Goal: Contribute content: Contribute content

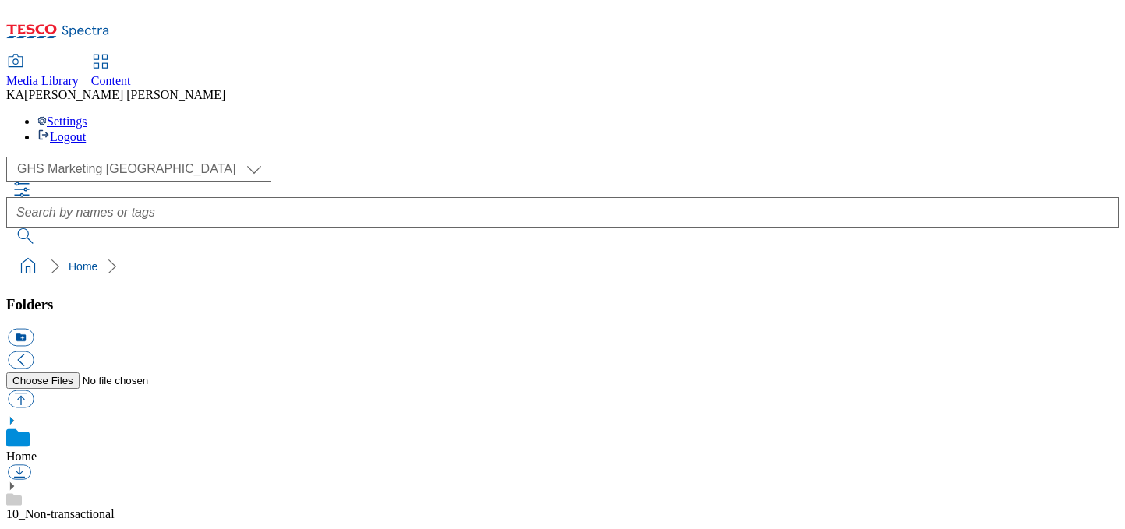
scroll to position [282, 0]
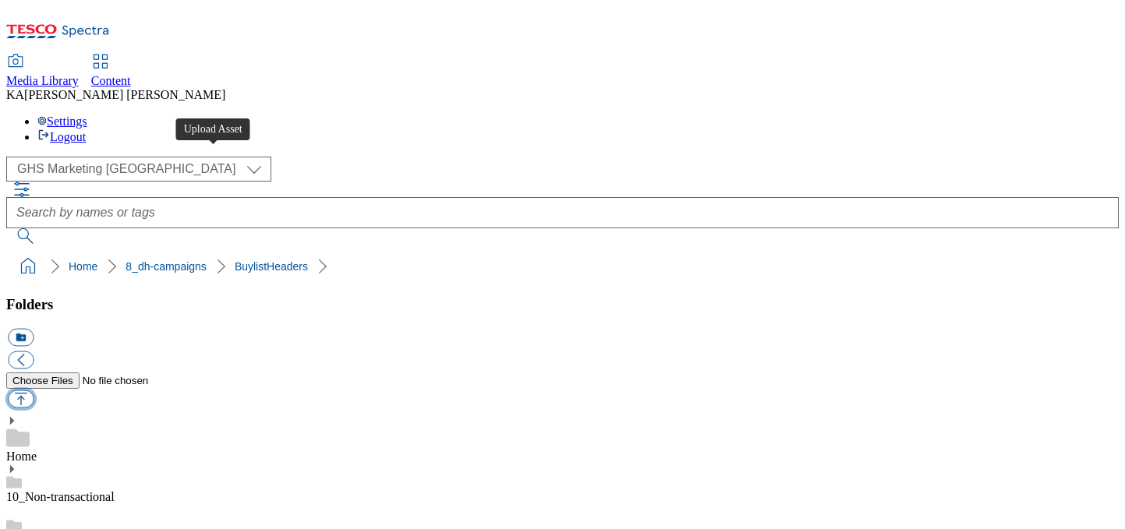
click at [34, 391] on button "button" at bounding box center [21, 400] width 26 height 18
type input "C:\fakepath\1755783058648-ad541898_Tabasco_Legobrand_H_1184X333_V1.jpg"
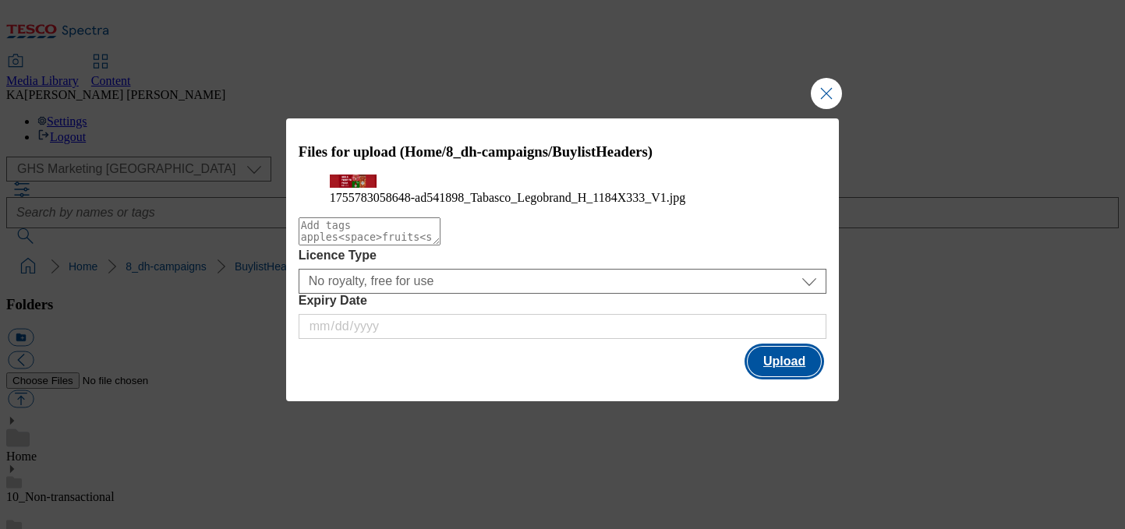
click at [773, 377] on button "Upload" at bounding box center [784, 362] width 73 height 30
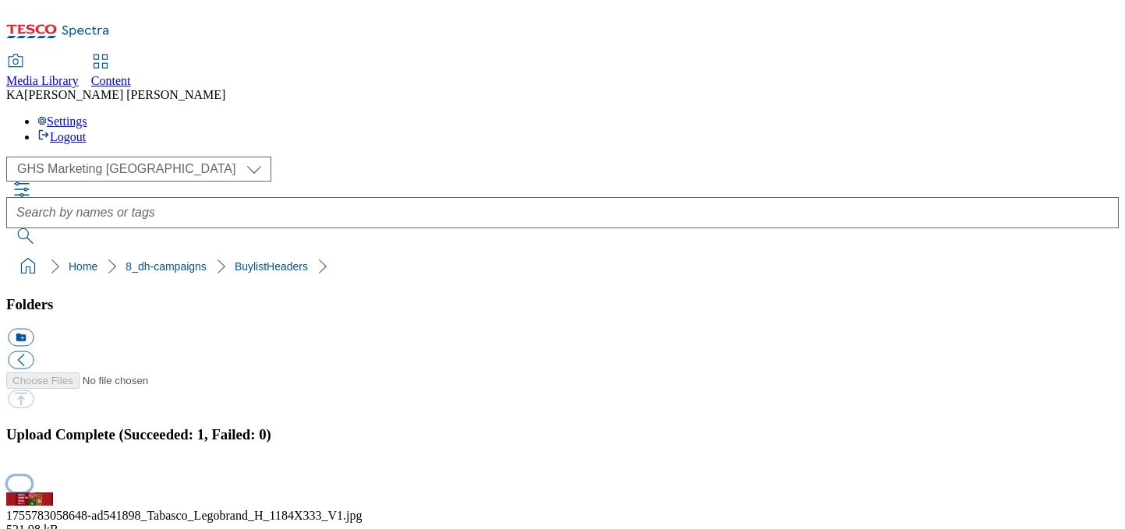
click at [31, 476] on button "button" at bounding box center [19, 483] width 23 height 15
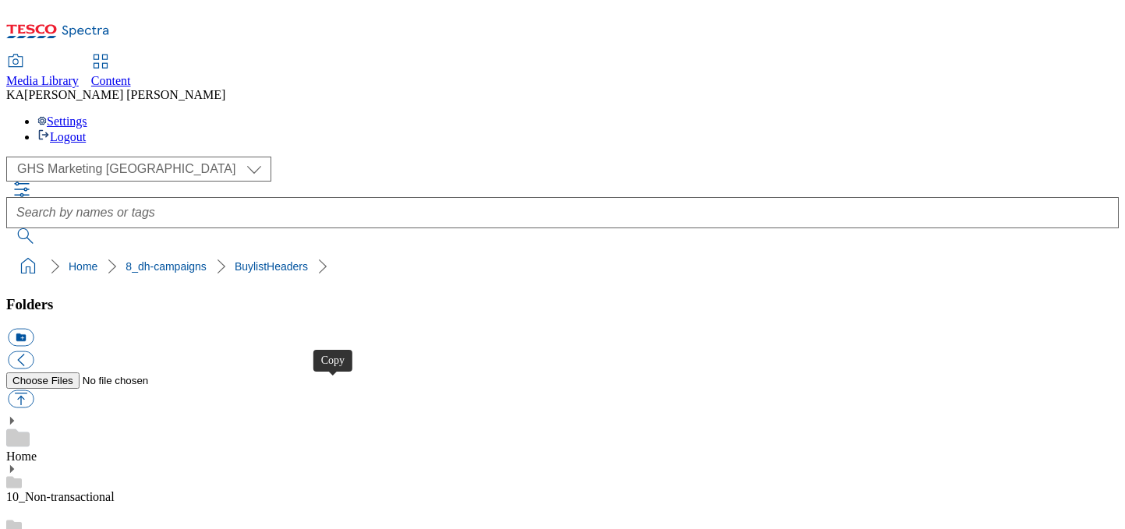
click at [34, 391] on button "button" at bounding box center [21, 400] width 26 height 18
type input "C:\fakepath\1755869212909-Ad541876_Yoplait_LegoBrand_H_1184x333_V2.jpg"
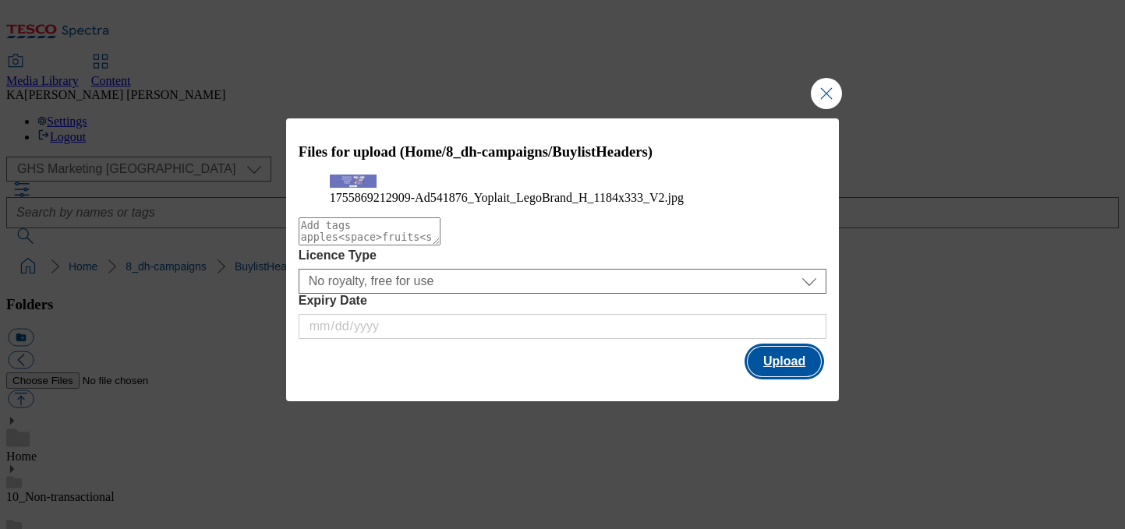
click at [786, 377] on button "Upload" at bounding box center [784, 362] width 73 height 30
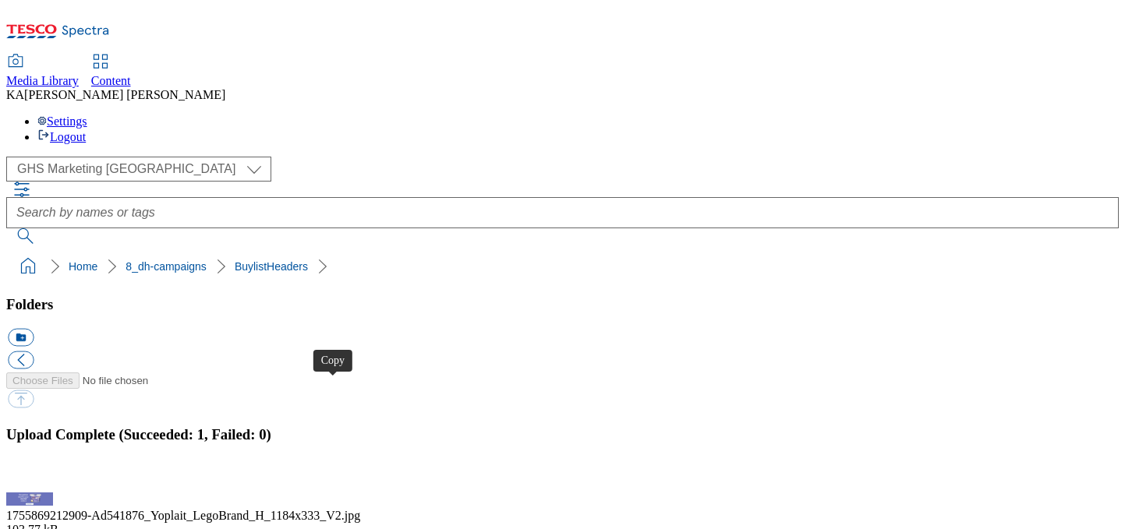
click at [31, 476] on button "button" at bounding box center [19, 483] width 23 height 15
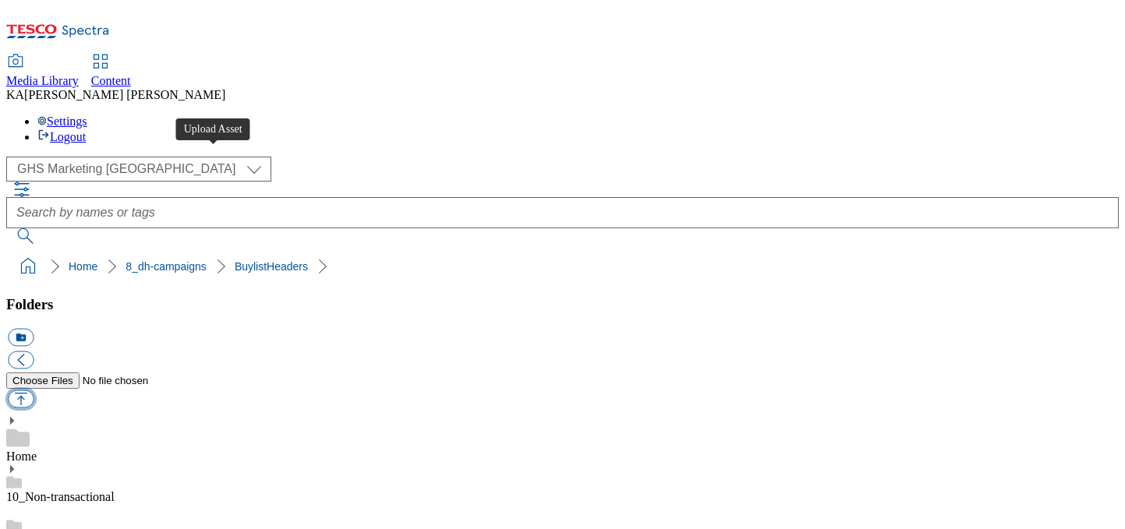
click at [34, 391] on button "button" at bounding box center [21, 400] width 26 height 18
type input "C:\fakepath\1755605416549-ad541653_Costa_LegoBrand_H_1184x333_V1.jpg"
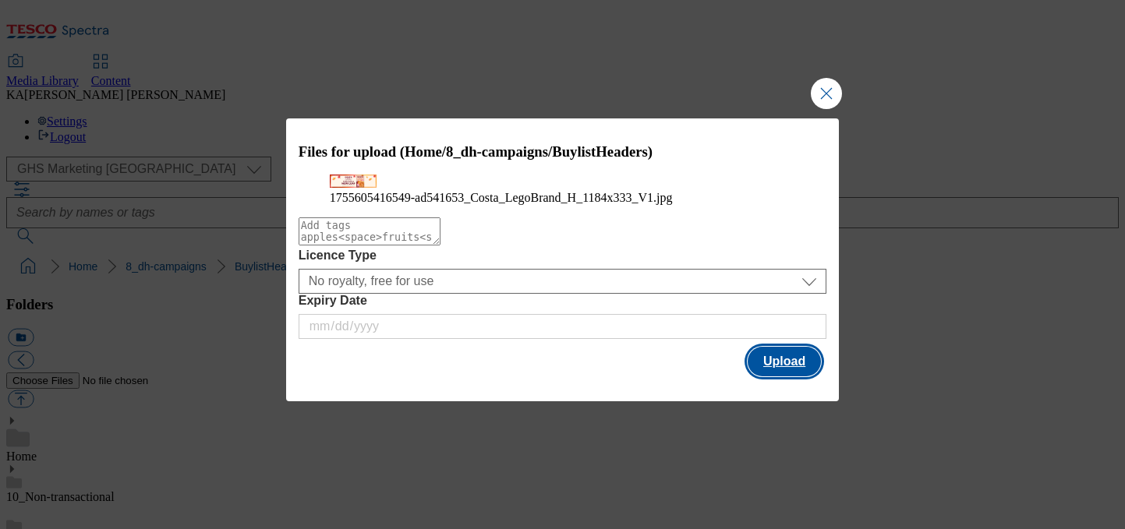
click at [778, 377] on button "Upload" at bounding box center [784, 362] width 73 height 30
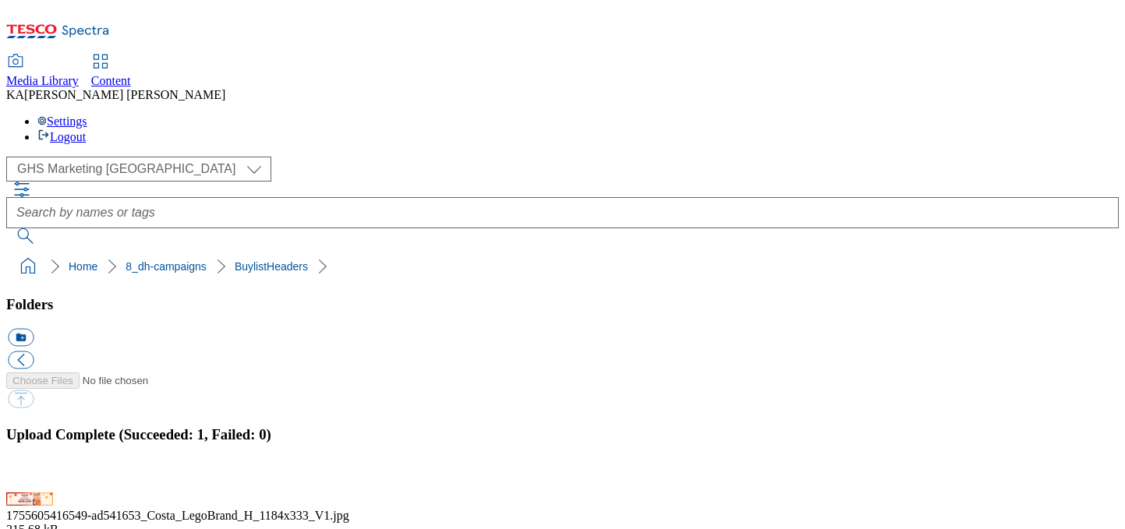
click at [31, 476] on button "button" at bounding box center [19, 483] width 23 height 15
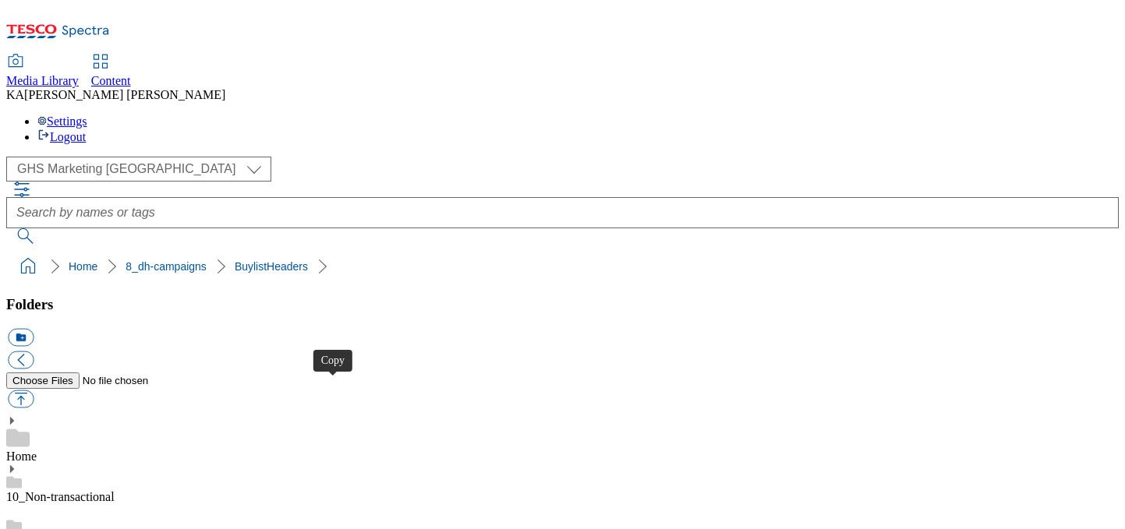
click at [34, 391] on button "button" at bounding box center [21, 400] width 26 height 18
type input "C:\fakepath\1755582985288-ad541587_Nescafe_LegoBrand_H_1184x333_V3.jpg"
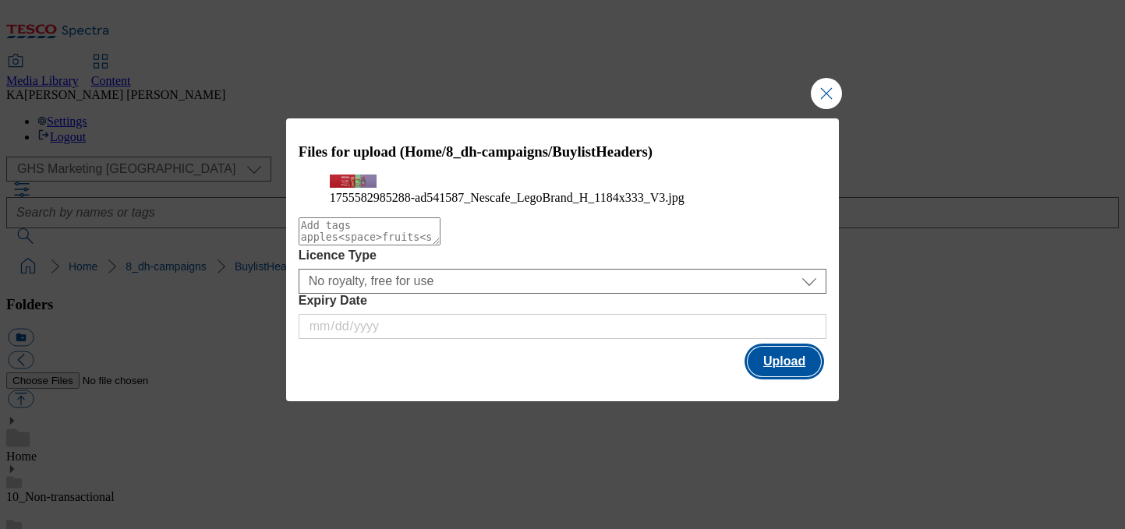
click at [782, 377] on button "Upload" at bounding box center [784, 362] width 73 height 30
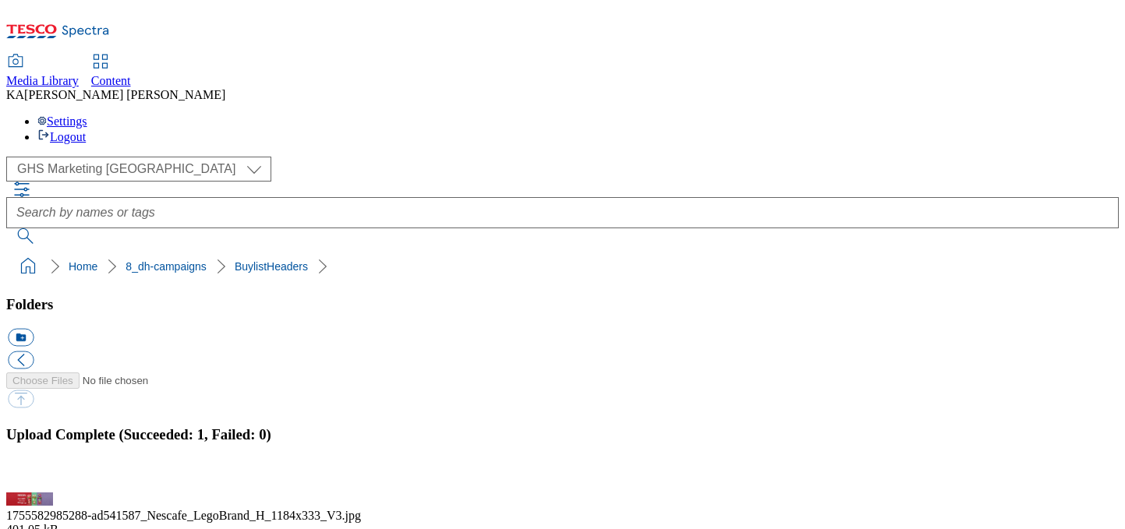
click at [31, 476] on button "button" at bounding box center [19, 483] width 23 height 15
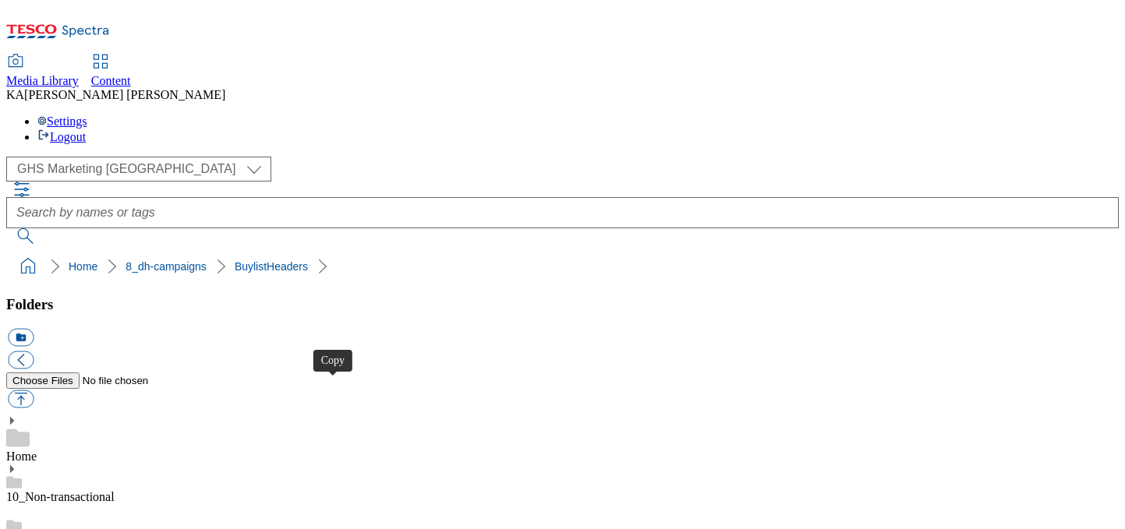
click at [34, 391] on button "button" at bounding box center [21, 400] width 26 height 18
type input "C:\fakepath\1756370055315-541461_CCP_BLH.jpg"
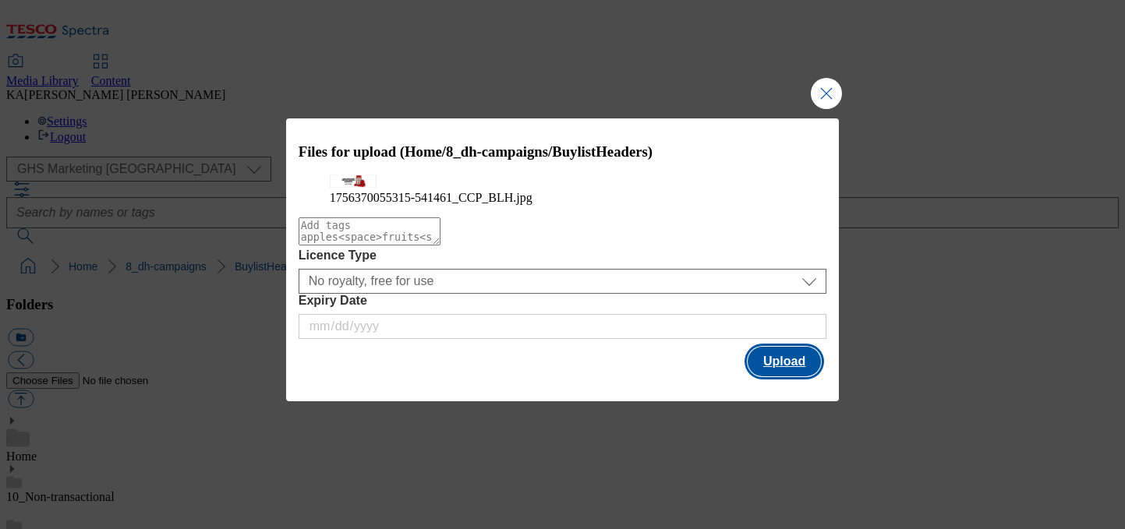
click at [787, 377] on button "Upload" at bounding box center [784, 362] width 73 height 30
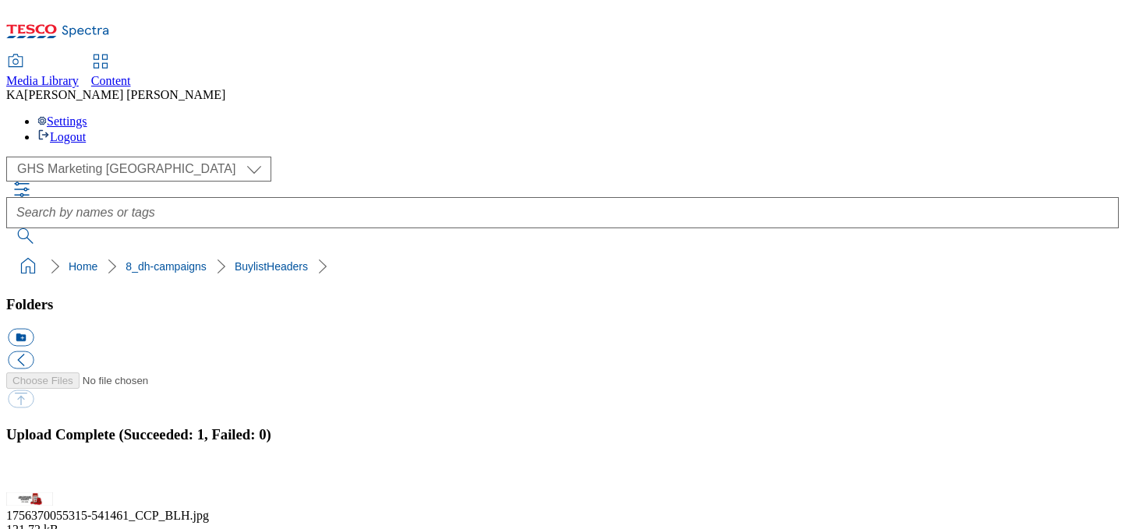
click at [31, 476] on button "button" at bounding box center [19, 483] width 23 height 15
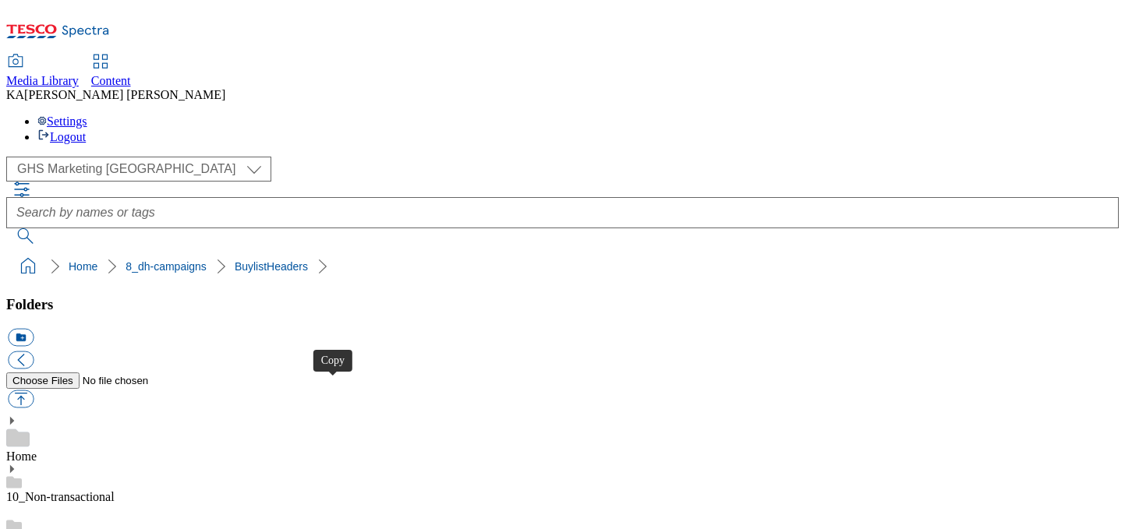
click at [34, 391] on button "button" at bounding box center [21, 400] width 26 height 18
type input "C:\fakepath\1754572325620-ad541459_KitKat_Cereal_LegoBrand_H_1184x333_V1.jpg"
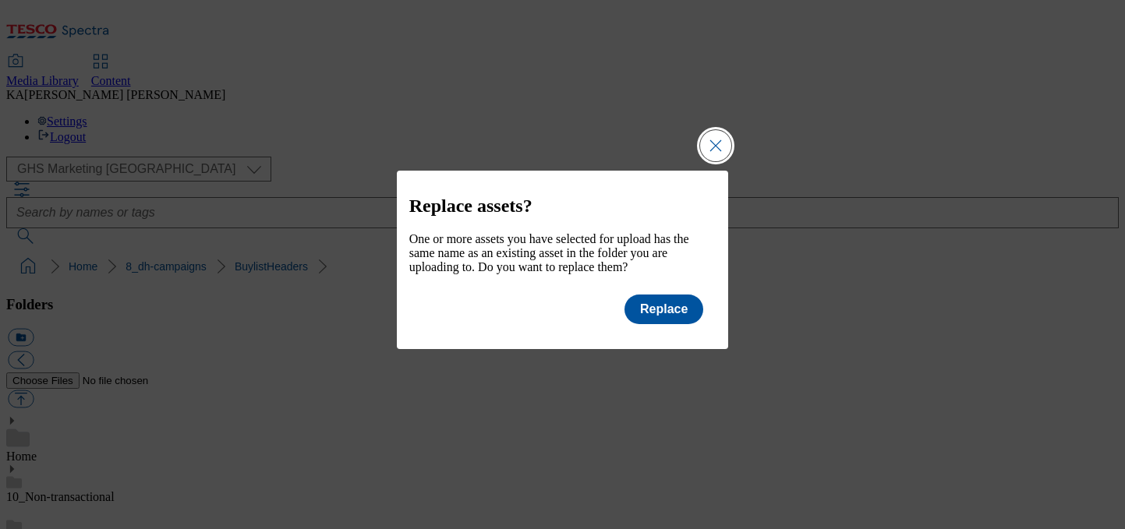
click at [710, 130] on button "Close Modal" at bounding box center [715, 145] width 31 height 31
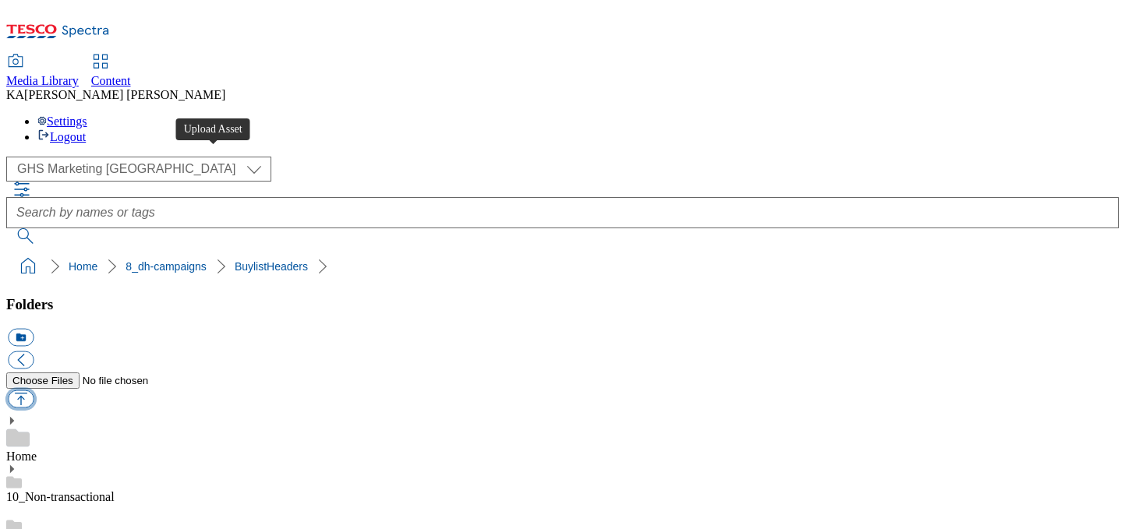
click at [34, 391] on button "button" at bounding box center [21, 400] width 26 height 18
type input "C:\fakepath\1754572325620-ad541459_KitKat_Cereal_LegoBrand_H_1184x333_V1.jpg"
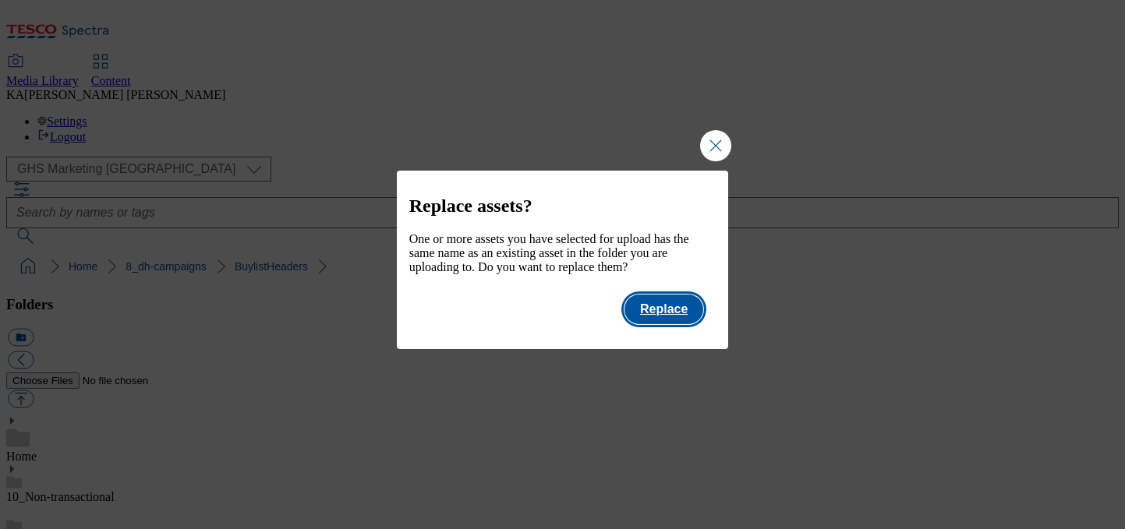
click at [683, 320] on button "Replace" at bounding box center [663, 310] width 79 height 30
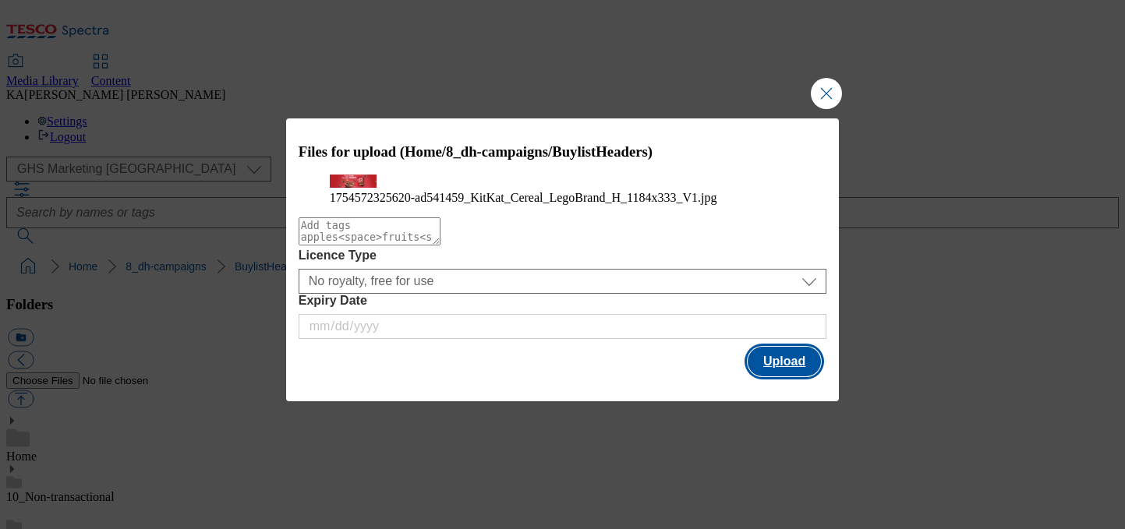
click at [782, 377] on button "Upload" at bounding box center [784, 362] width 73 height 30
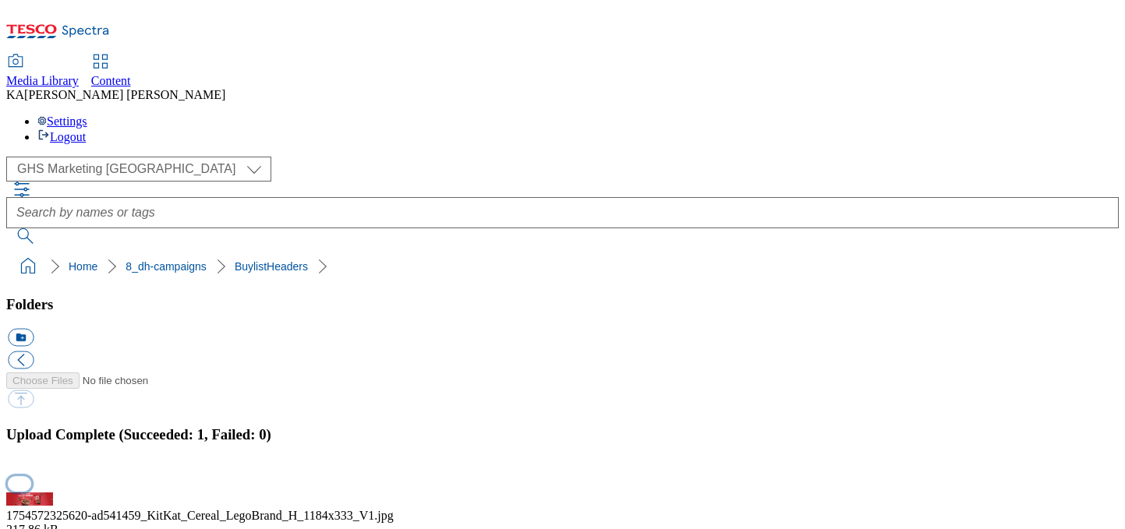
click at [31, 476] on button "button" at bounding box center [19, 483] width 23 height 15
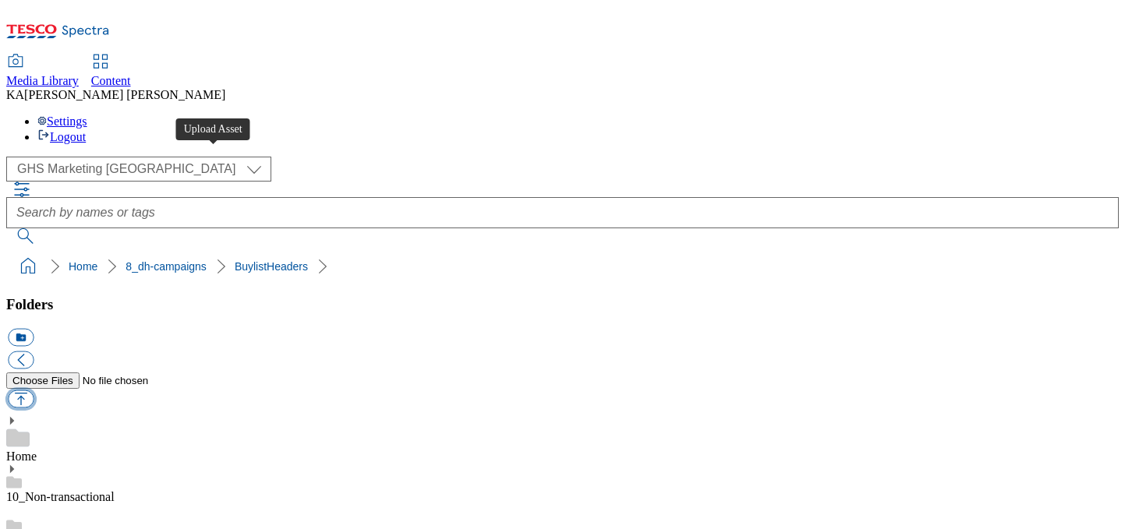
click at [34, 391] on button "button" at bounding box center [21, 400] width 26 height 18
type input "C:\fakepath\1756298254925-A&H Charcoal White Pro_ 1184x333_Tesco_V2.png"
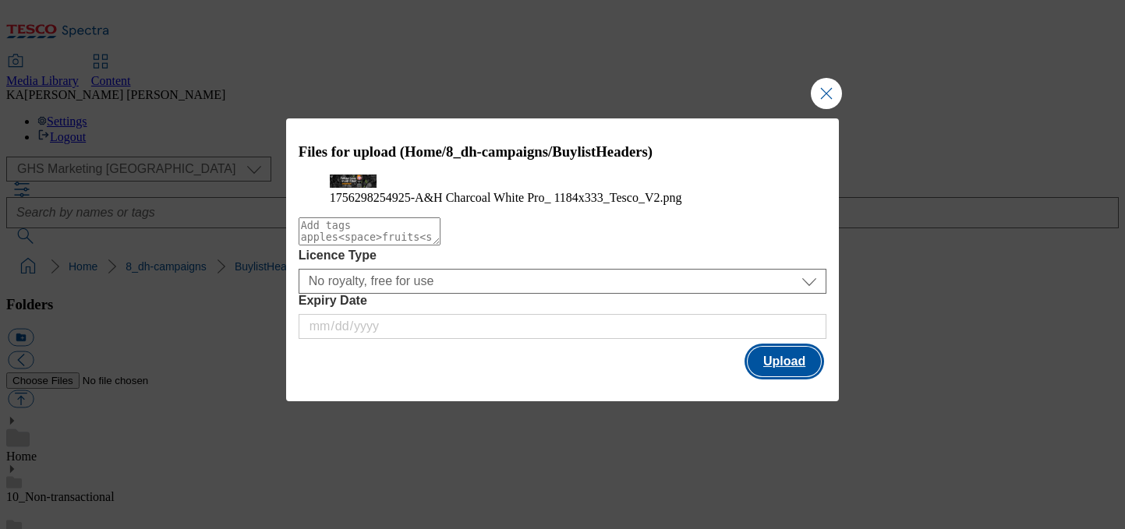
click at [789, 377] on button "Upload" at bounding box center [784, 362] width 73 height 30
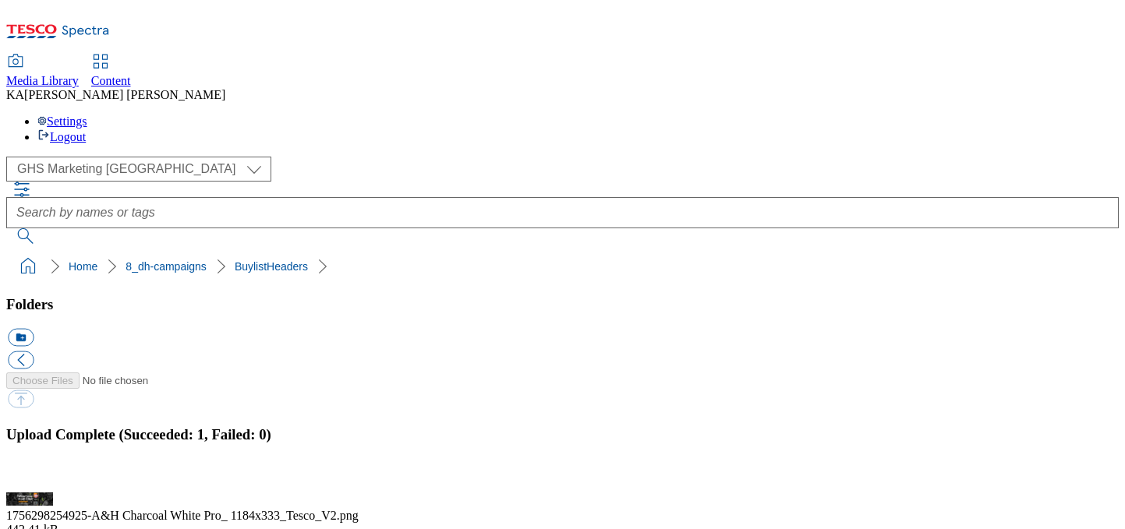
click at [31, 476] on button "button" at bounding box center [19, 483] width 23 height 15
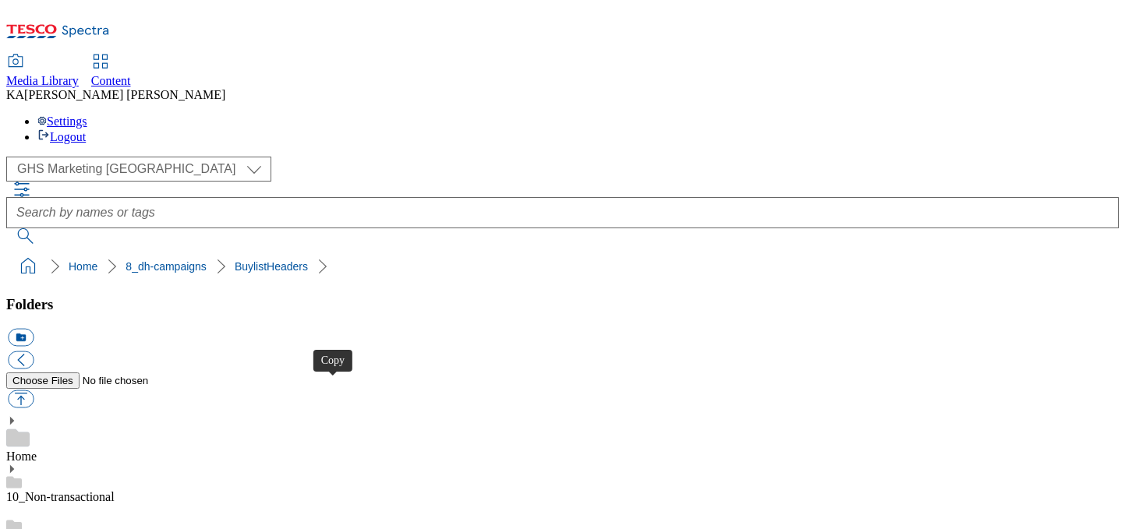
click at [34, 391] on button "button" at bounding box center [21, 400] width 26 height 18
type input "C:\fakepath\1756384723807-ad541738_Kelloggs_LegoBrand_H_1184X333_V1.jpg"
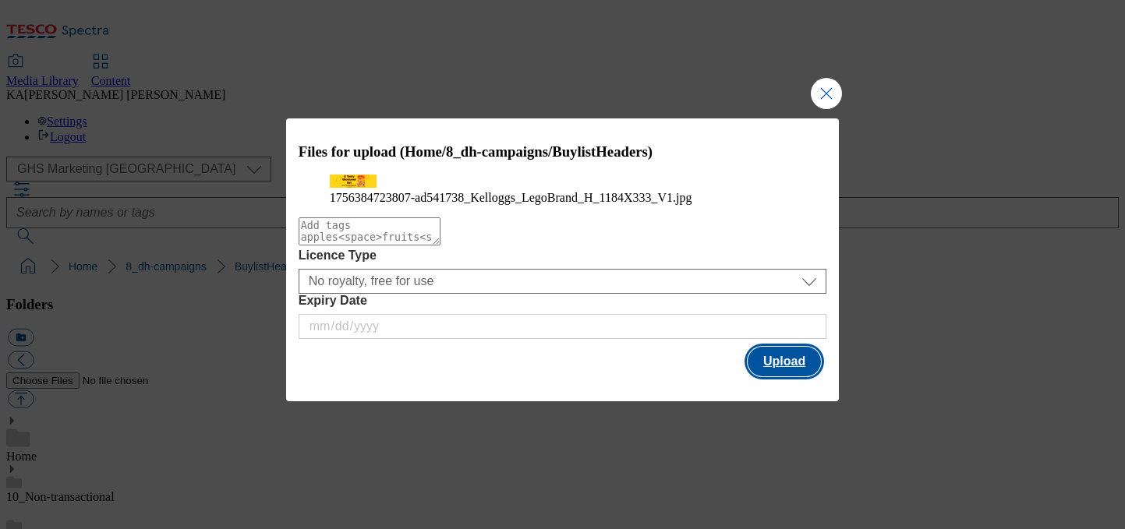
click at [778, 377] on button "Upload" at bounding box center [784, 362] width 73 height 30
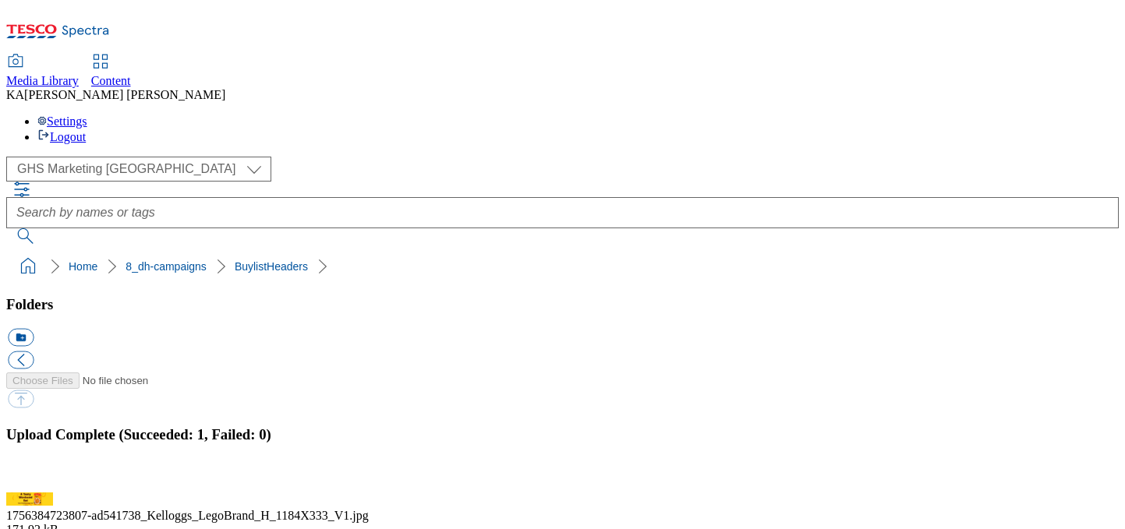
click at [31, 476] on button "button" at bounding box center [19, 483] width 23 height 15
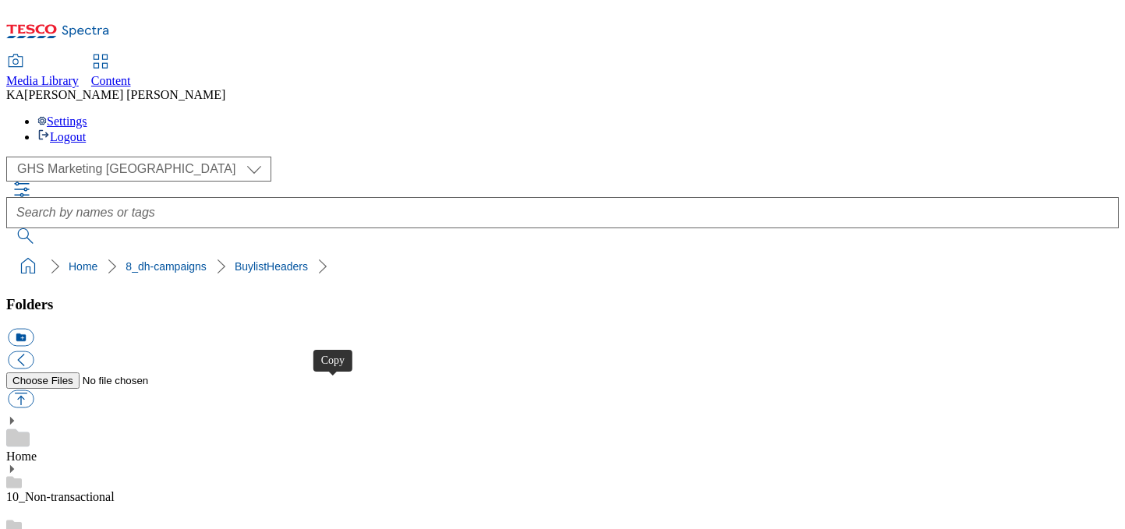
click at [34, 391] on button "button" at bounding box center [21, 400] width 26 height 18
type input "C:\fakepath\1754313439182-ad541652_Bear_LegoBrand_H_1184X333_V1.jpg"
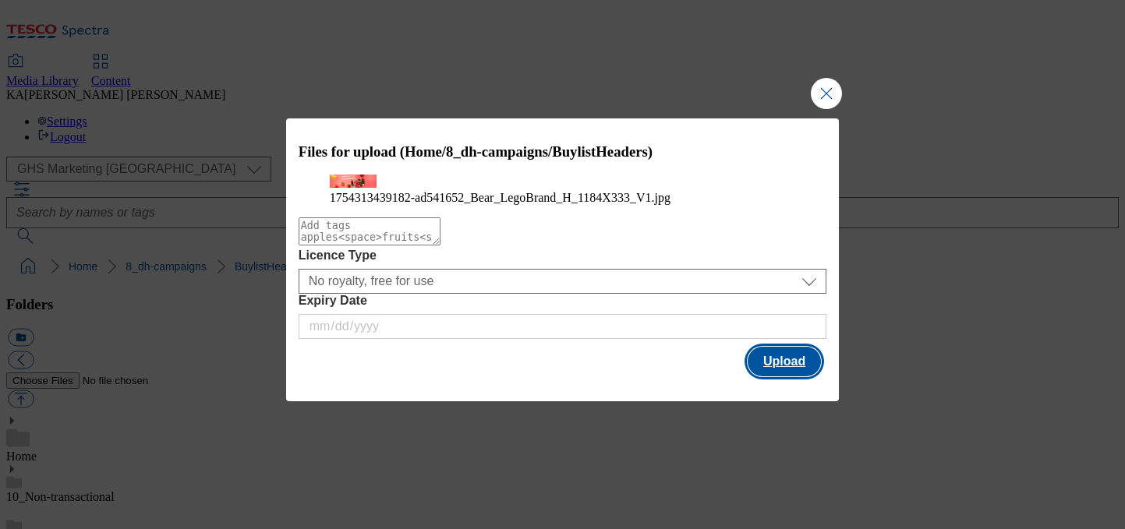
click at [777, 377] on button "Upload" at bounding box center [784, 362] width 73 height 30
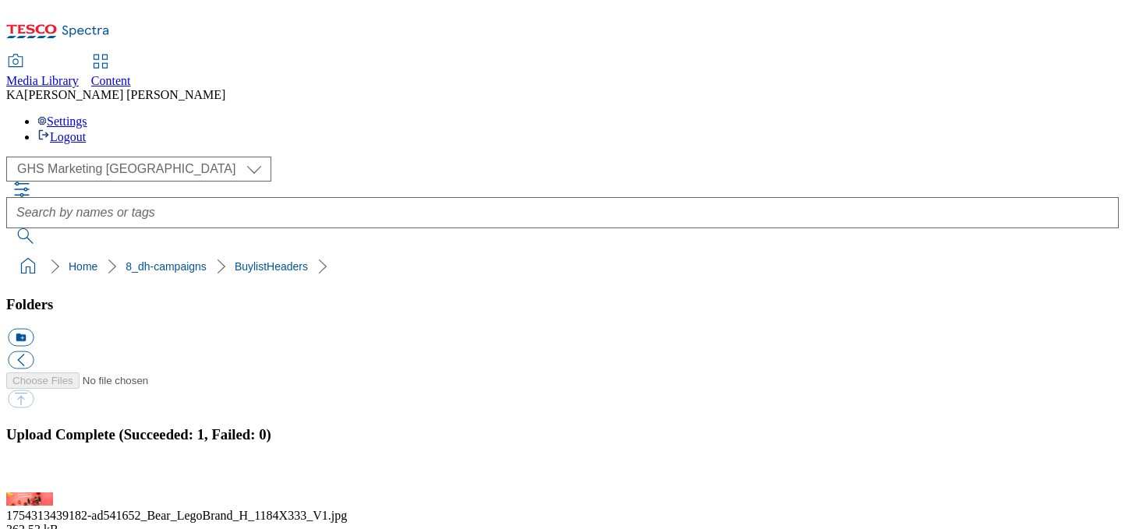
click at [31, 476] on button "button" at bounding box center [19, 483] width 23 height 15
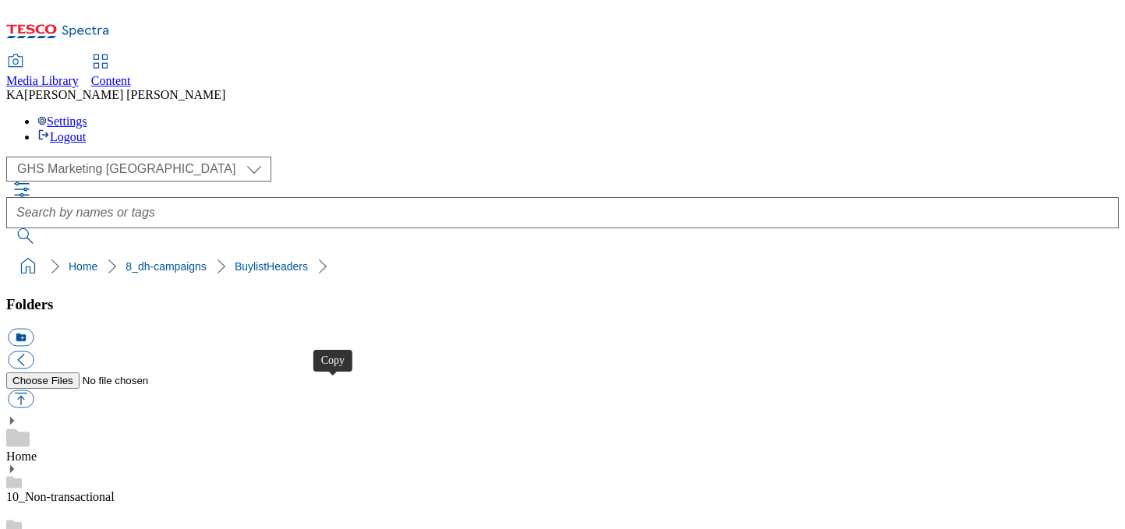
click at [34, 391] on button "button" at bounding box center [21, 400] width 26 height 18
type input "C:\fakepath\1755775635942-ad541600_Lurpak_Block_Legobrand_H_1184X333_V1.jpg"
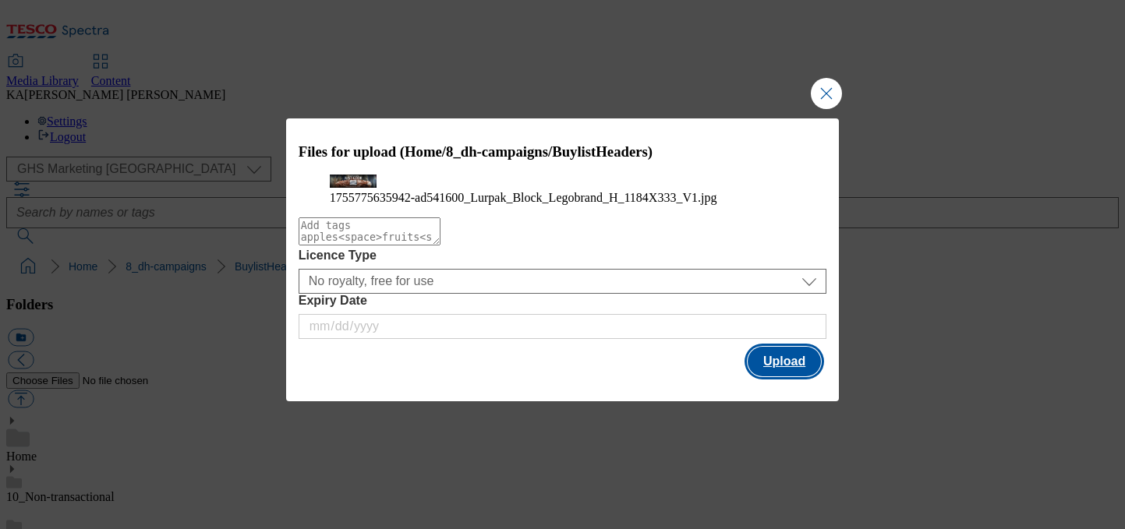
click at [763, 377] on button "Upload" at bounding box center [784, 362] width 73 height 30
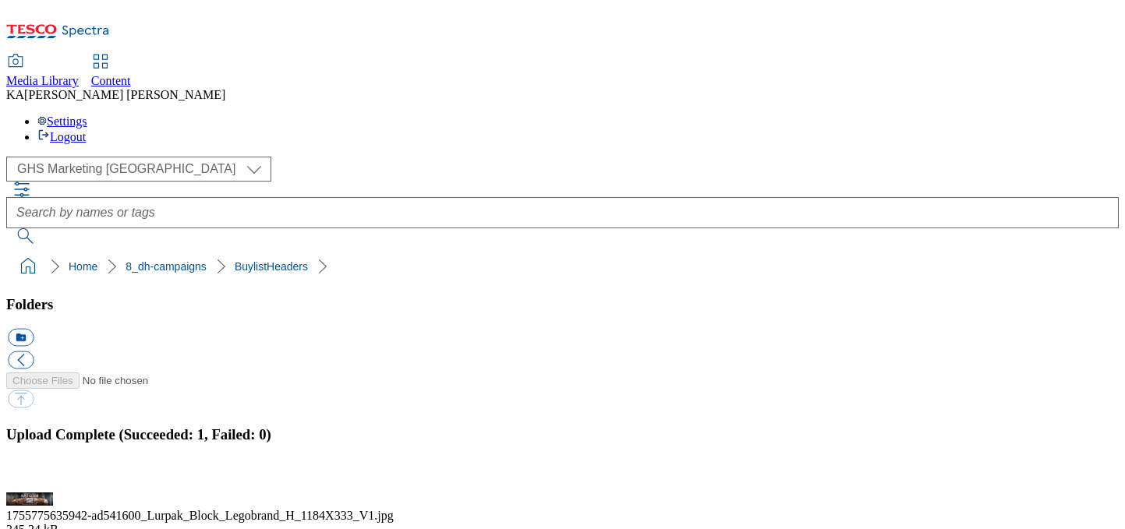
click at [31, 476] on button "button" at bounding box center [19, 483] width 23 height 15
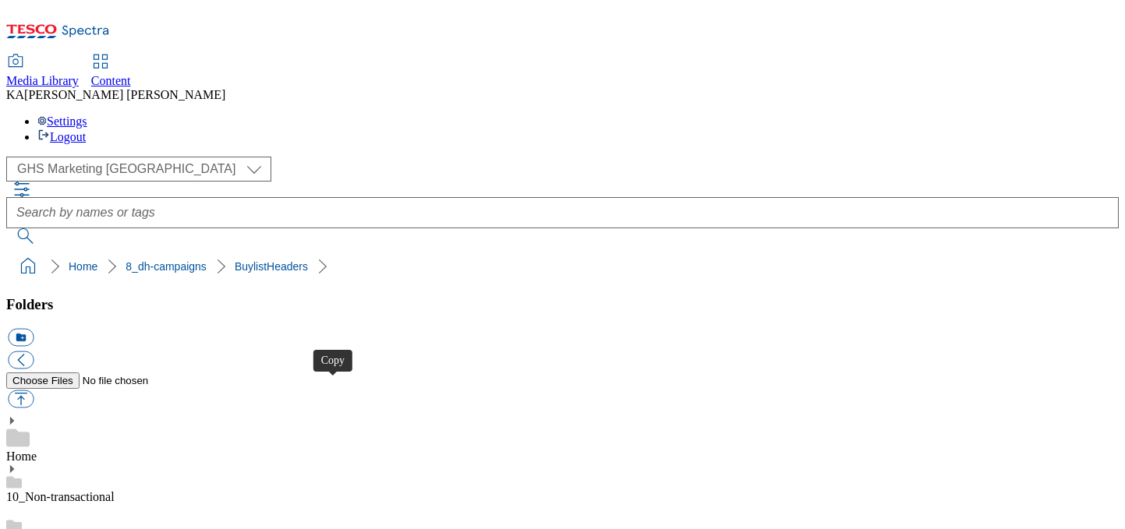
click at [34, 391] on button "button" at bounding box center [21, 400] width 26 height 18
type input "C:\fakepath\1754651952681-ad541571_Fez_Kebab_Legobrand_H_1184x333_V1.jpg"
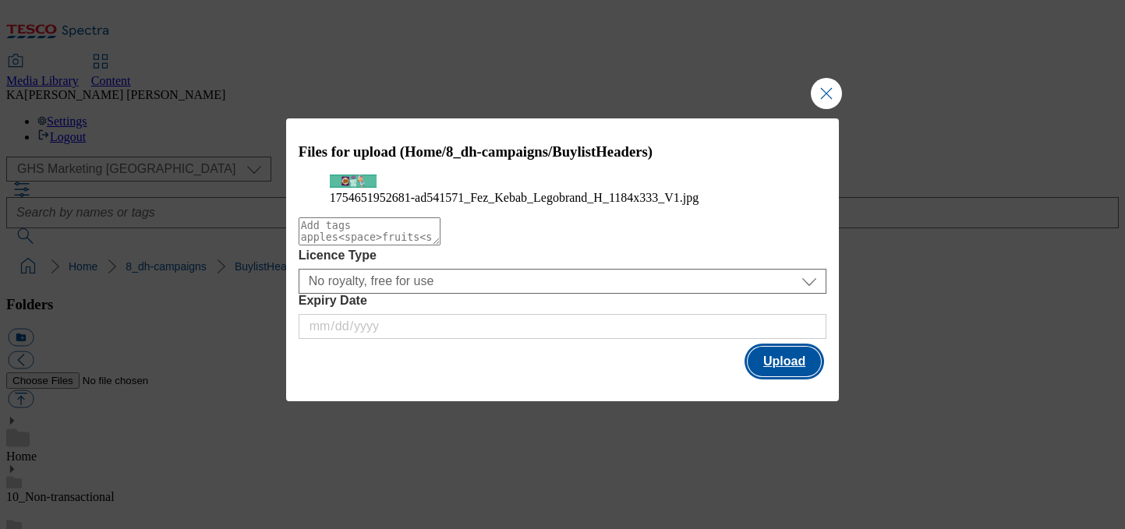
click at [780, 377] on button "Upload" at bounding box center [784, 362] width 73 height 30
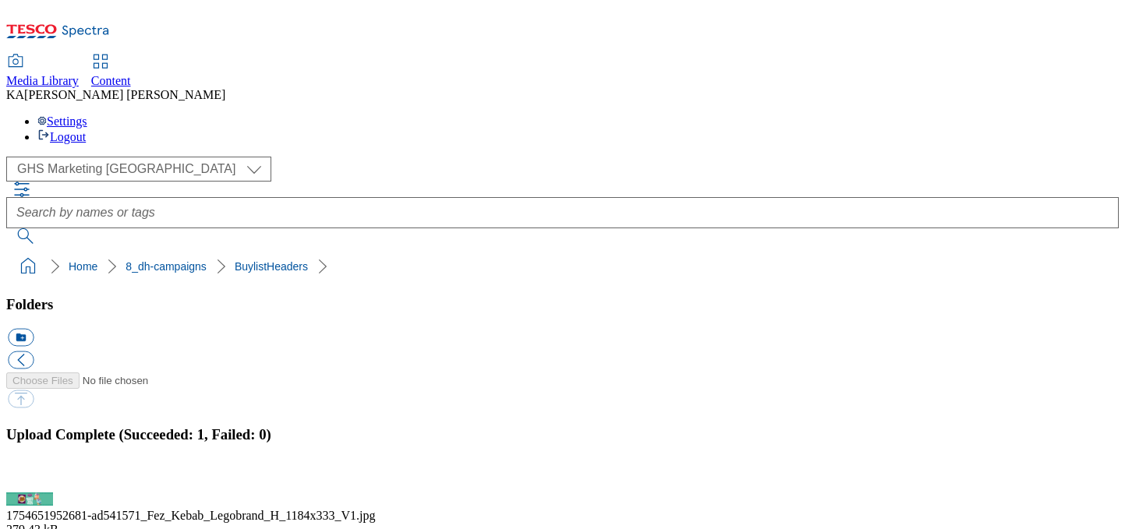
click at [31, 476] on button "button" at bounding box center [19, 483] width 23 height 15
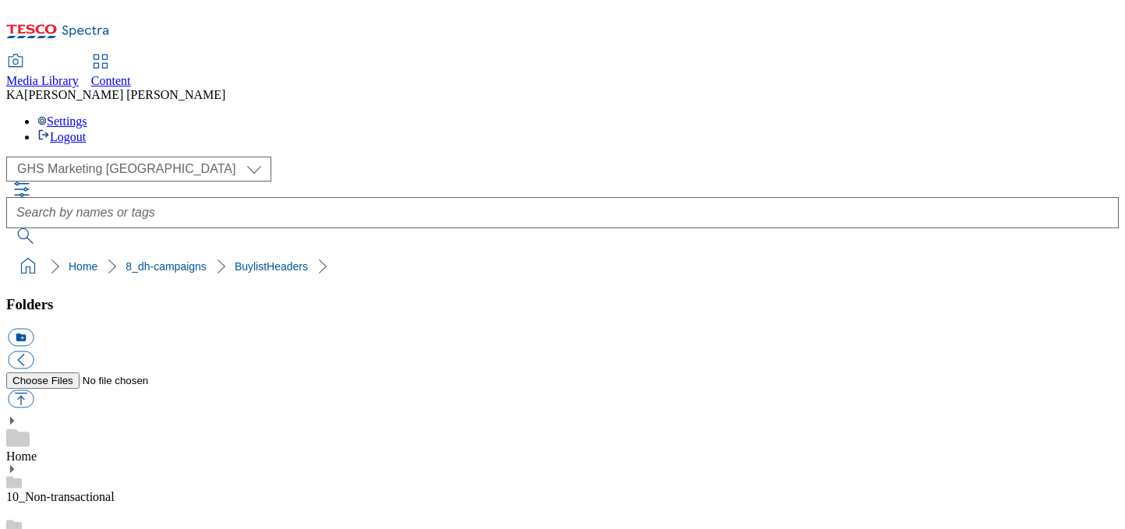
click at [34, 391] on button "button" at bounding box center [21, 400] width 26 height 18
type input "C:\fakepath\1755775221549-ad541549_Arla_Protein_Pots_LegoBrand_H_1184x333_V1.jpg"
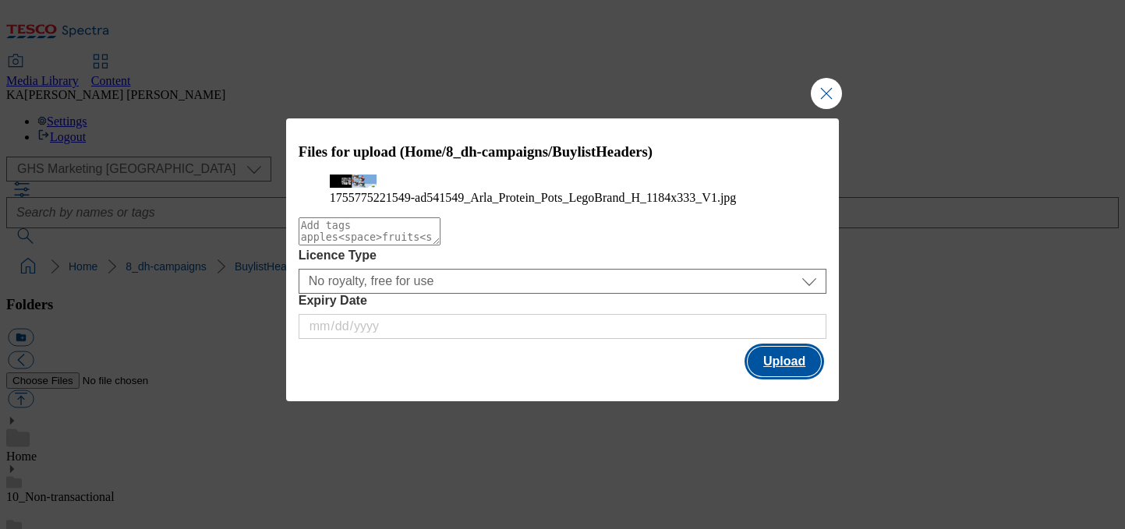
click at [781, 377] on button "Upload" at bounding box center [784, 362] width 73 height 30
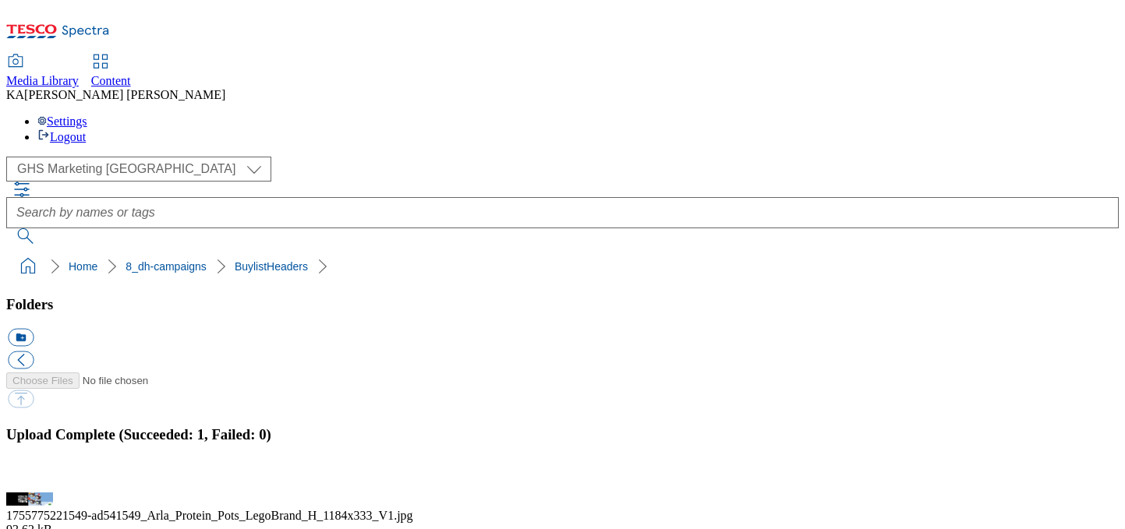
click at [31, 476] on button "button" at bounding box center [19, 483] width 23 height 15
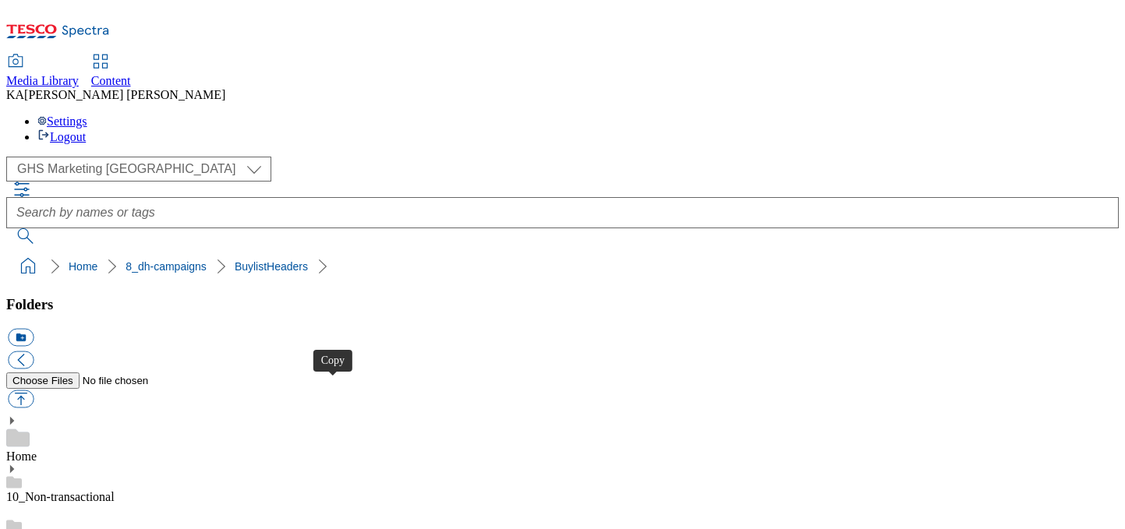
click at [34, 391] on button "button" at bounding box center [21, 400] width 26 height 18
type input "C:\fakepath\1754636941619-ad541243_Capsicana_LegoBrand_H_1184x333_V1.jpg"
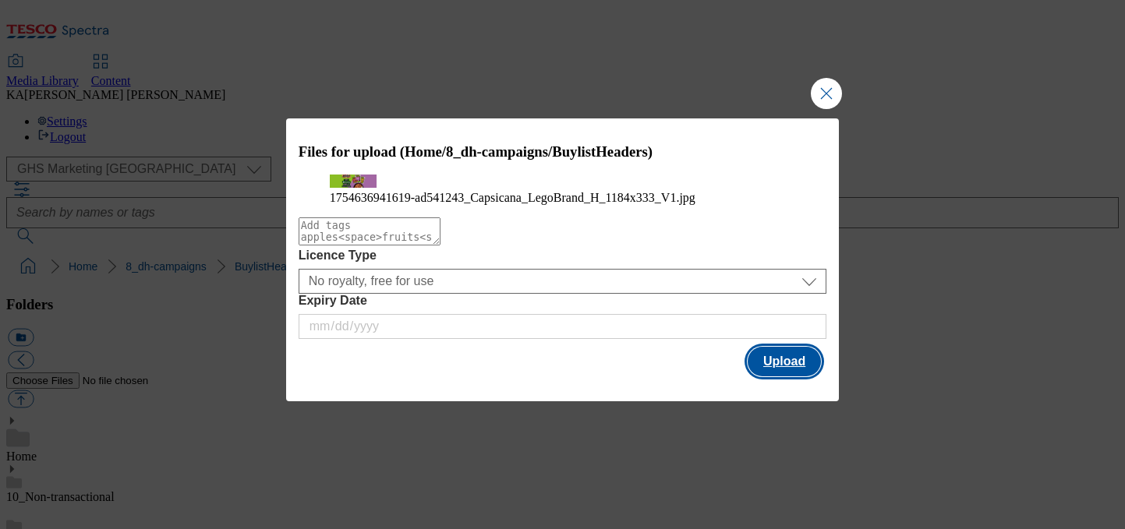
click at [766, 377] on button "Upload" at bounding box center [784, 362] width 73 height 30
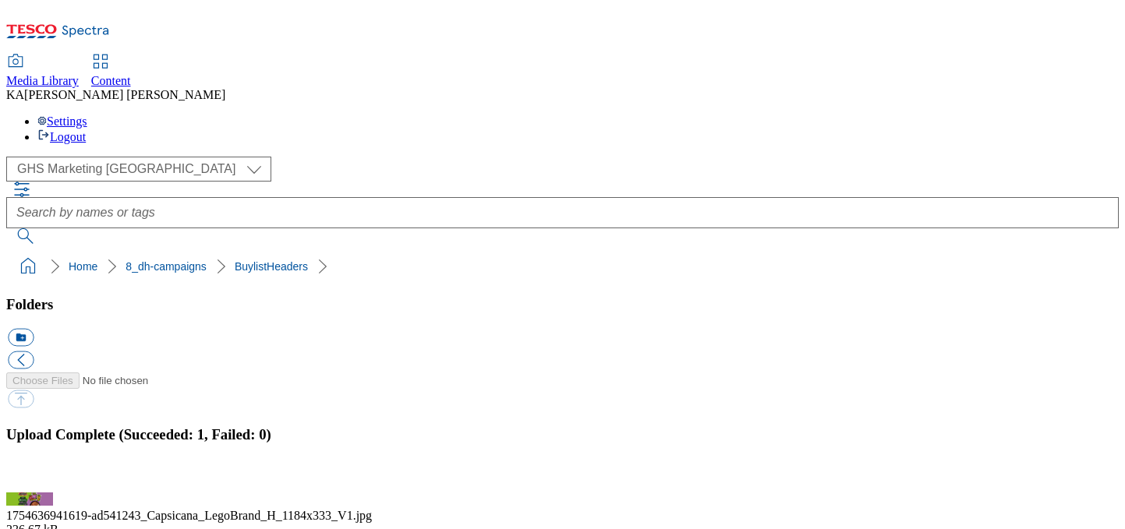
click at [31, 476] on button "button" at bounding box center [19, 483] width 23 height 15
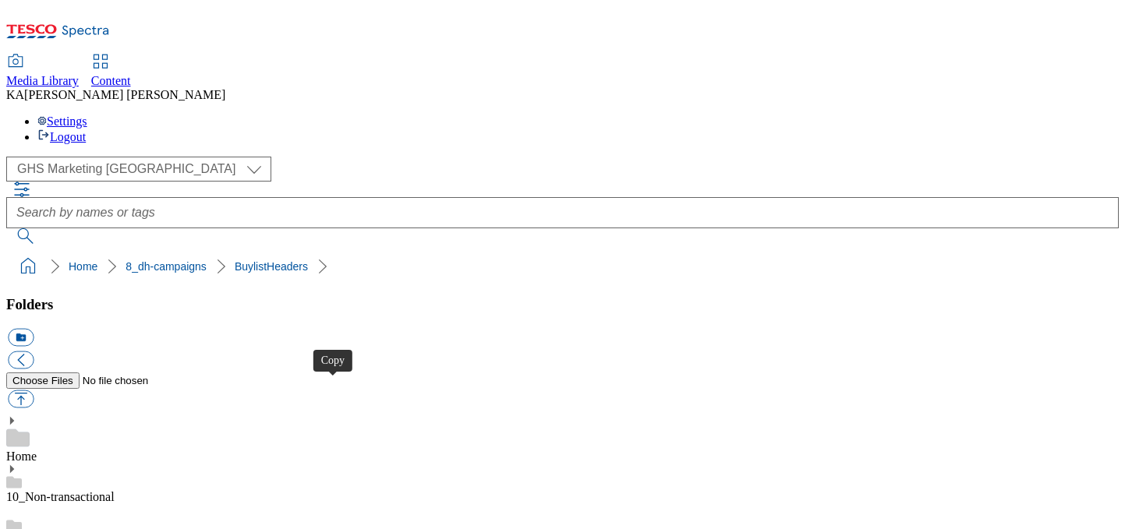
click at [34, 391] on button "button" at bounding box center [21, 400] width 26 height 18
type input "C:\fakepath\1754637102520-ad541190_Blue_Dragon_Chilli_Crunch_LegoBrand_H_1184x3…"
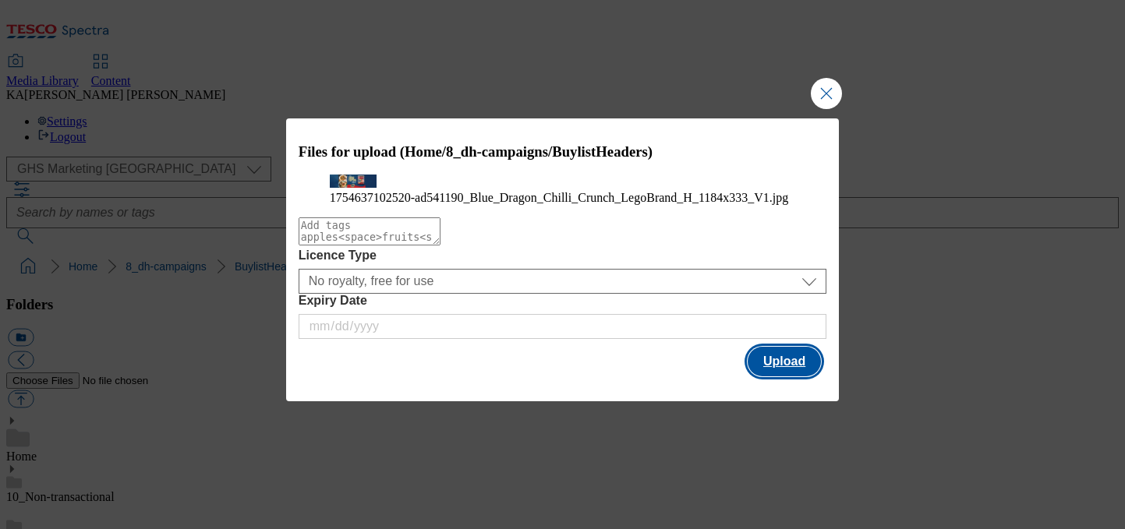
click at [783, 377] on button "Upload" at bounding box center [784, 362] width 73 height 30
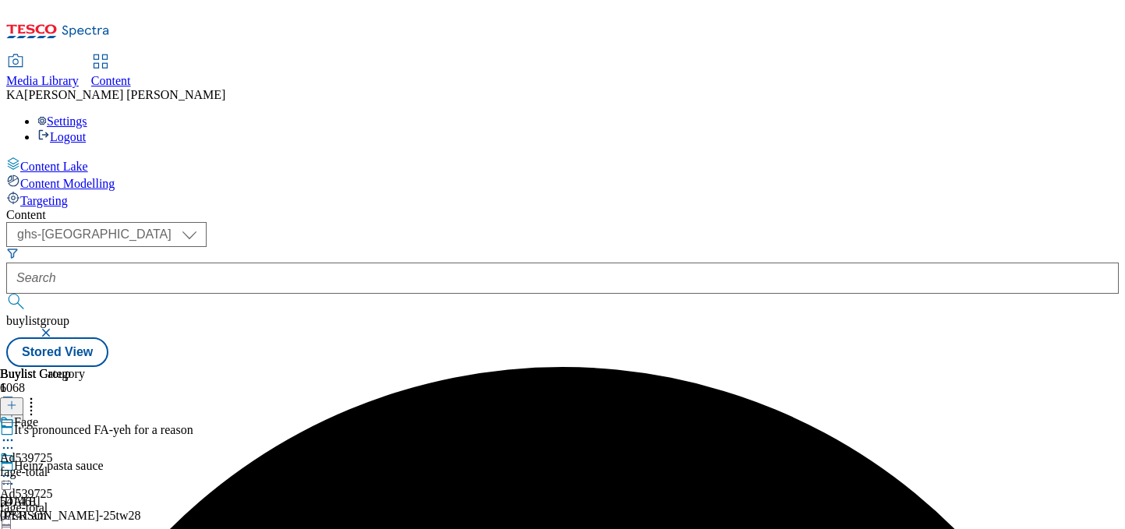
select select "ghs-[GEOGRAPHIC_DATA]"
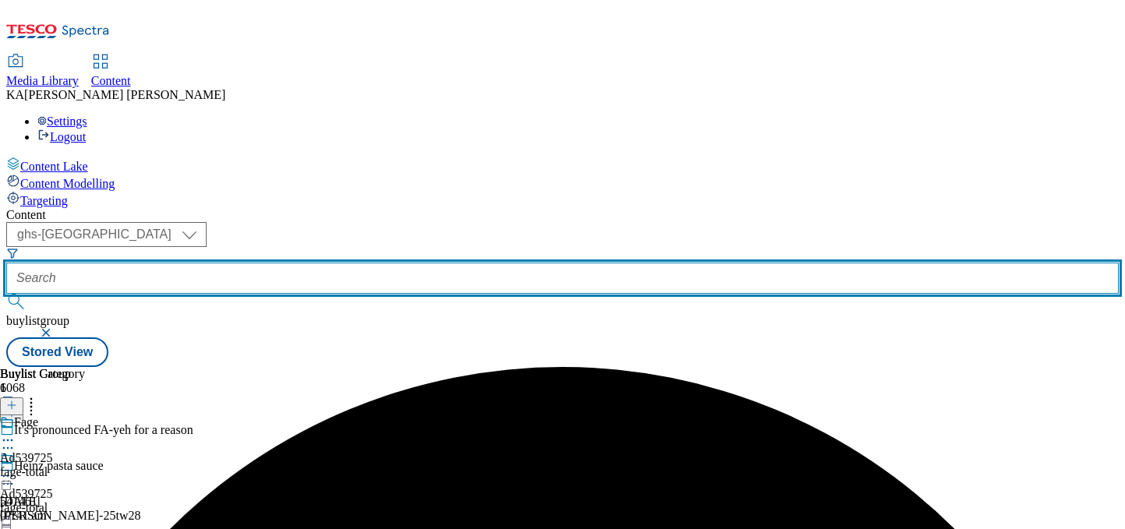
click at [358, 263] on input "text" at bounding box center [562, 278] width 1112 height 31
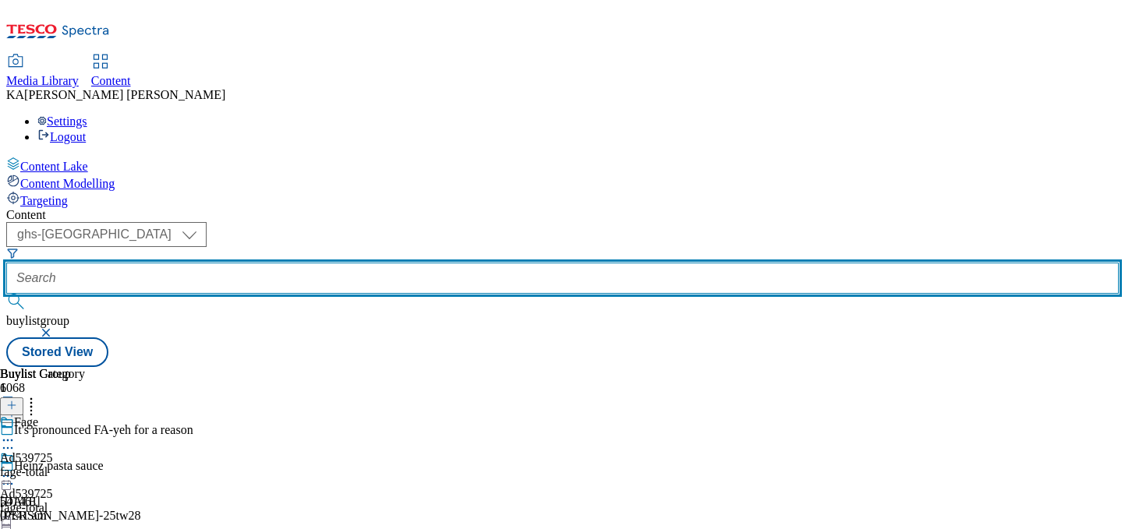
paste input "abf-tabasco-25tw28"
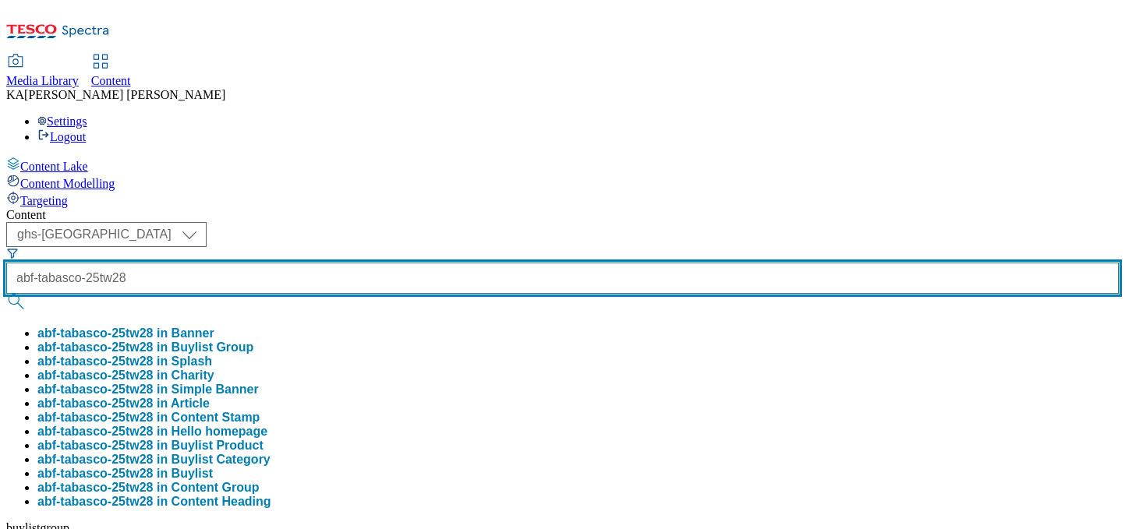
type input "abf-tabasco-25tw28"
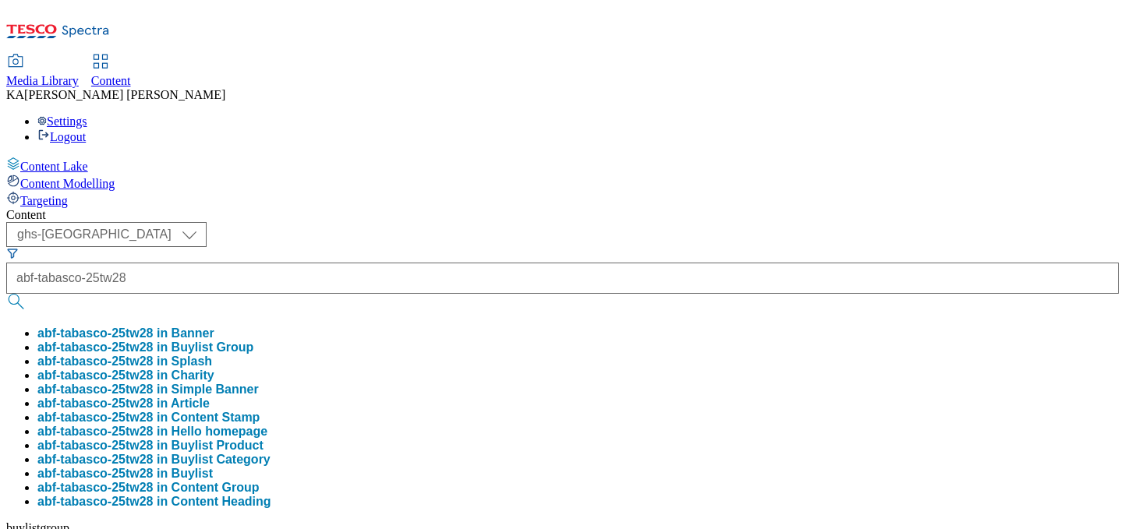
click at [253, 341] on button "abf-tabasco-25tw28 in Buylist Group" at bounding box center [145, 348] width 216 height 14
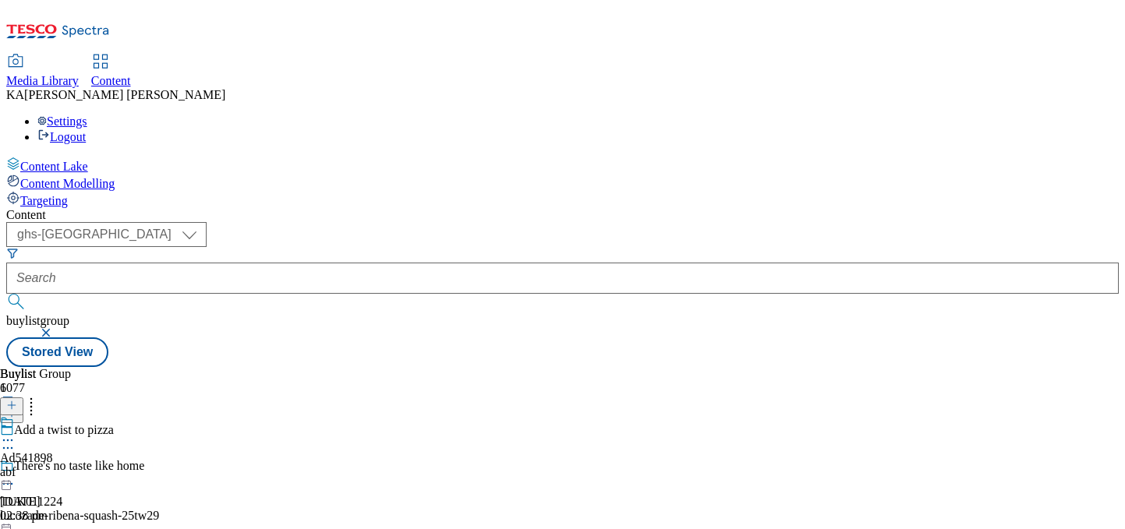
click at [16, 433] on icon at bounding box center [8, 441] width 16 height 16
click at [66, 468] on span "Edit" at bounding box center [57, 474] width 18 height 12
select select "tactical"
select select "supplier funded short term 1-3 weeks"
select select "dunnhumby"
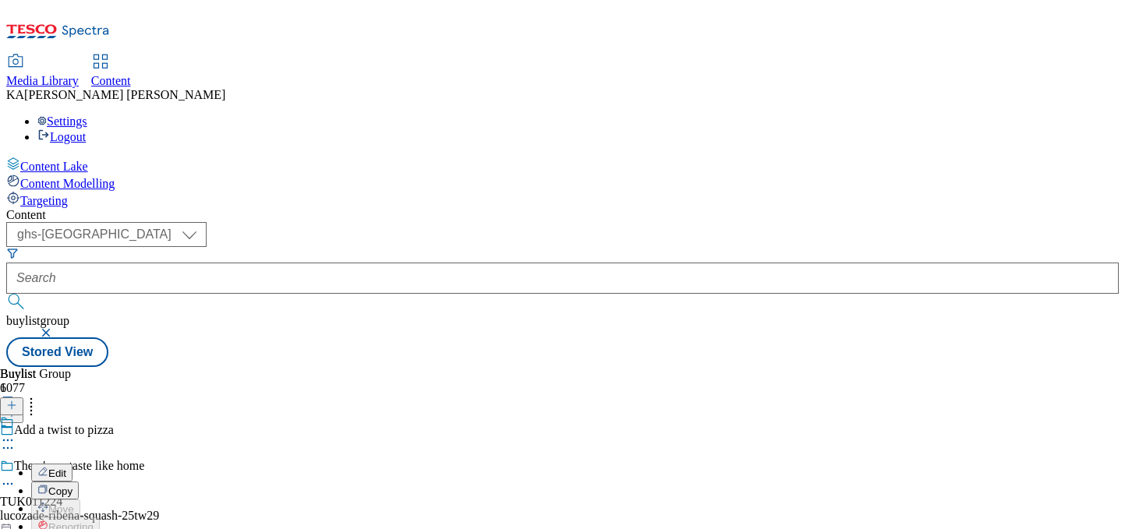
select select "Banner"
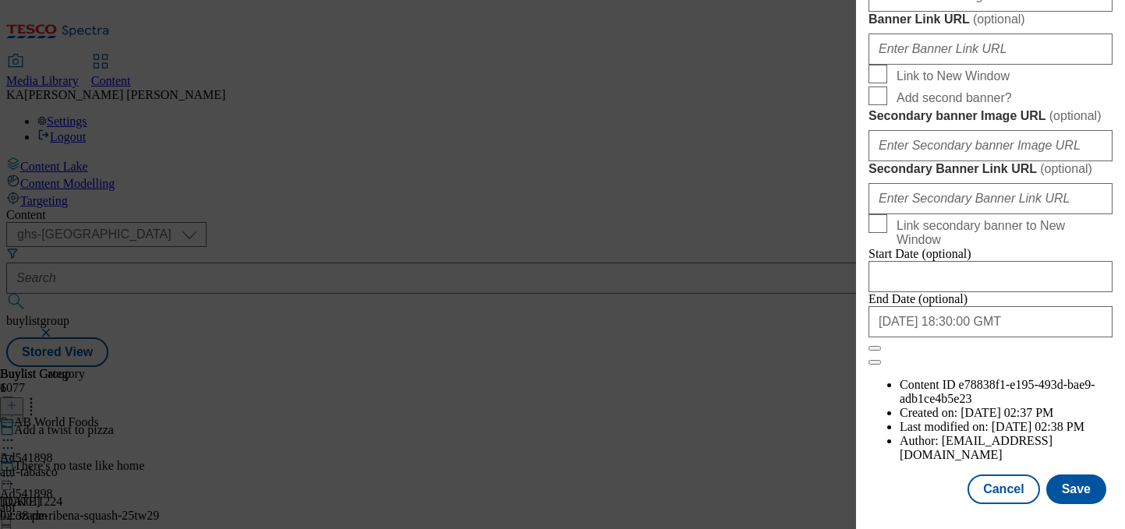
scroll to position [1403, 0]
paste input "https://digitalcontent.api.tesco.com/v2/media/ghs-mktg/7d207abb-e06c-4246-a30f-…"
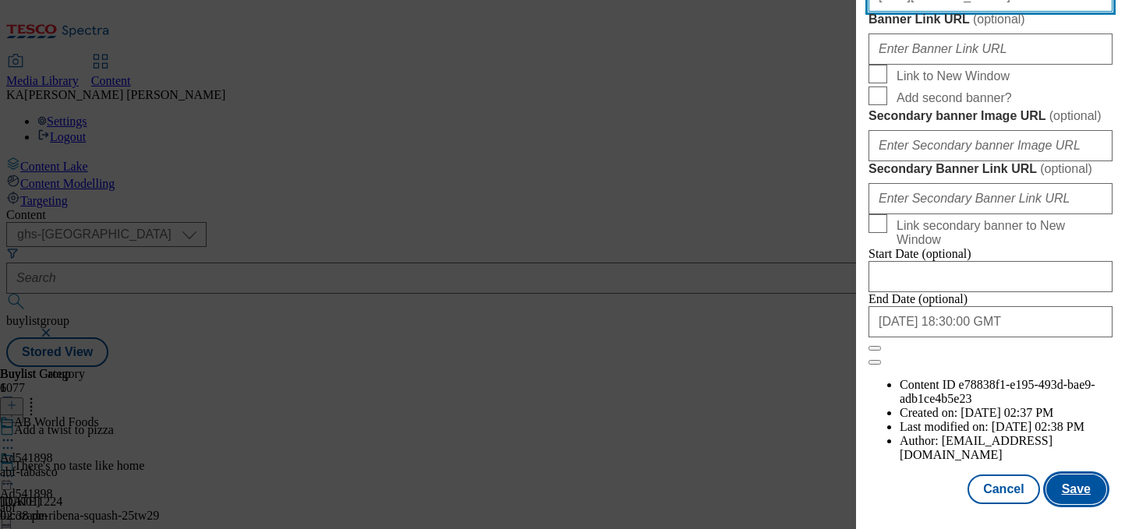
type input "https://digitalcontent.api.tesco.com/v2/media/ghs-mktg/7d207abb-e06c-4246-a30f-…"
click at [1069, 483] on button "Save" at bounding box center [1076, 490] width 60 height 30
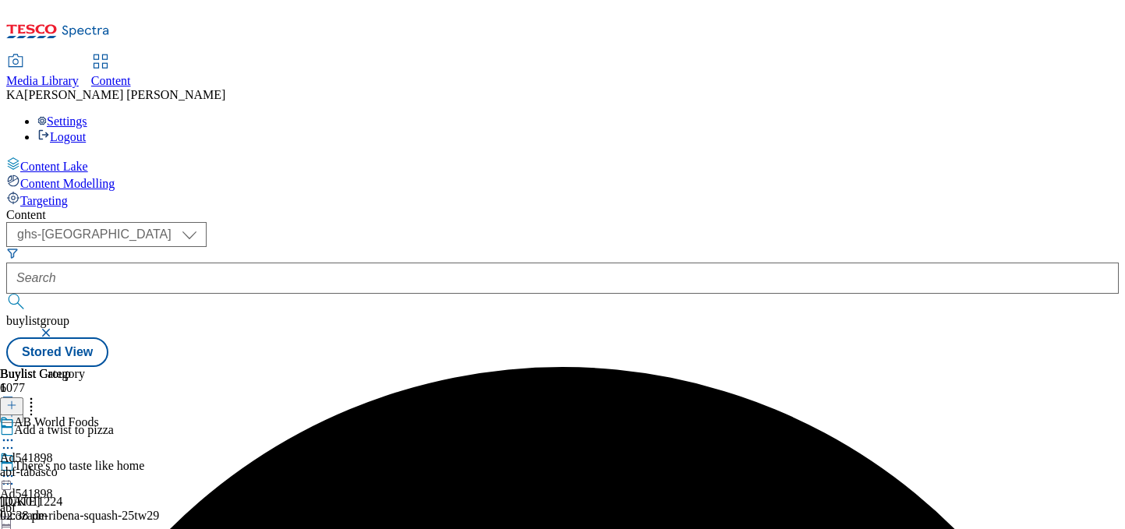
click at [16, 469] on icon at bounding box center [8, 477] width 16 height 16
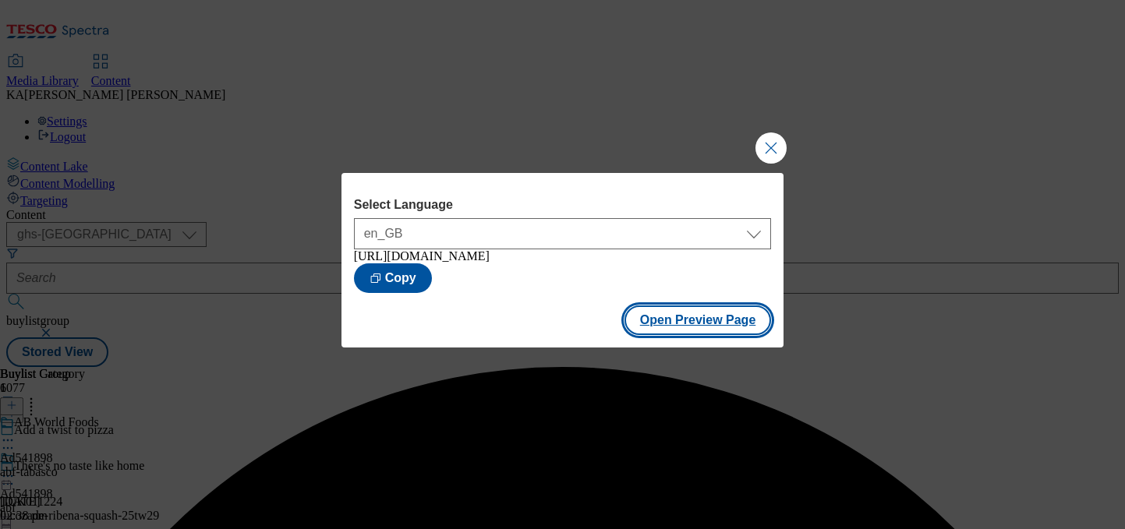
click at [642, 329] on button "Open Preview Page" at bounding box center [697, 321] width 147 height 30
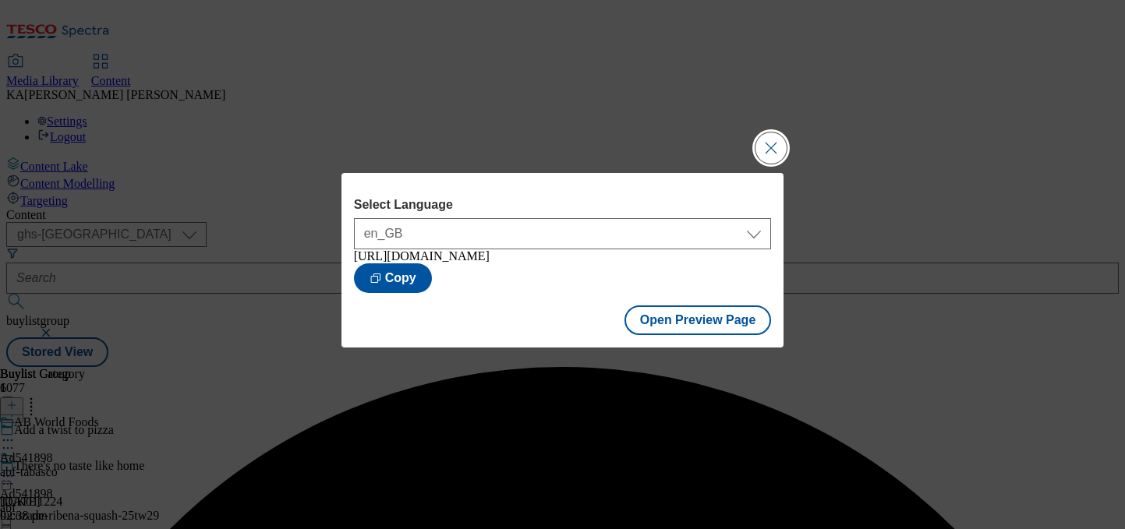
click at [764, 143] on button "Close Modal" at bounding box center [770, 148] width 31 height 31
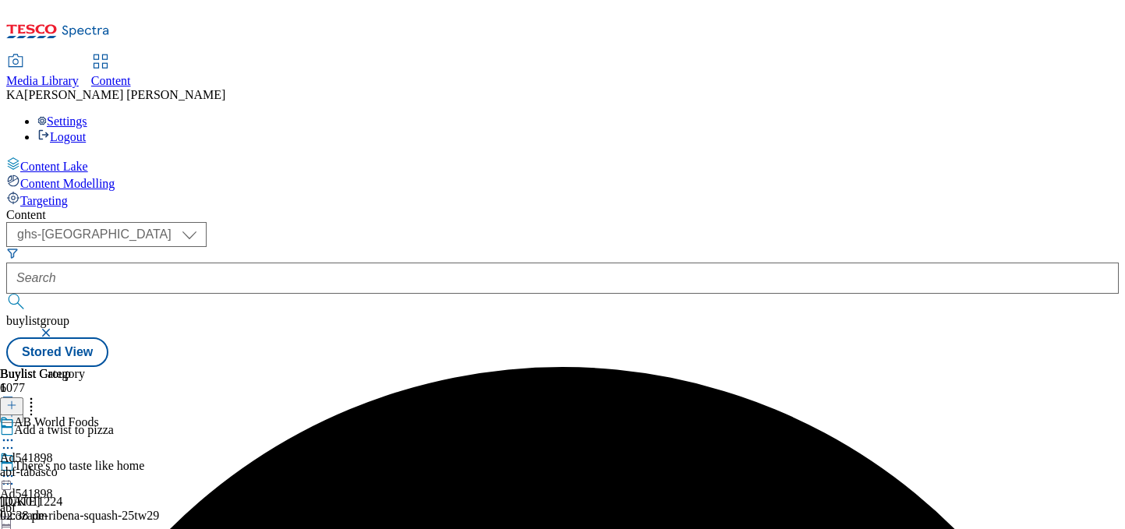
click at [16, 469] on icon at bounding box center [8, 477] width 16 height 16
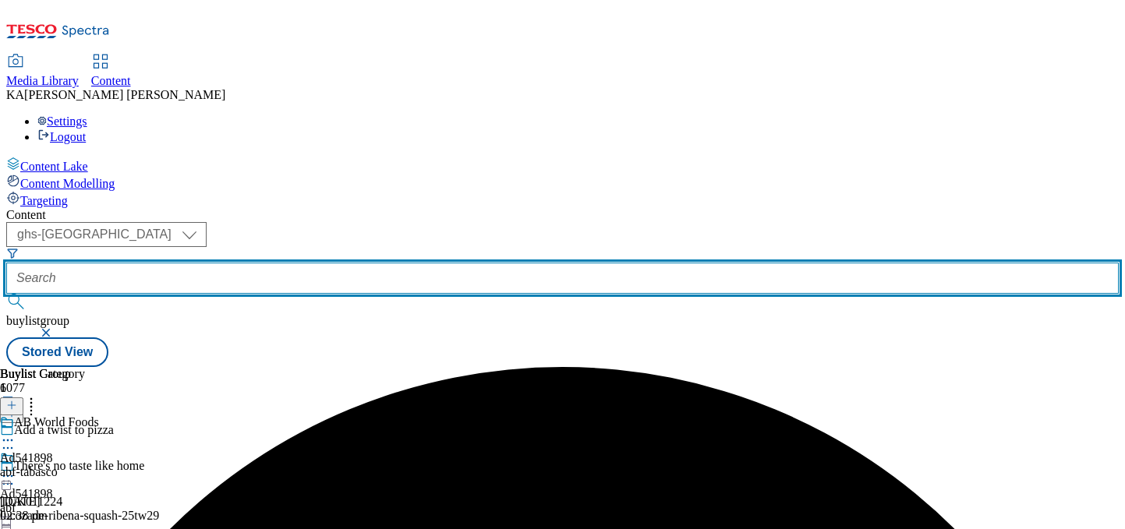
click at [367, 263] on input "text" at bounding box center [562, 278] width 1112 height 31
paste input "yoplait-petits-filous-25tw28"
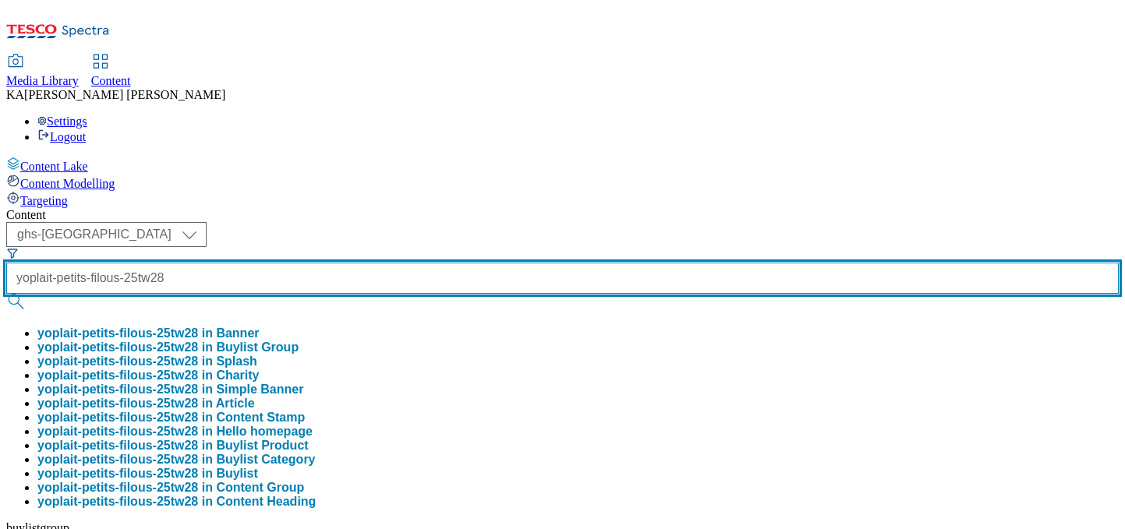
scroll to position [0, 23]
type input "yoplait-petits-filous-25tw28"
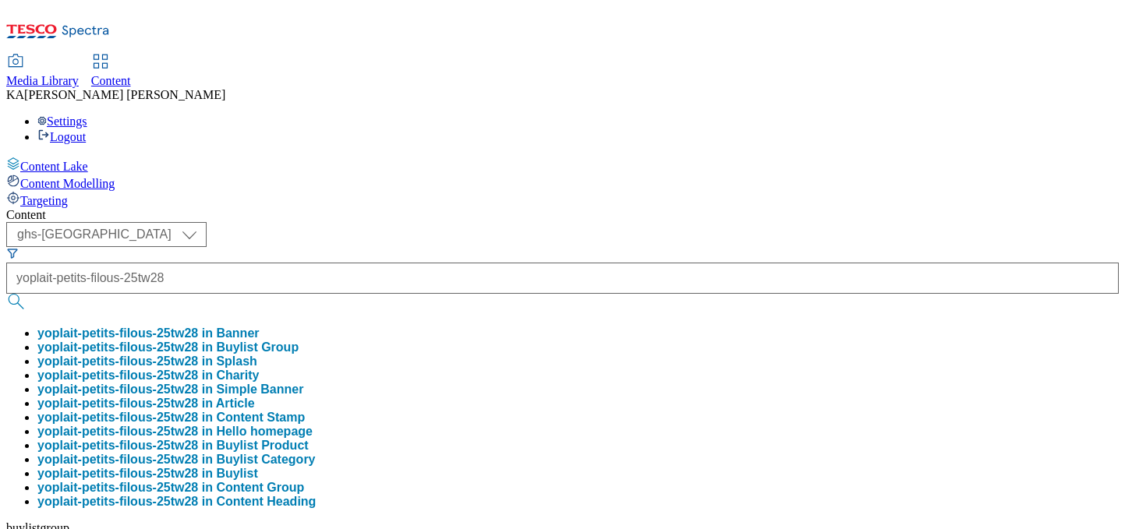
scroll to position [0, 0]
click at [299, 341] on button "yoplait-petits-filous-25tw28 in Buylist Group" at bounding box center [167, 348] width 261 height 14
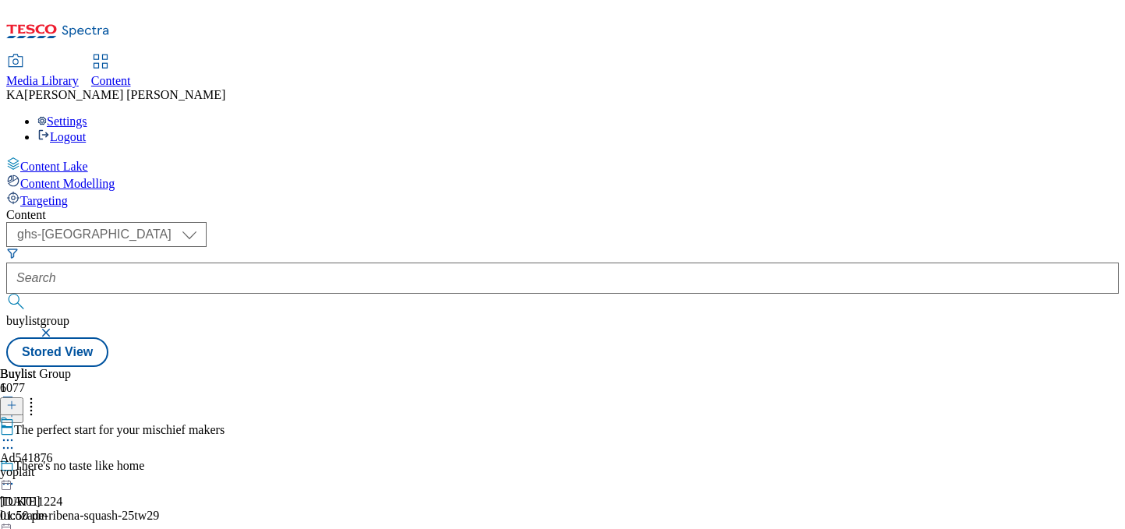
click at [13, 440] on circle at bounding box center [12, 441] width 2 height 2
click at [66, 468] on span "Edit" at bounding box center [57, 474] width 18 height 12
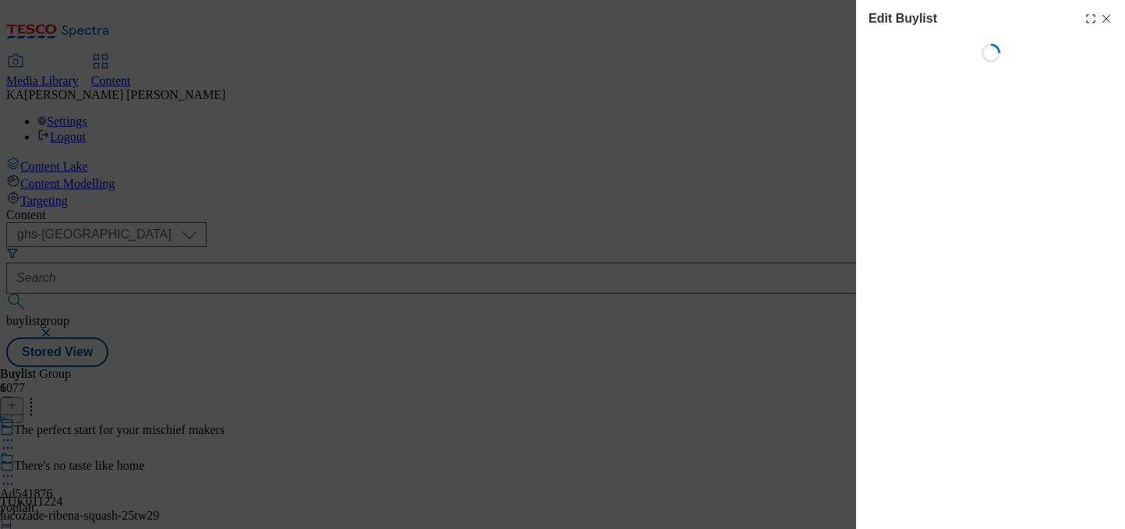
select select "tactical"
select select "supplier funded short term 1-3 weeks"
select select "dunnhumby"
select select "Banner"
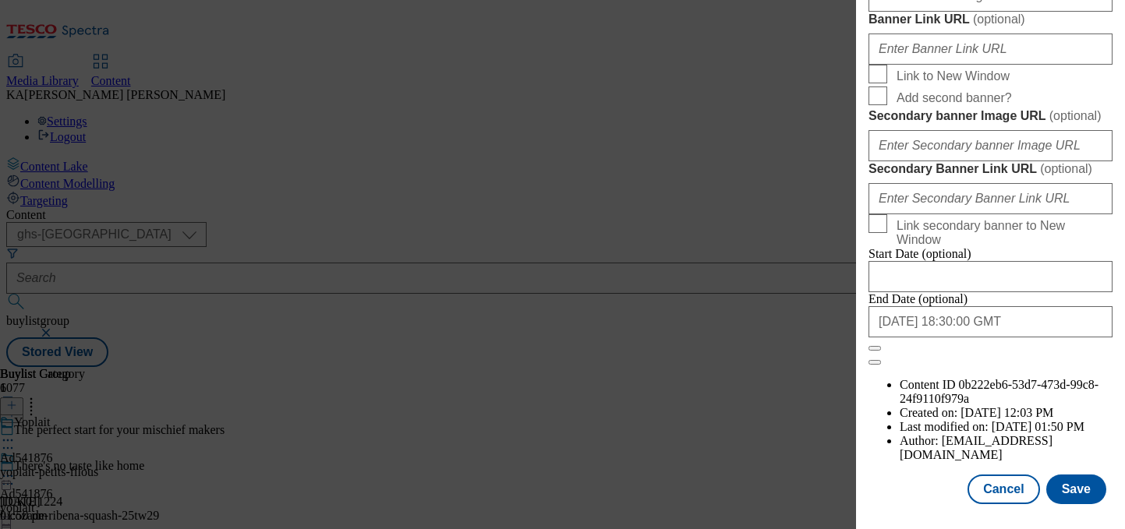
scroll to position [1328, 0]
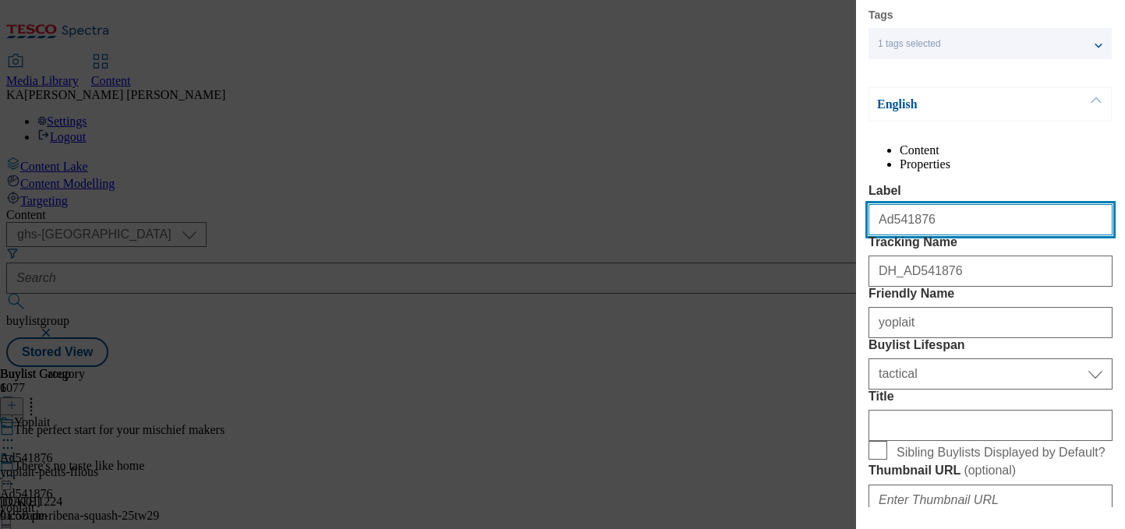
select select "Competition Header"
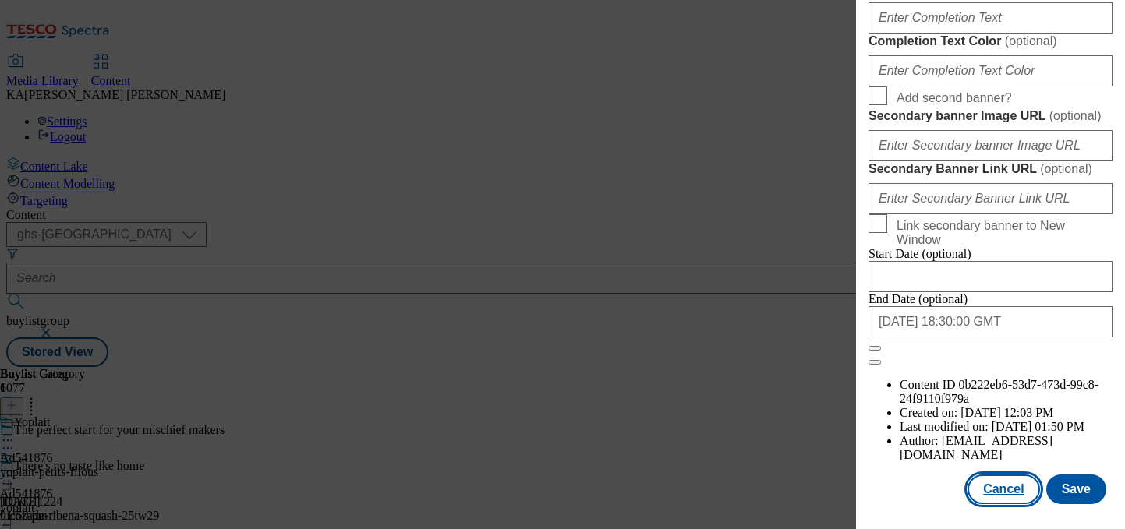
click at [1017, 479] on button "Cancel" at bounding box center [1003, 490] width 72 height 30
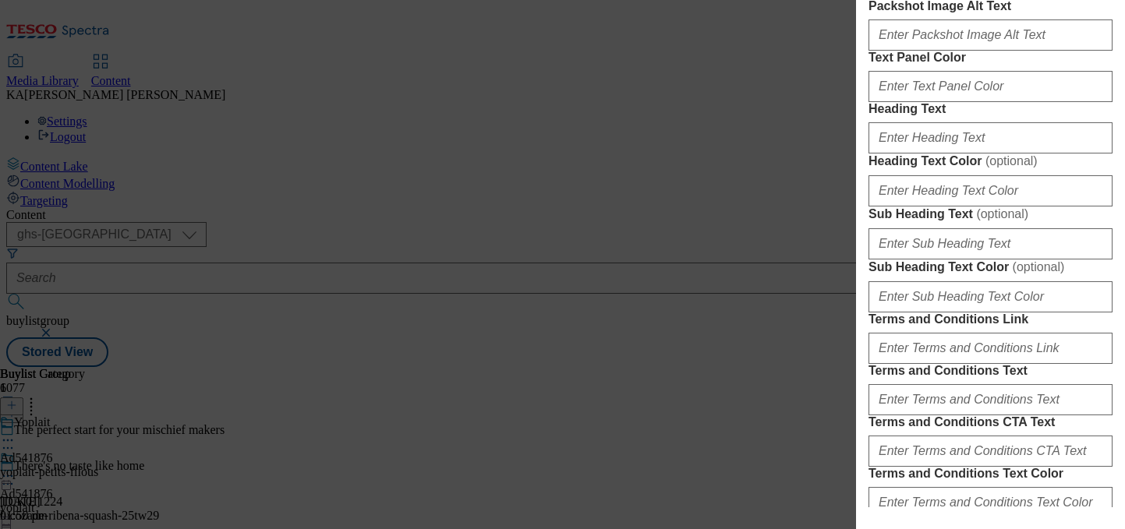
select select "tactical"
select select "supplier funded short term 1-3 weeks"
select select "dunnhumby"
select select "Banner"
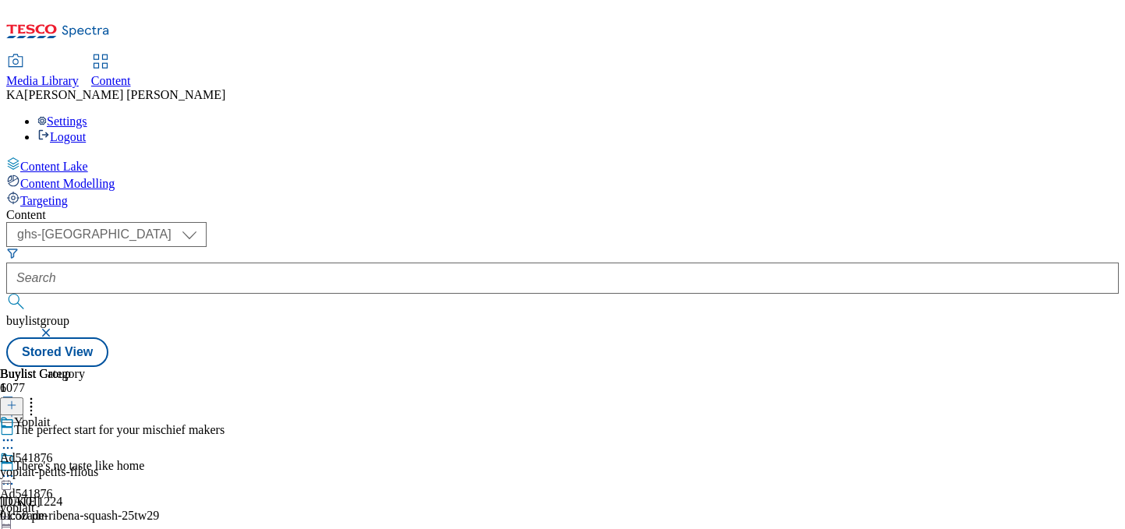
click at [16, 469] on icon at bounding box center [8, 477] width 16 height 16
click at [66, 504] on span "Edit" at bounding box center [57, 510] width 18 height 12
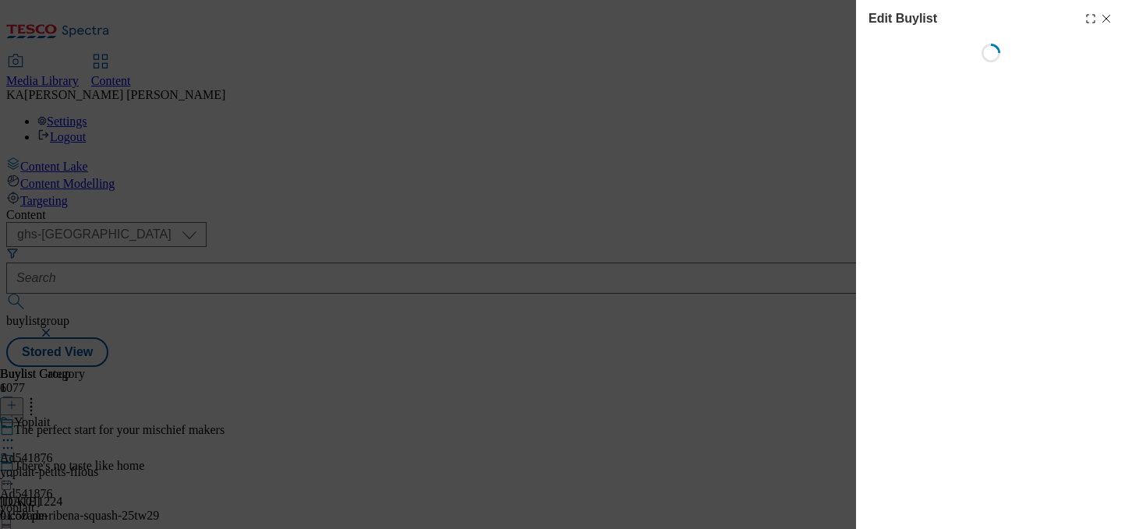
select select "tactical"
select select "supplier funded short term 1-3 weeks"
select select "dunnhumby"
select select "Banner"
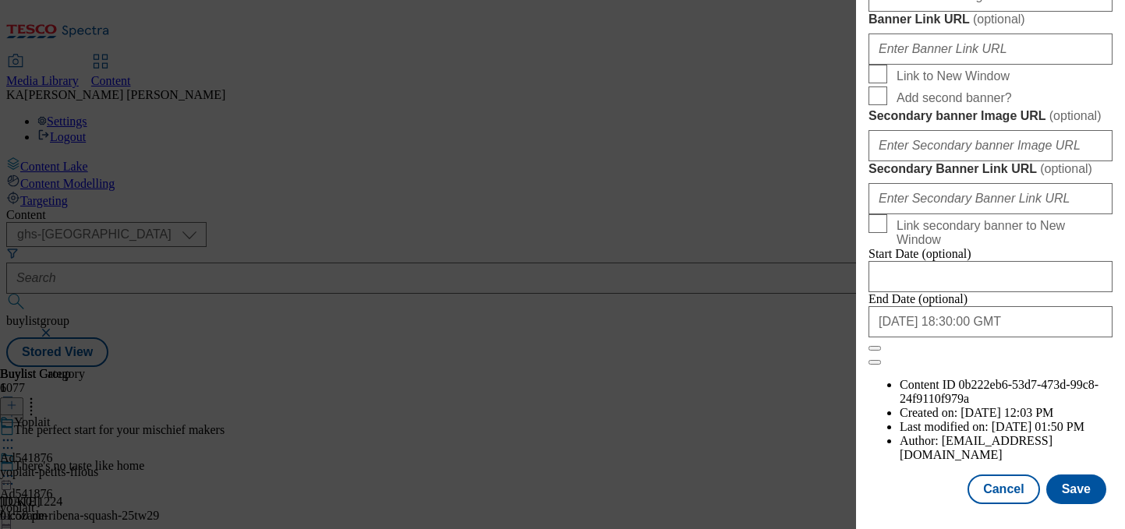
scroll to position [1408, 0]
paste input "https://digitalcontent.api.tesco.com/v2/media/ghs-mktg/e55f06b1-ccc4-4ae8-b70b-…"
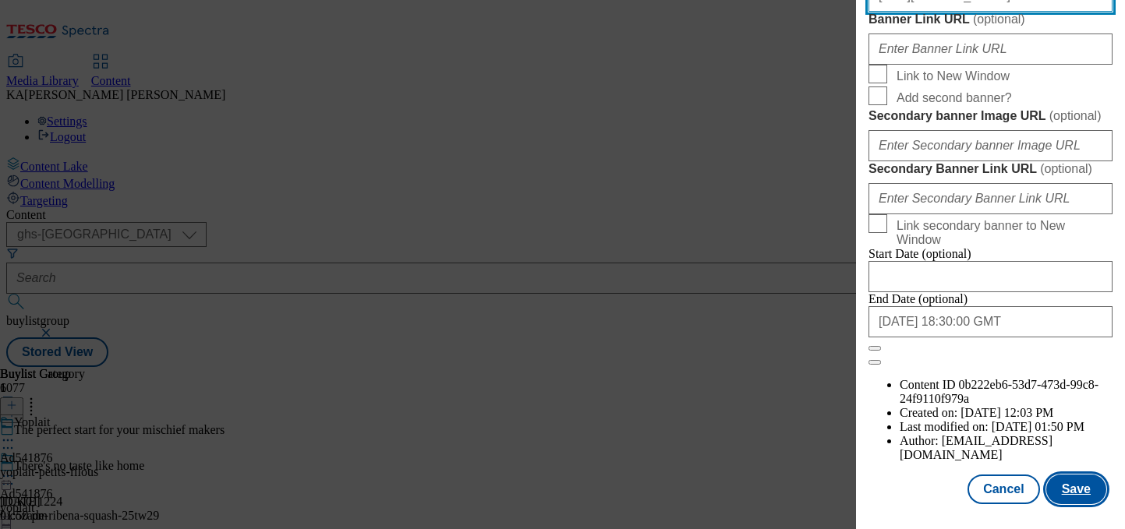
type input "https://digitalcontent.api.tesco.com/v2/media/ghs-mktg/e55f06b1-ccc4-4ae8-b70b-…"
click at [1074, 491] on button "Save" at bounding box center [1076, 490] width 60 height 30
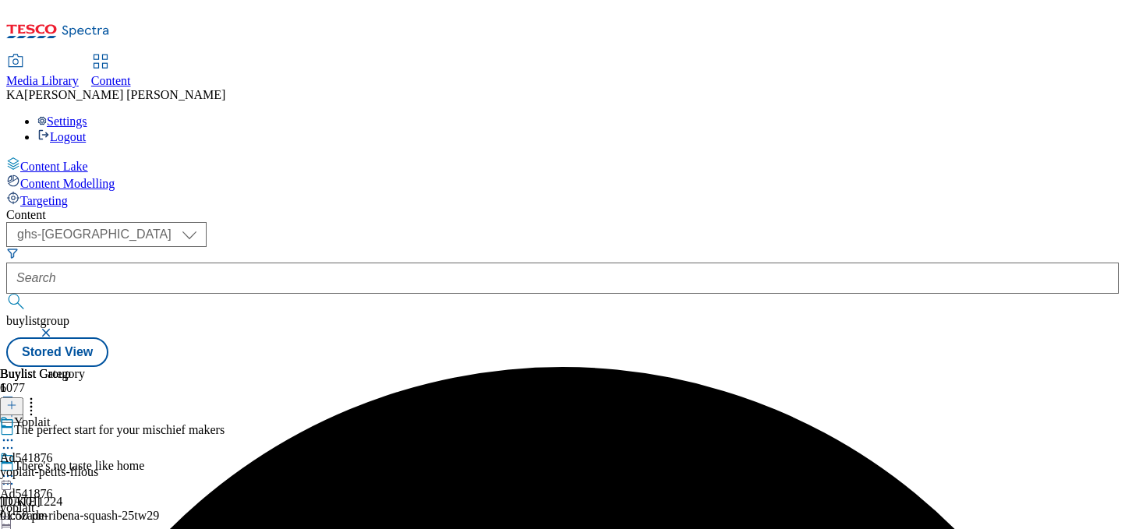
click at [16, 469] on icon at bounding box center [8, 477] width 16 height 16
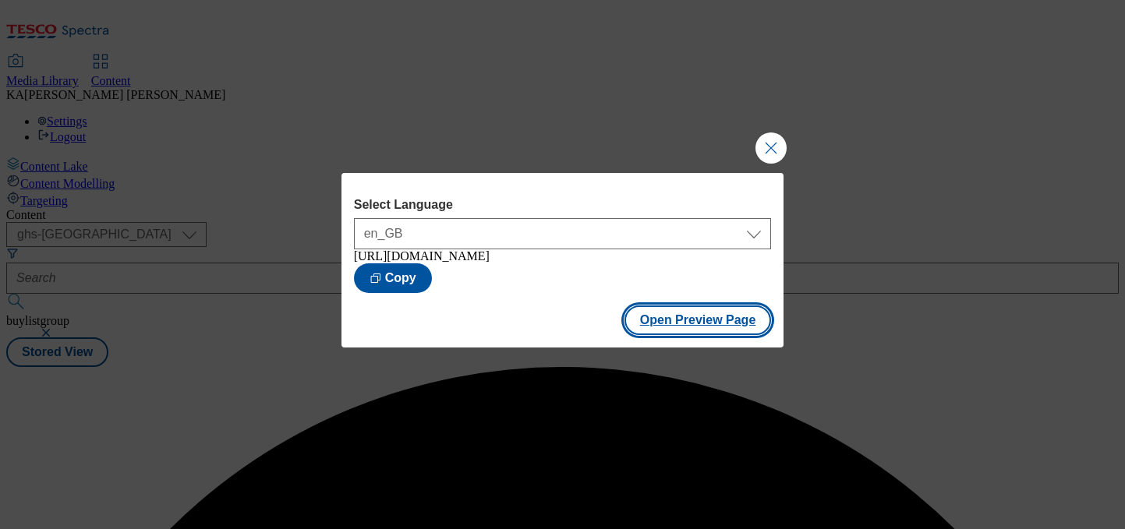
click at [688, 331] on button "Open Preview Page" at bounding box center [697, 321] width 147 height 30
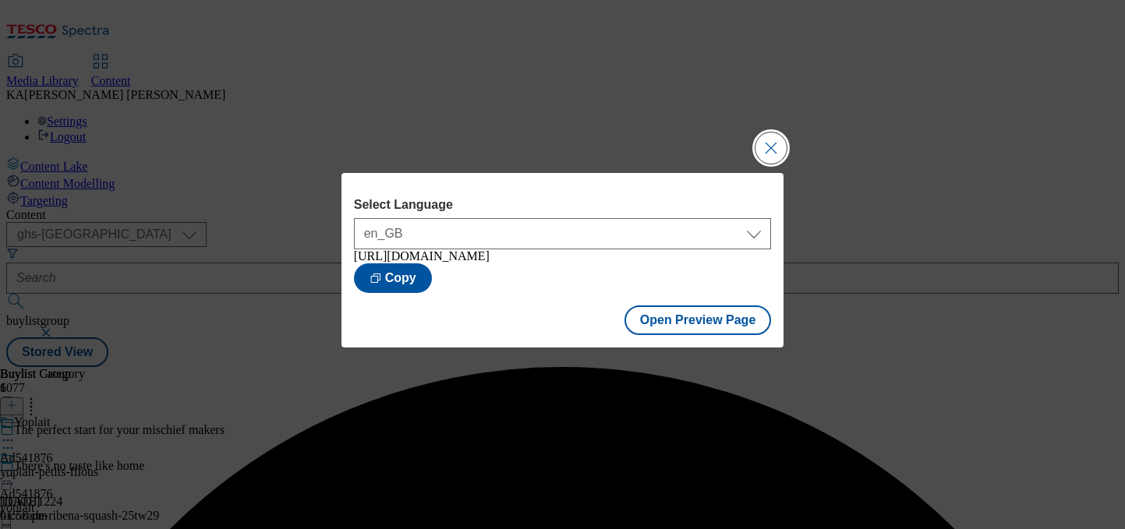
click at [762, 136] on button "Close Modal" at bounding box center [770, 148] width 31 height 31
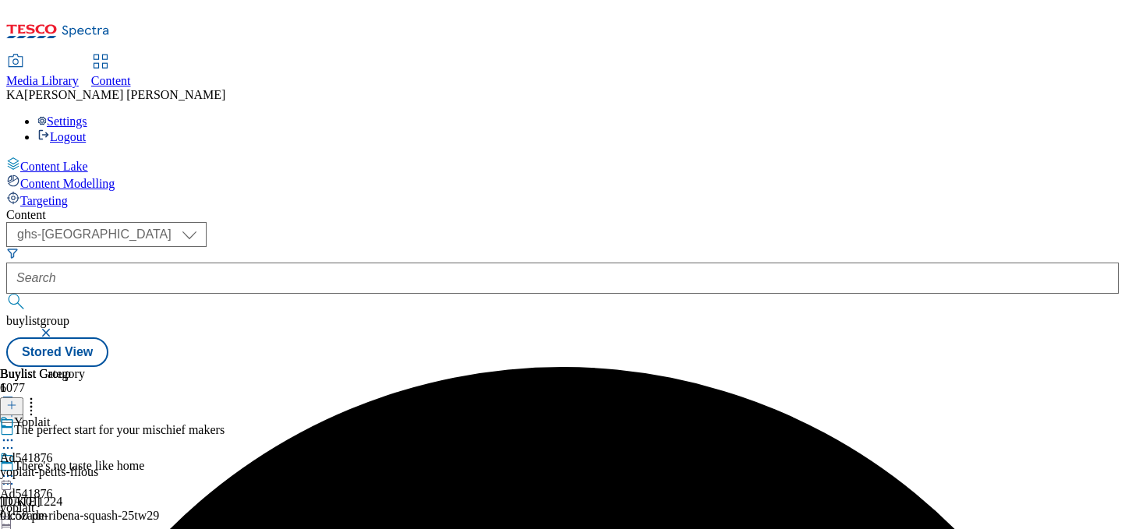
click at [16, 469] on icon at bounding box center [8, 477] width 16 height 16
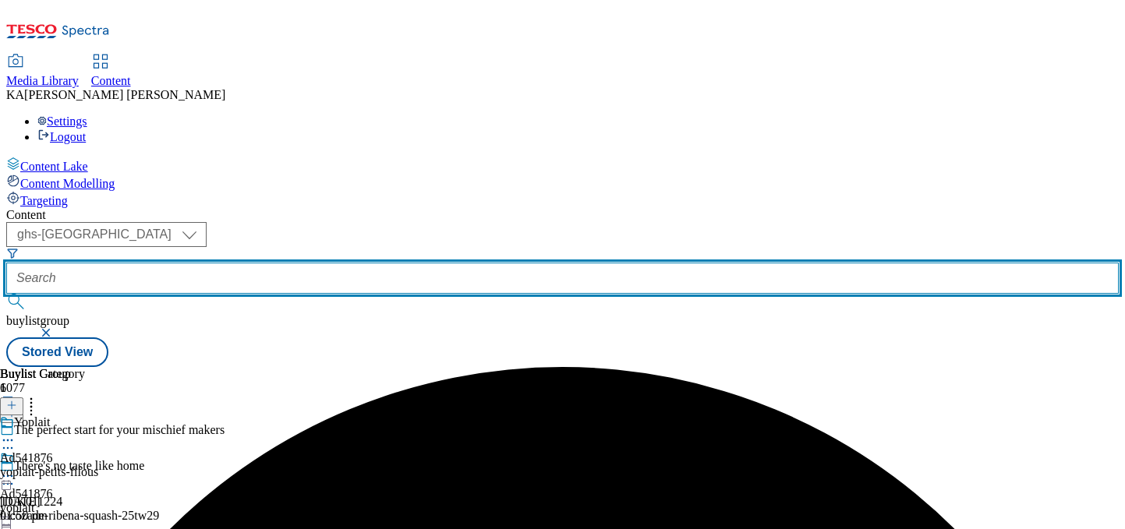
click at [337, 263] on input "text" at bounding box center [562, 278] width 1112 height 31
paste input "all-about-food-costa-25tw28"
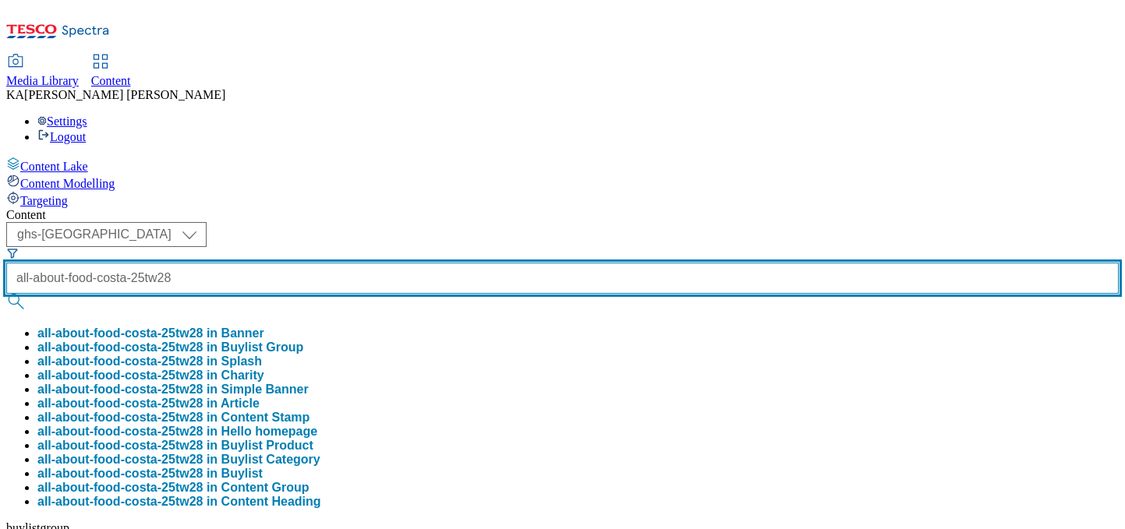
type input "all-about-food-costa-25tw28"
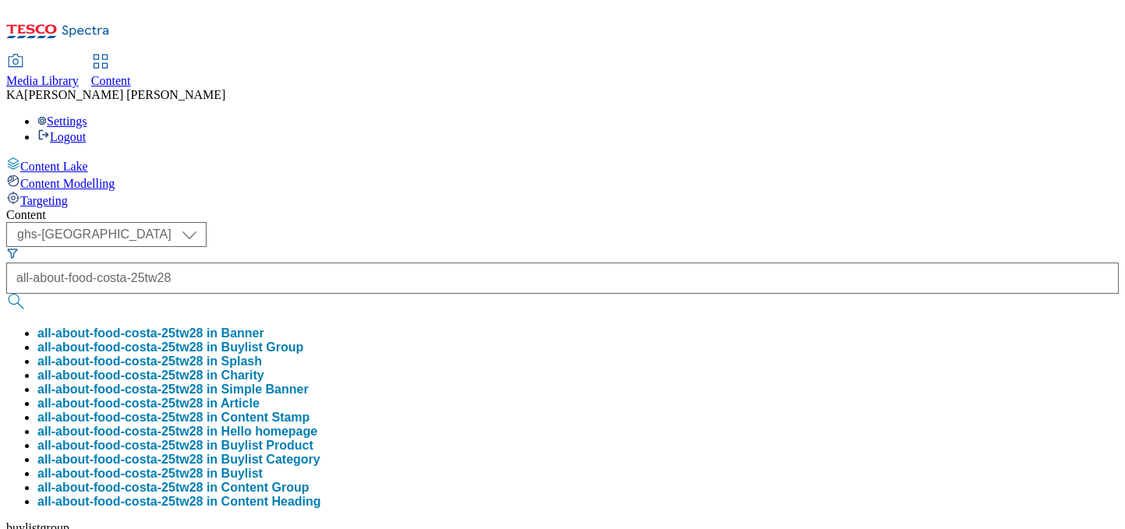
scroll to position [0, 0]
click at [303, 341] on button "all-about-food-costa-25tw28 in Buylist Group" at bounding box center [170, 348] width 266 height 14
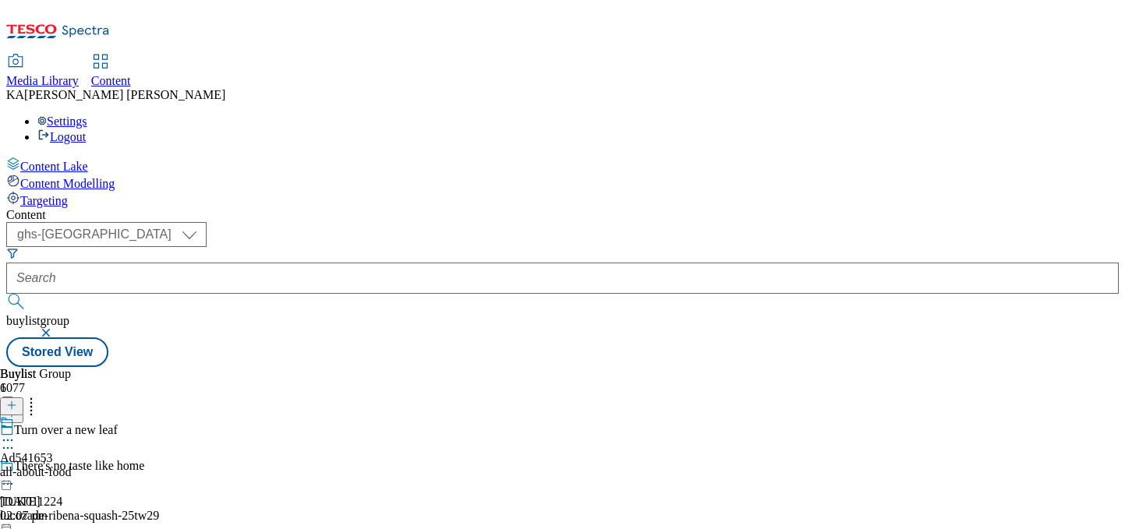
click at [9, 440] on circle at bounding box center [8, 441] width 2 height 2
click at [66, 468] on span "Edit" at bounding box center [57, 474] width 18 height 12
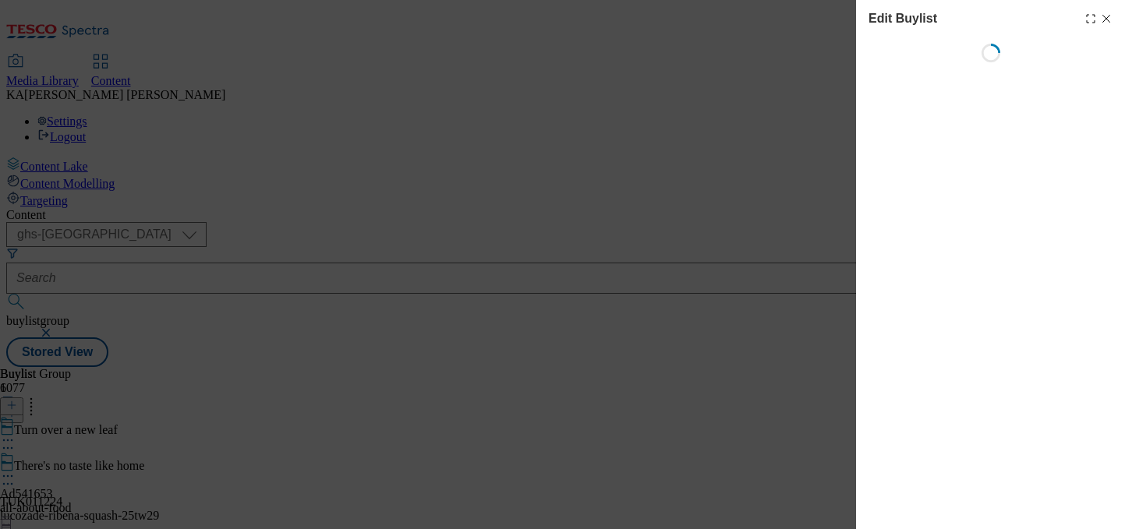
select select "tactical"
select select "supplier funded short term 1-3 weeks"
select select "dunnhumby"
select select "Banner"
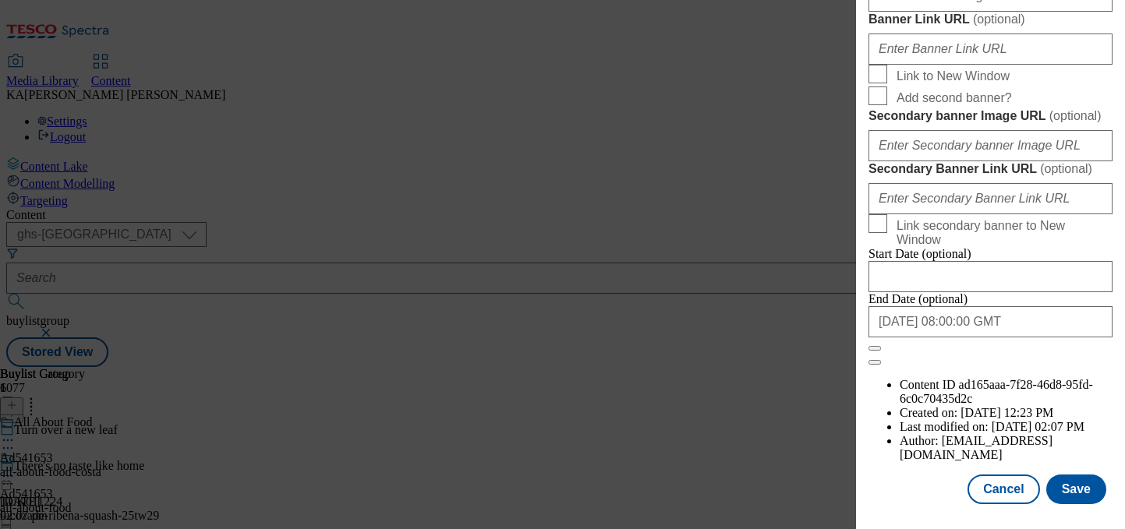
scroll to position [1485, 0]
paste input "https://digitalcontent.api.tesco.com/v2/media/ghs-mktg/a2c568fd-1276-4948-8853-…"
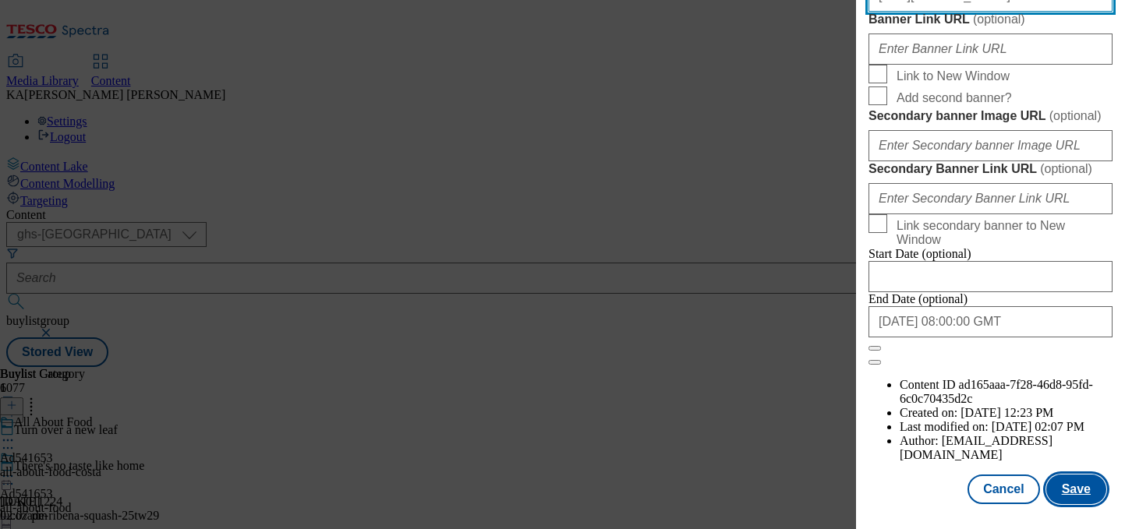
type input "https://digitalcontent.api.tesco.com/v2/media/ghs-mktg/a2c568fd-1276-4948-8853-…"
click at [1074, 484] on button "Save" at bounding box center [1076, 490] width 60 height 30
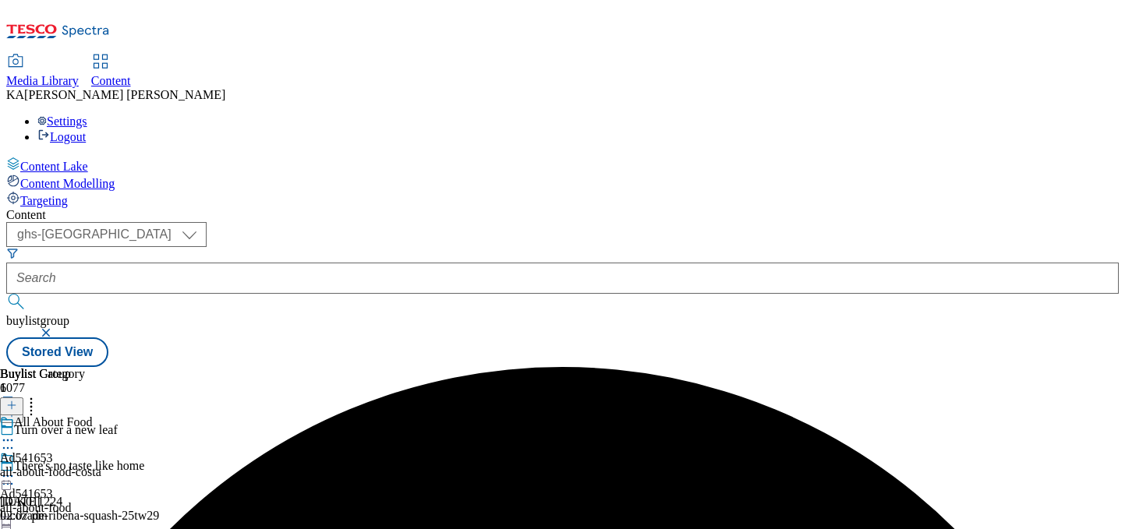
click at [16, 469] on icon at bounding box center [8, 477] width 16 height 16
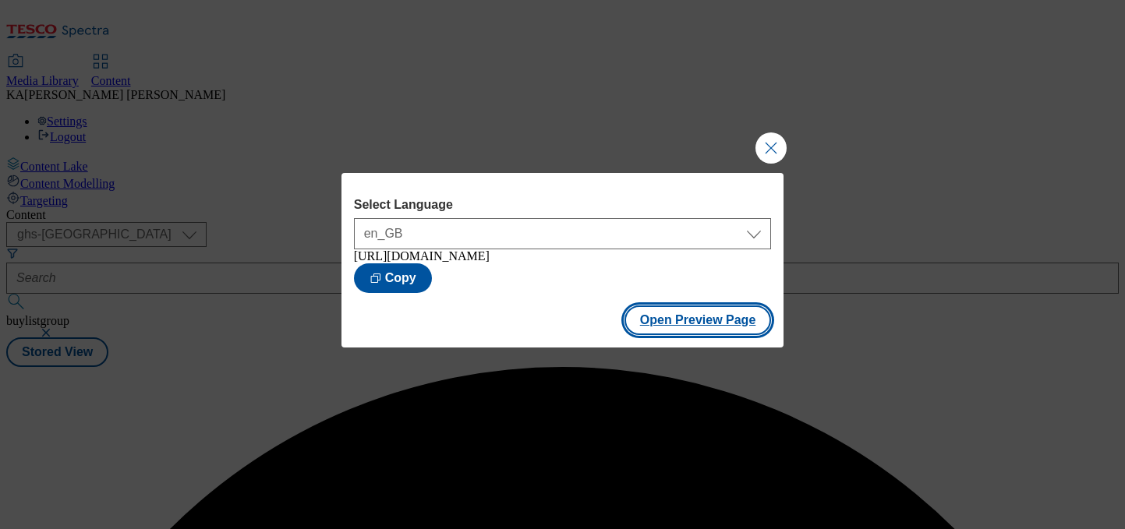
click at [657, 335] on button "Open Preview Page" at bounding box center [697, 321] width 147 height 30
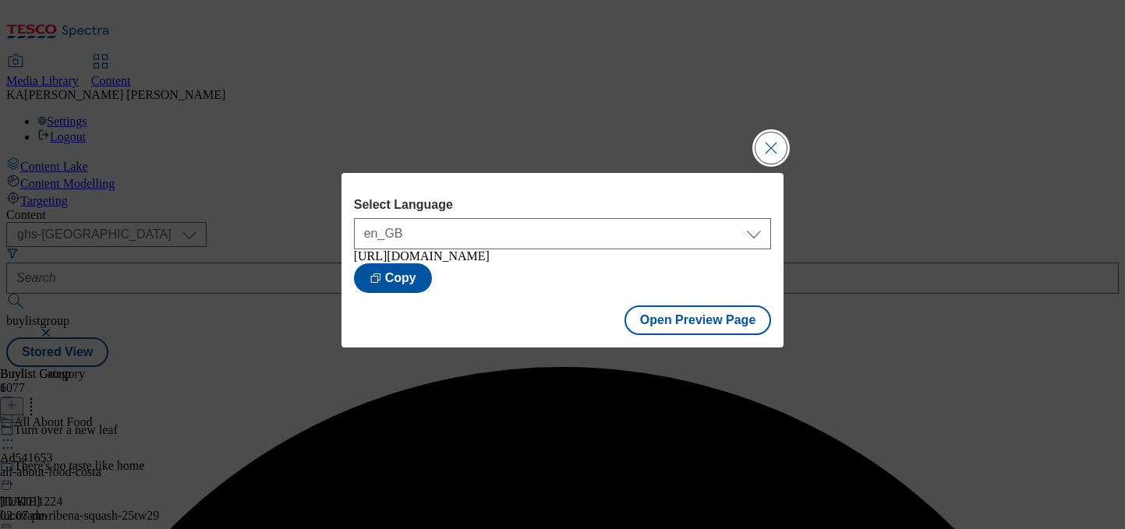
click at [766, 136] on button "Close Modal" at bounding box center [770, 148] width 31 height 31
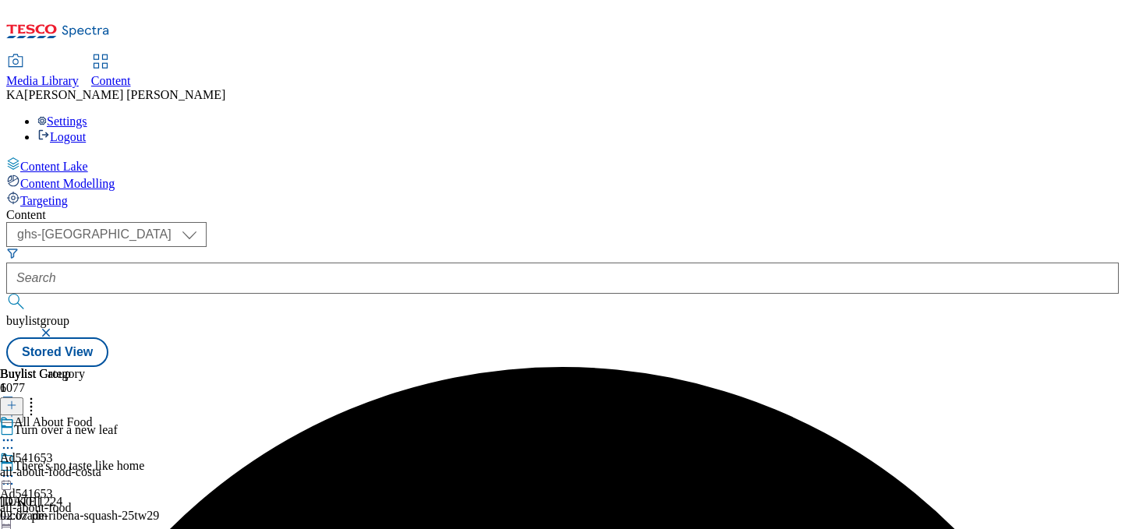
click at [16, 469] on icon at bounding box center [8, 477] width 16 height 16
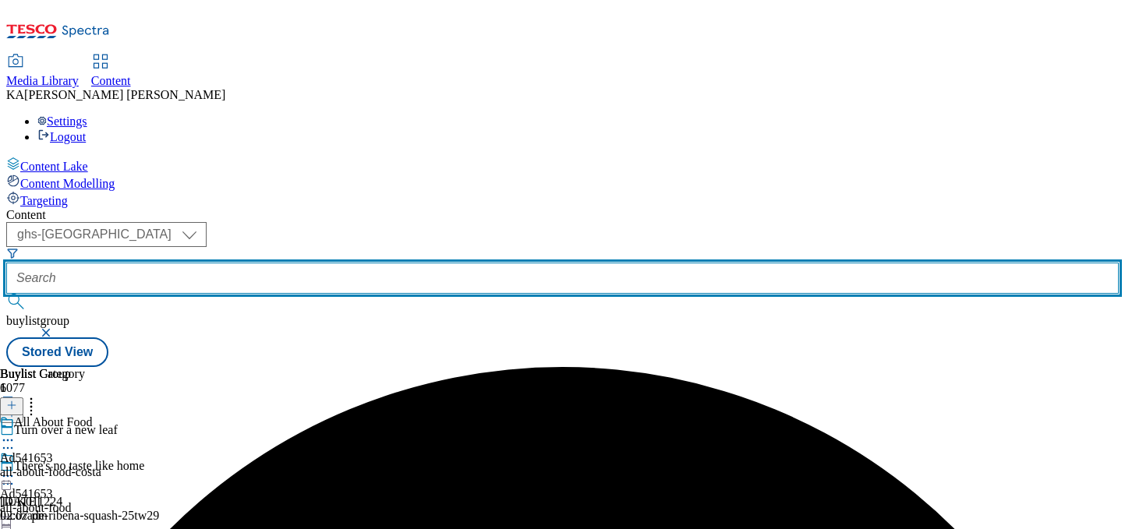
click at [353, 263] on input "text" at bounding box center [562, 278] width 1112 height 31
paste input "nestle-nescafe-25tw28"
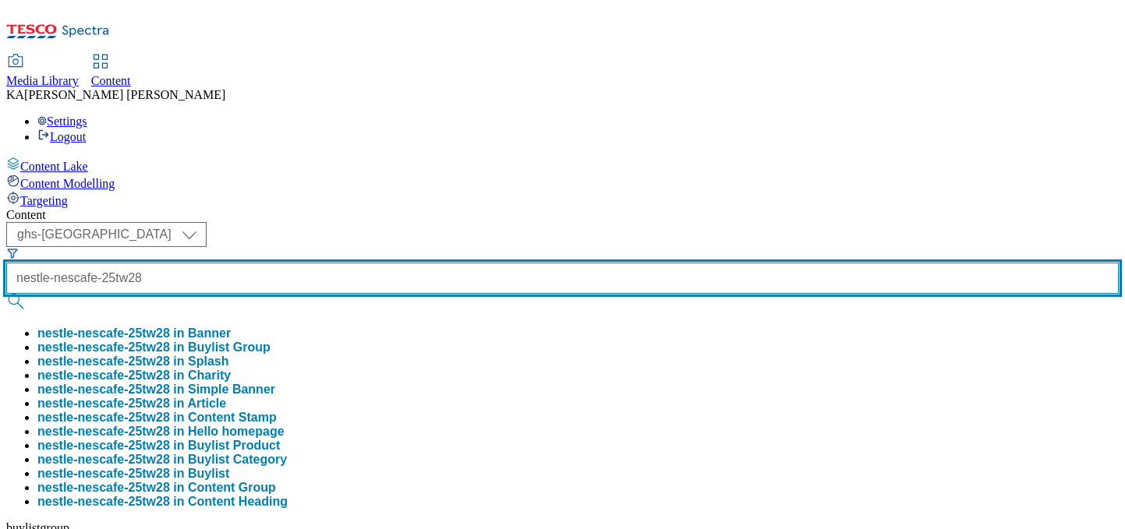
type input "nestle-nescafe-25tw28"
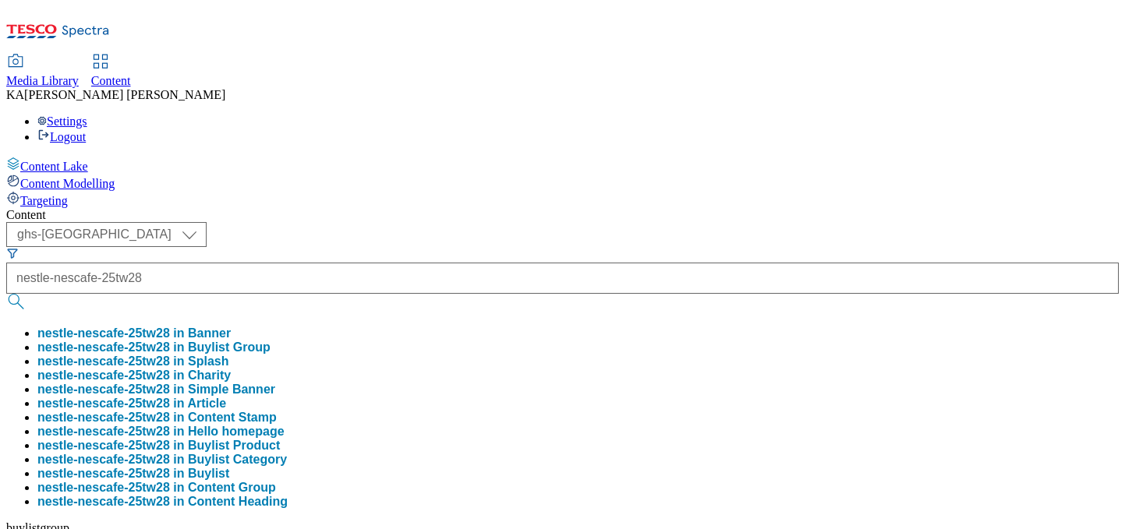
click at [271, 341] on button "nestle-nescafe-25tw28 in Buylist Group" at bounding box center [153, 348] width 233 height 14
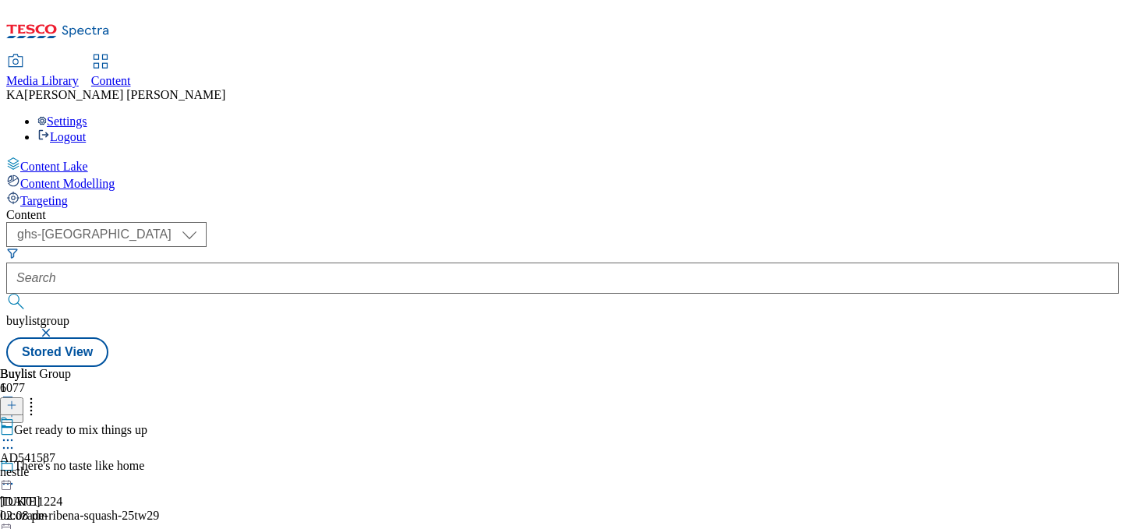
click at [5, 440] on circle at bounding box center [4, 441] width 2 height 2
click at [66, 468] on span "Edit" at bounding box center [57, 474] width 18 height 12
select select "tactical"
select select "supplier funded short term 1-3 weeks"
select select "dunnhumby"
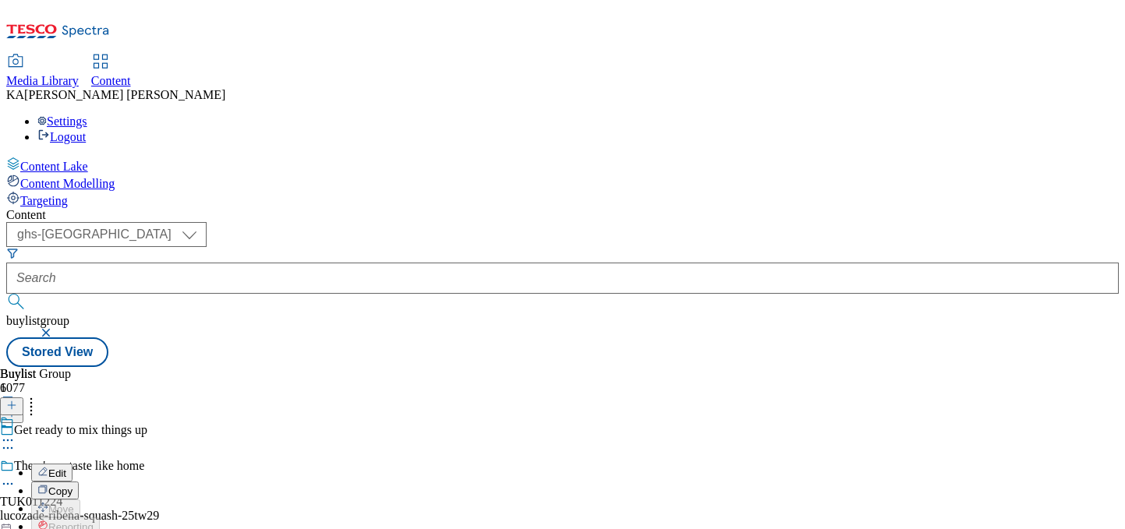
select select "Banner"
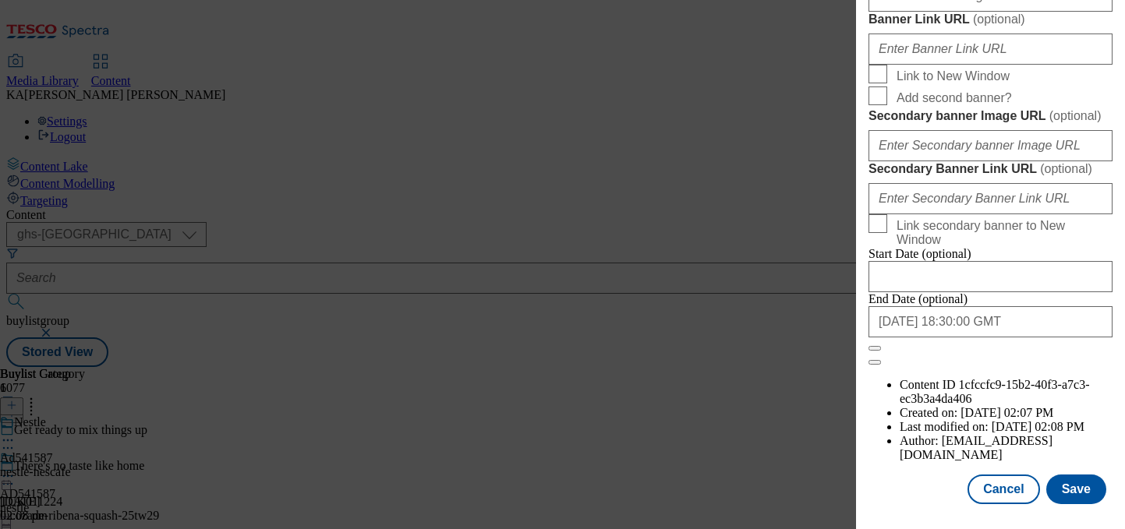
scroll to position [1512, 0]
paste input "https://digitalcontent.api.tesco.com/v2/media/ghs-mktg/ce9a2c7c-941b-495a-9b54-…"
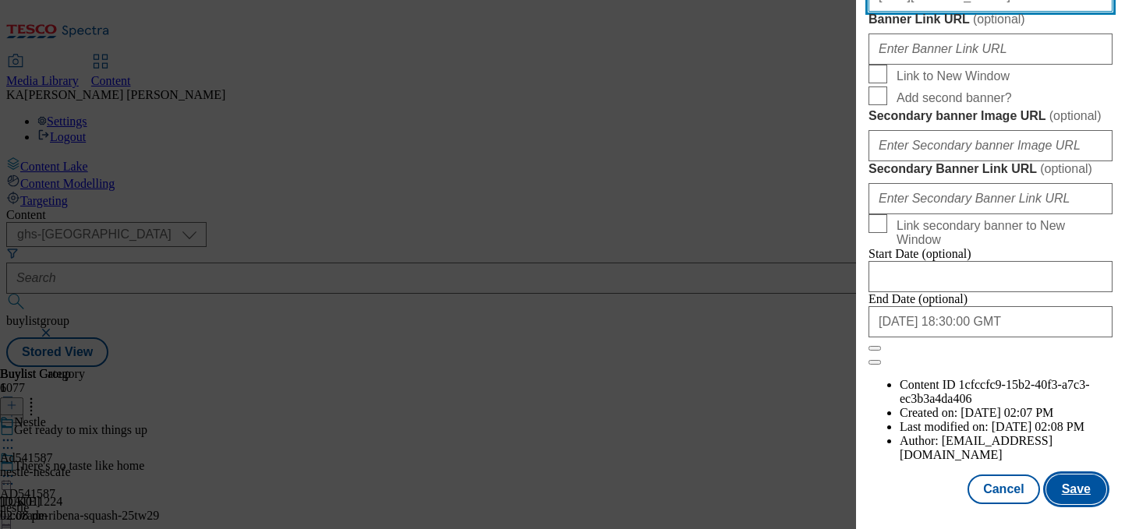
type input "https://digitalcontent.api.tesco.com/v2/media/ghs-mktg/ce9a2c7c-941b-495a-9b54-…"
click at [1070, 492] on button "Save" at bounding box center [1076, 490] width 60 height 30
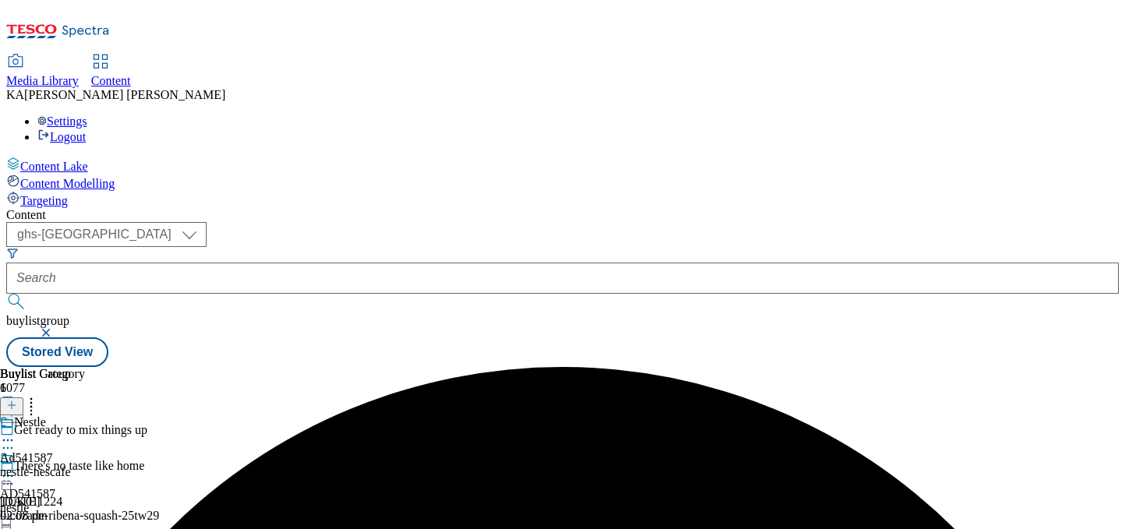
click at [16, 469] on icon at bounding box center [8, 477] width 16 height 16
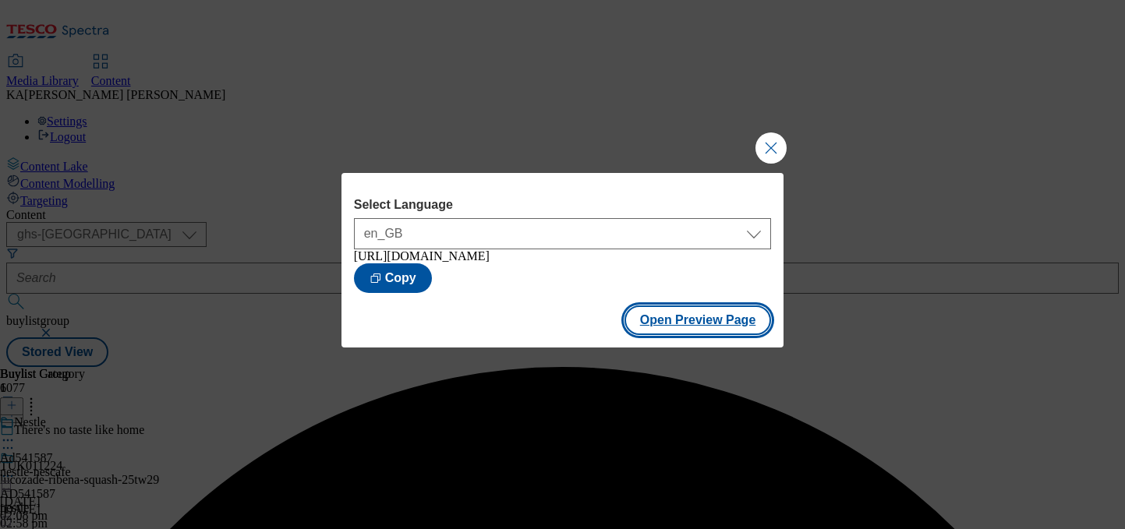
click at [661, 335] on button "Open Preview Page" at bounding box center [697, 321] width 147 height 30
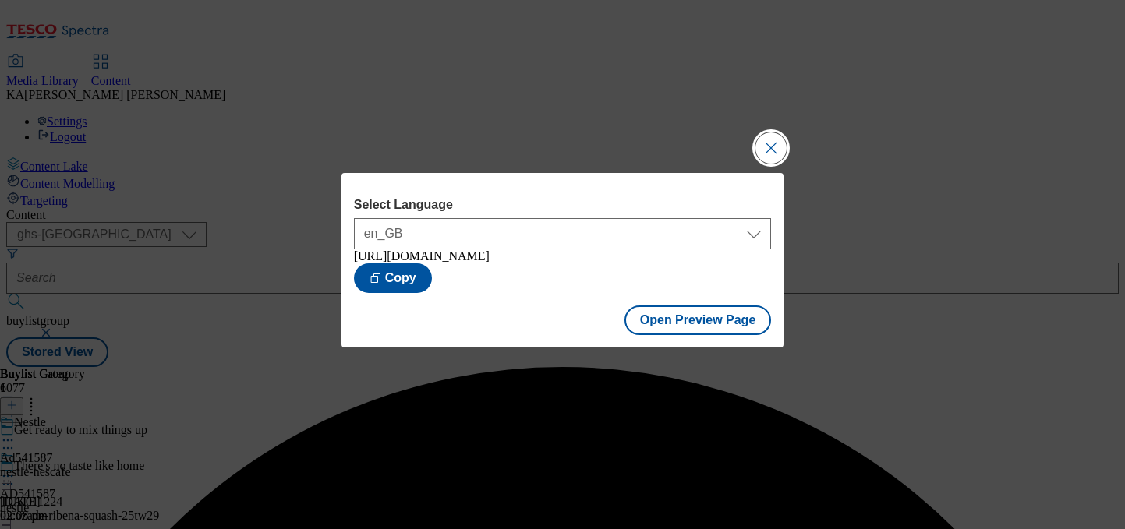
click at [766, 135] on button "Close Modal" at bounding box center [770, 148] width 31 height 31
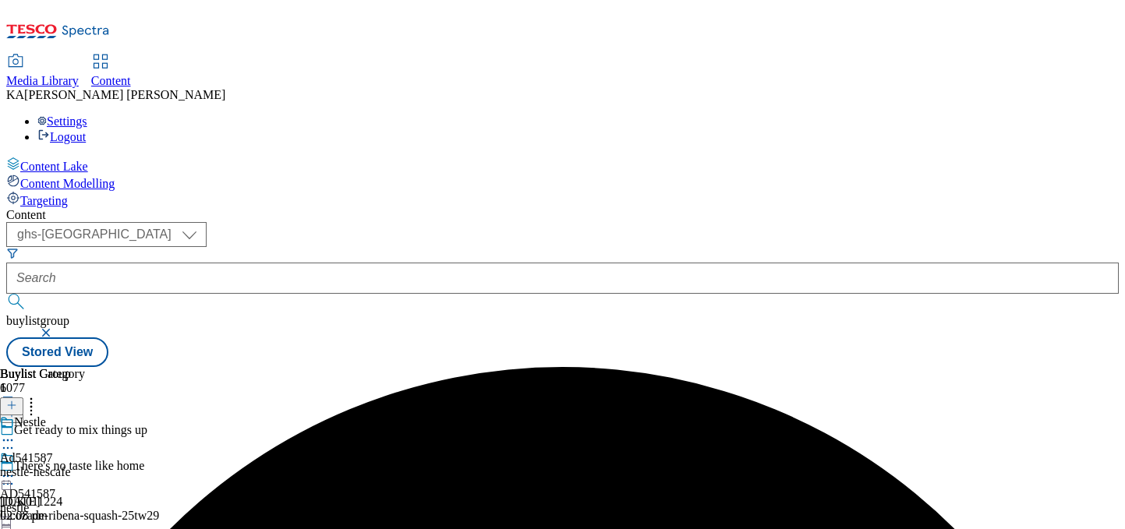
click at [55, 469] on div at bounding box center [27, 478] width 55 height 19
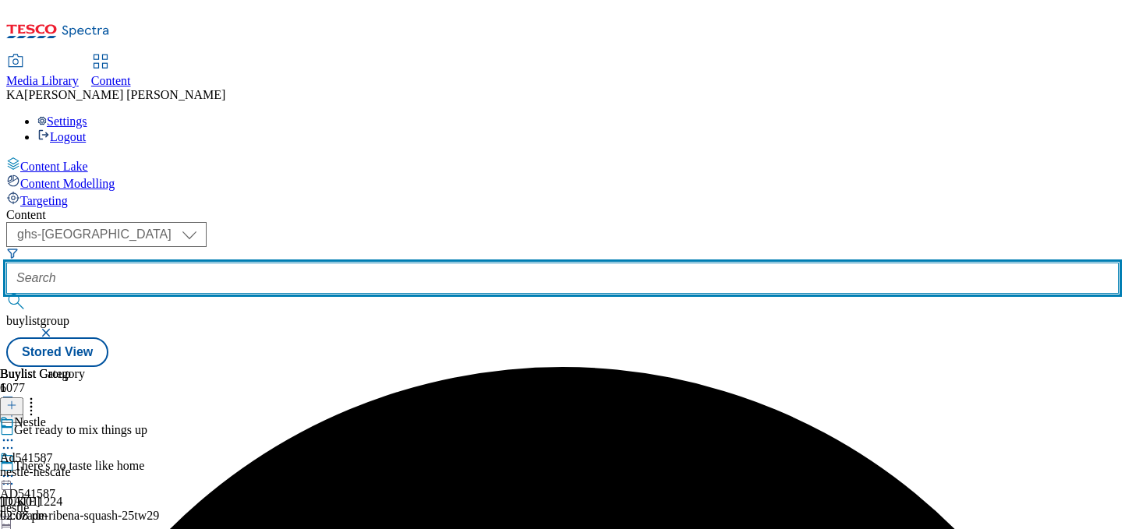
click at [350, 263] on input "text" at bounding box center [562, 278] width 1112 height 31
paste input "heinz-25tw28"
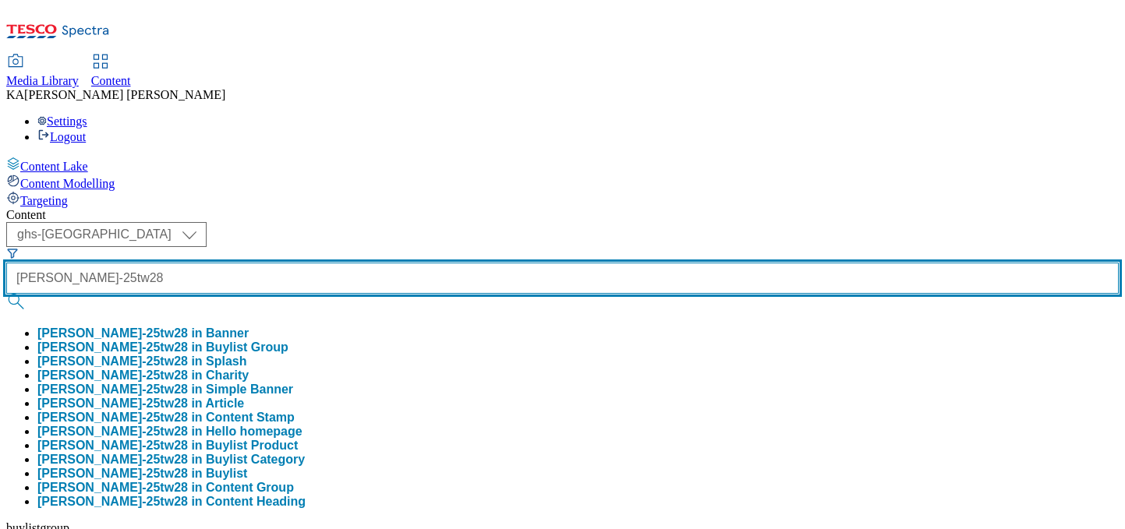
type input "heinz-25tw28"
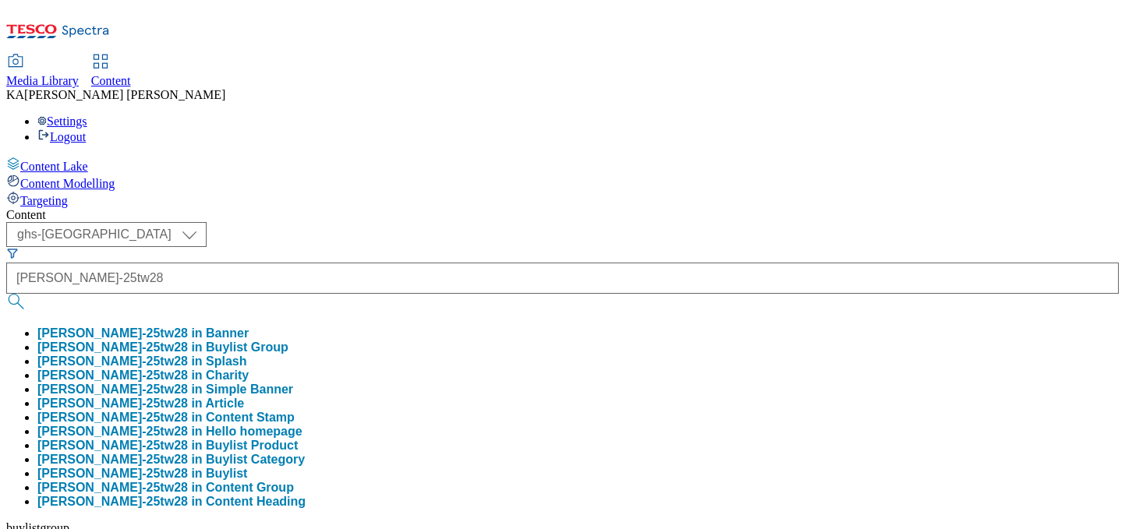
click at [288, 341] on button "heinz-25tw28 in Buylist Group" at bounding box center [162, 348] width 251 height 14
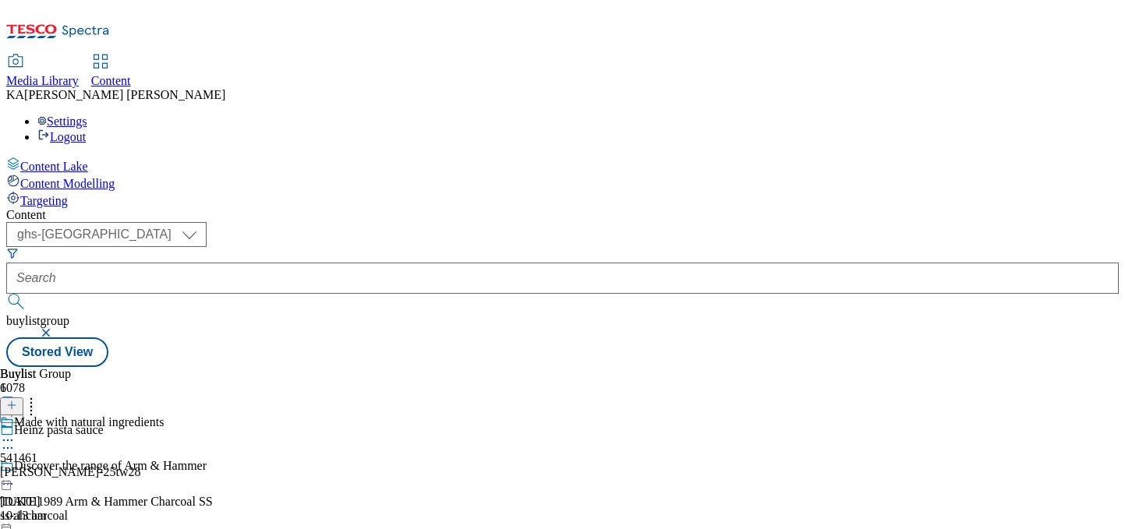
click at [16, 433] on icon at bounding box center [8, 441] width 16 height 16
click at [66, 468] on span "Edit" at bounding box center [57, 474] width 18 height 12
select select "evergreen"
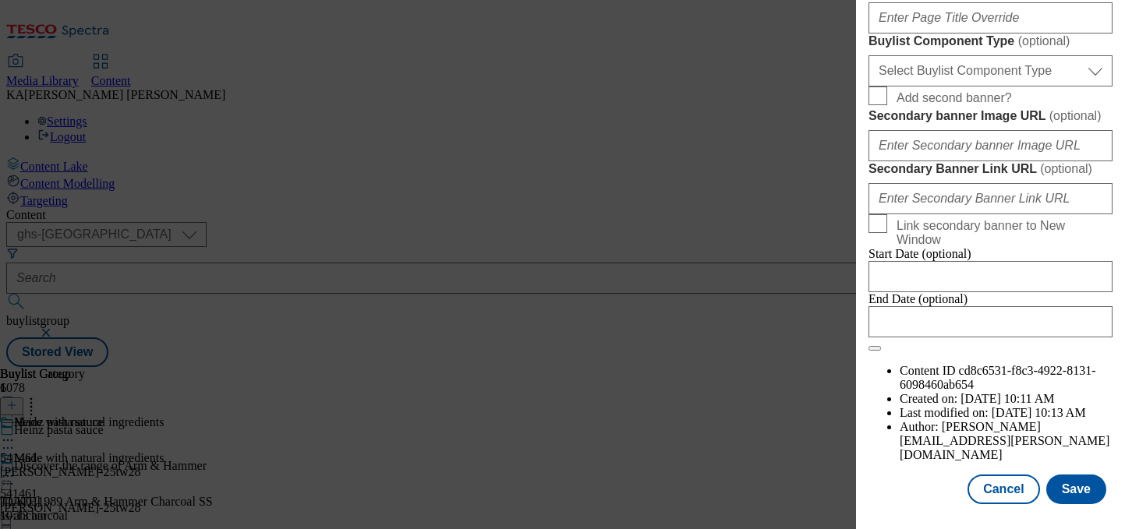
scroll to position [1441, 0]
click at [901, 87] on select "Select Buylist Component Type Banner Competition Header Meal" at bounding box center [990, 70] width 244 height 31
select select "Banner"
click at [868, 87] on select "Select Buylist Component Type Banner Competition Header Meal" at bounding box center [990, 70] width 244 height 31
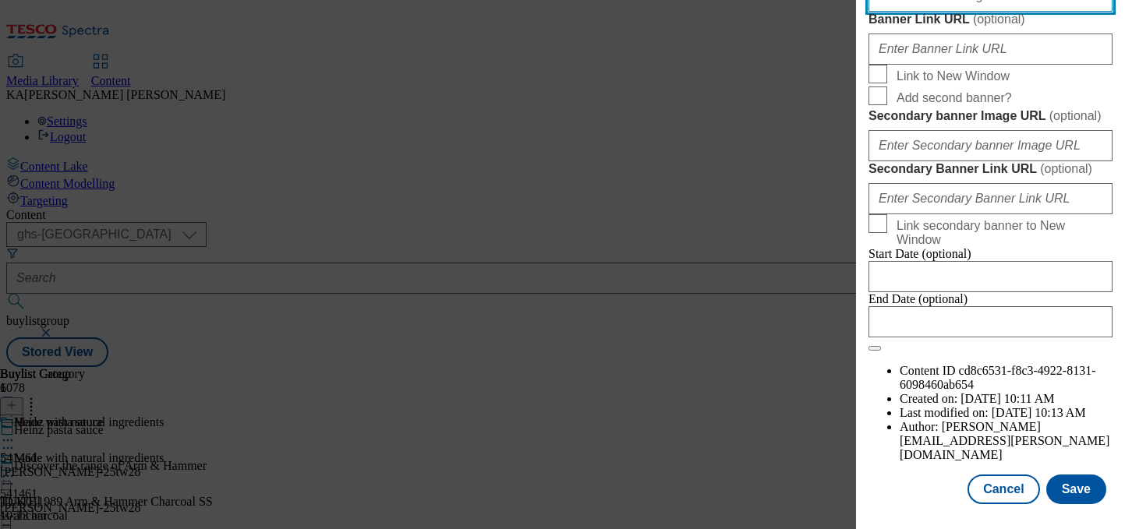
paste input "https://digitalcontent.api.tesco.com/v2/media/ghs-mktg/8ff2ad82-98d0-4bc0-a3af-…"
type input "https://digitalcontent.api.tesco.com/v2/media/ghs-mktg/8ff2ad82-98d0-4bc0-a3af-…"
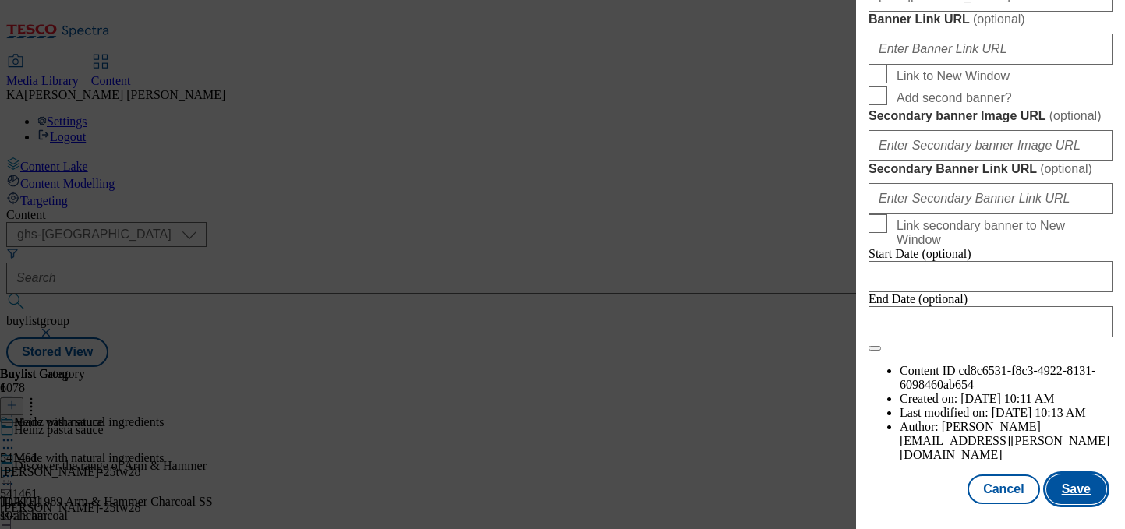
click at [1082, 493] on button "Save" at bounding box center [1076, 490] width 60 height 30
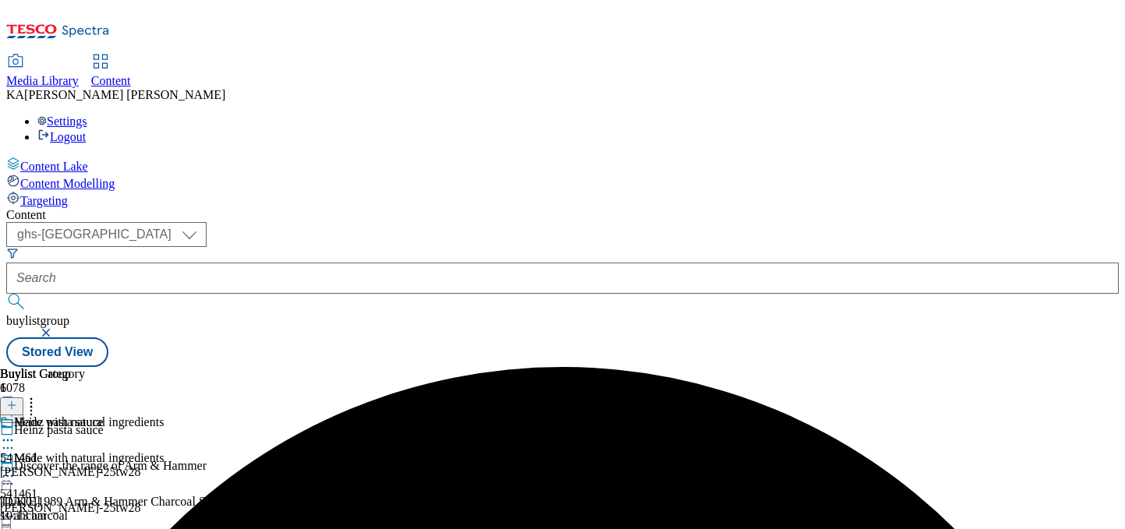
click at [16, 469] on icon at bounding box center [8, 477] width 16 height 16
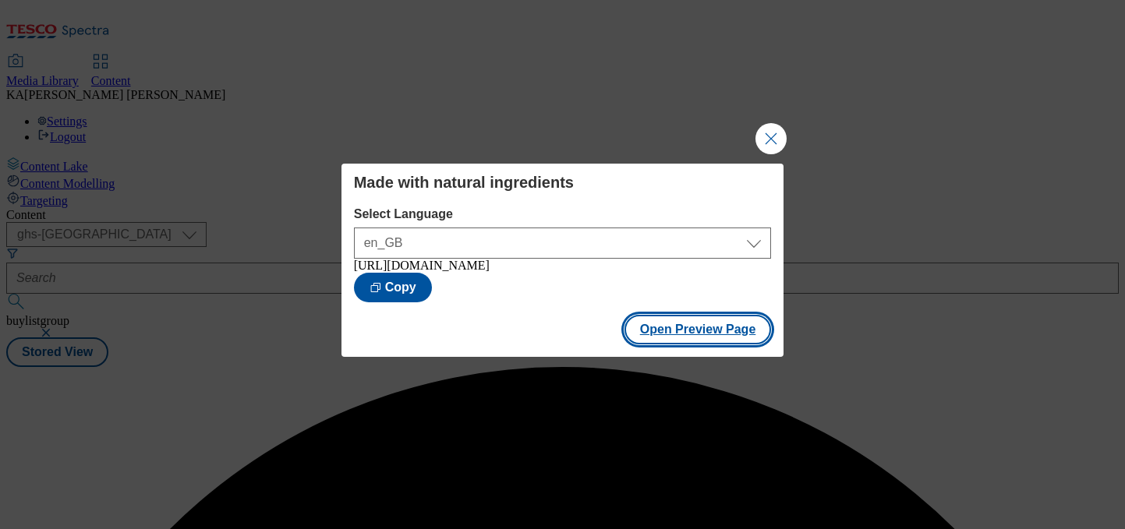
click at [661, 332] on button "Open Preview Page" at bounding box center [697, 330] width 147 height 30
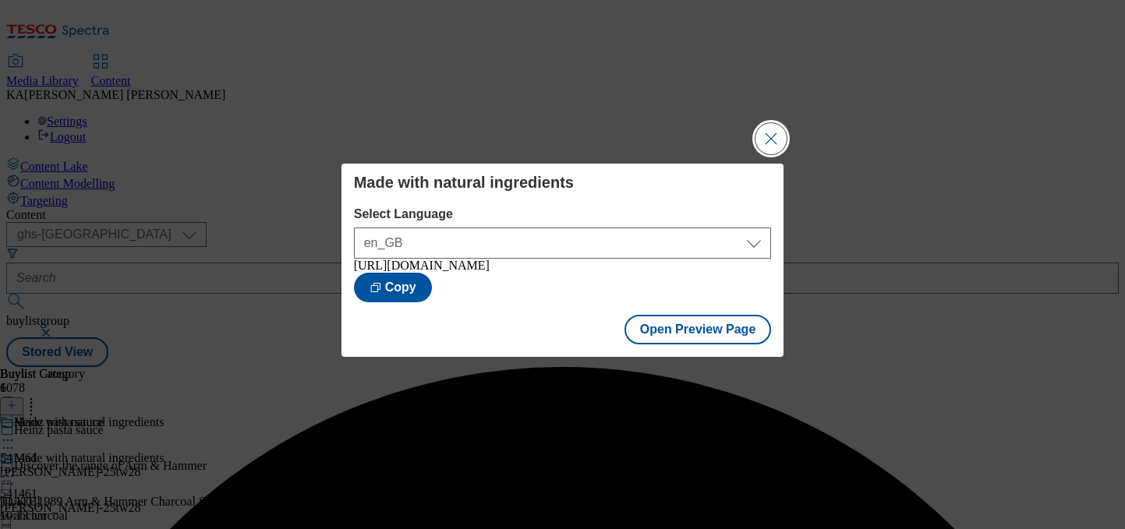
click at [767, 129] on button "Close Modal" at bounding box center [770, 138] width 31 height 31
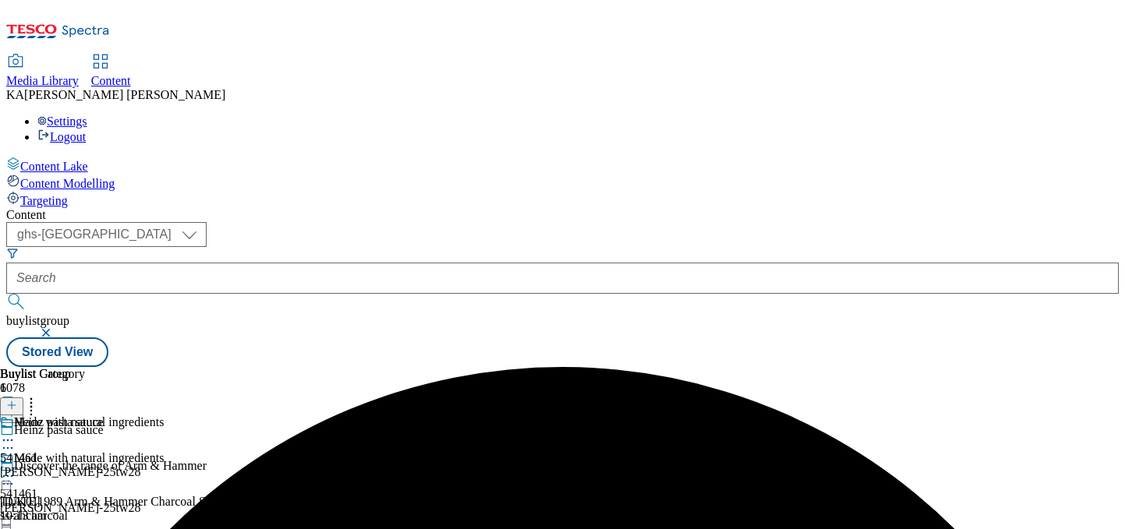
click at [16, 469] on icon at bounding box center [8, 477] width 16 height 16
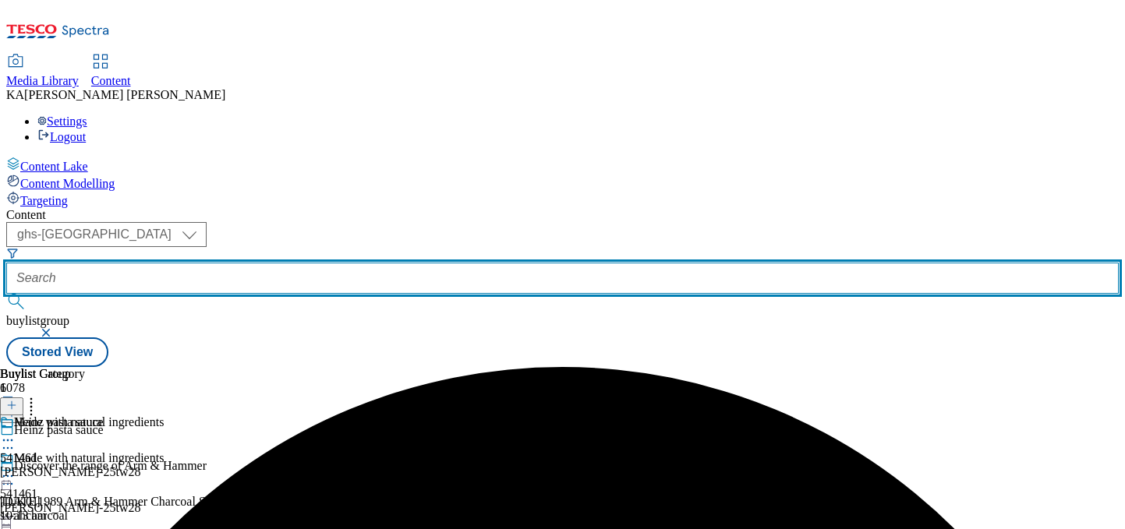
click at [359, 263] on input "text" at bounding box center [562, 278] width 1112 height 31
paste input "nestle-kitkat-cereal-25tw28"
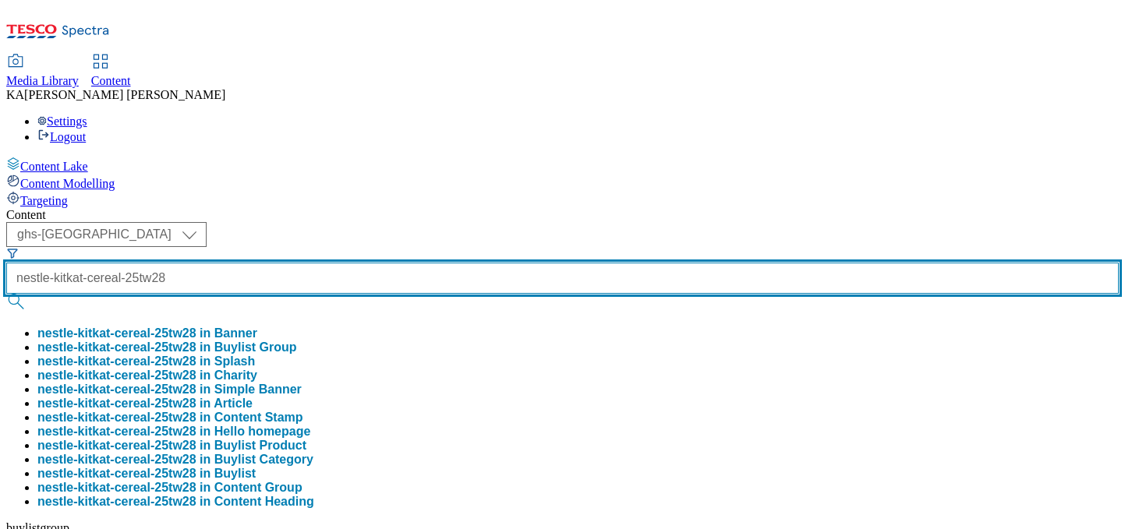
type input "nestle-kitkat-cereal-25tw28"
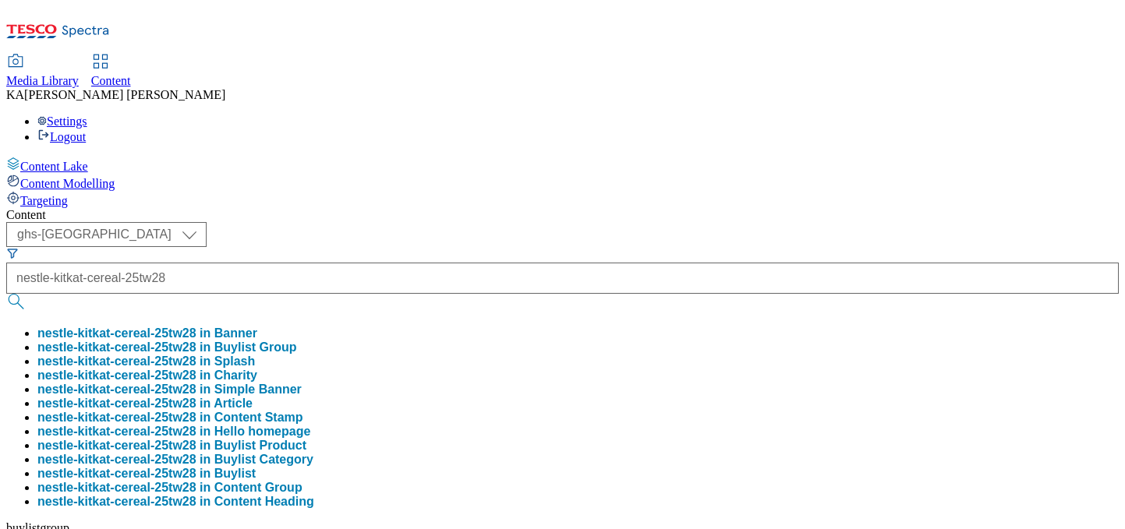
scroll to position [0, 0]
click at [297, 341] on button "nestle-kitkat-cereal-25tw28 in Buylist Group" at bounding box center [167, 348] width 260 height 14
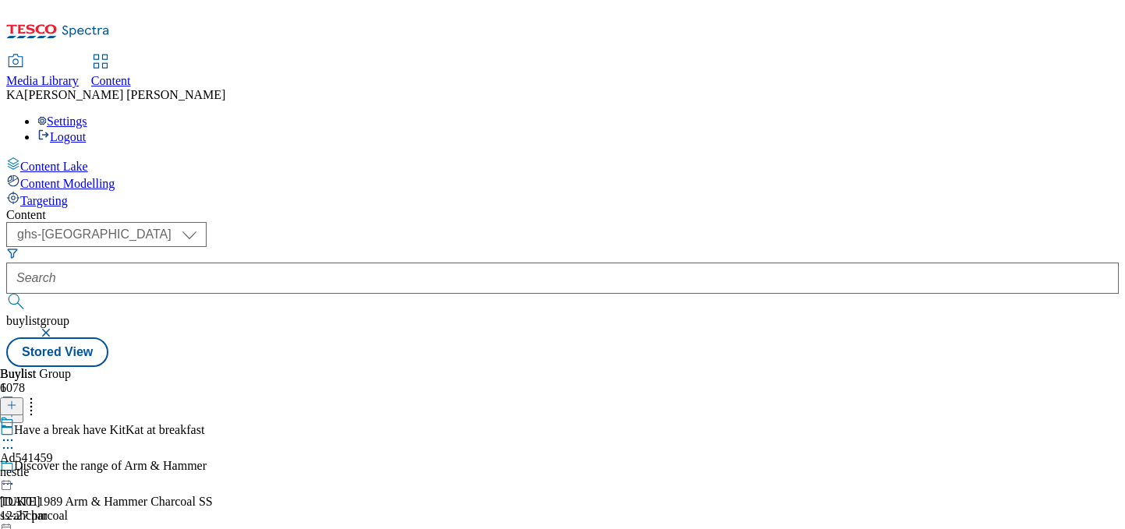
click at [9, 440] on circle at bounding box center [8, 441] width 2 height 2
click at [66, 468] on span "Edit" at bounding box center [57, 474] width 18 height 12
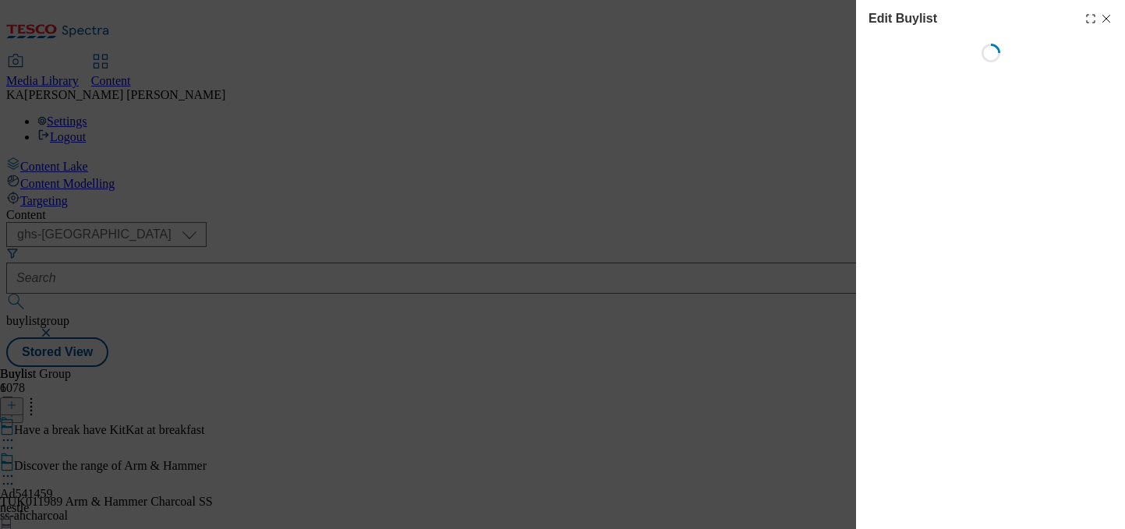
select select "tactical"
select select "supplier funded short term 1-3 weeks"
select select "dunnhumby"
select select "Banner"
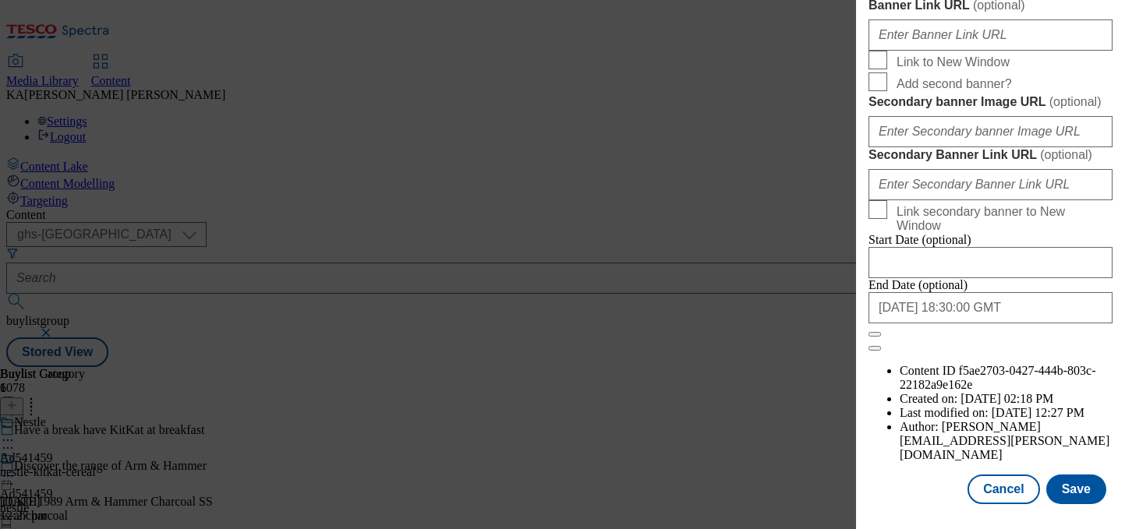
scroll to position [1810, 0]
click at [1063, 485] on button "Save" at bounding box center [1076, 490] width 60 height 30
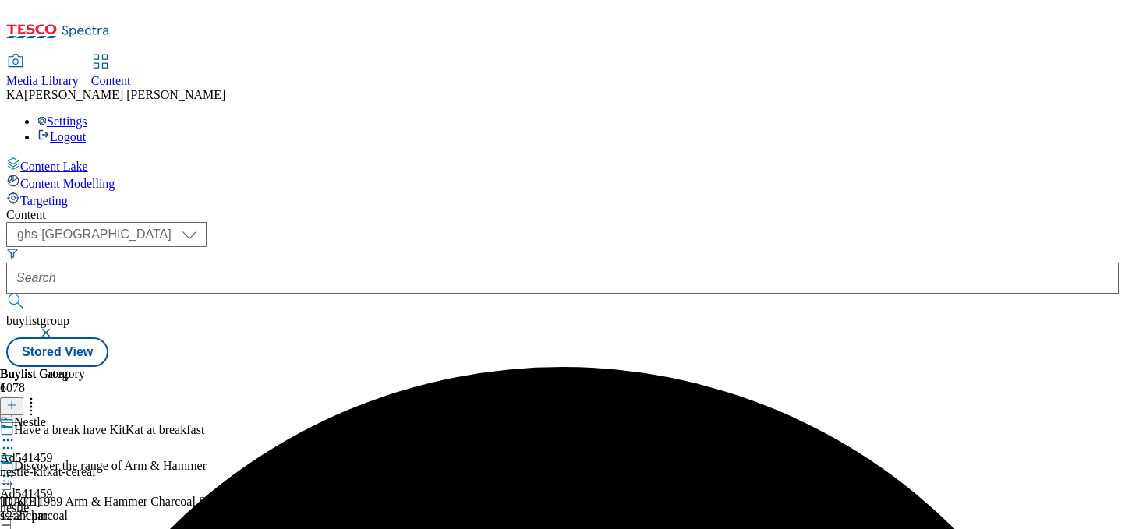
click at [16, 469] on icon at bounding box center [8, 477] width 16 height 16
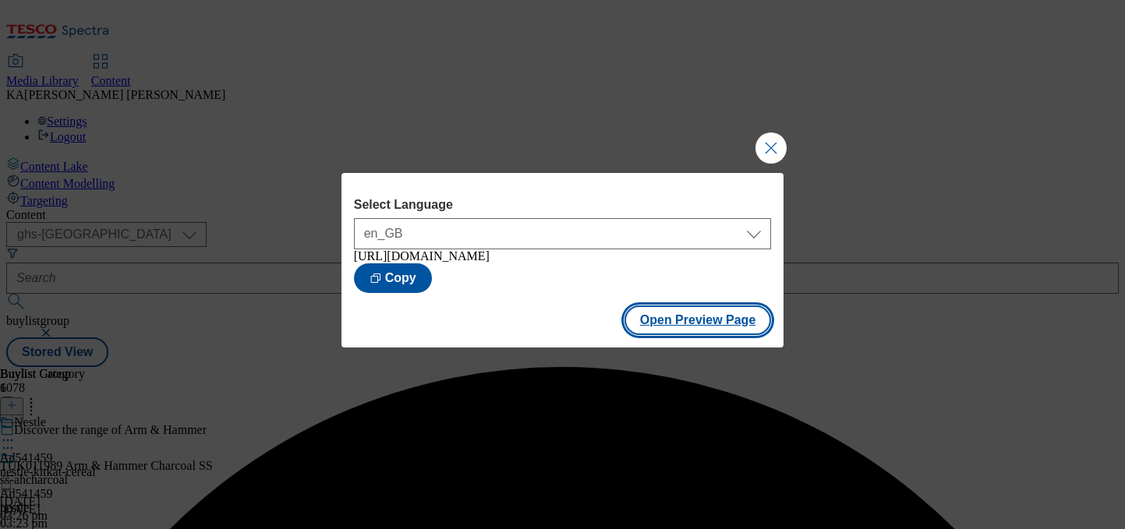
click at [654, 329] on button "Open Preview Page" at bounding box center [697, 321] width 147 height 30
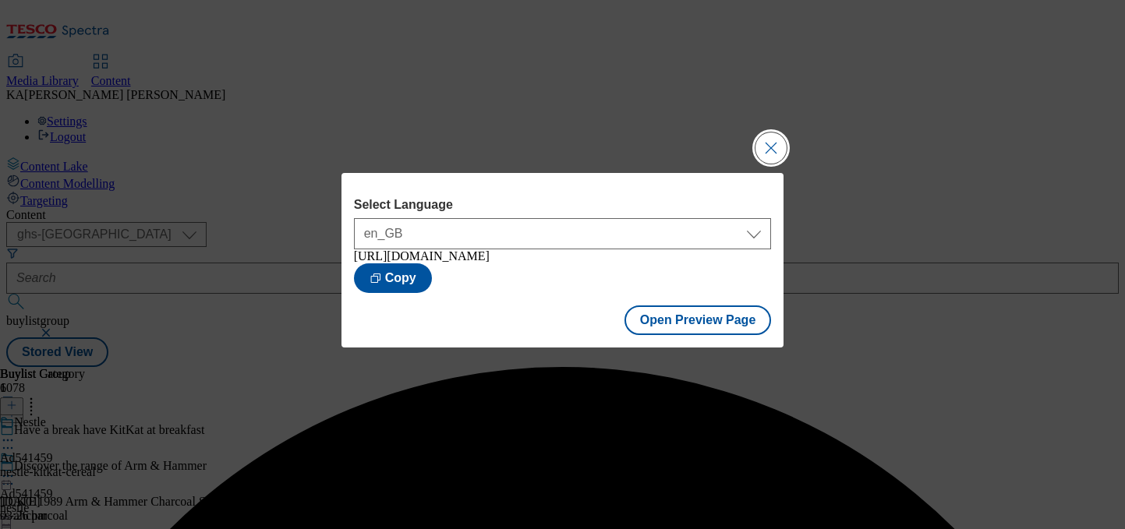
click at [759, 133] on button "Close Modal" at bounding box center [770, 148] width 31 height 31
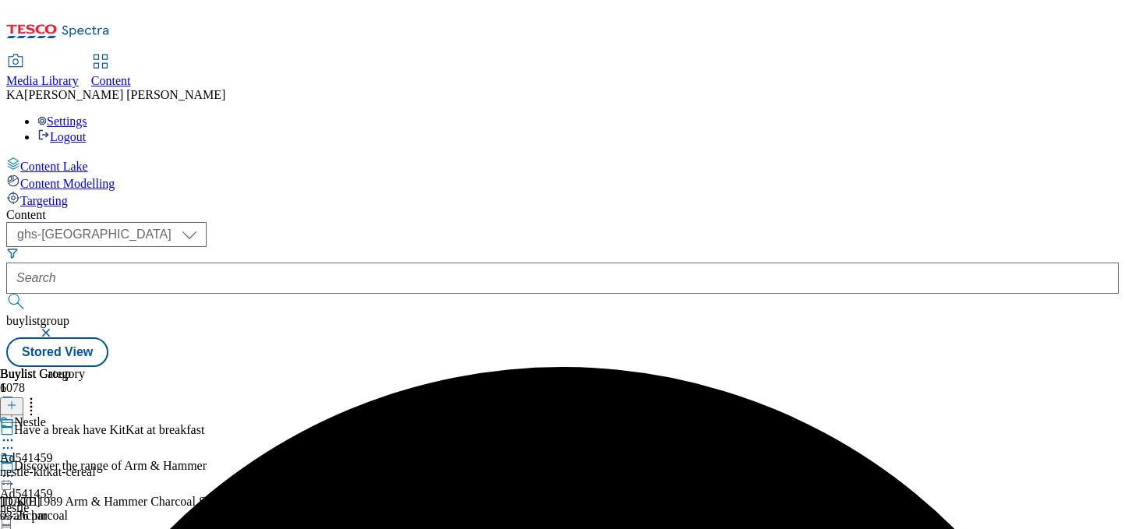
click at [16, 469] on icon at bounding box center [8, 477] width 16 height 16
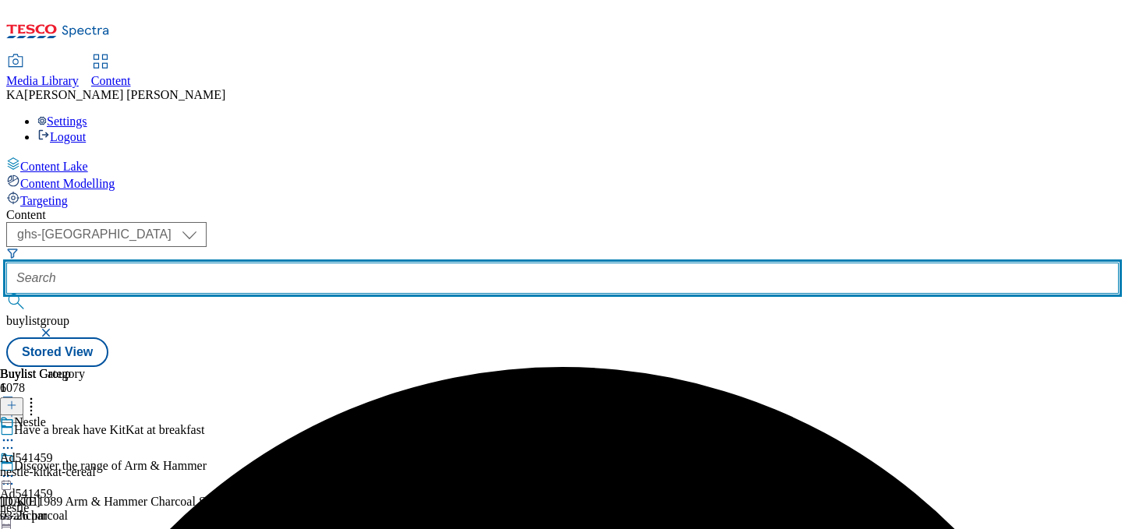
click at [355, 263] on input "text" at bounding box center [562, 278] width 1112 height 31
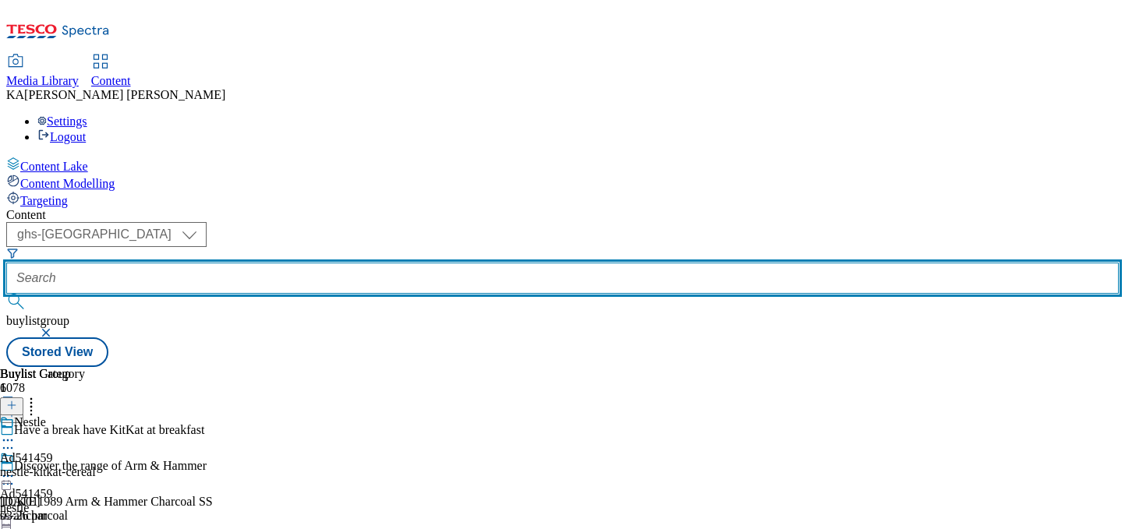
paste input "ss-ahcharcoal"
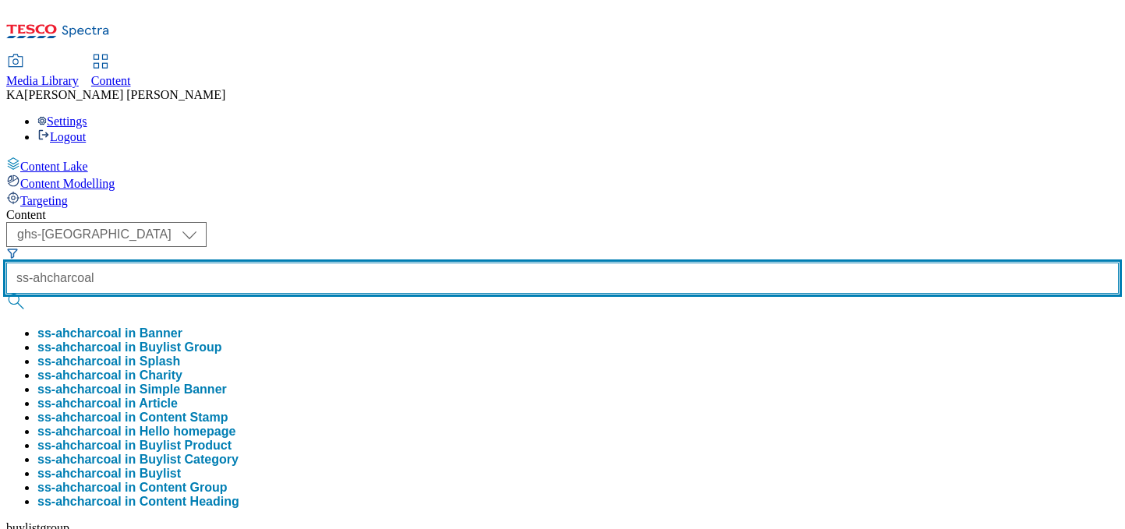
type input "ss-ahcharcoal"
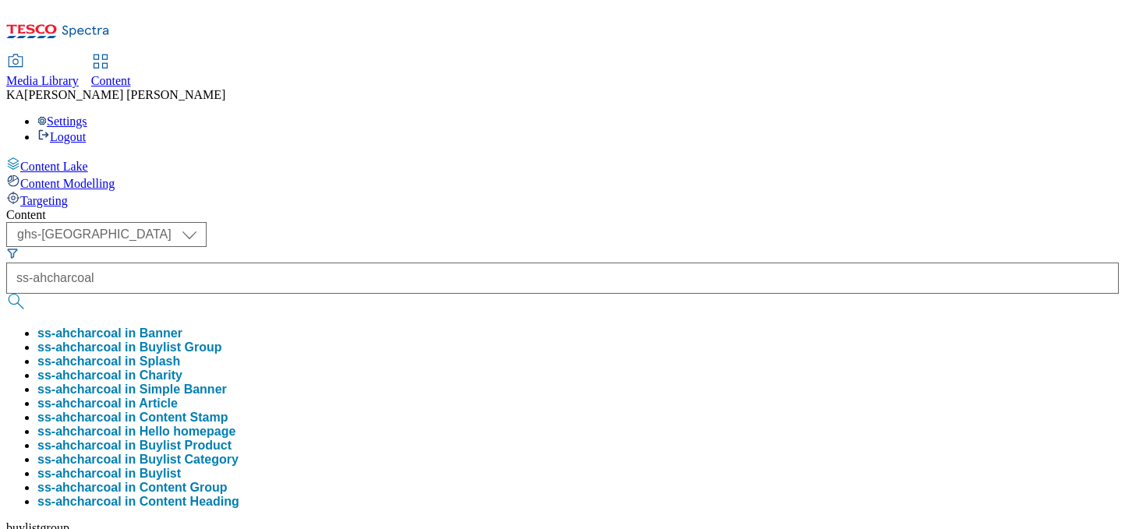
click at [222, 341] on button "ss-ahcharcoal in Buylist Group" at bounding box center [129, 348] width 185 height 14
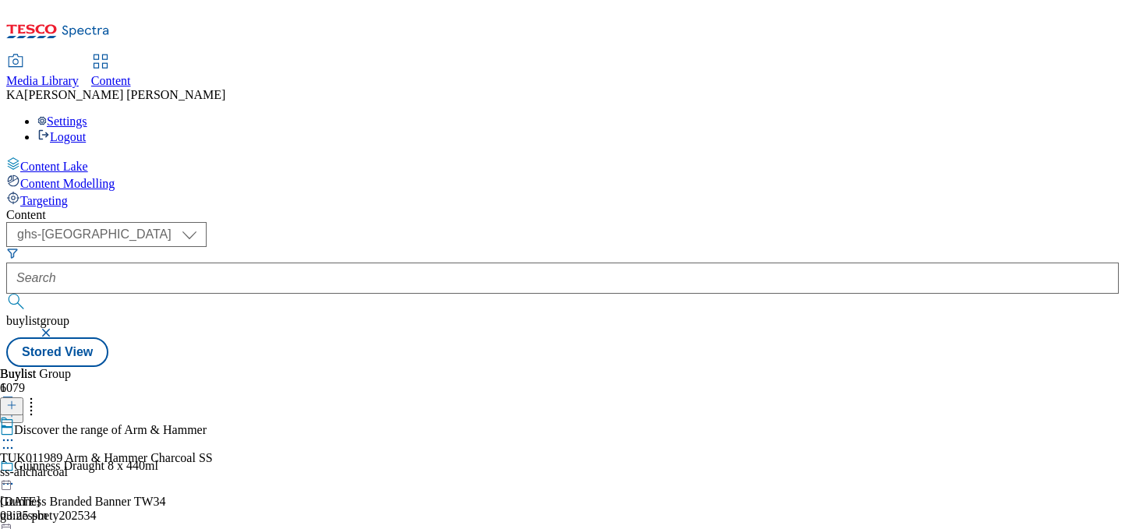
click at [16, 433] on icon at bounding box center [8, 441] width 16 height 16
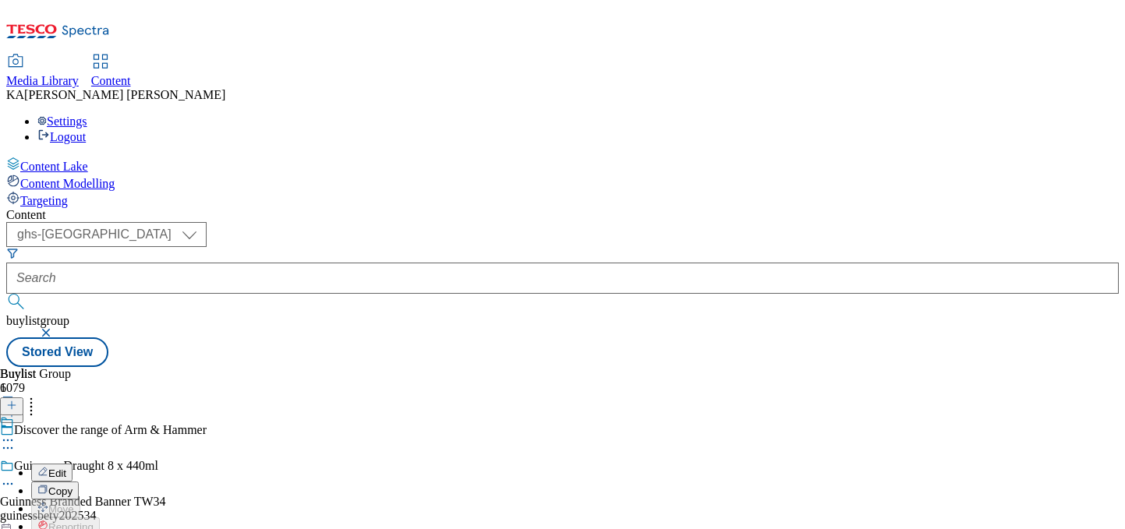
click at [66, 468] on span "Edit" at bounding box center [57, 474] width 18 height 12
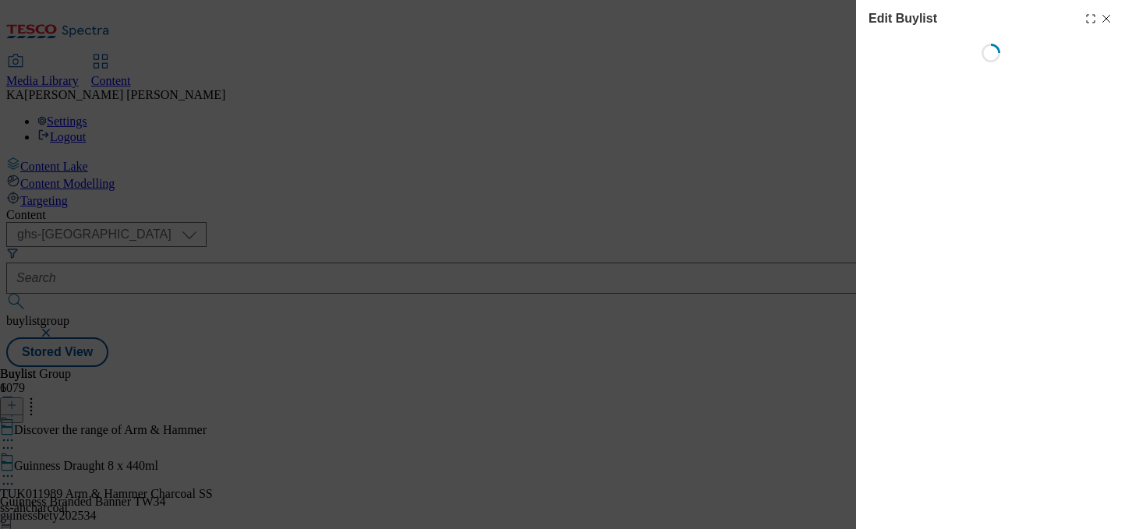
select select "tactical"
select select "dunnhumby"
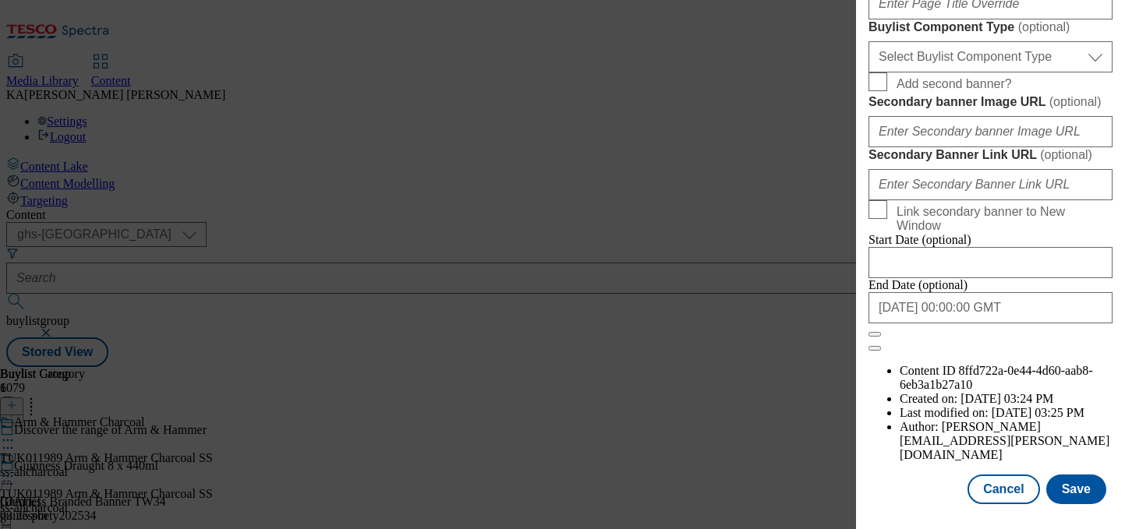
scroll to position [1363, 0]
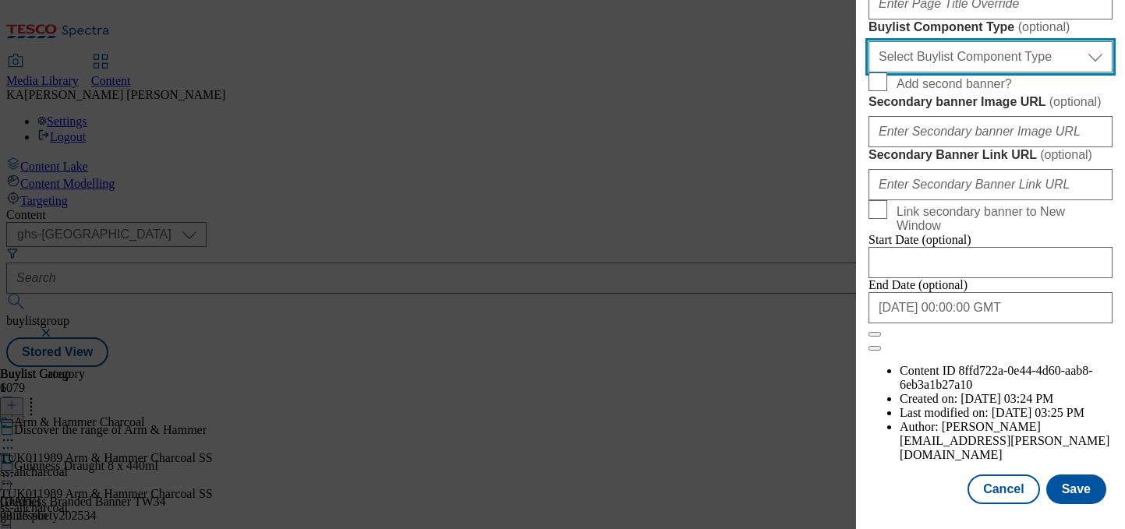
click at [911, 73] on select "Select Buylist Component Type Banner Competition Header Meal" at bounding box center [990, 56] width 244 height 31
select select "Banner"
click at [868, 73] on select "Select Buylist Component Type Banner Competition Header Meal" at bounding box center [990, 56] width 244 height 31
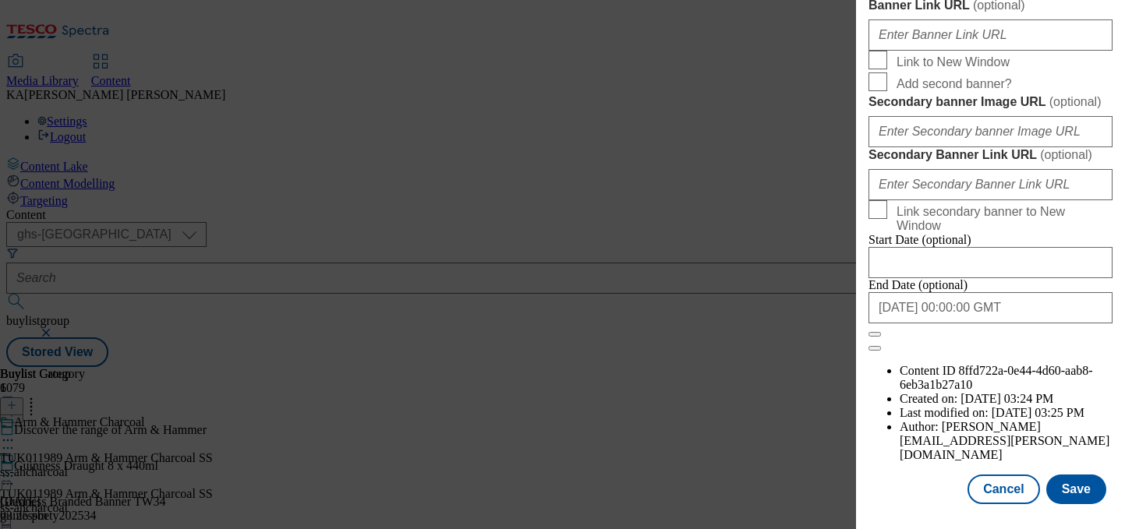
scroll to position [1593, 0]
paste input "https://digitalcontent.api.tesco.com/v2/media/ghs-mktg/d423a1da-651a-4d98-b90a-…"
type input "https://digitalcontent.api.tesco.com/v2/media/ghs-mktg/d423a1da-651a-4d98-b90a-…"
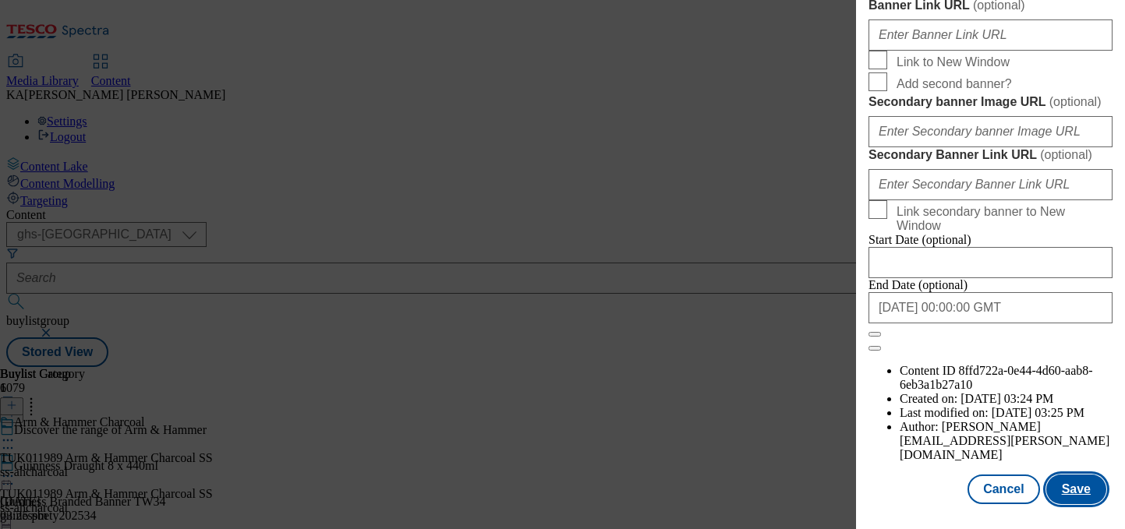
click at [1063, 479] on button "Save" at bounding box center [1076, 490] width 60 height 30
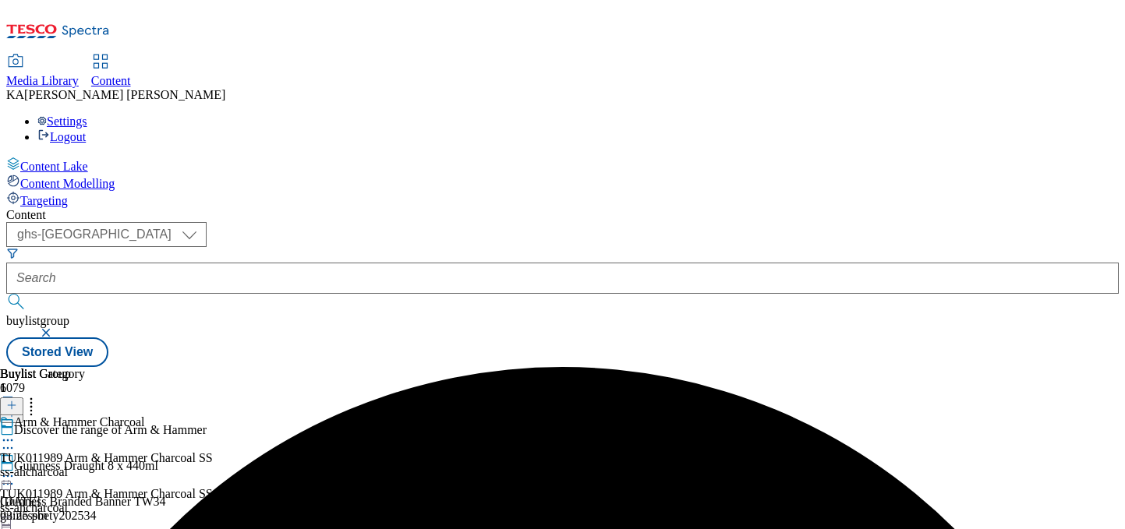
click at [9, 476] on circle at bounding box center [8, 477] width 2 height 2
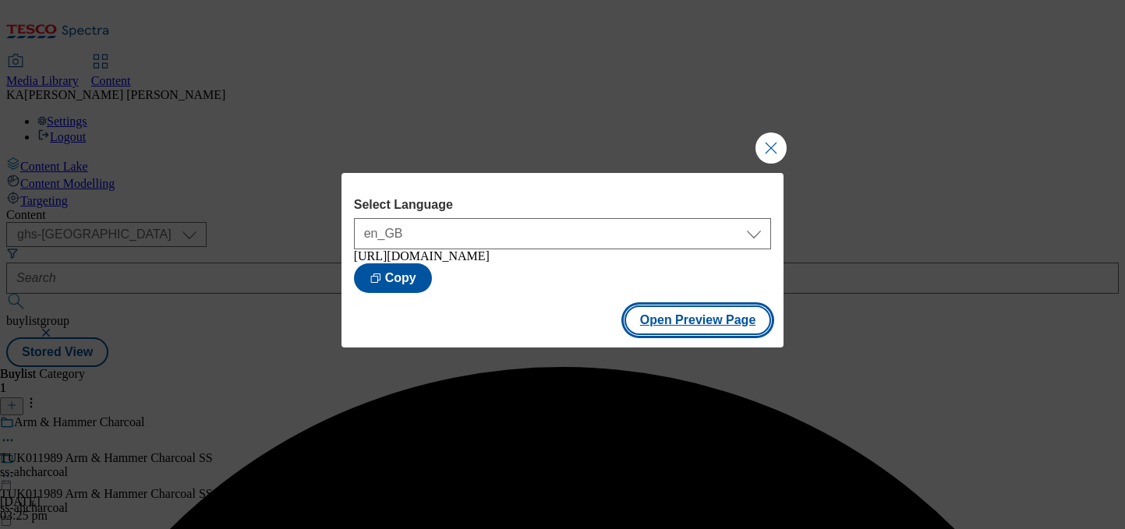
click at [649, 328] on button "Open Preview Page" at bounding box center [697, 321] width 147 height 30
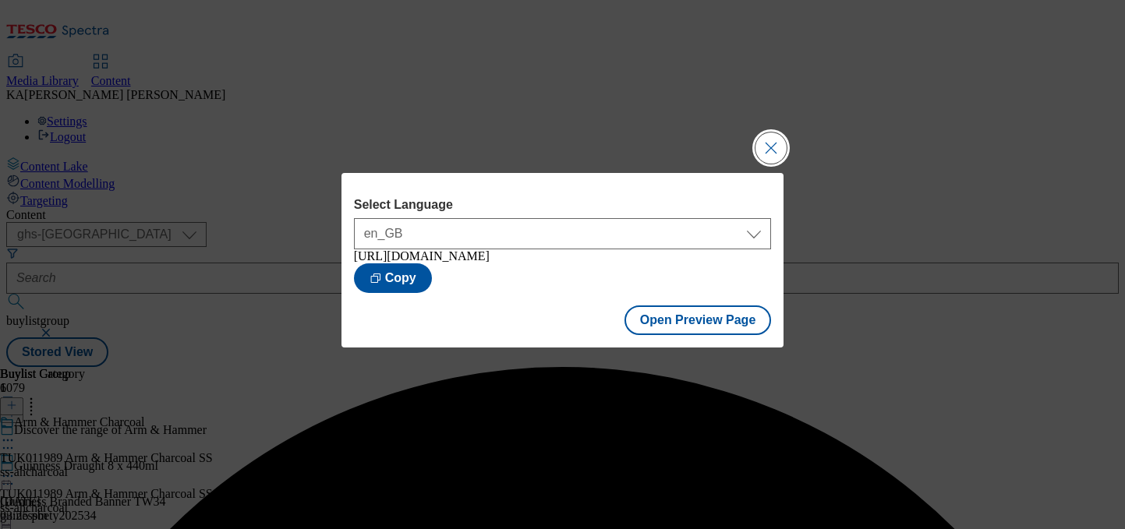
click at [764, 145] on button "Close Modal" at bounding box center [770, 148] width 31 height 31
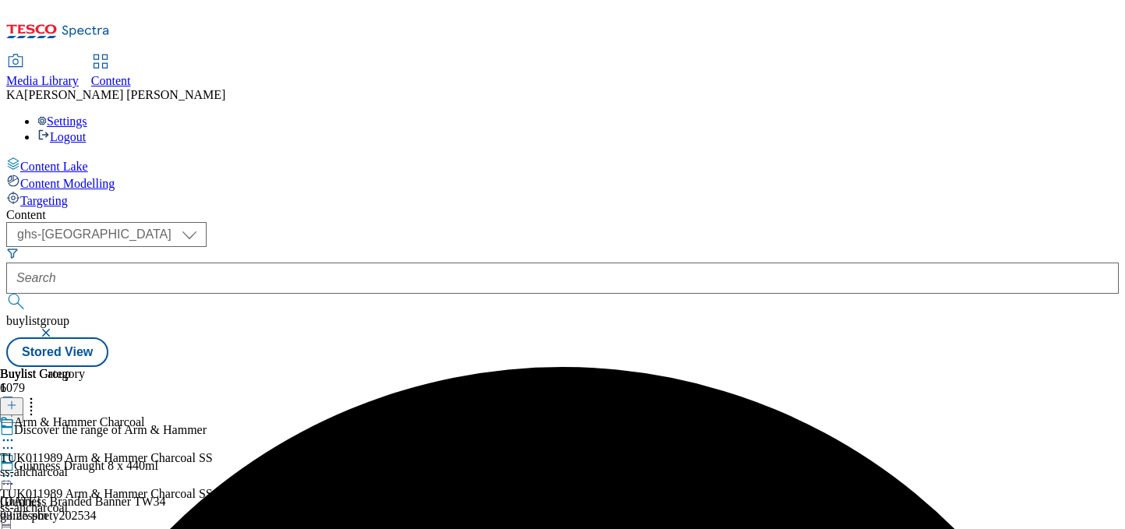
click at [16, 469] on icon at bounding box center [8, 477] width 16 height 16
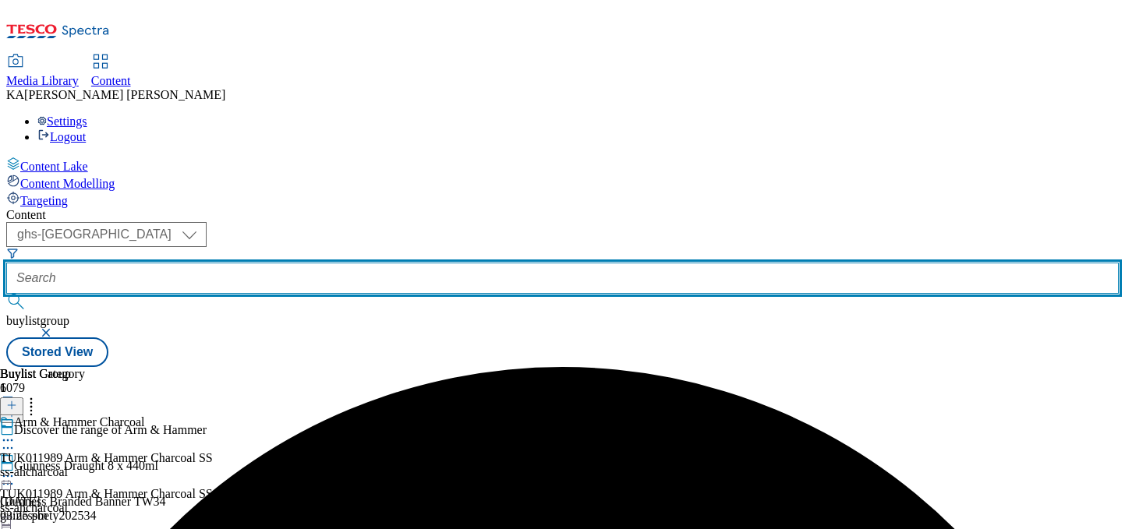
click at [345, 263] on input "text" at bounding box center [562, 278] width 1112 height 31
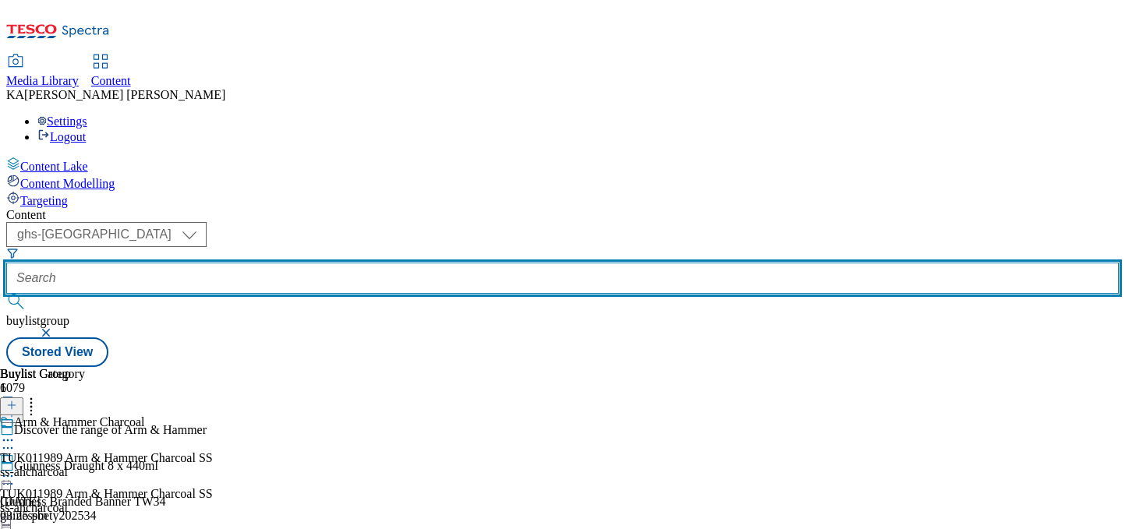
paste input "kelloggs-crunchy-nut-cereal-25tw28"
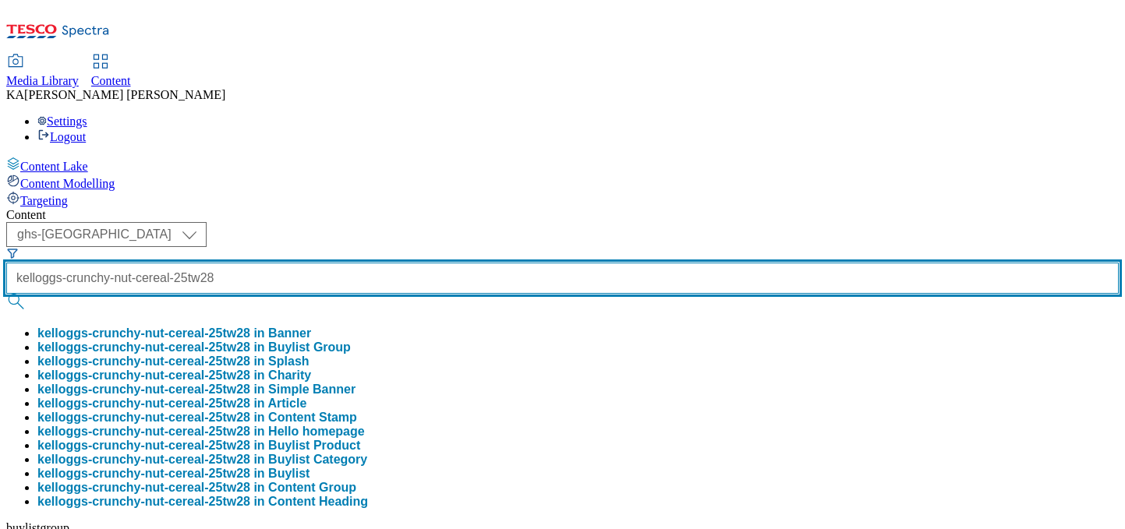
type input "kelloggs-crunchy-nut-cereal-25tw28"
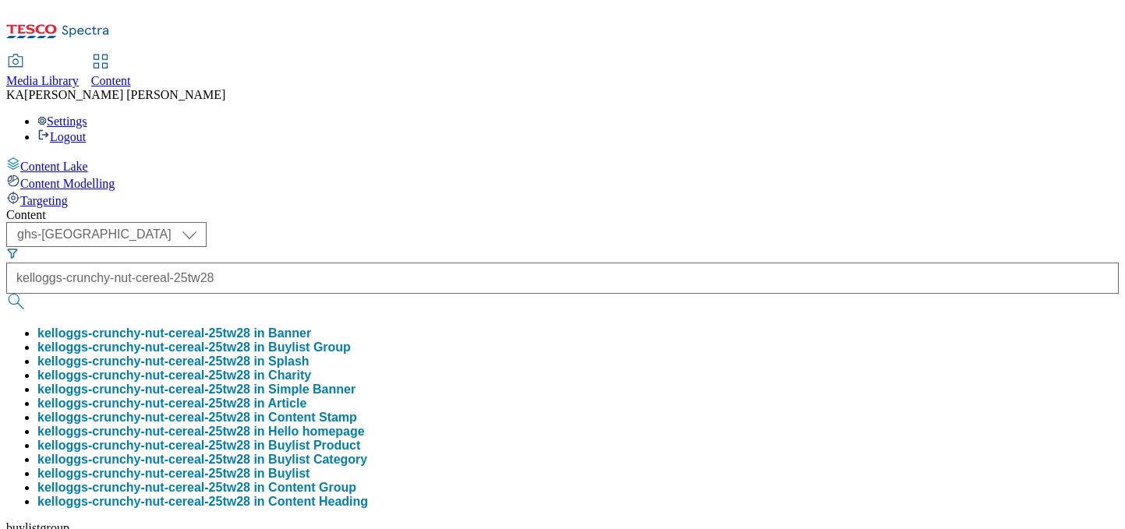
scroll to position [0, 0]
click at [351, 341] on button "kelloggs-crunchy-nut-cereal-25tw28 in Buylist Group" at bounding box center [193, 348] width 313 height 14
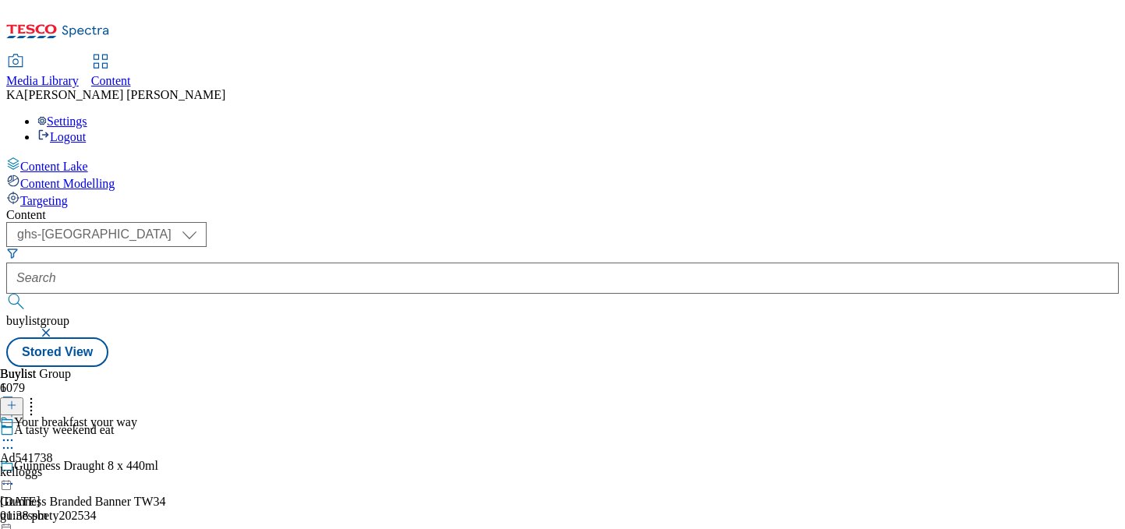
click at [16, 433] on icon at bounding box center [8, 441] width 16 height 16
click at [66, 468] on span "Edit" at bounding box center [57, 474] width 18 height 12
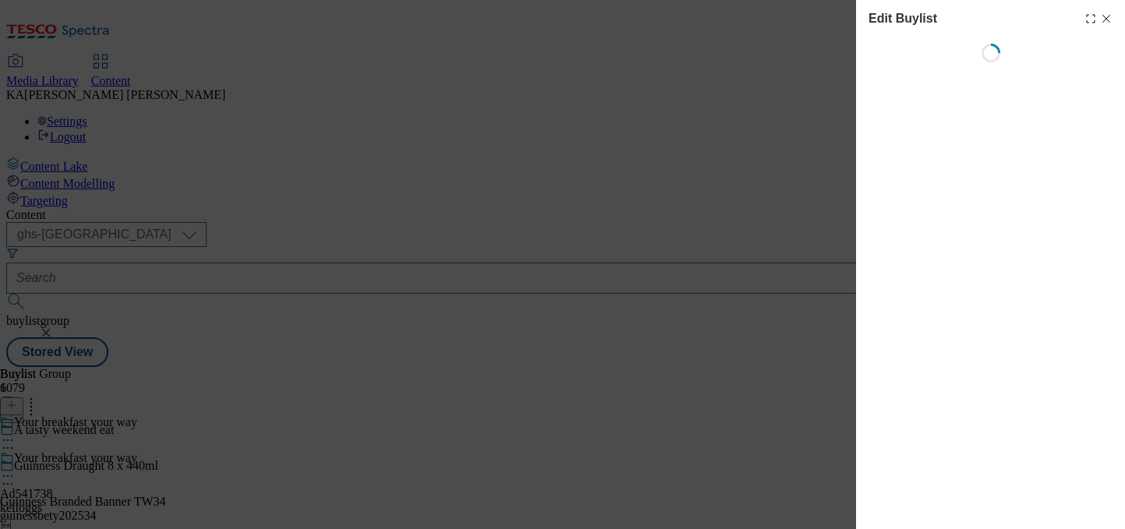
select select "tactical"
select select "supplier funded short term 1-3 weeks"
select select "dunnhumby"
select select "Banner"
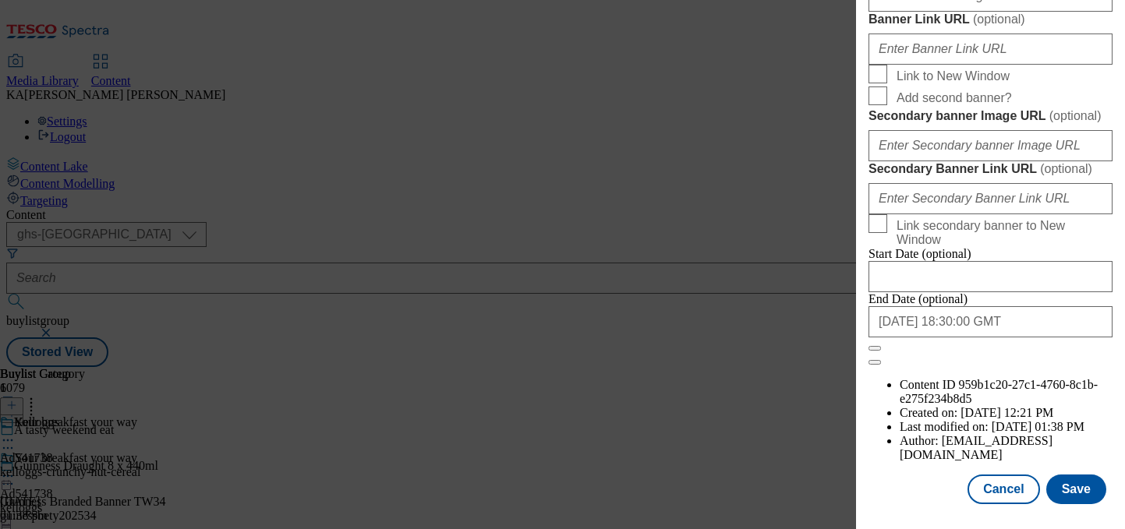
scroll to position [1473, 0]
paste input "https://digitalcontent.api.tesco.com/v2/media/ghs-mktg/1d7945ed-8e48-4d68-ab80-…"
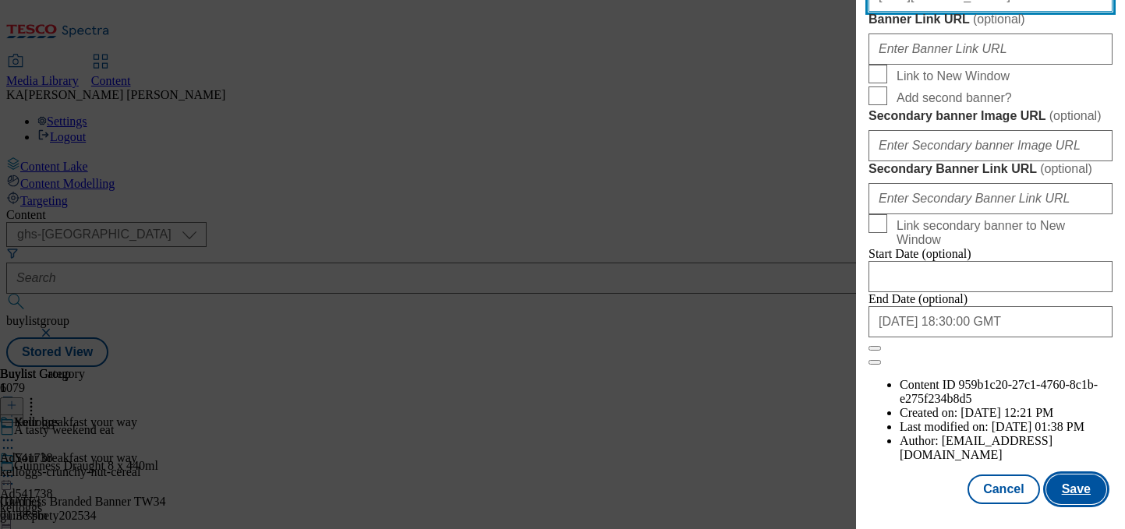
type input "https://digitalcontent.api.tesco.com/v2/media/ghs-mktg/1d7945ed-8e48-4d68-ab80-…"
click at [1076, 487] on button "Save" at bounding box center [1076, 490] width 60 height 30
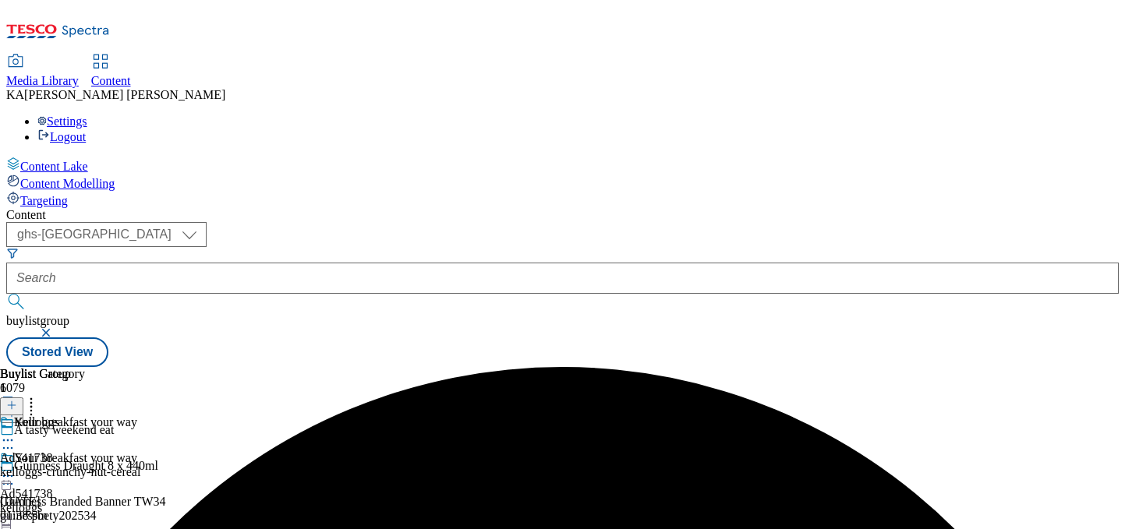
click at [16, 469] on icon at bounding box center [8, 477] width 16 height 16
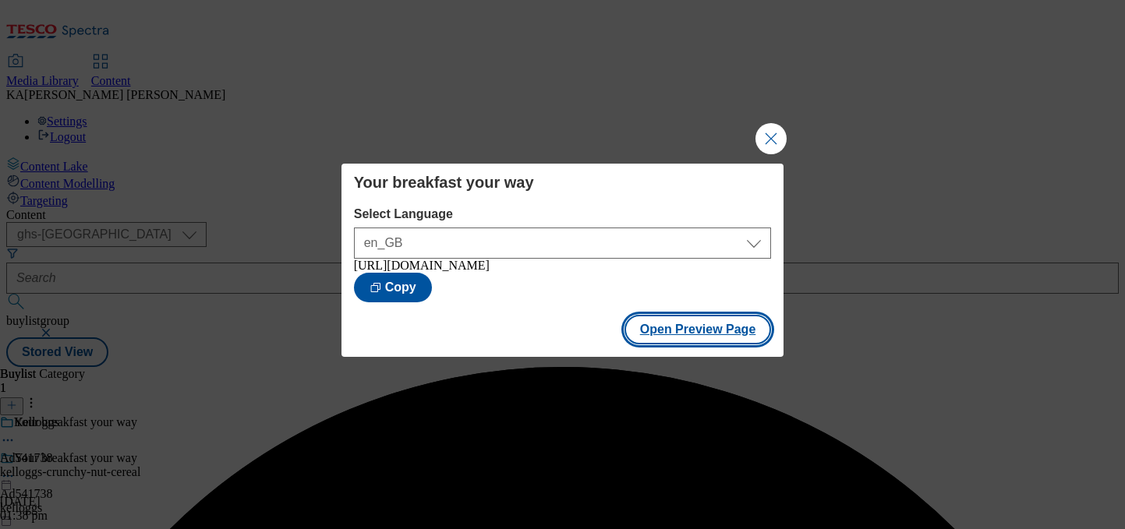
click at [670, 338] on button "Open Preview Page" at bounding box center [697, 330] width 147 height 30
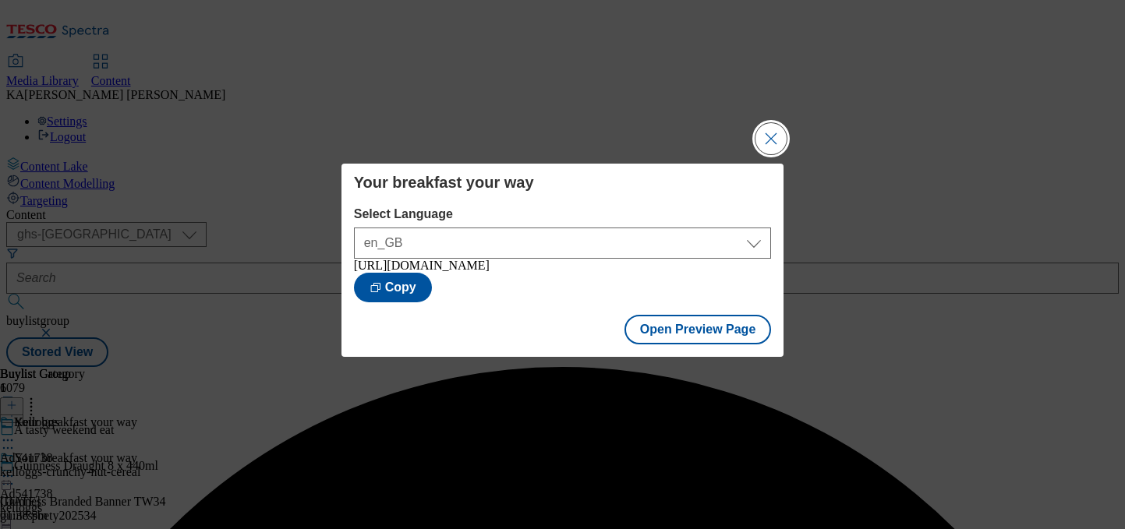
click at [771, 131] on button "Close Modal" at bounding box center [770, 138] width 31 height 31
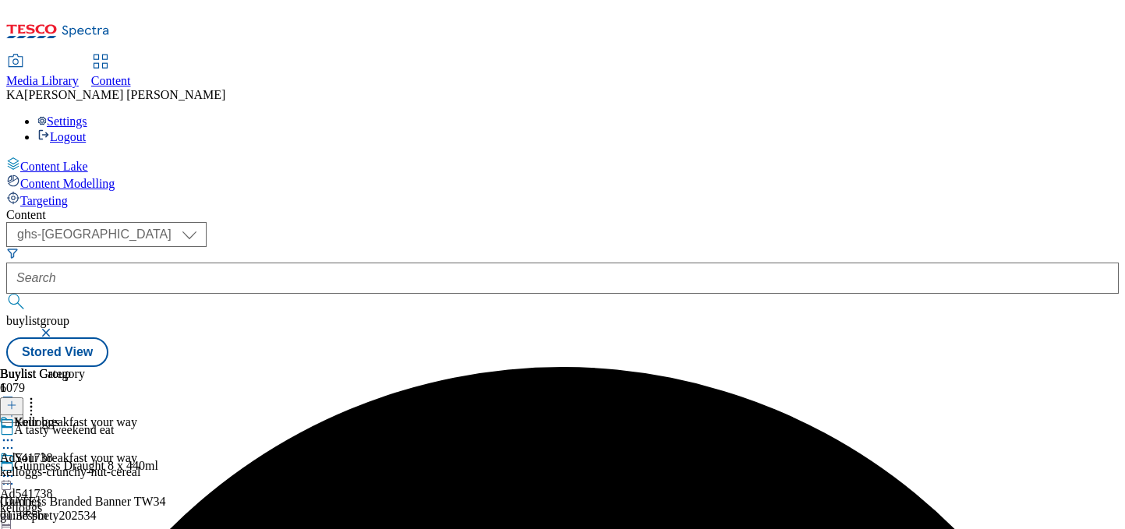
click at [16, 469] on icon at bounding box center [8, 477] width 16 height 16
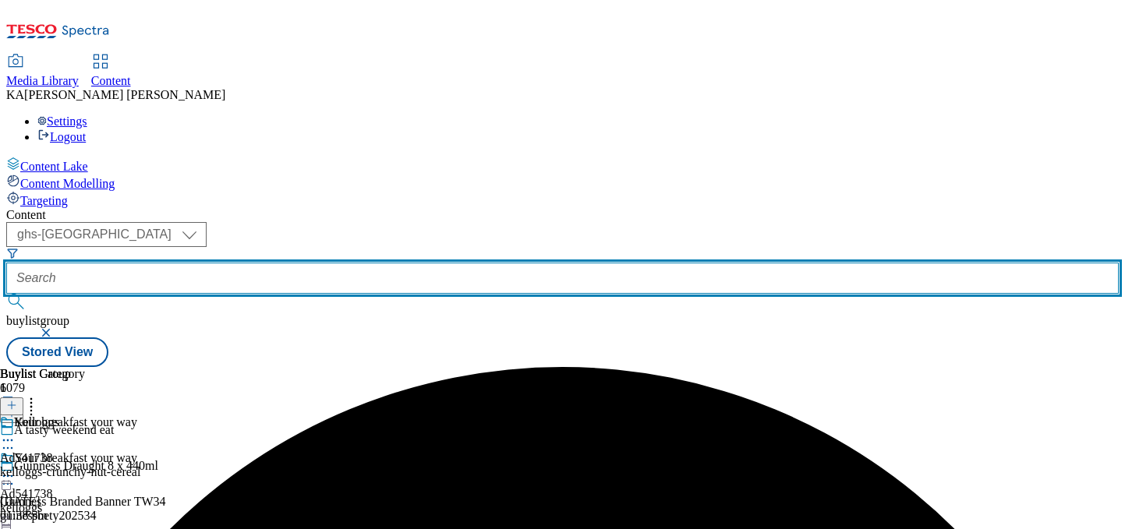
click at [359, 263] on input "text" at bounding box center [562, 278] width 1112 height 31
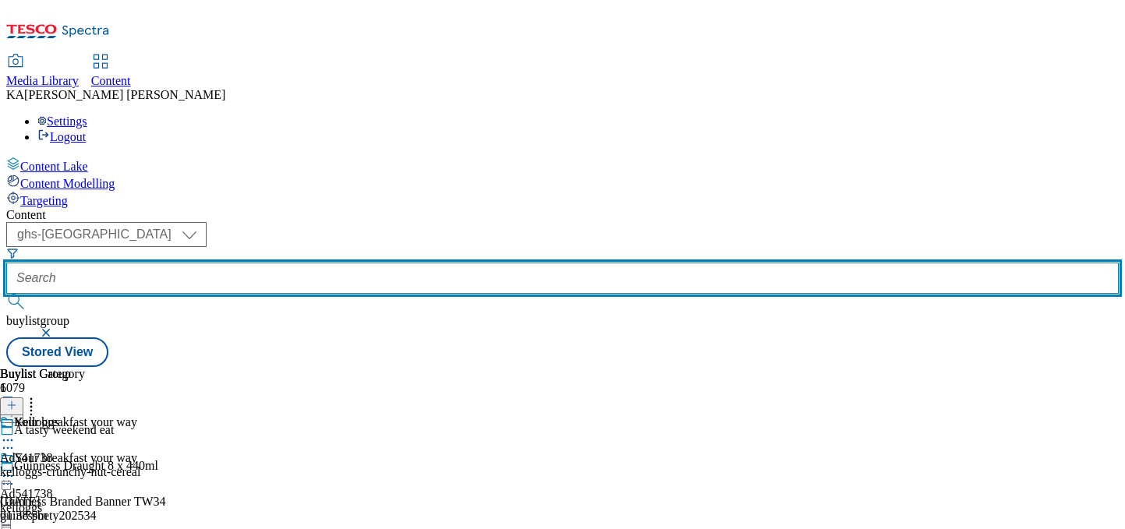
paste input "urban-fresh-foods-bear-25tw28"
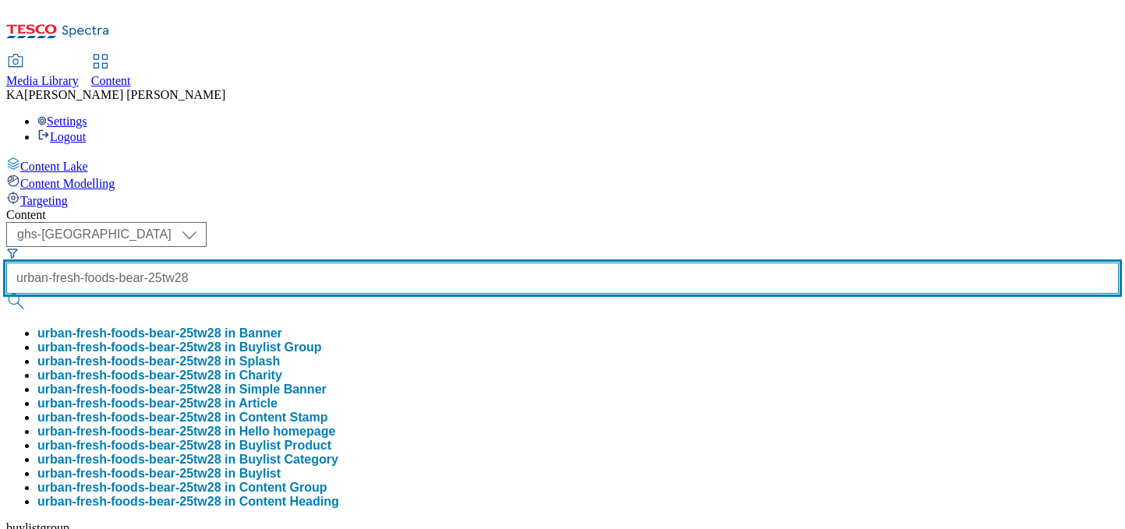
type input "urban-fresh-foods-bear-25tw28"
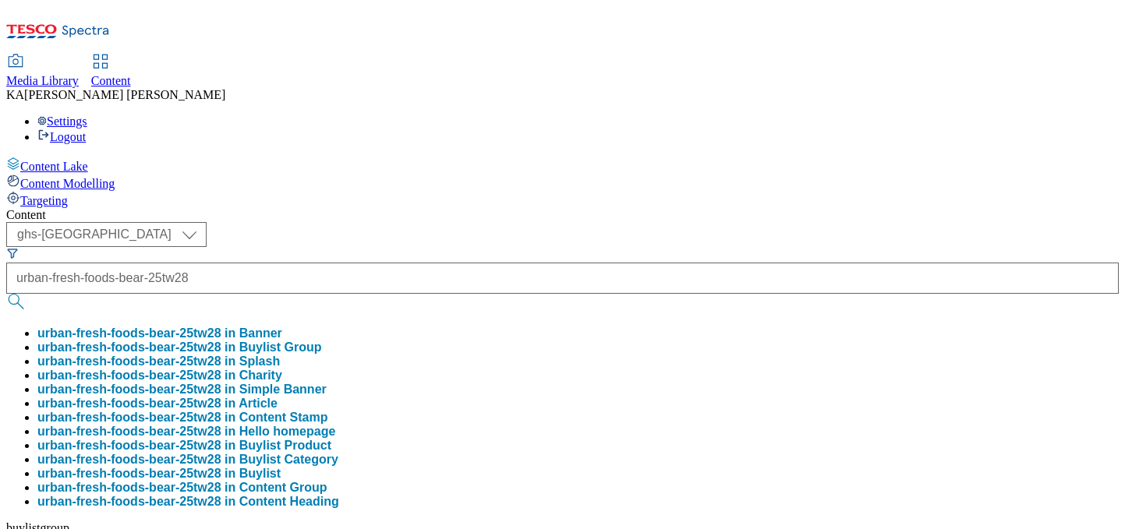
scroll to position [0, 0]
click at [322, 341] on button "urban-fresh-foods-bear-25tw28 in Buylist Group" at bounding box center [179, 348] width 285 height 14
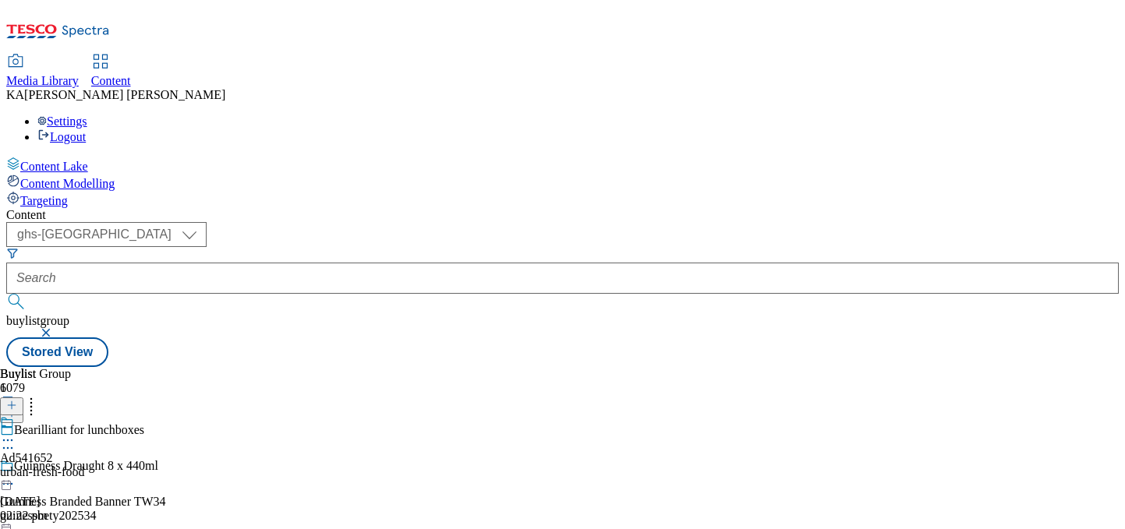
click at [13, 440] on circle at bounding box center [12, 441] width 2 height 2
click at [66, 468] on span "Edit" at bounding box center [57, 474] width 18 height 12
select select "tactical"
select select "supplier funded short term 1-3 weeks"
select select "dunnhumby"
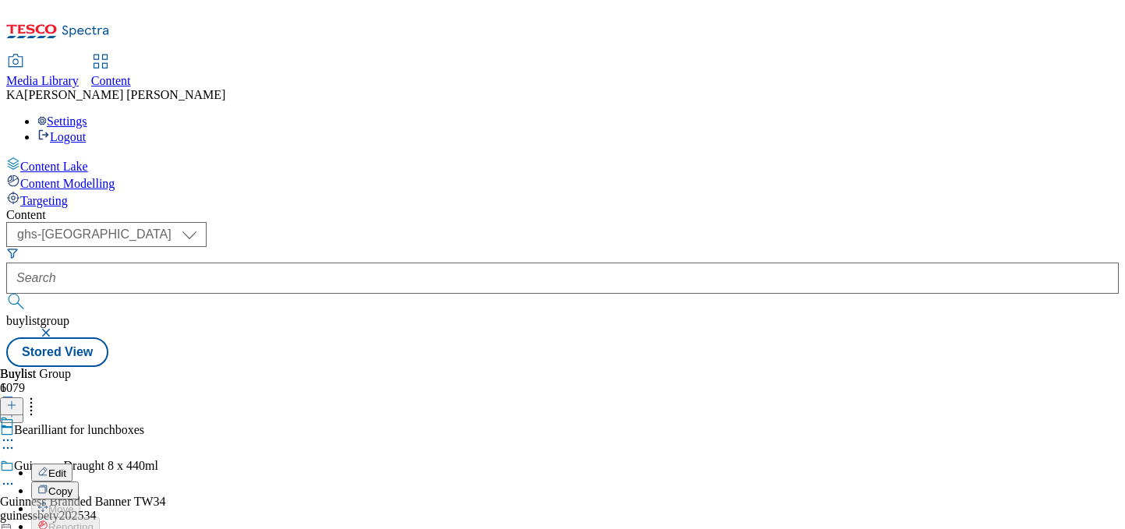
select select "Banner"
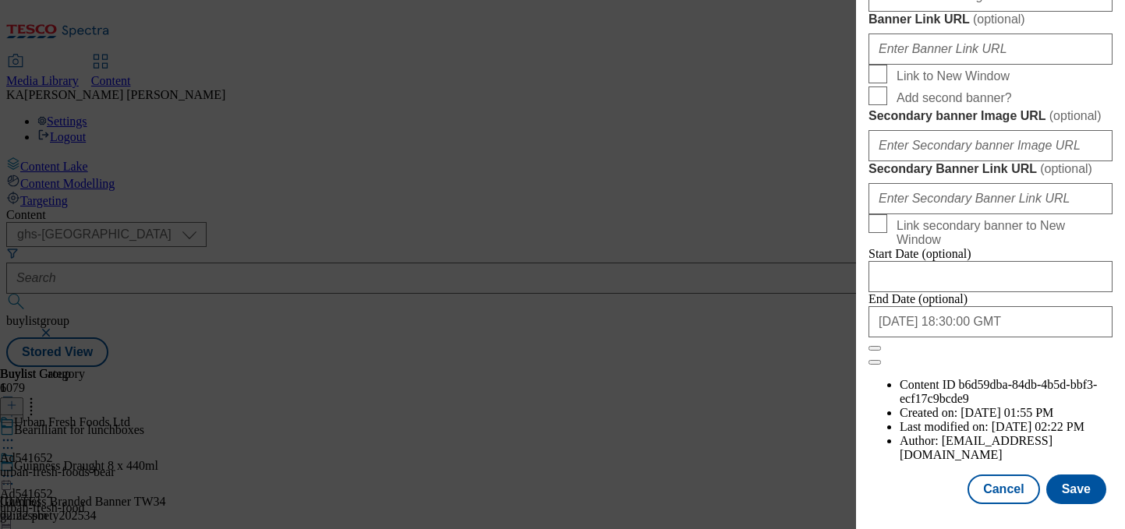
scroll to position [1392, 0]
paste input "https://digitalcontent.api.tesco.com/v2/media/ghs-mktg/f8d174ca-6c5d-4f07-a7c1-…"
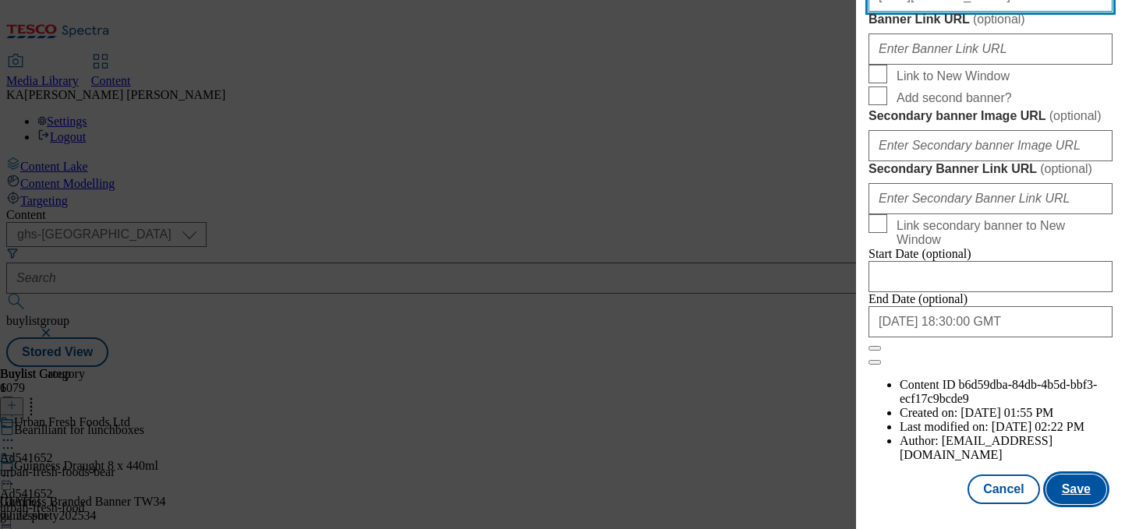
type input "https://digitalcontent.api.tesco.com/v2/media/ghs-mktg/f8d174ca-6c5d-4f07-a7c1-…"
click at [1062, 490] on button "Save" at bounding box center [1076, 490] width 60 height 30
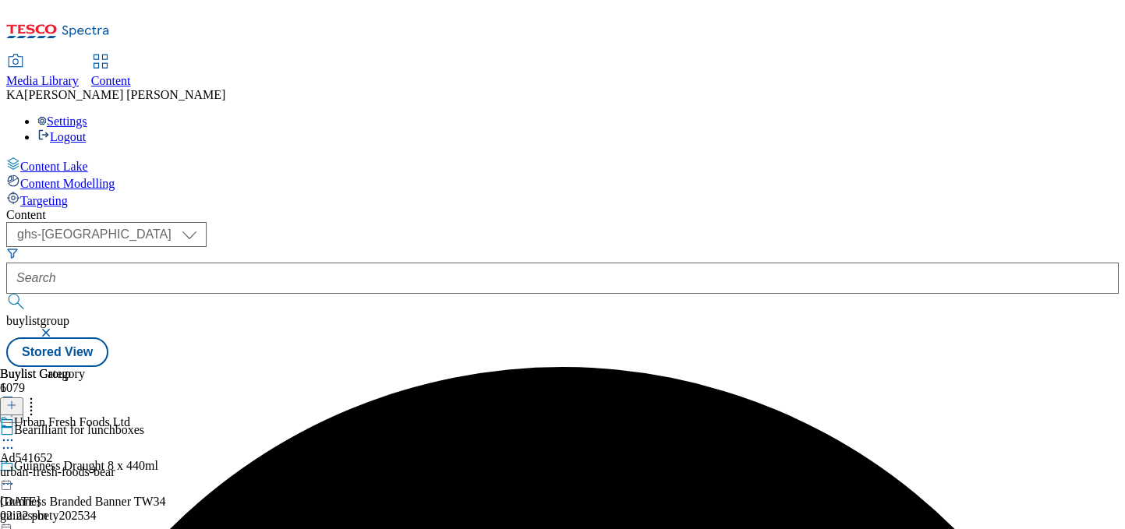
click at [16, 433] on icon at bounding box center [8, 441] width 16 height 16
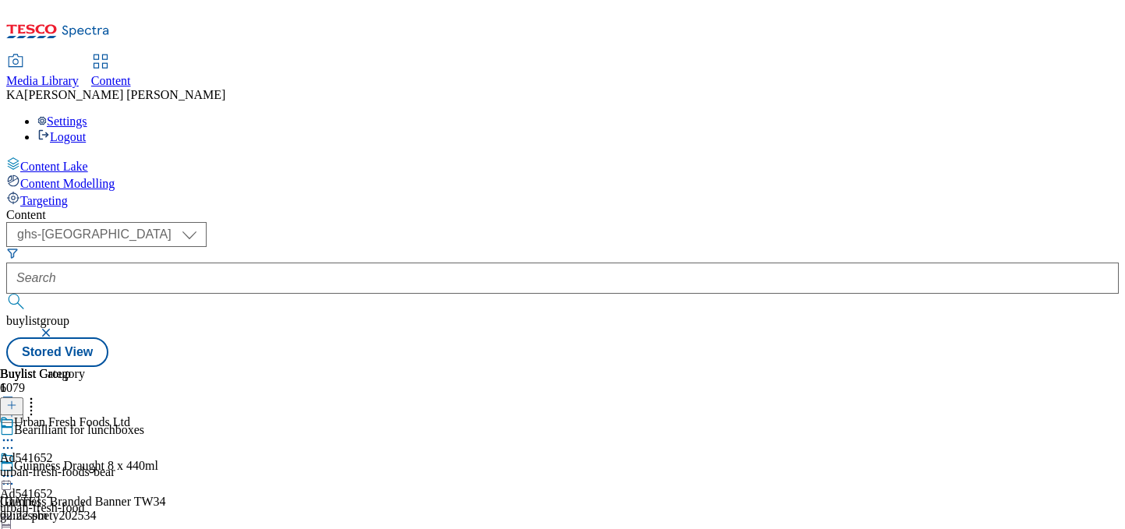
click at [16, 469] on icon at bounding box center [8, 477] width 16 height 16
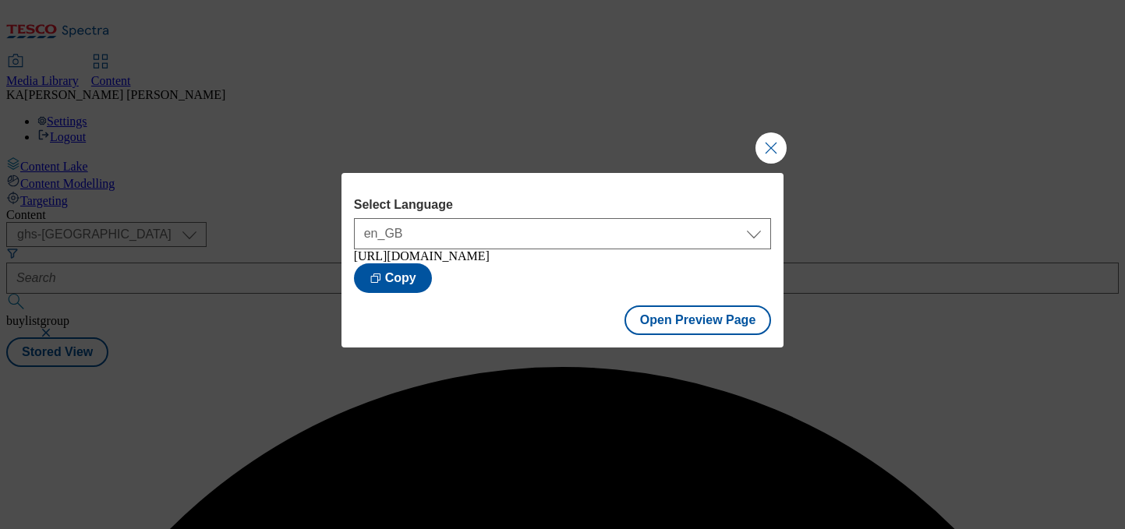
scroll to position [0, 0]
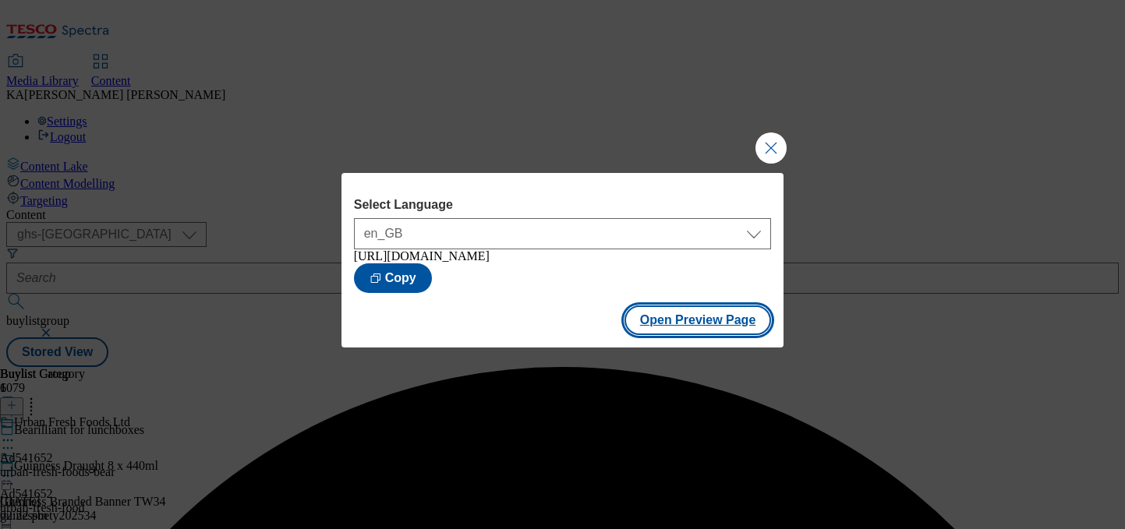
click at [657, 332] on button "Open Preview Page" at bounding box center [697, 321] width 147 height 30
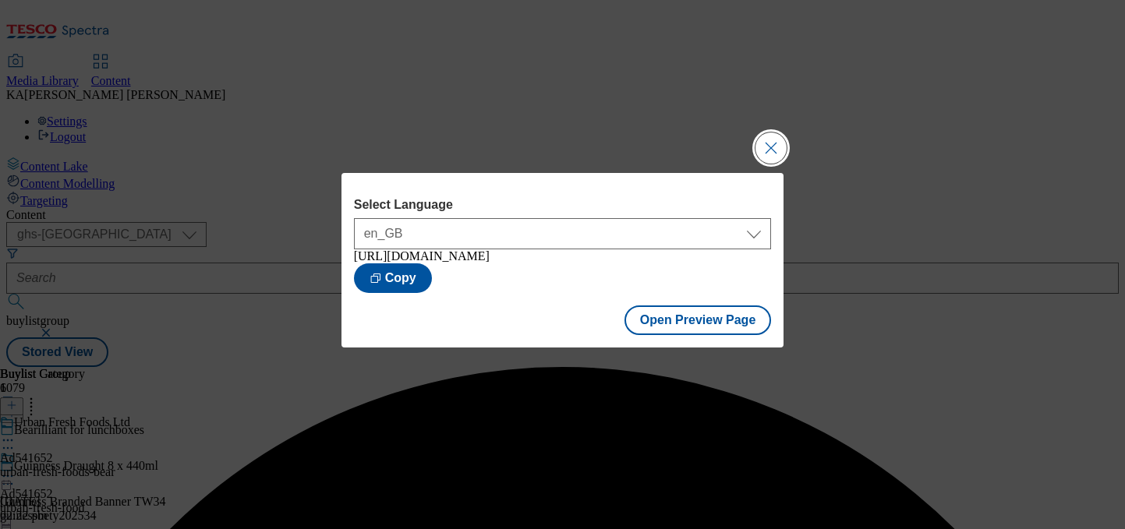
click at [774, 143] on button "Close Modal" at bounding box center [770, 148] width 31 height 31
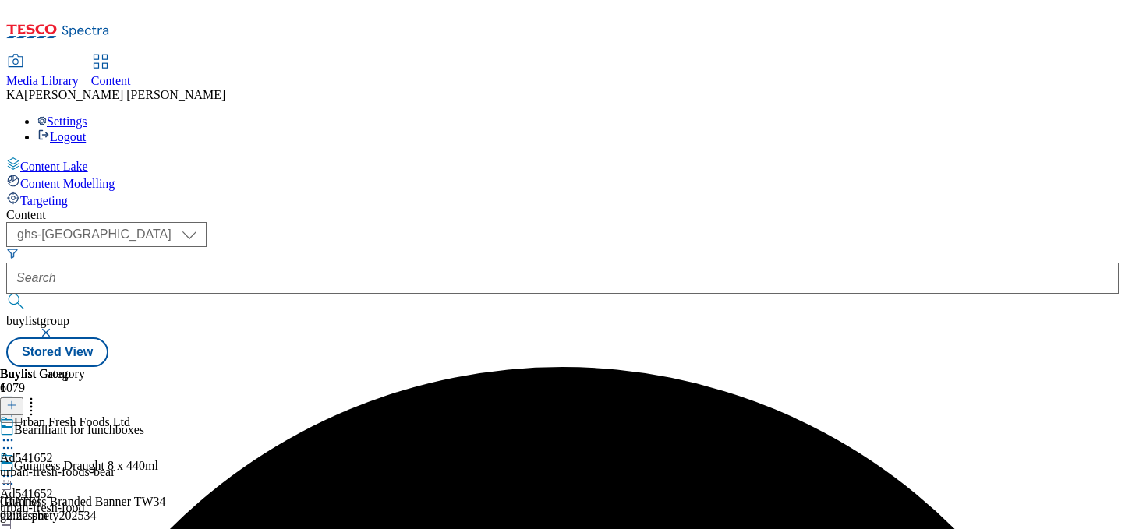
click at [16, 469] on icon at bounding box center [8, 477] width 16 height 16
click at [338, 208] on div "Content ( optional ) ghs-roi ghs-uk ghs-uk buylistgroup Stored View Buylist Gro…" at bounding box center [562, 287] width 1112 height 159
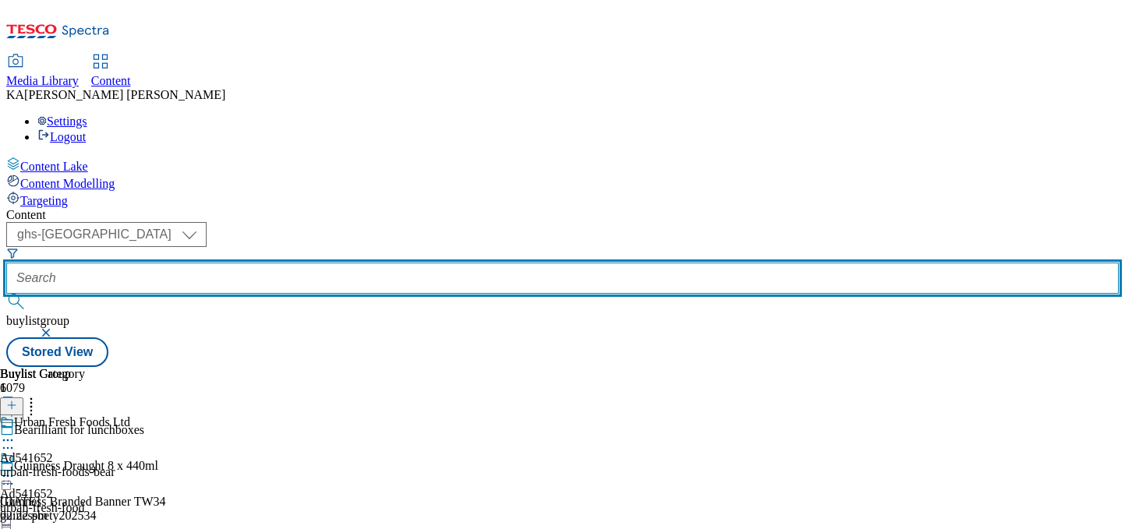
click at [344, 263] on input "text" at bounding box center [562, 278] width 1112 height 31
paste input "arla-lurpak-butter-25tw28"
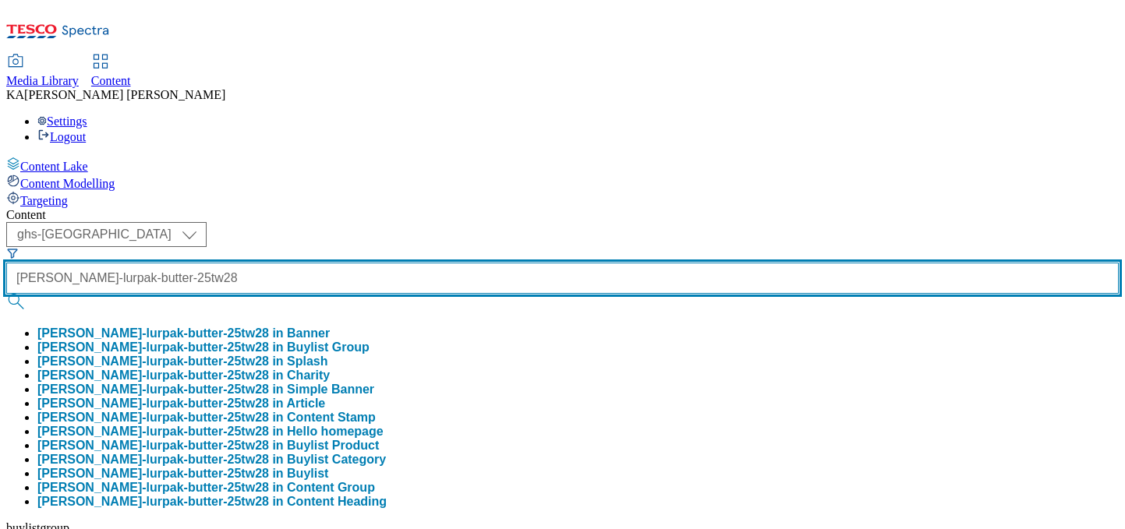
type input "arla-lurpak-butter-25tw28"
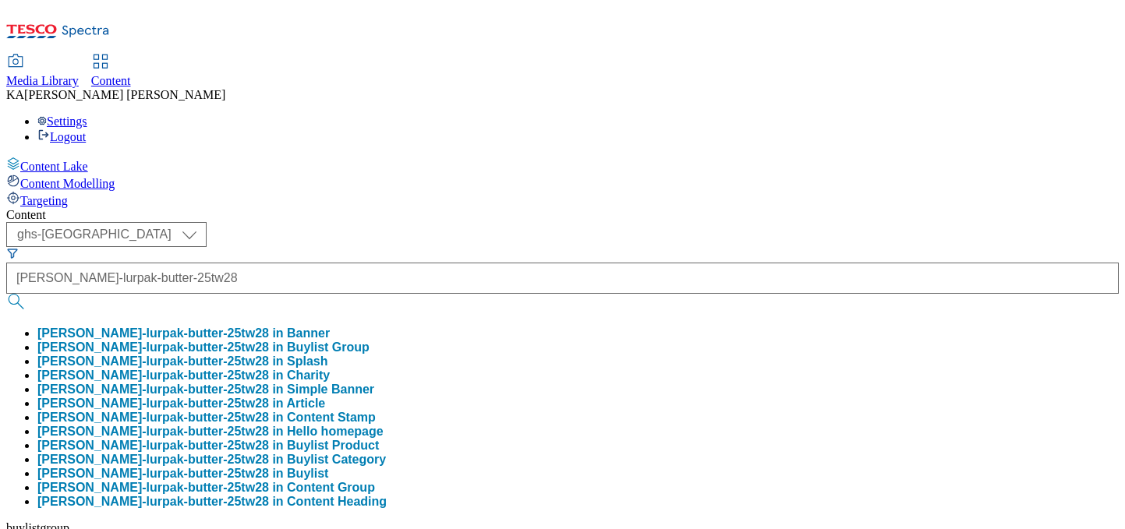
scroll to position [0, 0]
click at [369, 341] on button "arla-lurpak-butter-25tw28 in Buylist Group" at bounding box center [203, 348] width 332 height 14
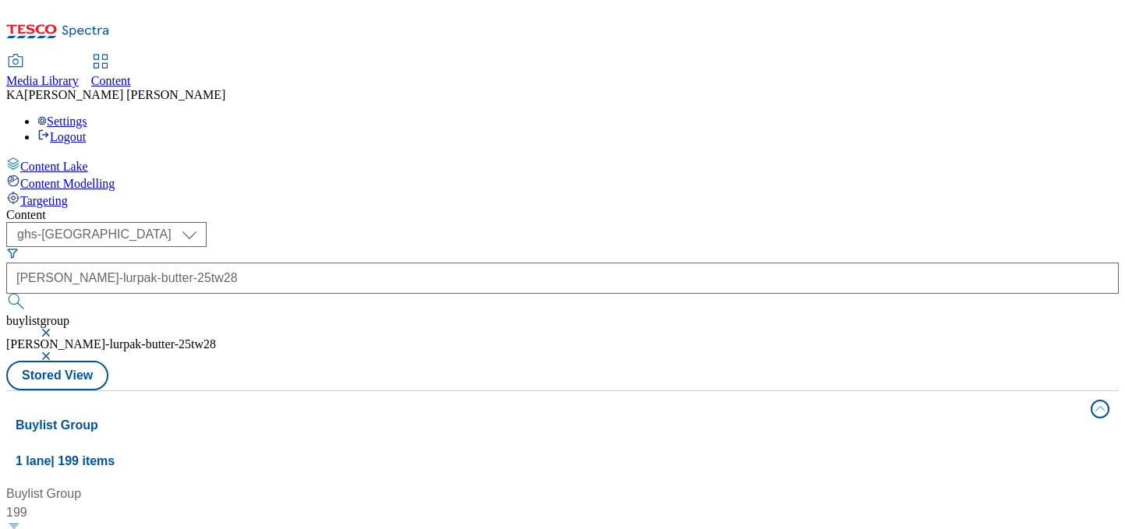
click at [55, 328] on button "button" at bounding box center [48, 332] width 16 height 9
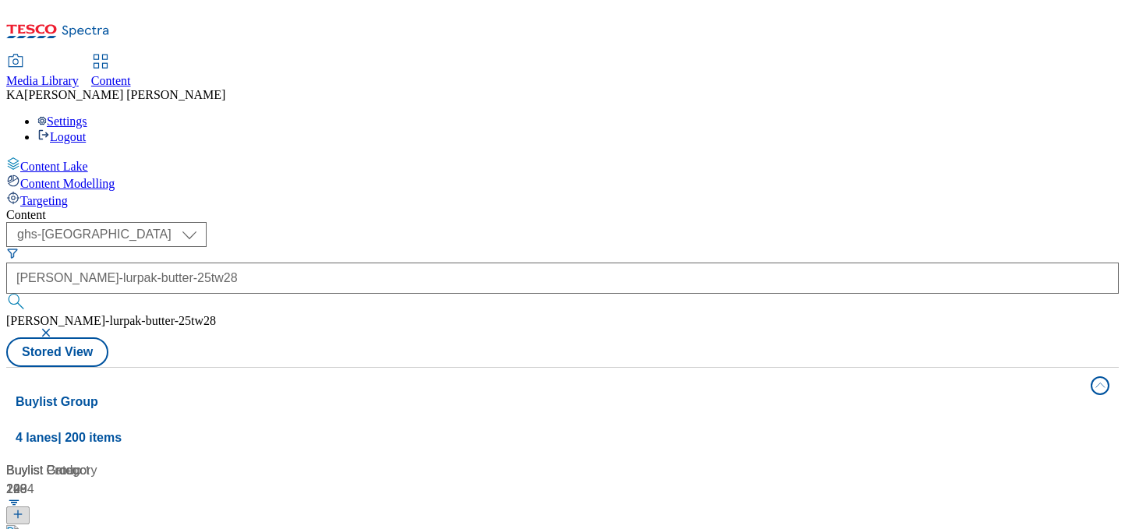
click at [55, 328] on button "button" at bounding box center [48, 332] width 16 height 9
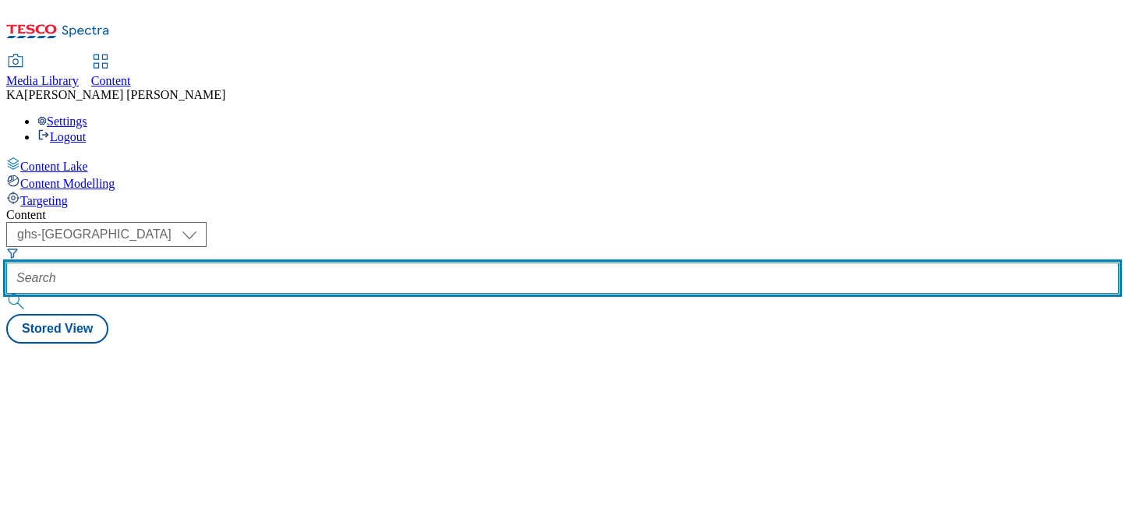
click at [407, 263] on input "text" at bounding box center [562, 278] width 1112 height 31
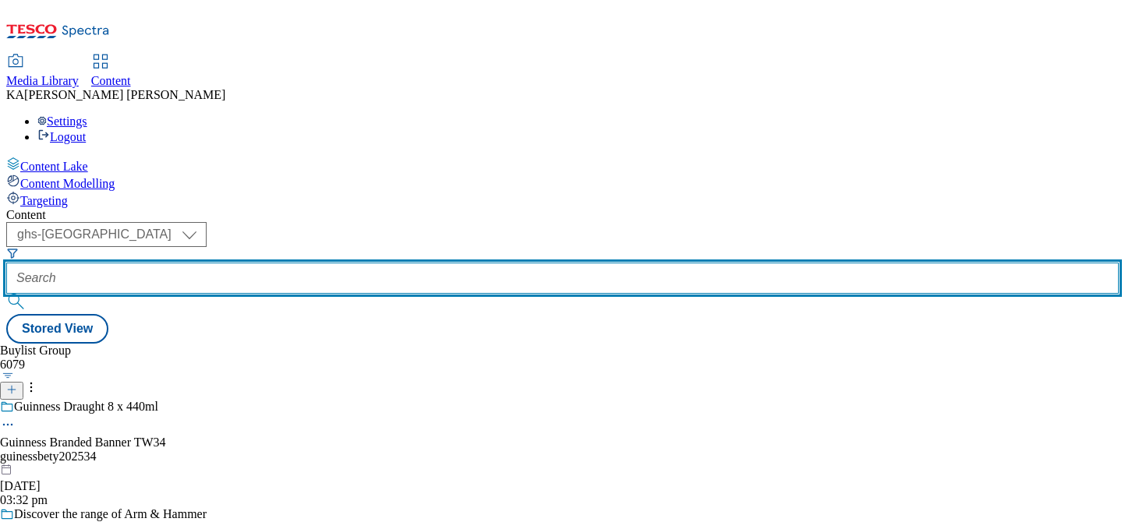
paste input "arla-lurpak-butter-25tw28"
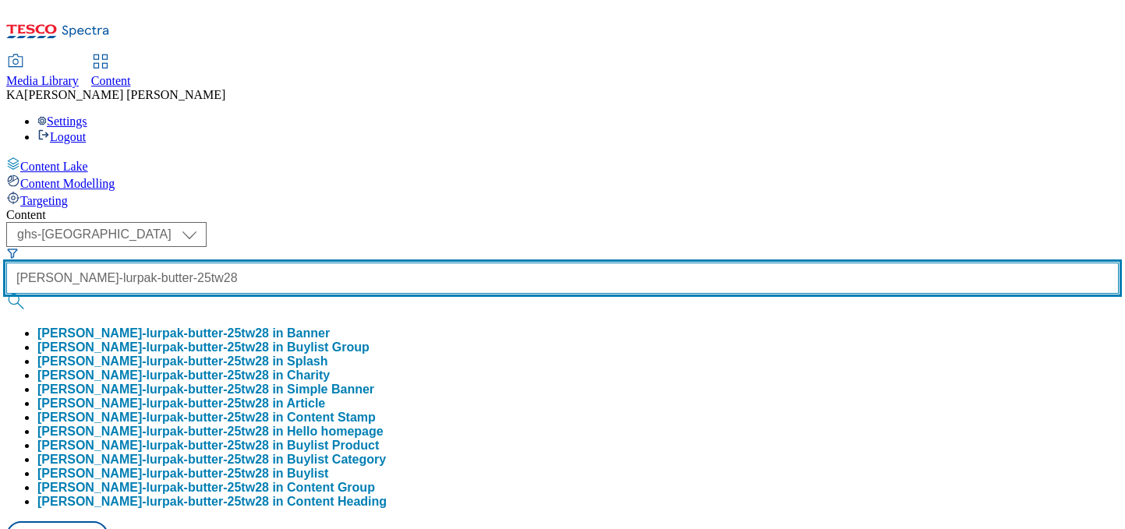
type input "arla-lurpak-butter-25tw28"
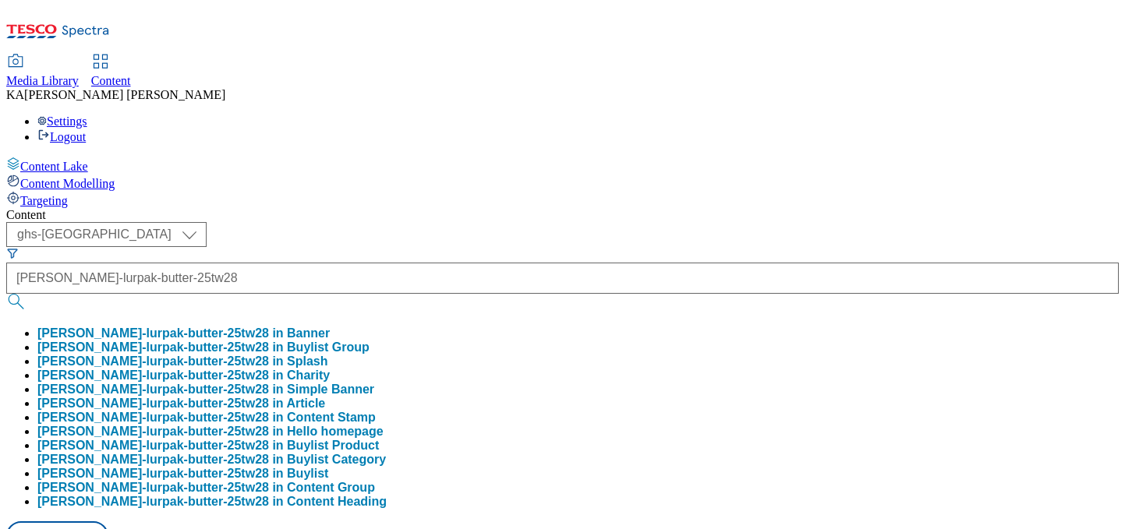
click at [369, 341] on button "arla-lurpak-butter-25tw28 in Buylist Group" at bounding box center [203, 348] width 332 height 14
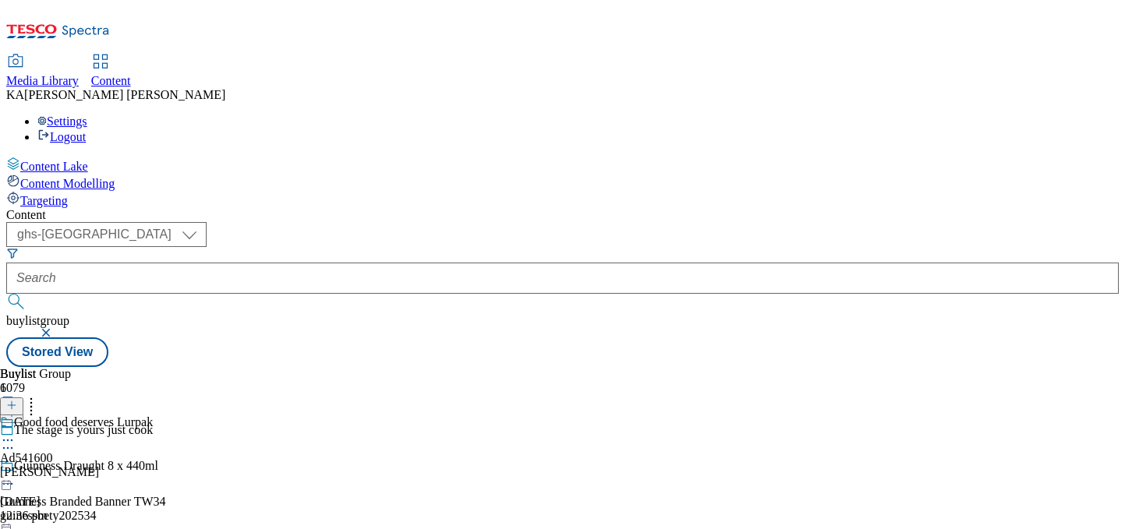
click at [16, 433] on icon at bounding box center [8, 441] width 16 height 16
click at [66, 468] on span "Edit" at bounding box center [57, 474] width 18 height 12
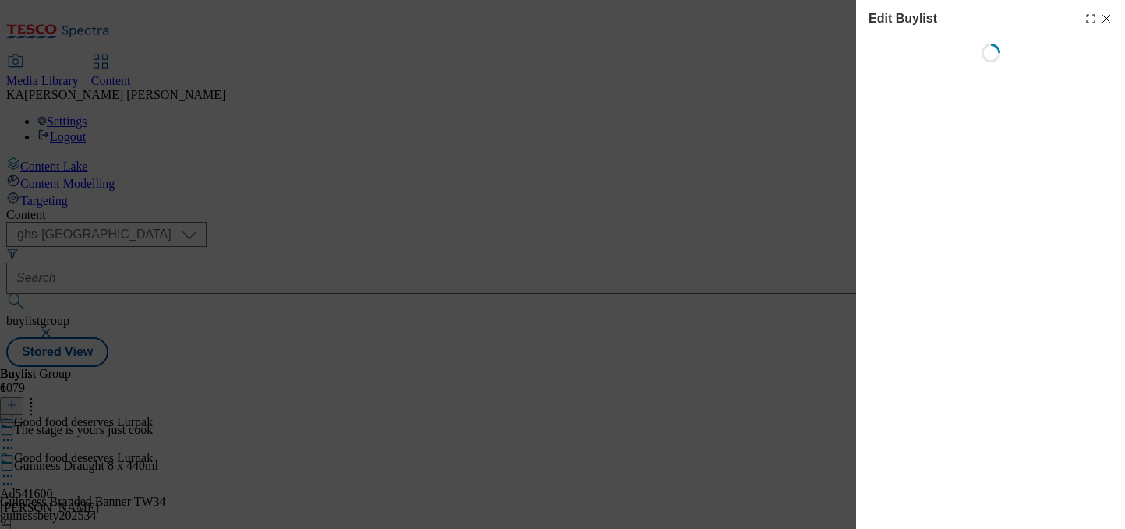
select select "tactical"
select select "supplier funded short term 1-3 weeks"
select select "dunnhumby"
select select "Banner"
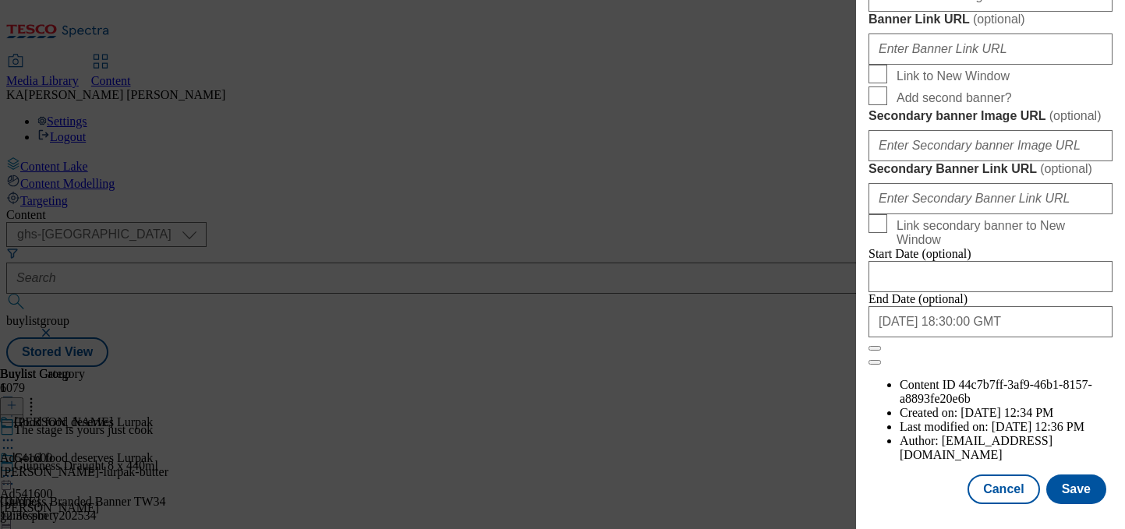
scroll to position [1364, 0]
paste input "https://digitalcontent.api.tesco.com/v2/media/ghs-mktg/d8ffd861-91f2-4d40-be47-…"
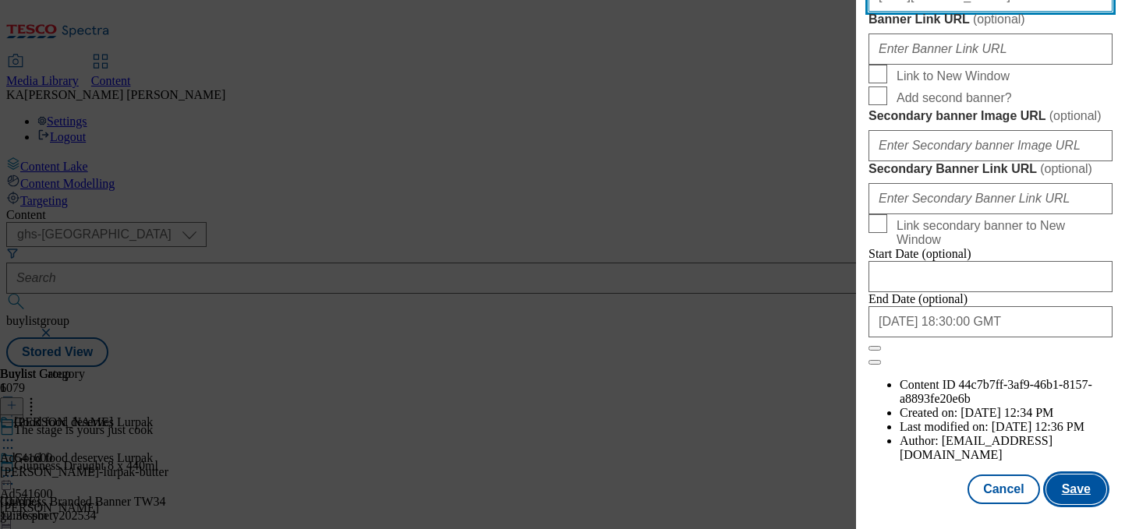
type input "https://digitalcontent.api.tesco.com/v2/media/ghs-mktg/d8ffd861-91f2-4d40-be47-…"
click at [1070, 481] on button "Save" at bounding box center [1076, 490] width 60 height 30
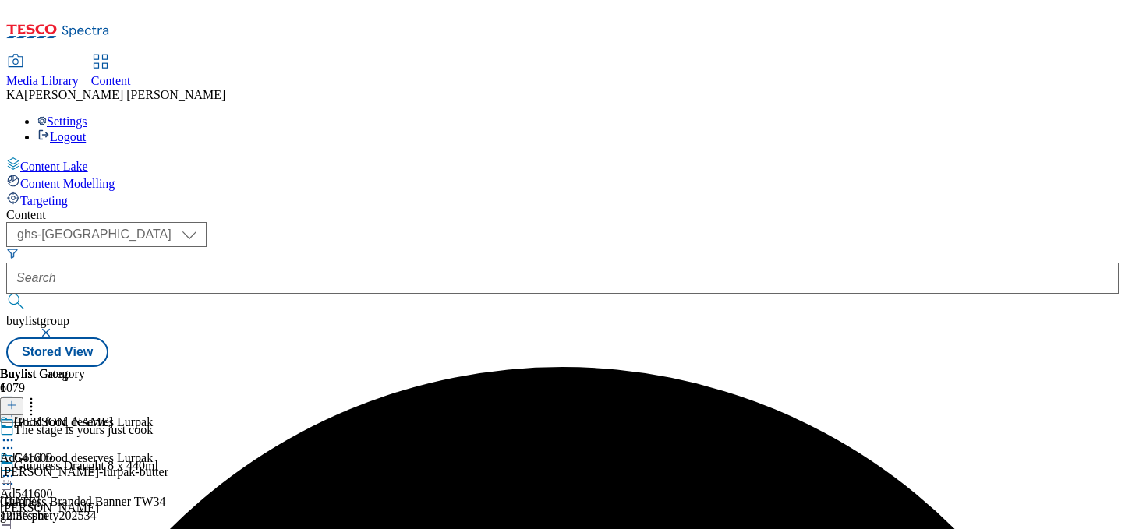
click at [16, 469] on icon at bounding box center [8, 477] width 16 height 16
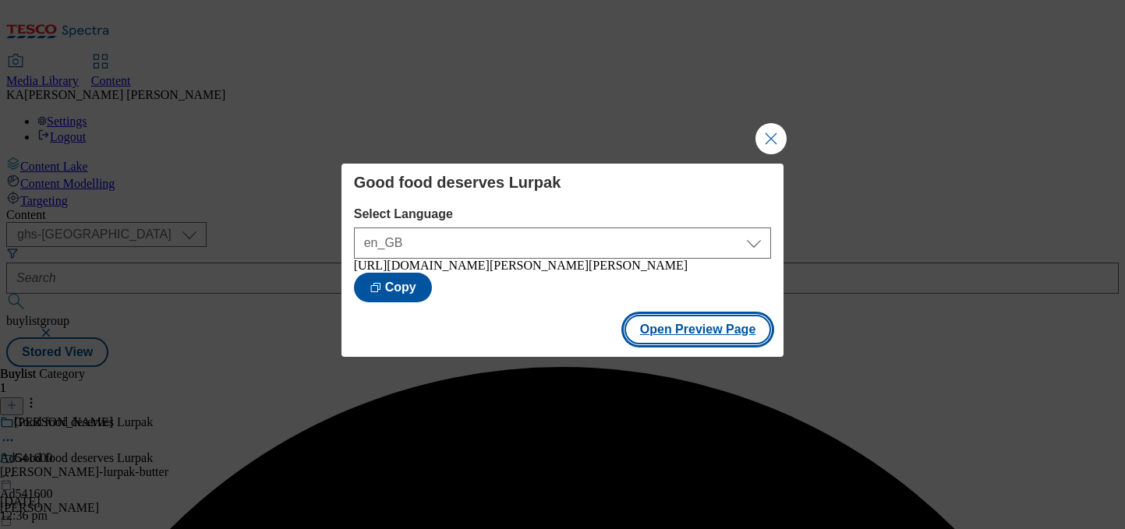
click at [650, 345] on button "Open Preview Page" at bounding box center [697, 330] width 147 height 30
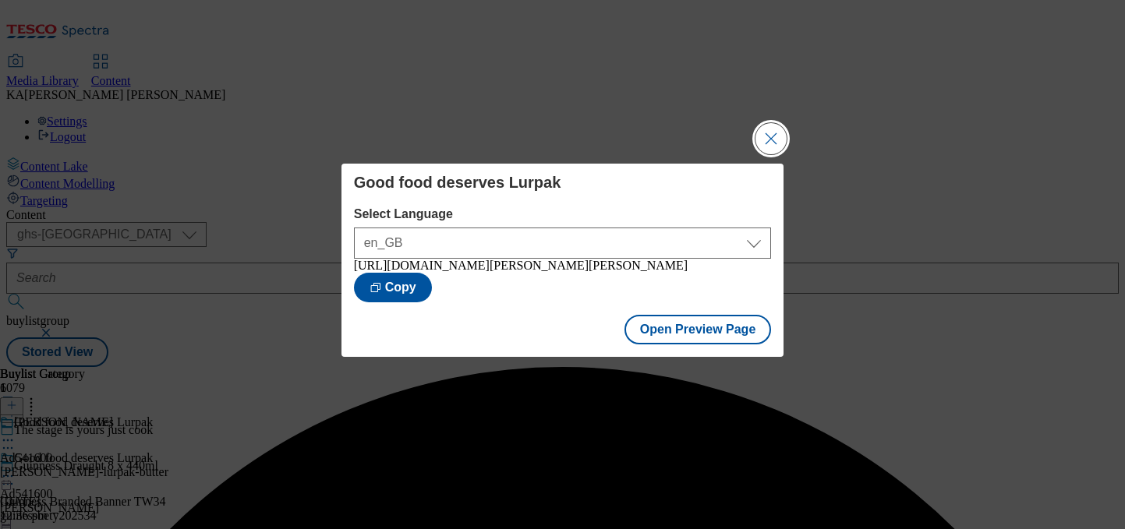
click at [766, 133] on button "Close Modal" at bounding box center [770, 138] width 31 height 31
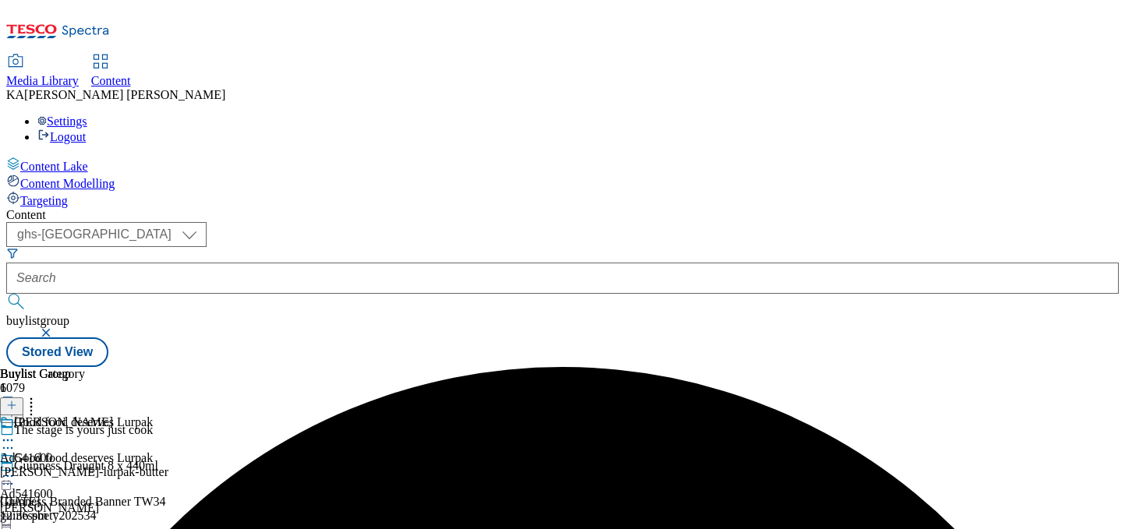
click at [16, 469] on icon at bounding box center [8, 477] width 16 height 16
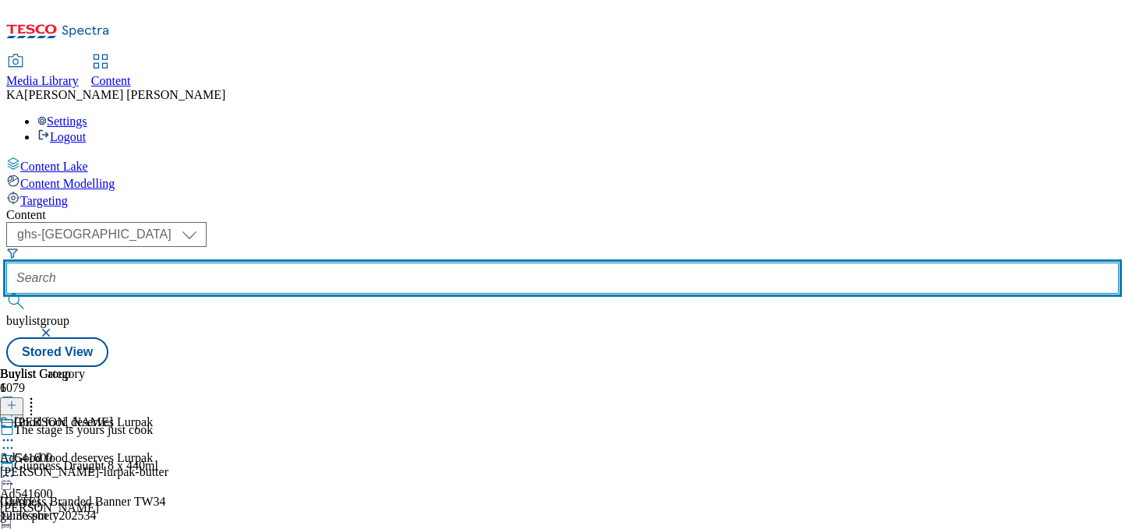
click at [367, 263] on input "text" at bounding box center [562, 278] width 1112 height 31
paste input "ab-world-foods-al-fez-kebab-25tw28"
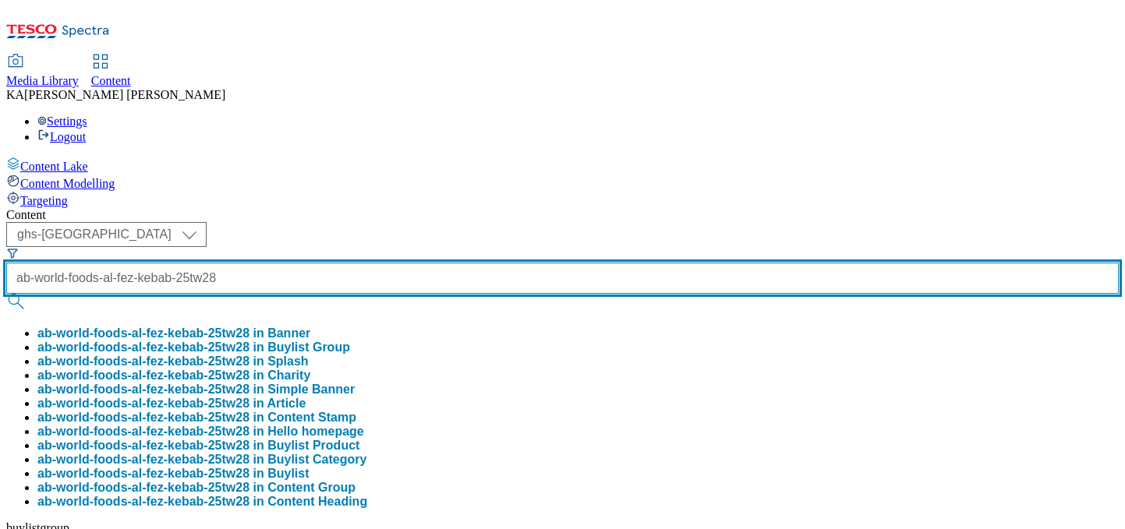
scroll to position [0, 69]
type input "ab-world-foods-al-fez-kebab-25tw28"
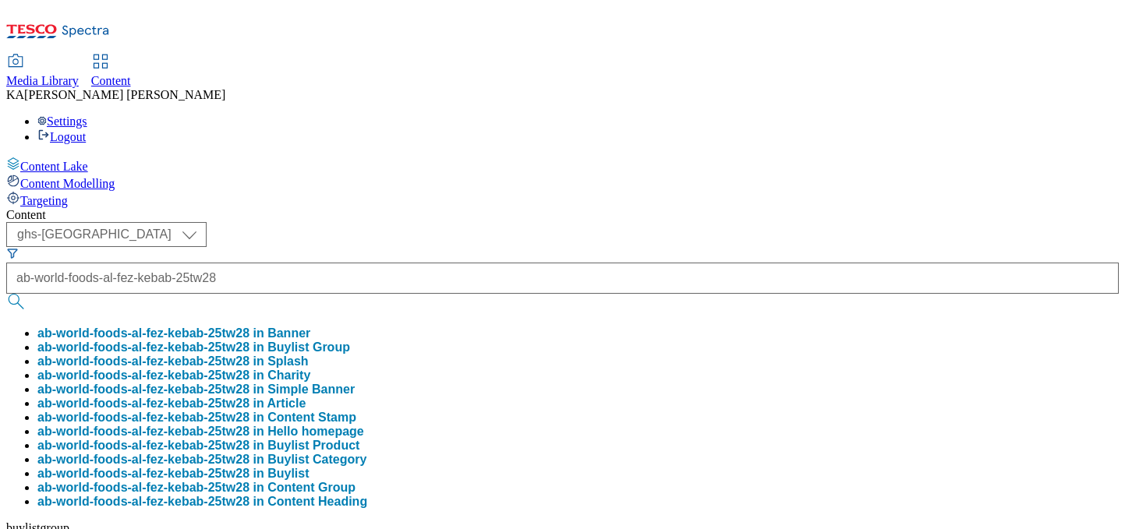
scroll to position [0, 0]
click at [350, 341] on button "ab-world-foods-al-fez-kebab-25tw28 in Buylist Group" at bounding box center [193, 348] width 313 height 14
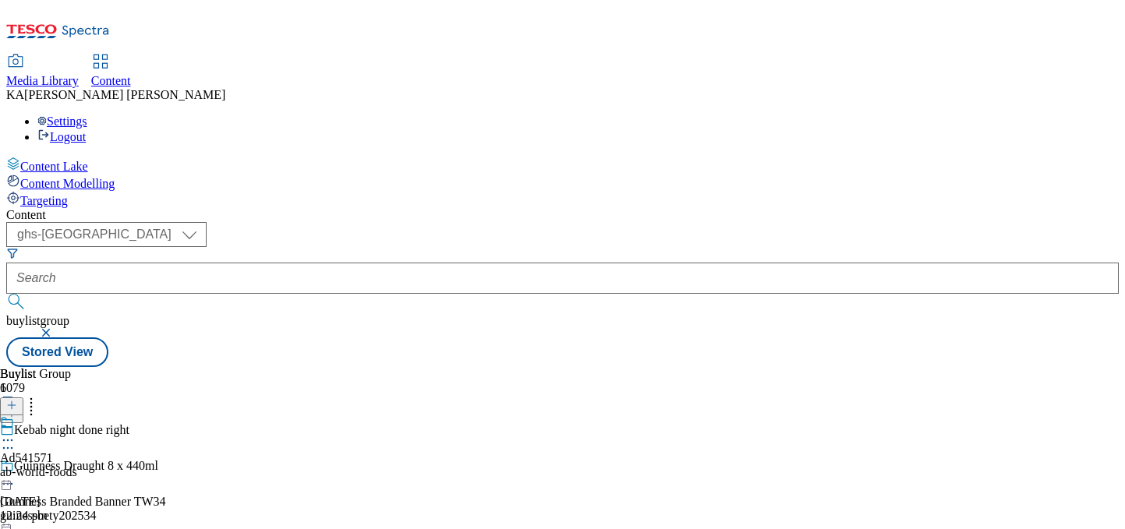
click at [16, 433] on icon at bounding box center [8, 441] width 16 height 16
click at [66, 468] on span "Edit" at bounding box center [57, 474] width 18 height 12
select select "tactical"
select select "supplier funded short term 1-3 weeks"
select select "dunnhumby"
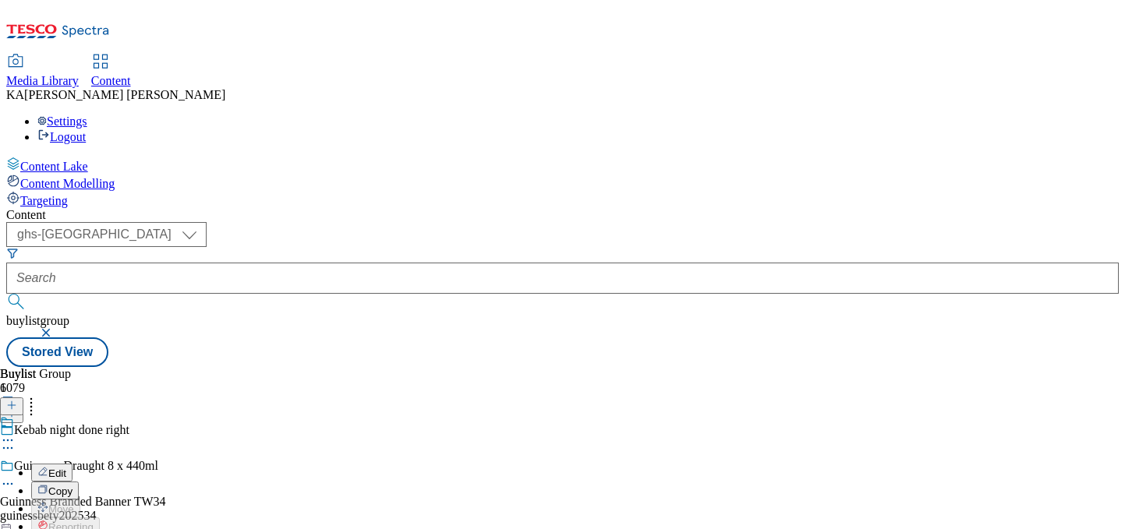
select select "Banner"
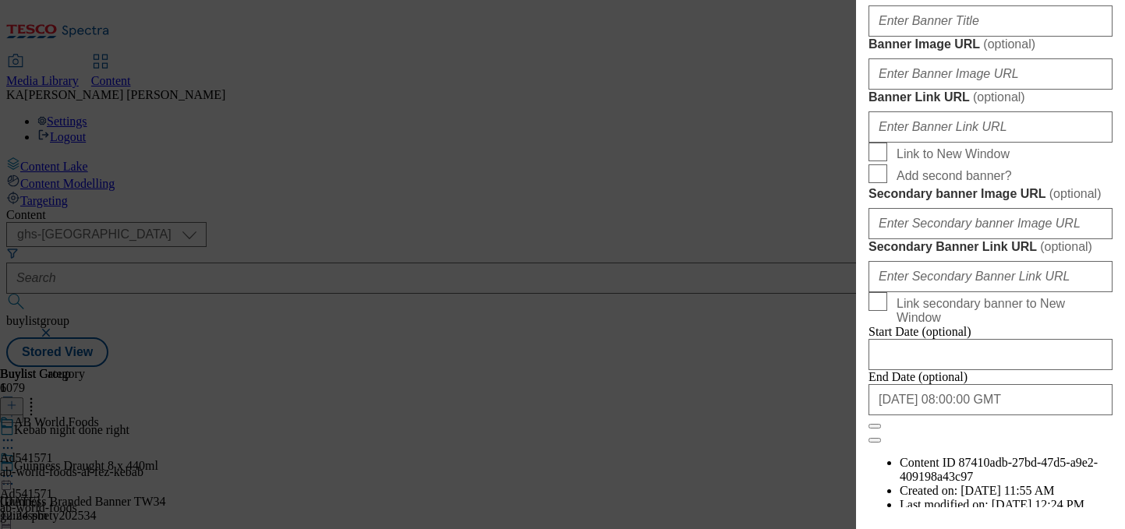
scroll to position [1373, 0]
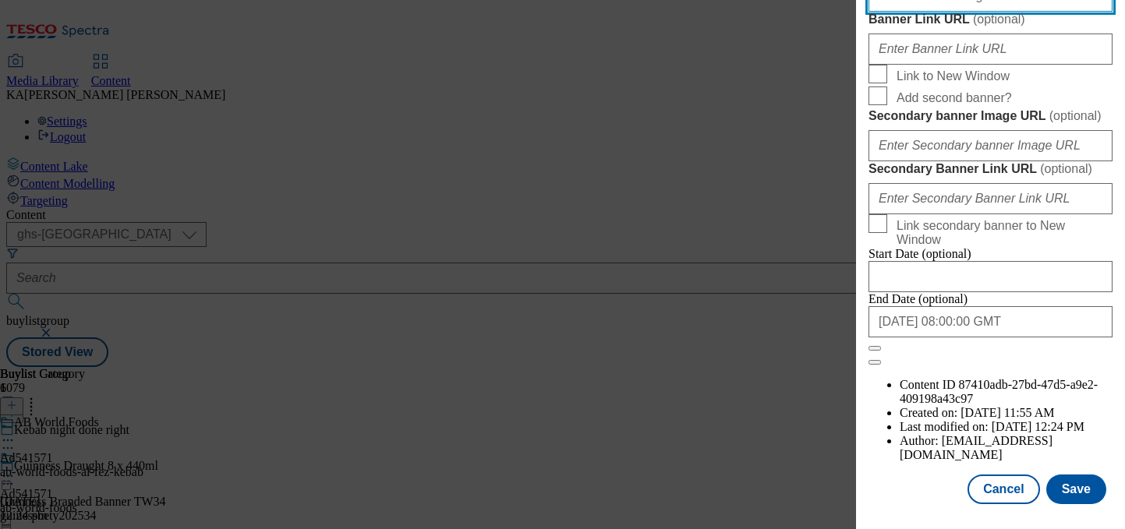
paste input "https://digitalcontent.api.tesco.com/v2/media/ghs-mktg/8a7b0786-9e51-4a96-85fe-…"
type input "https://digitalcontent.api.tesco.com/v2/media/ghs-mktg/8a7b0786-9e51-4a96-85fe-…"
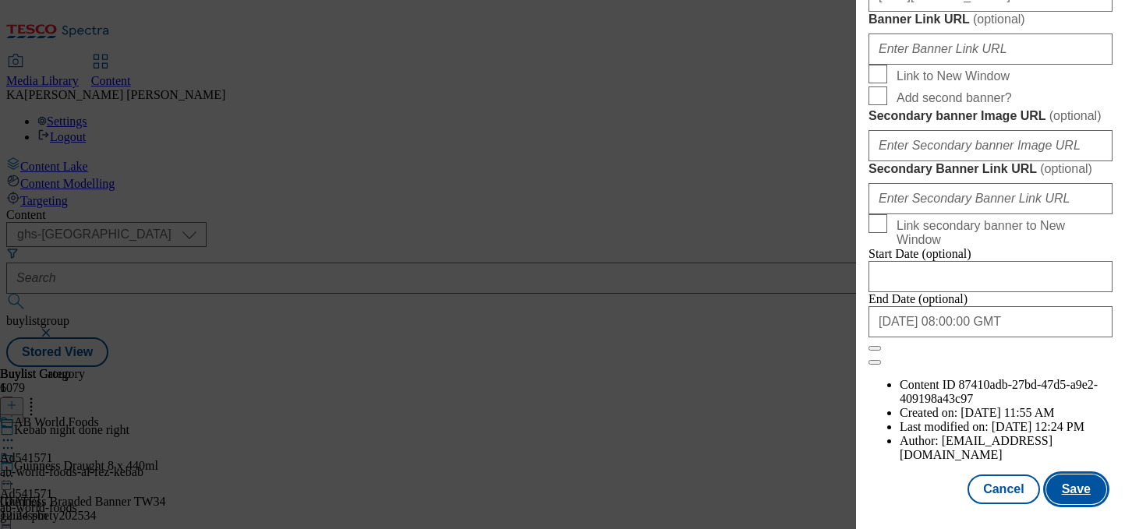
scroll to position [0, 0]
click at [1075, 478] on button "Save" at bounding box center [1076, 490] width 60 height 30
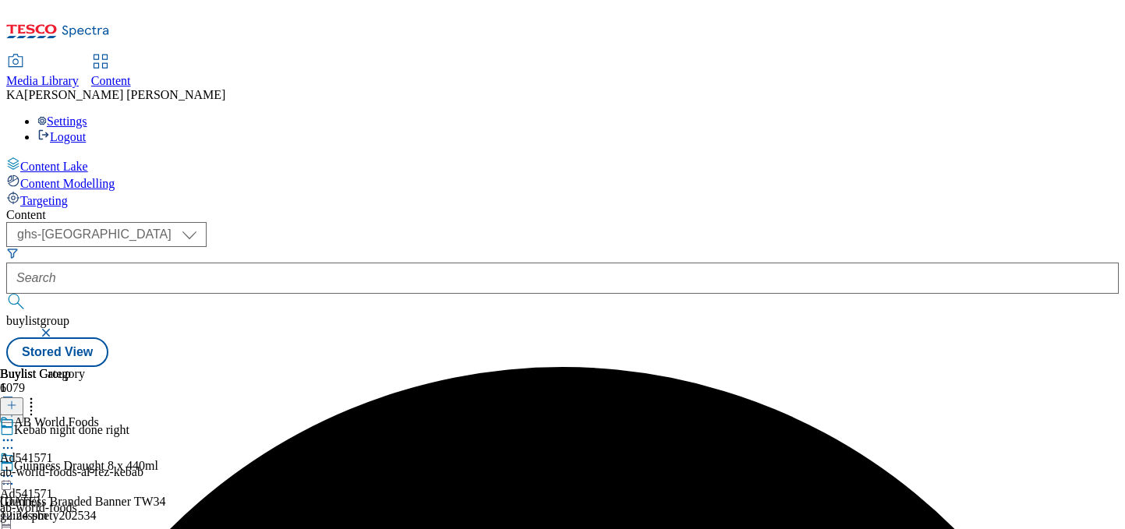
click at [16, 469] on icon at bounding box center [8, 477] width 16 height 16
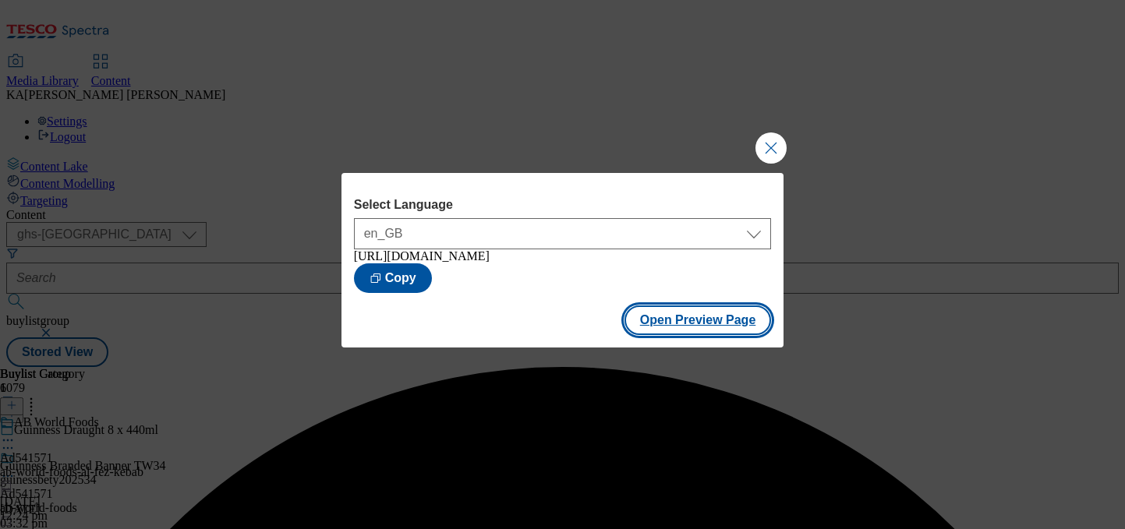
click at [642, 330] on button "Open Preview Page" at bounding box center [697, 321] width 147 height 30
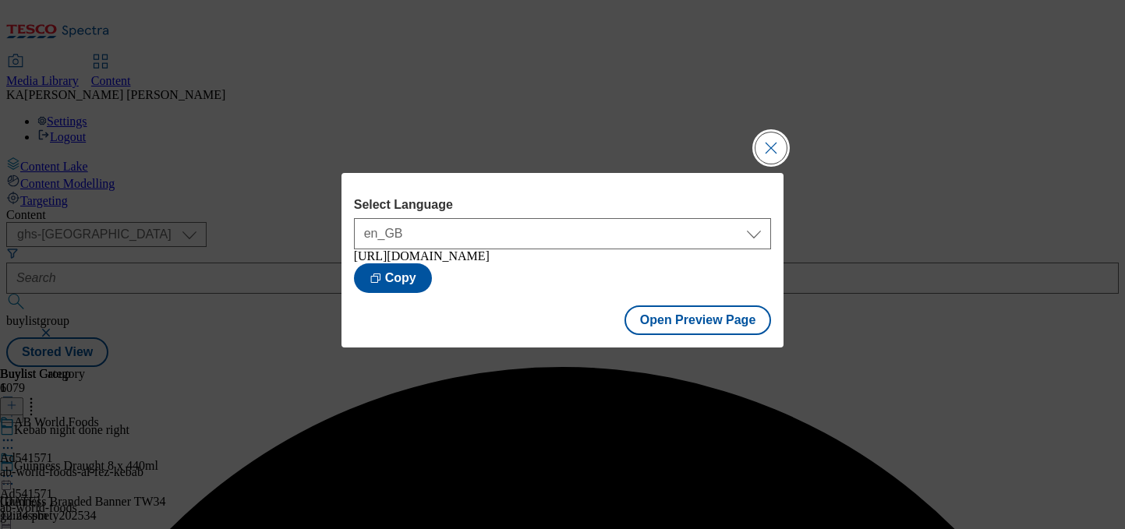
click at [766, 146] on button "Close Modal" at bounding box center [770, 148] width 31 height 31
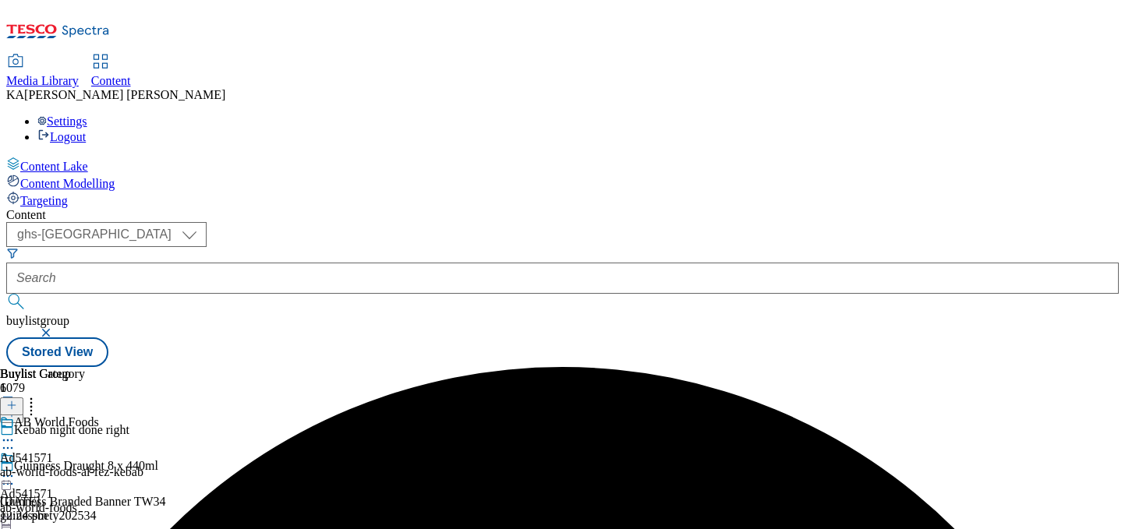
click at [16, 469] on icon at bounding box center [8, 477] width 16 height 16
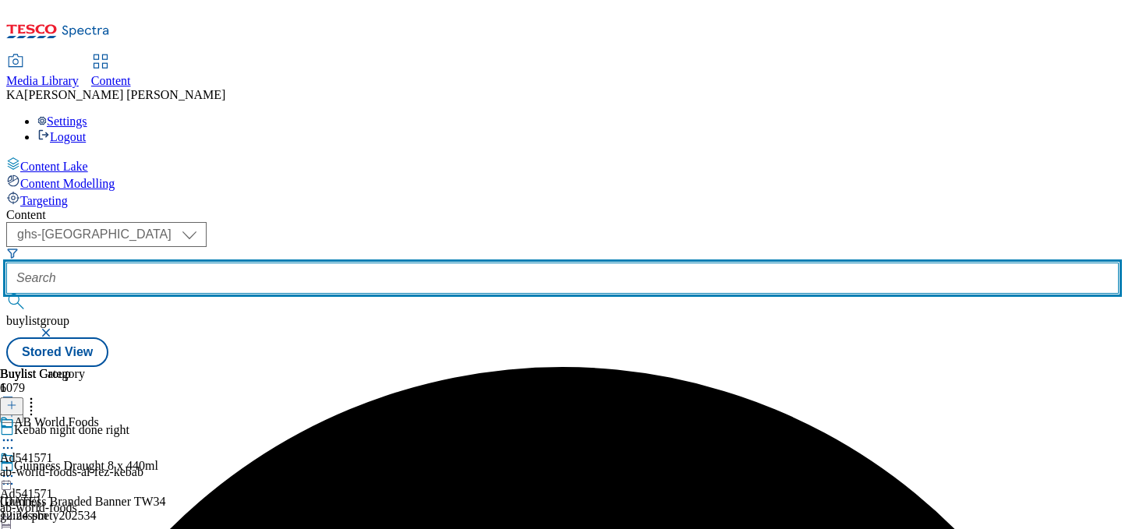
click at [370, 263] on input "text" at bounding box center [562, 278] width 1112 height 31
paste input "https://digitalcontent.api.tesco.com/v2/media/ghs-mktg/e07b7ef8-fc0c-48c8-8cfe-…"
type input "https://digitalcontent.api.tesco.com/v2/media/ghs-mktg/e07b7ef8-fc0c-48c8-8cfe-…"
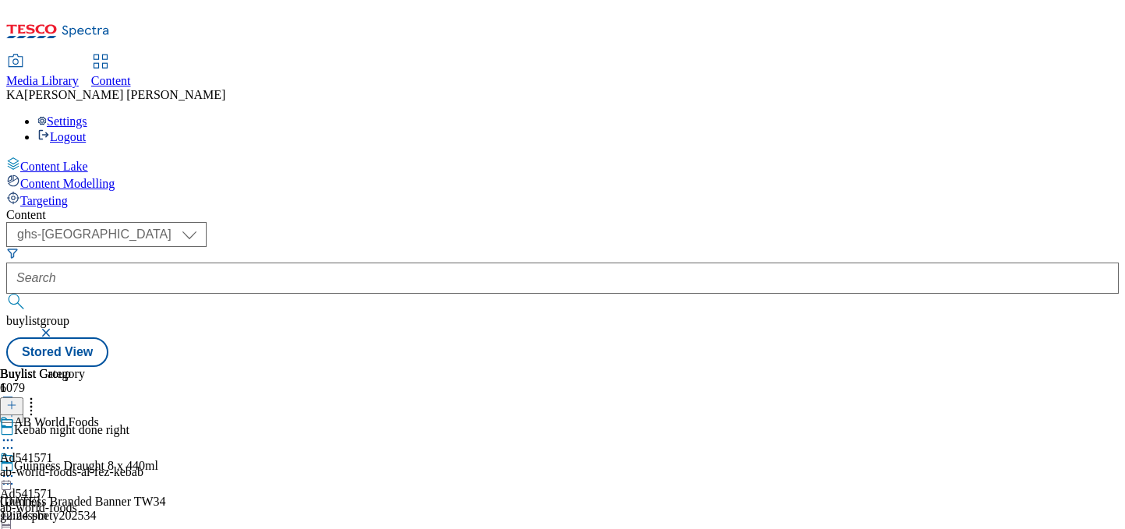
click at [19, 247] on icon "Search Filters" at bounding box center [12, 253] width 12 height 12
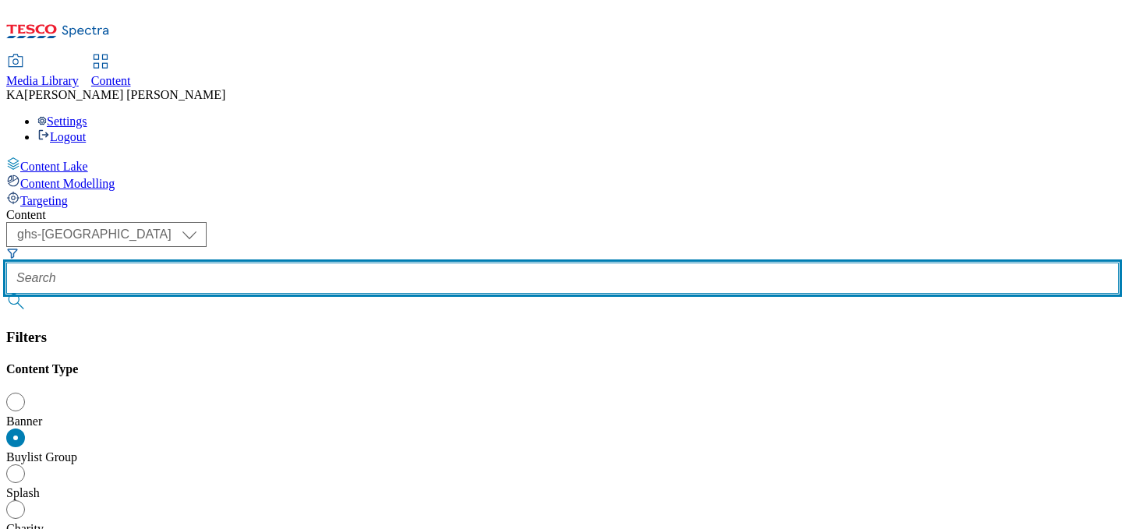
click at [341, 263] on input "text" at bounding box center [562, 278] width 1112 height 31
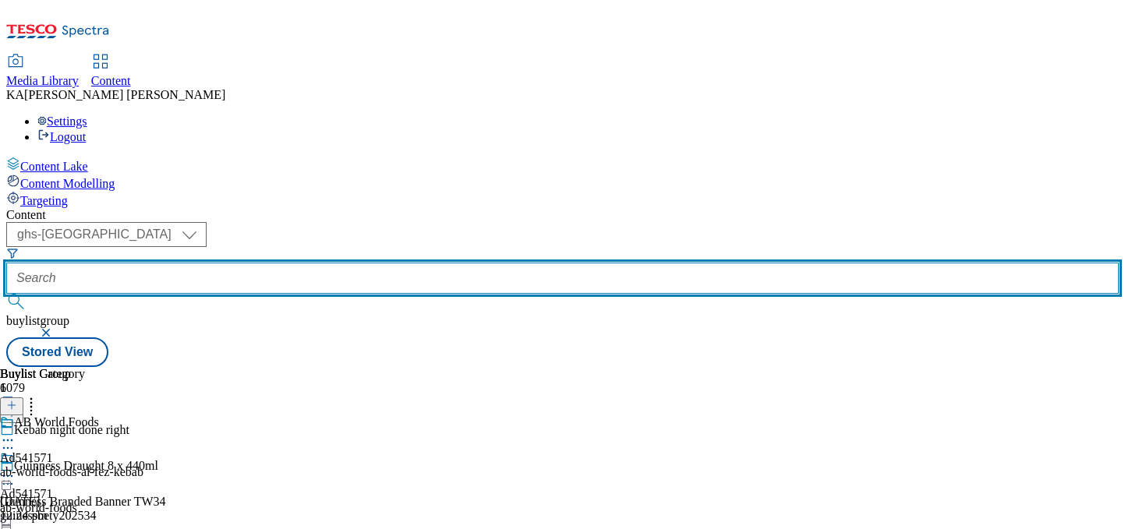
paste input "arla-foods-protein-25tw28"
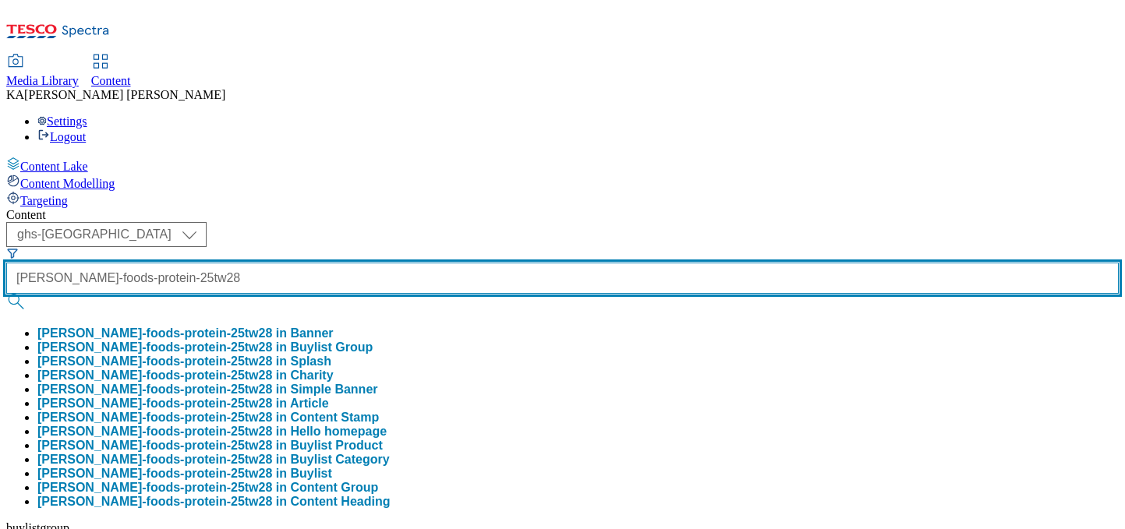
type input "arla-foods-protein-25tw28"
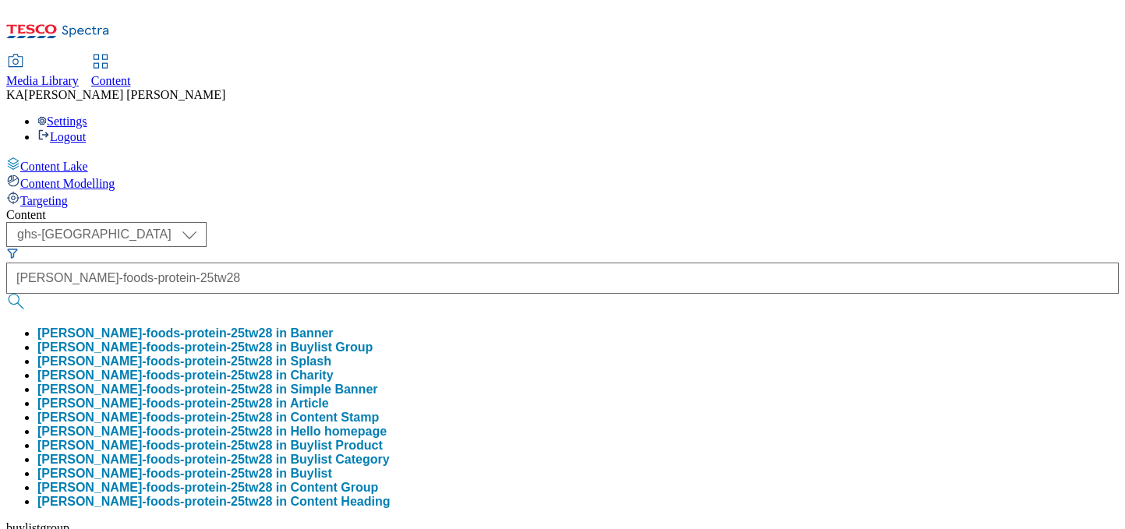
scroll to position [0, 0]
click at [359, 341] on button "arla-foods-protein-25tw28 in Buylist Group" at bounding box center [204, 348] width 335 height 14
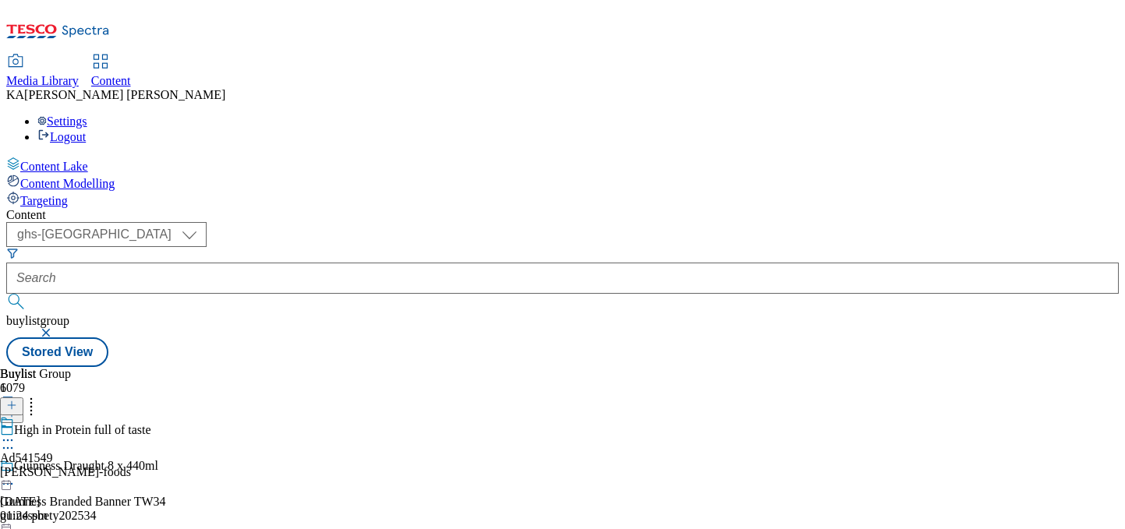
click at [16, 433] on icon at bounding box center [8, 441] width 16 height 16
click at [66, 468] on span "Edit" at bounding box center [57, 474] width 18 height 12
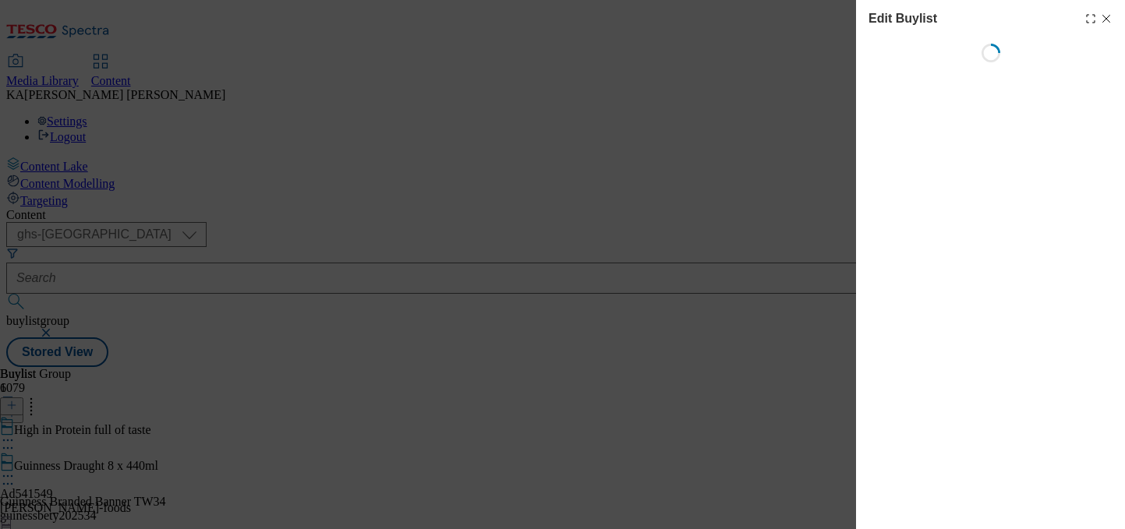
select select "tactical"
select select "supplier funded short term 1-3 weeks"
select select "dunnhumby"
select select "Banner"
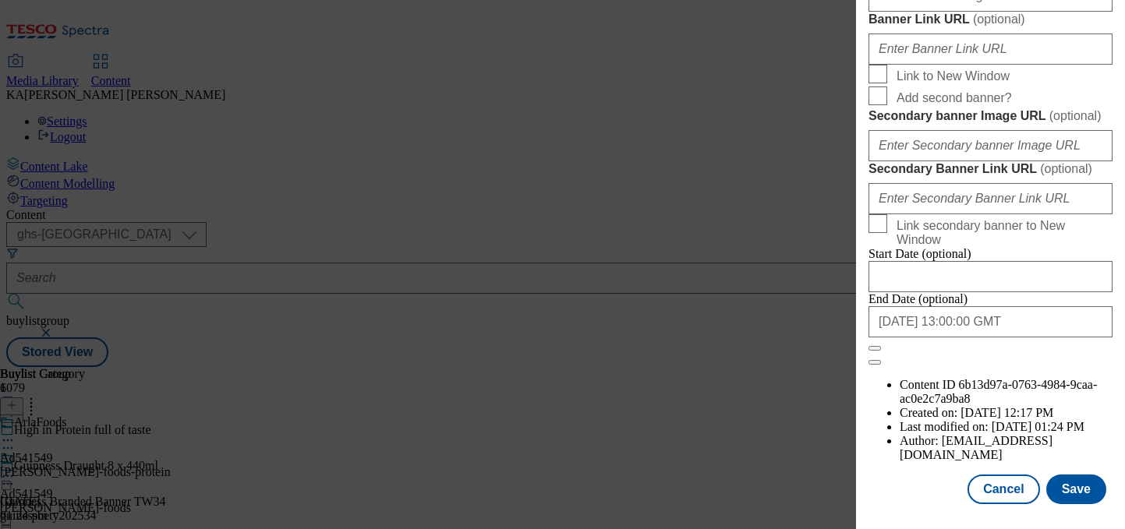
scroll to position [1330, 0]
paste input "https://digitalcontent.api.tesco.com/v2/media/ghs-mktg/e07b7ef8-fc0c-48c8-8cfe-…"
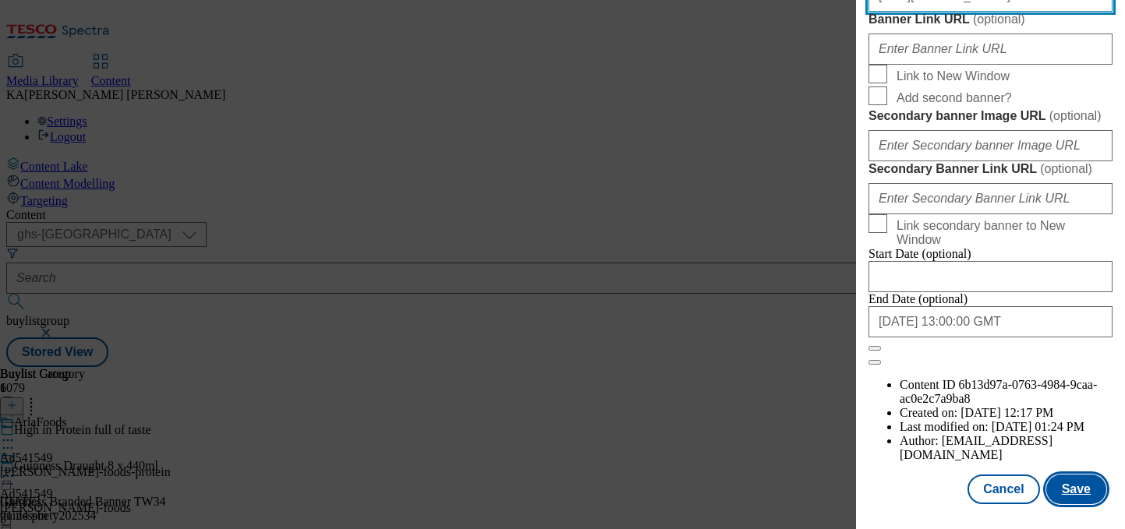
type input "https://digitalcontent.api.tesco.com/v2/media/ghs-mktg/e07b7ef8-fc0c-48c8-8cfe-…"
click at [1085, 481] on button "Save" at bounding box center [1076, 490] width 60 height 30
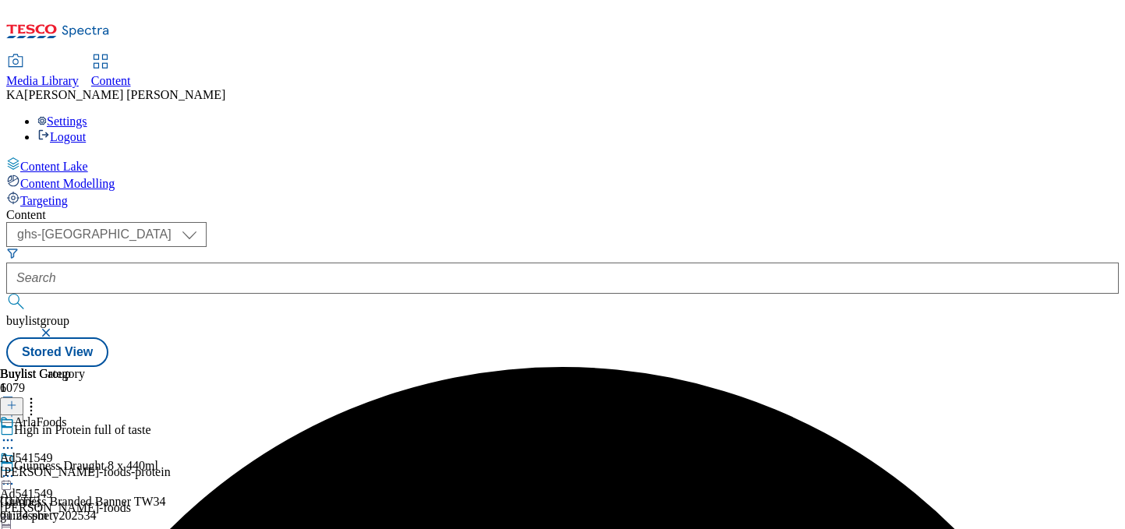
click at [16, 469] on icon at bounding box center [8, 477] width 16 height 16
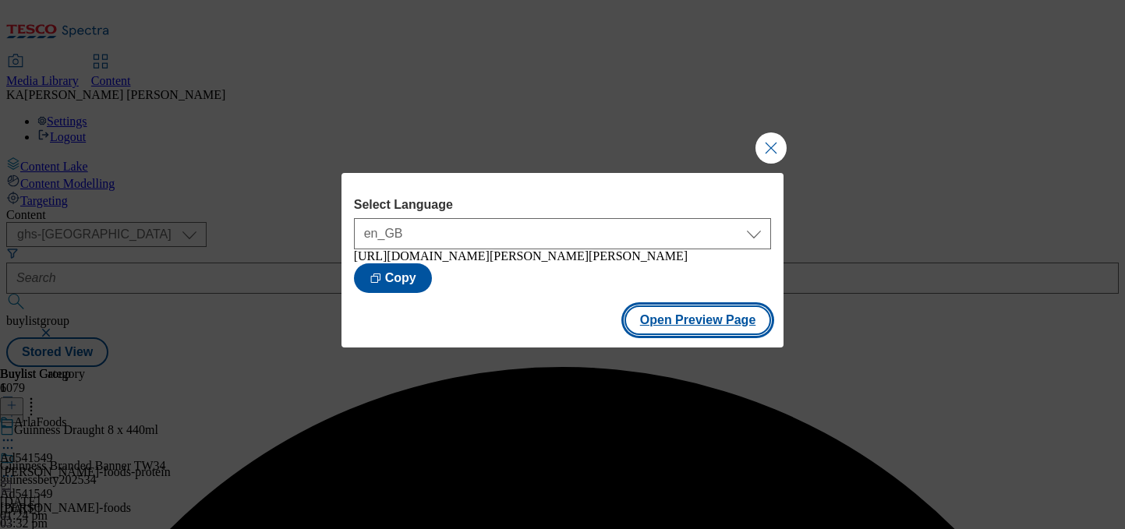
click at [677, 335] on button "Open Preview Page" at bounding box center [697, 321] width 147 height 30
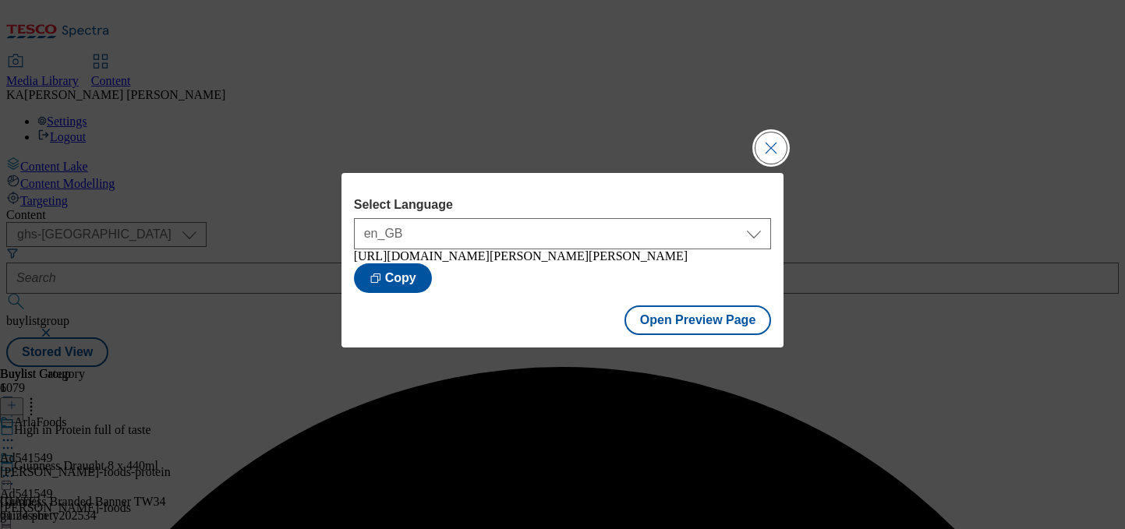
click at [768, 144] on button "Close Modal" at bounding box center [770, 148] width 31 height 31
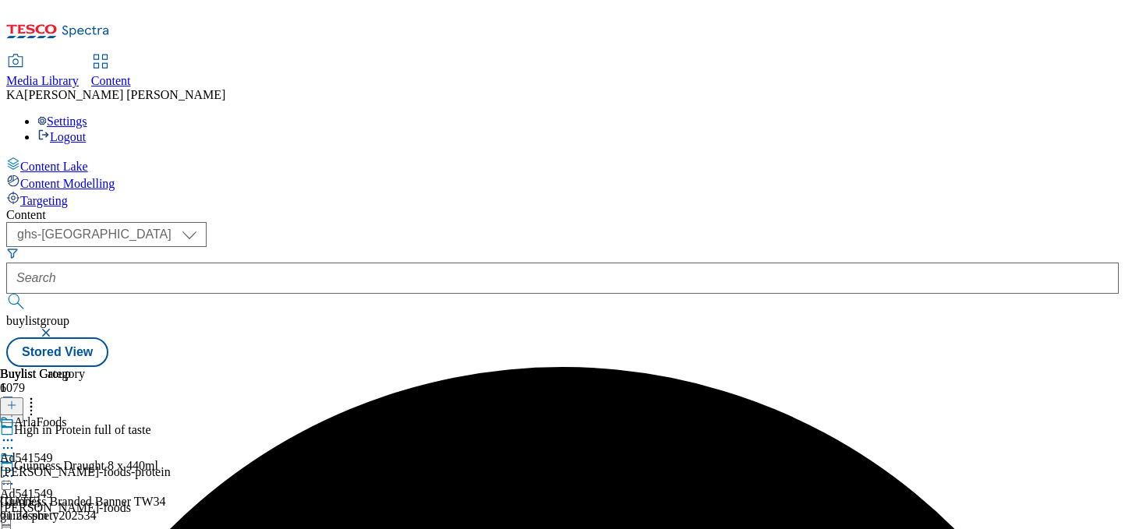
click at [16, 469] on icon at bounding box center [8, 477] width 16 height 16
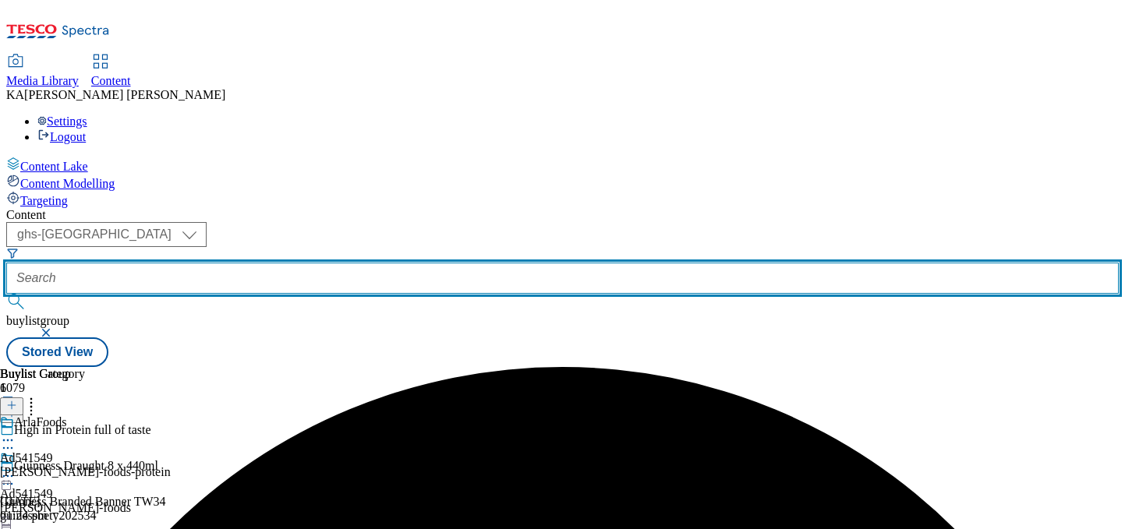
click at [376, 263] on input "text" at bounding box center [562, 278] width 1112 height 31
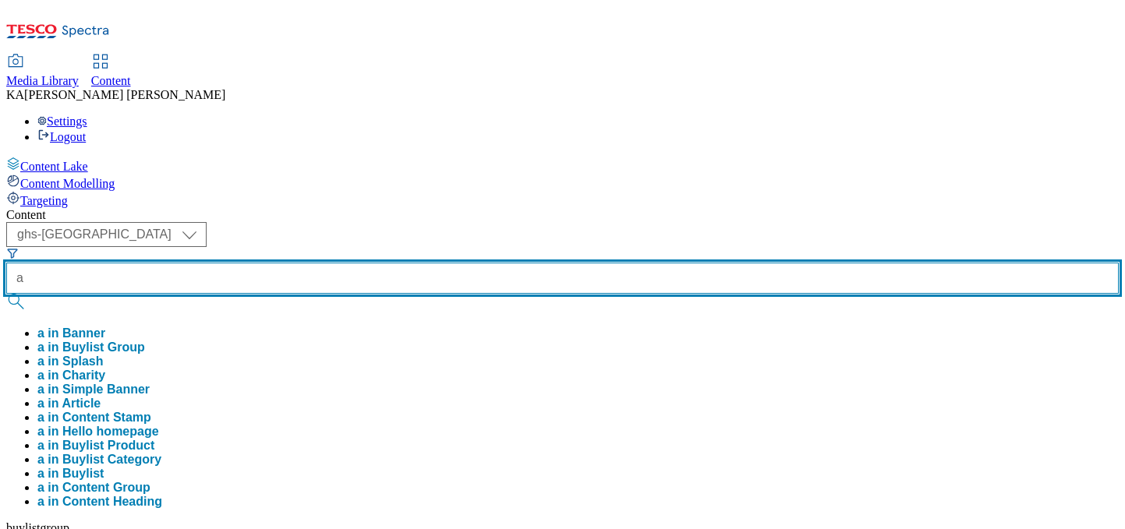
paste input "b-world-foods-capsicana-25tw28"
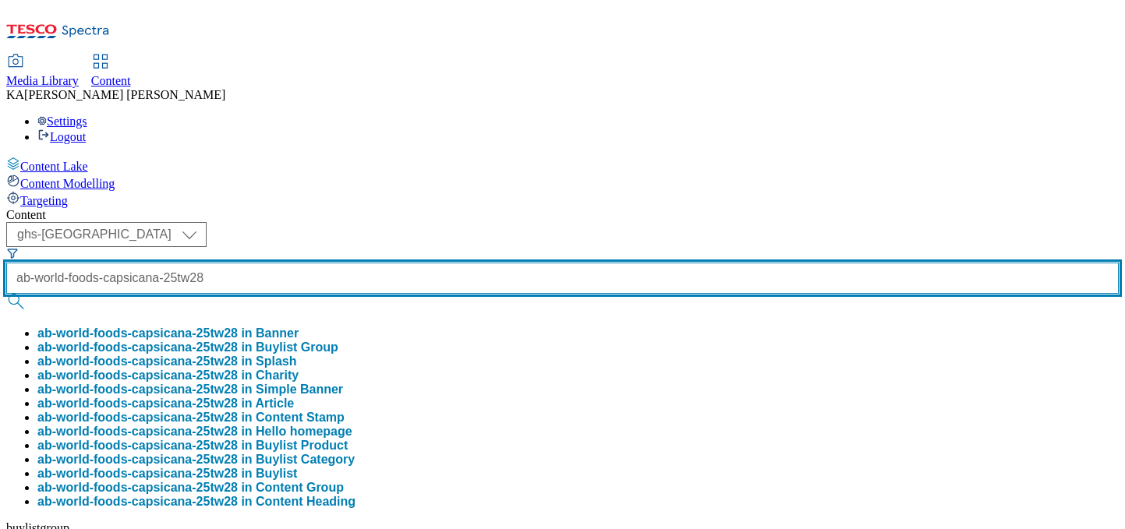
scroll to position [0, 55]
type input "ab-world-foods-capsicana-25tw28"
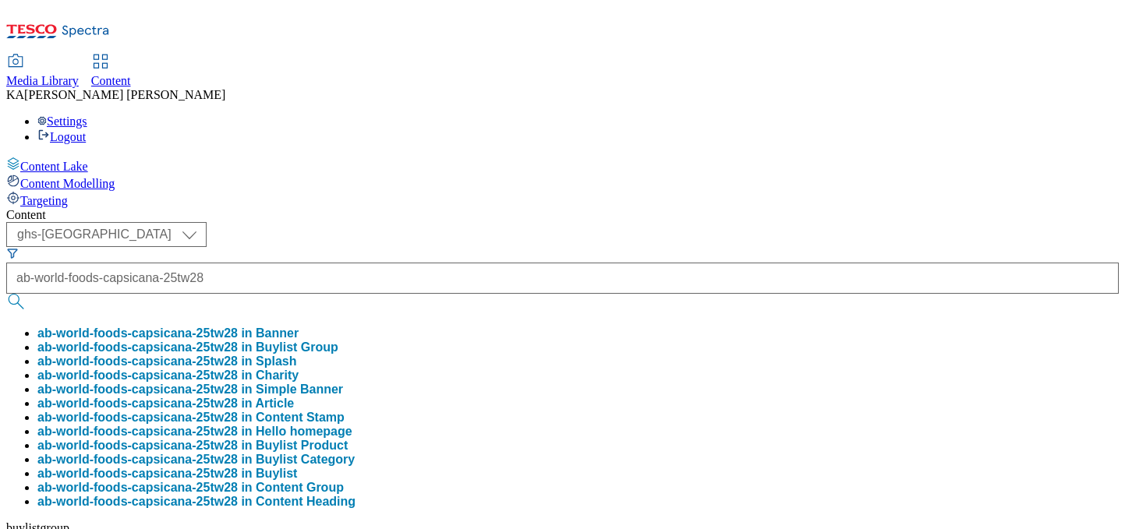
scroll to position [0, 0]
click at [338, 341] on button "ab-world-foods-capsicana-25tw28 in Buylist Group" at bounding box center [187, 348] width 301 height 14
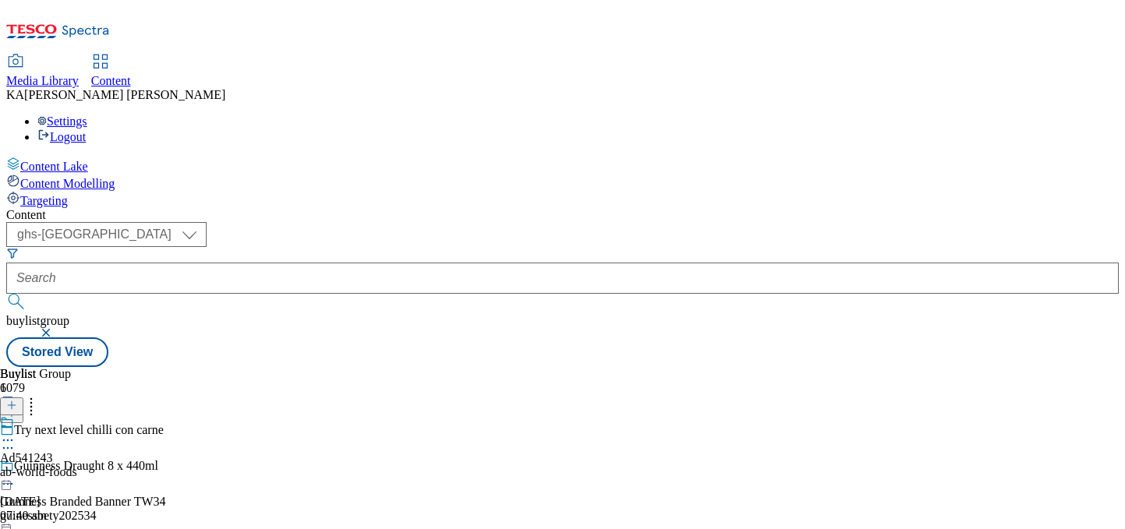
click at [9, 440] on circle at bounding box center [8, 441] width 2 height 2
click at [66, 468] on span "Edit" at bounding box center [57, 474] width 18 height 12
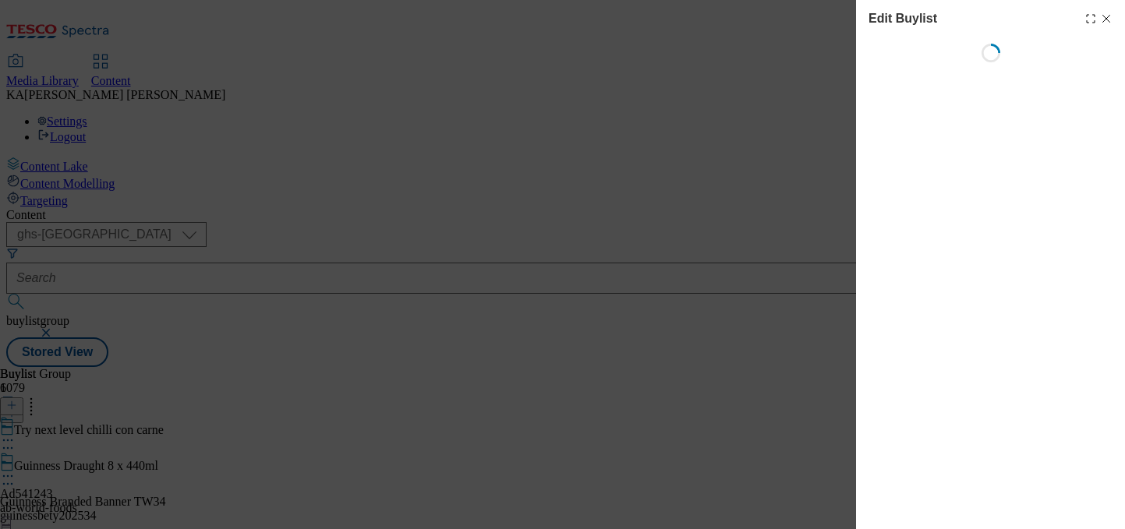
select select "tactical"
select select "supplier funded short term 1-3 weeks"
select select "dunnhumby"
select select "Banner"
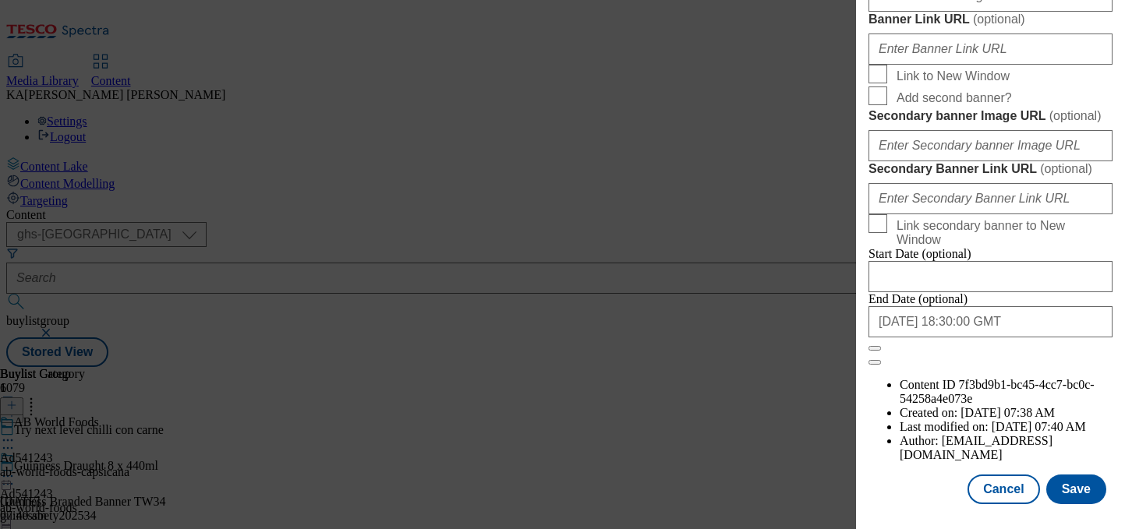
scroll to position [1592, 0]
paste input "https://digitalcontent.api.tesco.com/v2/media/ghs-mktg/67f8b7c2-20f2-4ef1-8acf-…"
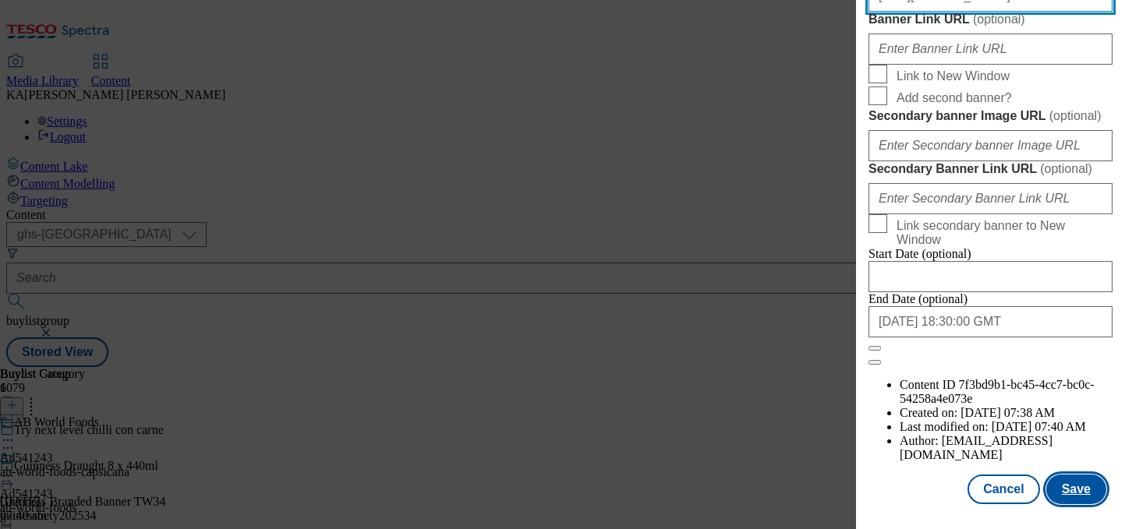
type input "https://digitalcontent.api.tesco.com/v2/media/ghs-mktg/67f8b7c2-20f2-4ef1-8acf-…"
click at [1081, 486] on button "Save" at bounding box center [1076, 490] width 60 height 30
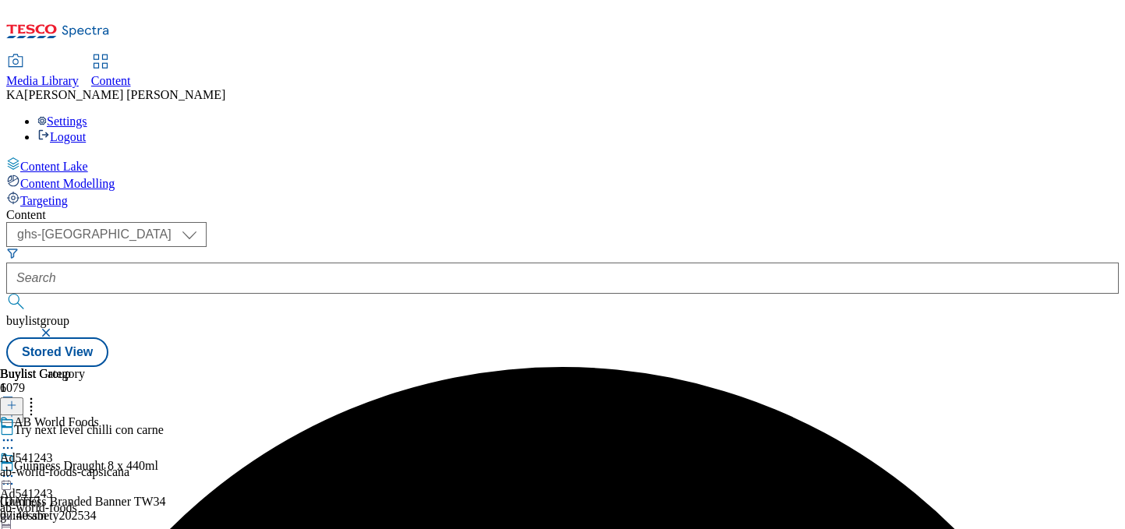
click at [16, 469] on icon at bounding box center [8, 477] width 16 height 16
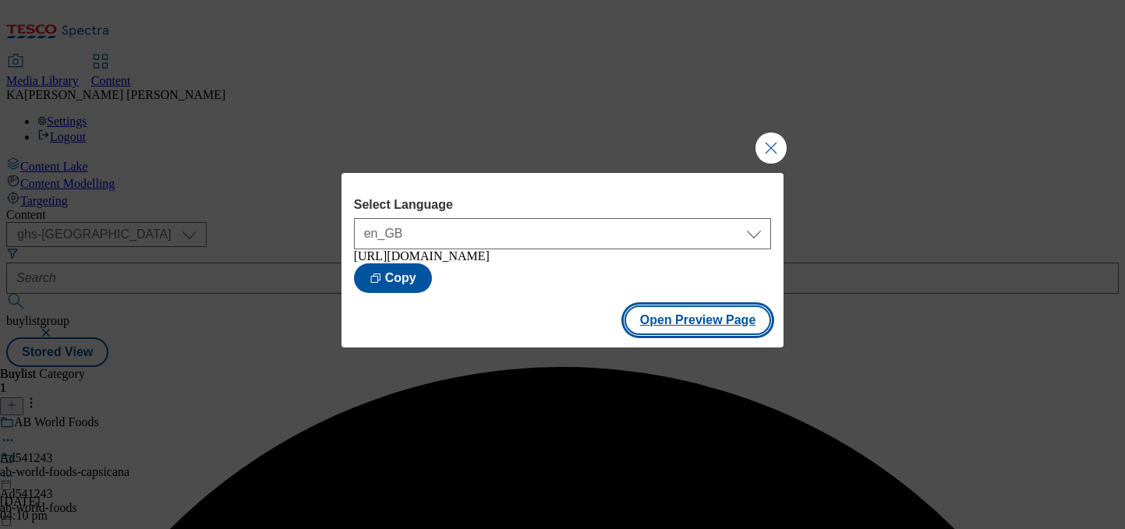
click at [658, 327] on button "Open Preview Page" at bounding box center [697, 321] width 147 height 30
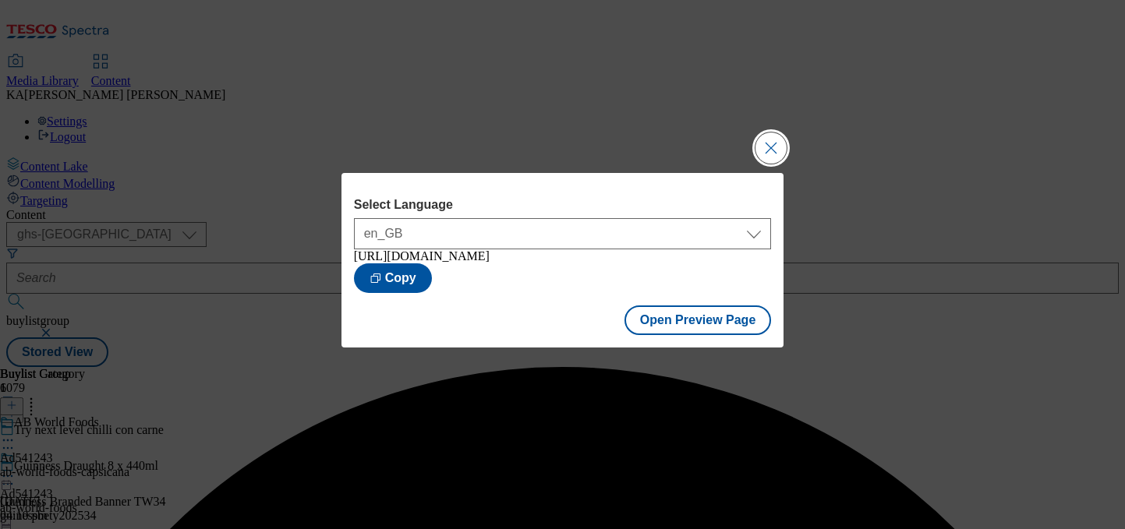
click at [759, 142] on button "Close Modal" at bounding box center [770, 148] width 31 height 31
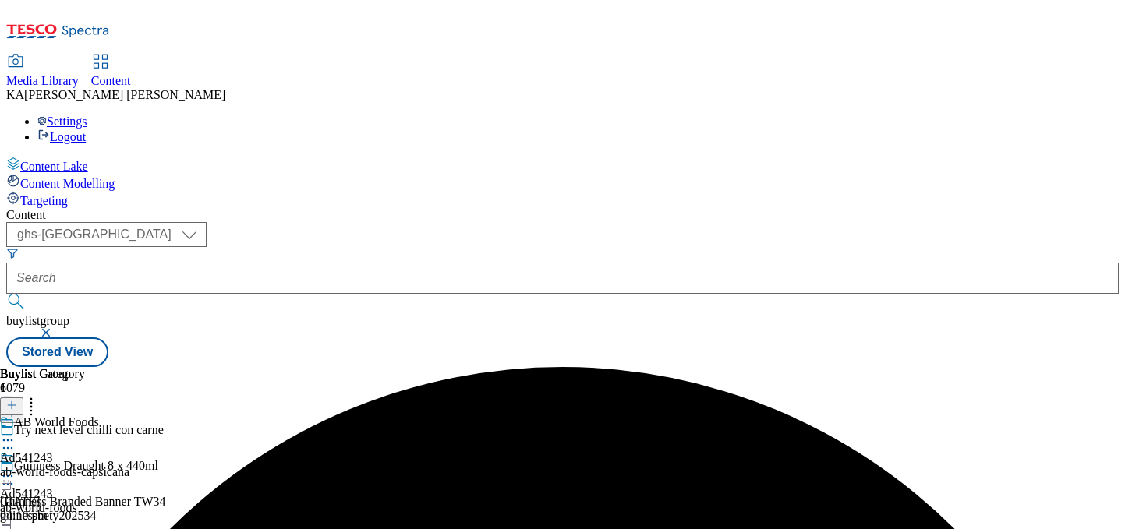
click at [16, 469] on icon at bounding box center [8, 477] width 16 height 16
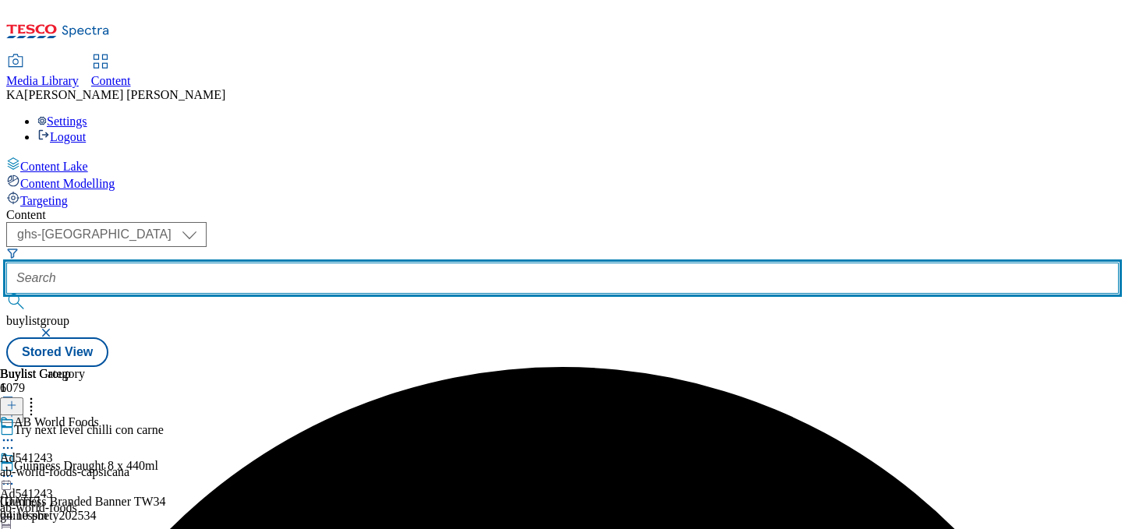
click at [353, 263] on input "text" at bounding box center [562, 278] width 1112 height 31
paste input "ab-world-foods-blue-dragon-25tw28"
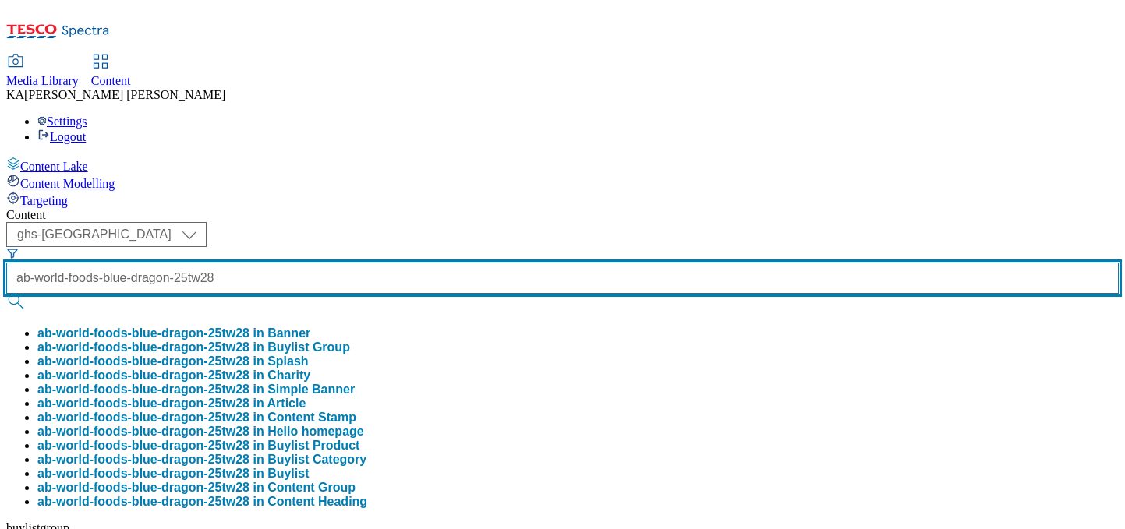
scroll to position [0, 67]
type input "ab-world-foods-blue-dragon-25tw28"
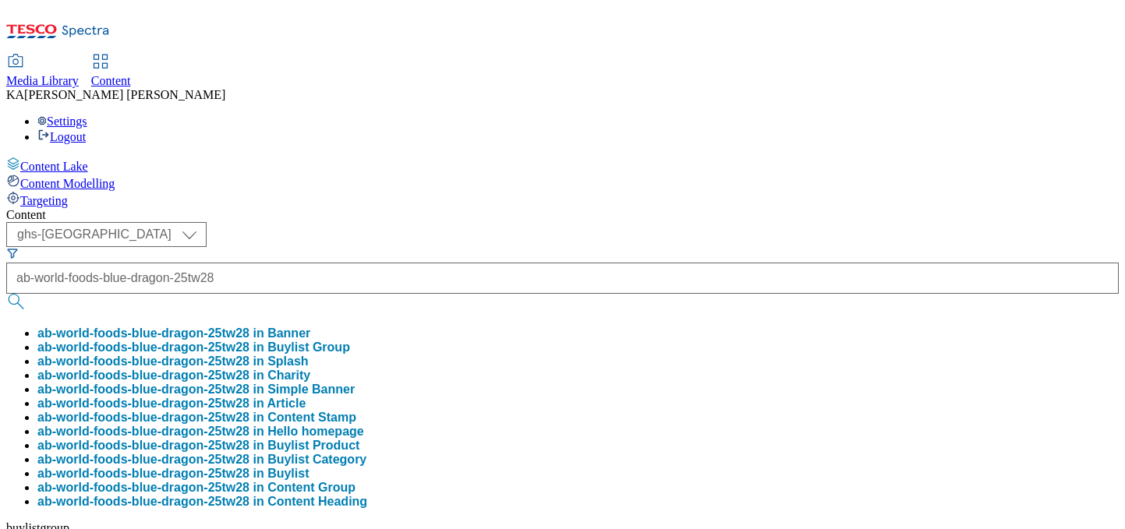
click at [350, 341] on button "ab-world-foods-blue-dragon-25tw28 in Buylist Group" at bounding box center [193, 348] width 313 height 14
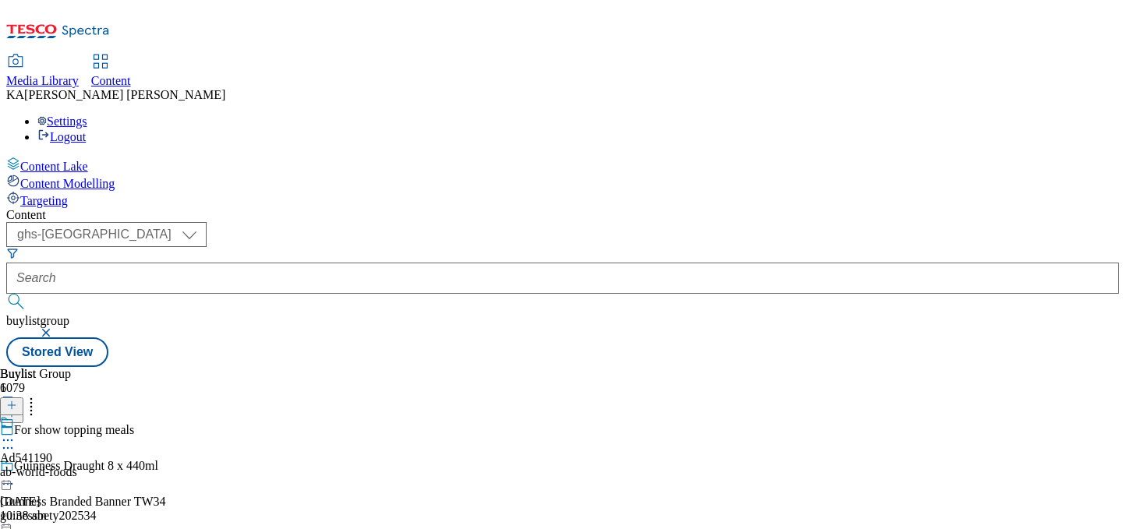
click at [16, 433] on icon at bounding box center [8, 441] width 16 height 16
click at [66, 468] on span "Edit" at bounding box center [57, 474] width 18 height 12
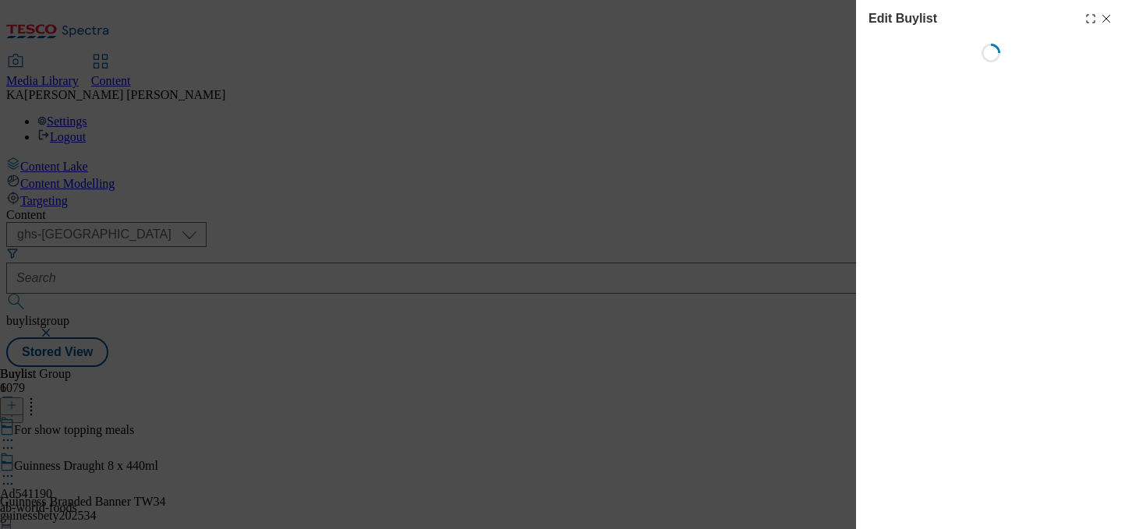
select select "tactical"
select select "supplier funded short term 1-3 weeks"
select select "dunnhumby"
select select "Banner"
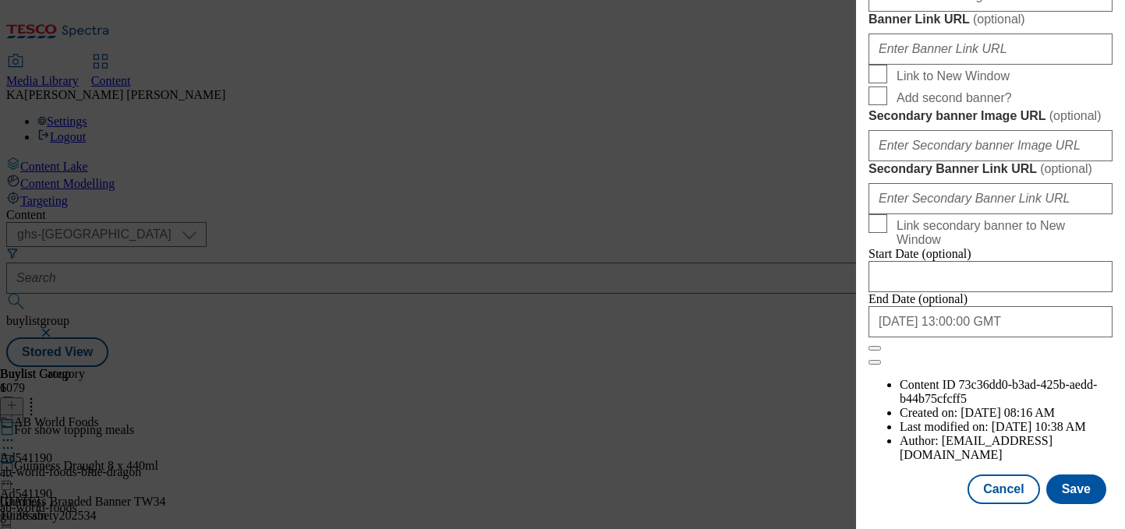
scroll to position [1525, 0]
paste input "https://digitalcontent.api.tesco.com/v2/media/ghs-mktg/c09bbf03-a48c-4e14-99f7-…"
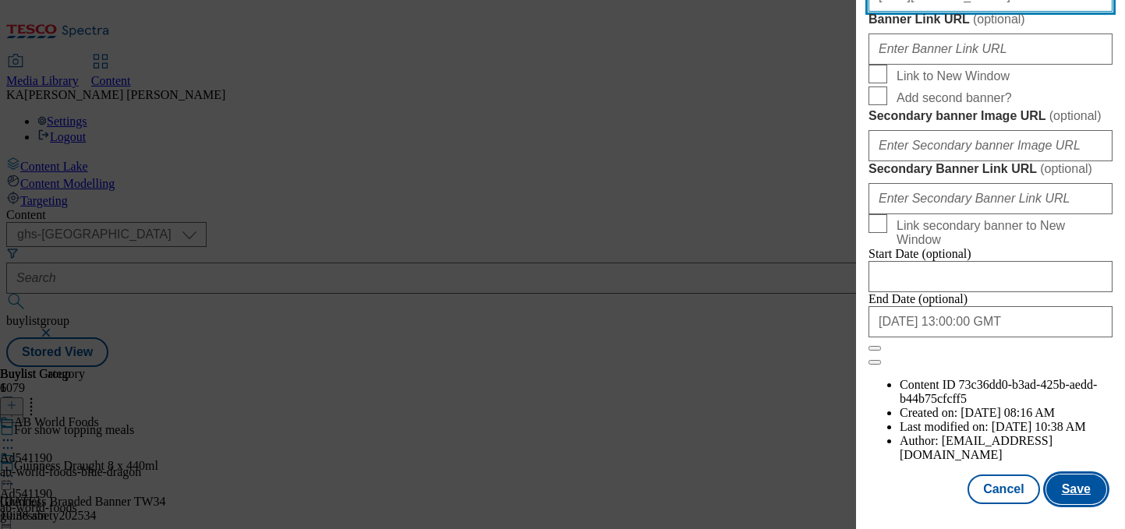
type input "https://digitalcontent.api.tesco.com/v2/media/ghs-mktg/c09bbf03-a48c-4e14-99f7-…"
click at [1080, 486] on button "Save" at bounding box center [1076, 490] width 60 height 30
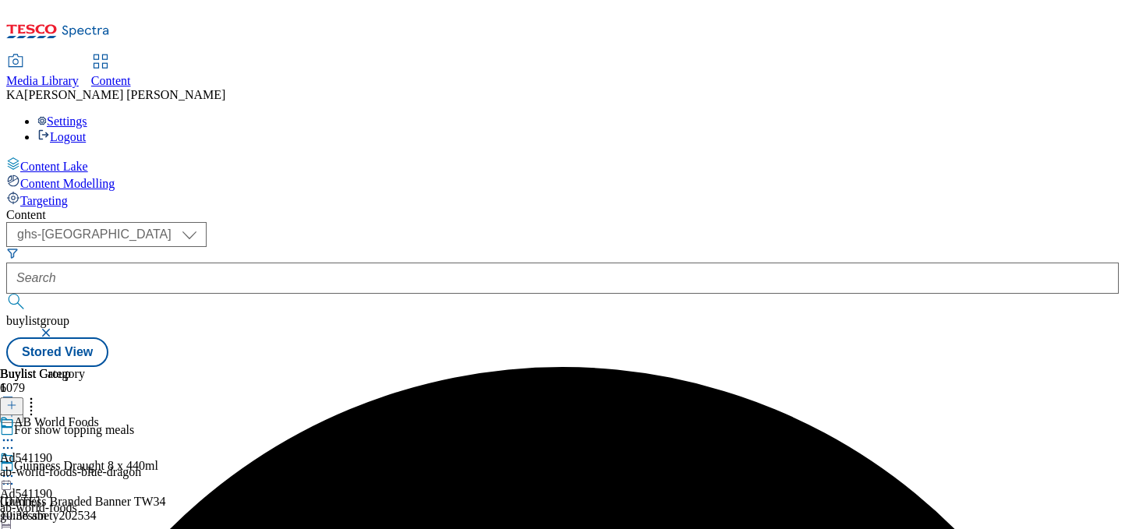
click at [16, 469] on icon at bounding box center [8, 477] width 16 height 16
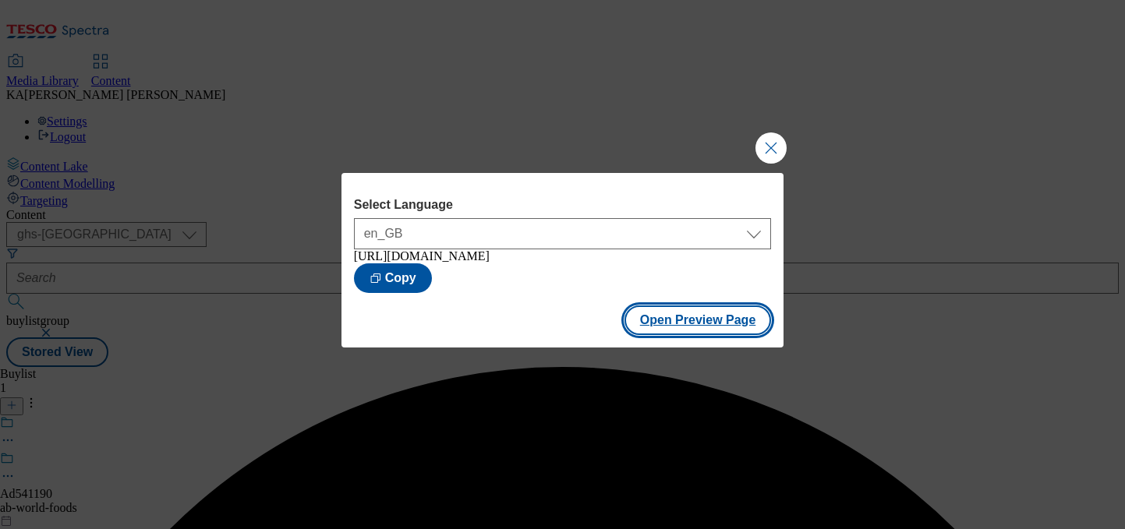
click at [670, 326] on button "Open Preview Page" at bounding box center [697, 321] width 147 height 30
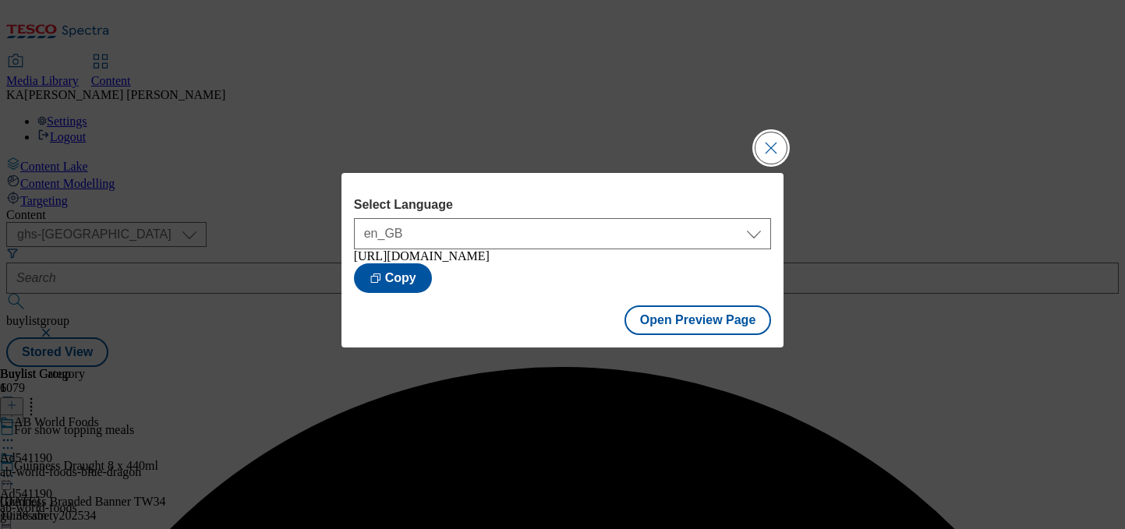
click at [757, 142] on button "Close Modal" at bounding box center [770, 148] width 31 height 31
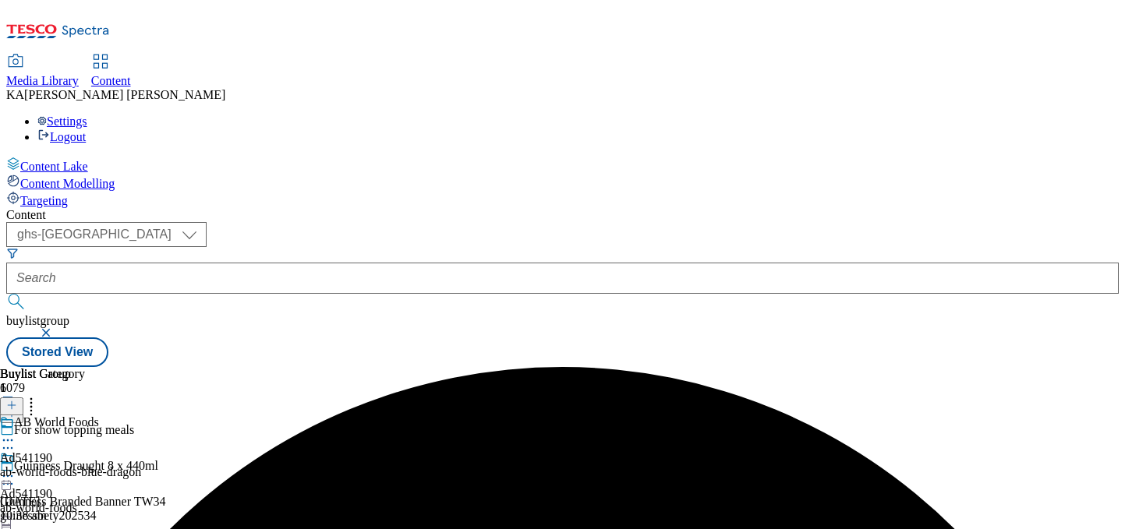
click at [16, 469] on icon at bounding box center [8, 477] width 16 height 16
click at [370, 367] on div "Buylist Group 6079 For show topping meals Guinness Draught 8 x 440ml Guinness B…" at bounding box center [562, 367] width 1112 height 0
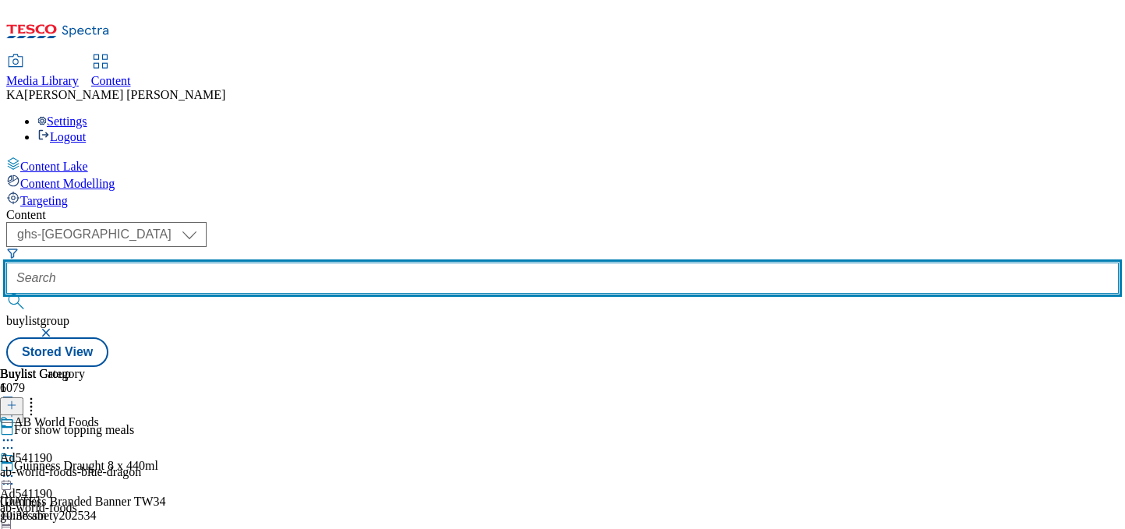
click at [360, 263] on input "text" at bounding box center [562, 278] width 1112 height 31
paste input "lotus-bakeries-biscoff-25tw28"
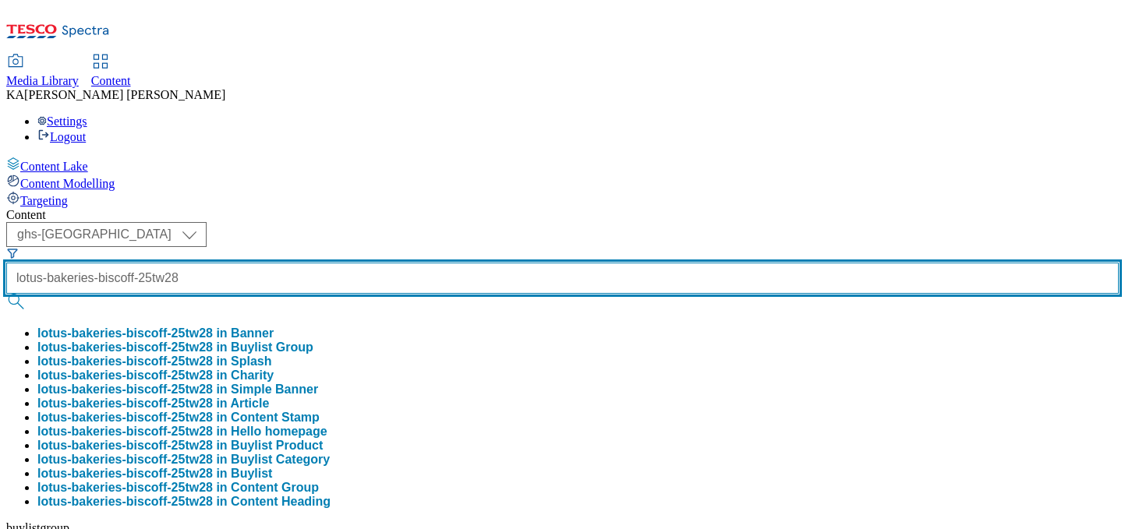
type input "lotus-bakeries-biscoff-25tw28"
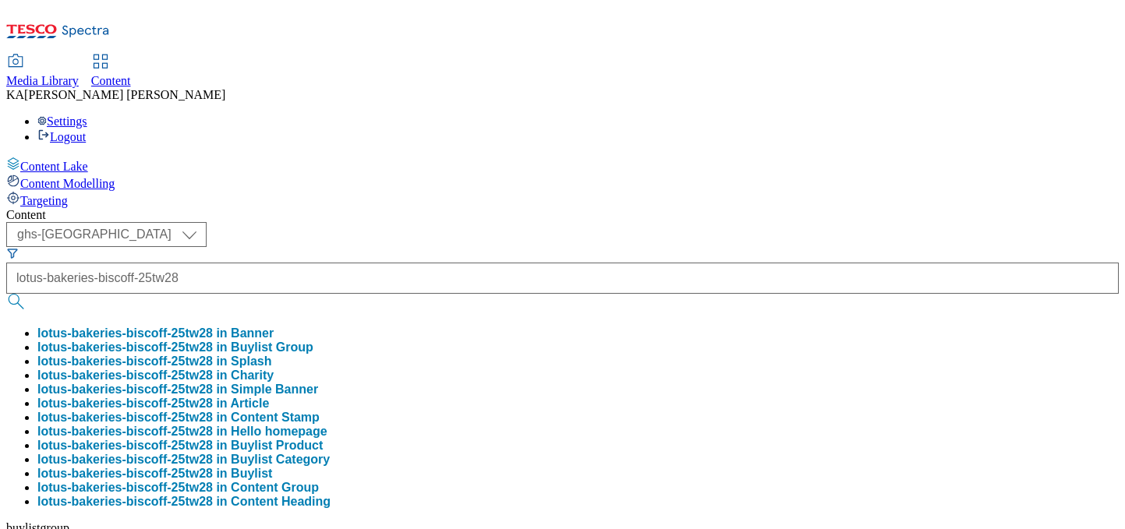
scroll to position [0, 0]
click at [313, 341] on button "lotus-bakeries-biscoff-25tw28 in Buylist Group" at bounding box center [175, 348] width 276 height 14
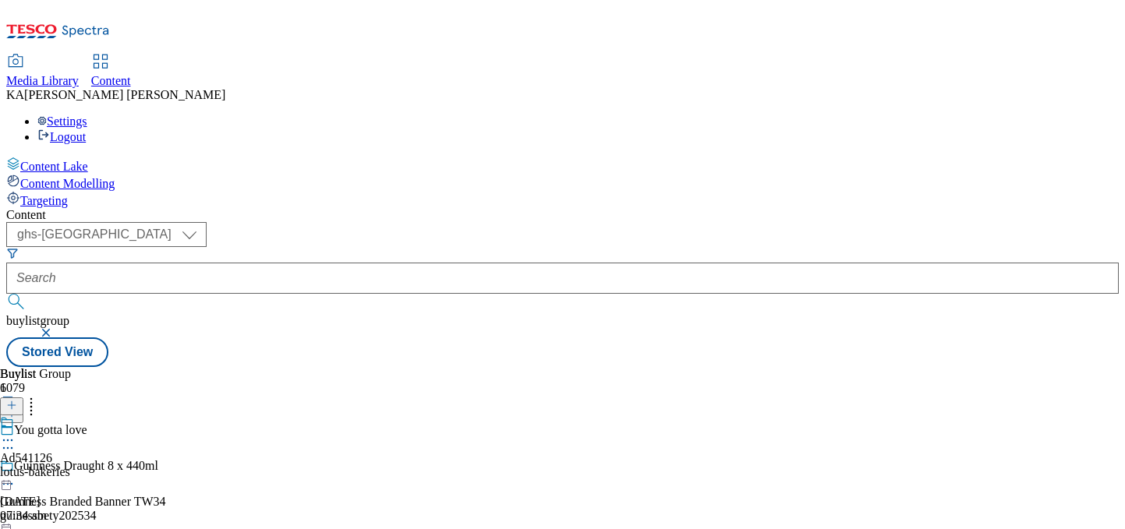
click at [16, 433] on icon at bounding box center [8, 441] width 16 height 16
click at [66, 468] on span "Edit" at bounding box center [57, 474] width 18 height 12
select select "tactical"
select select "supplier funded short term 1-3 weeks"
select select "dunnhumby"
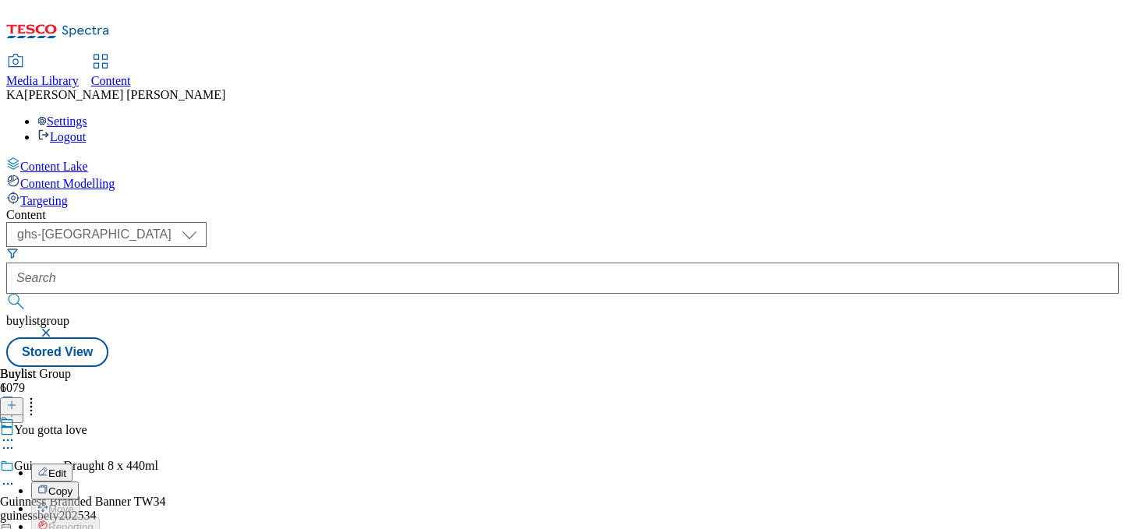
select select "Banner"
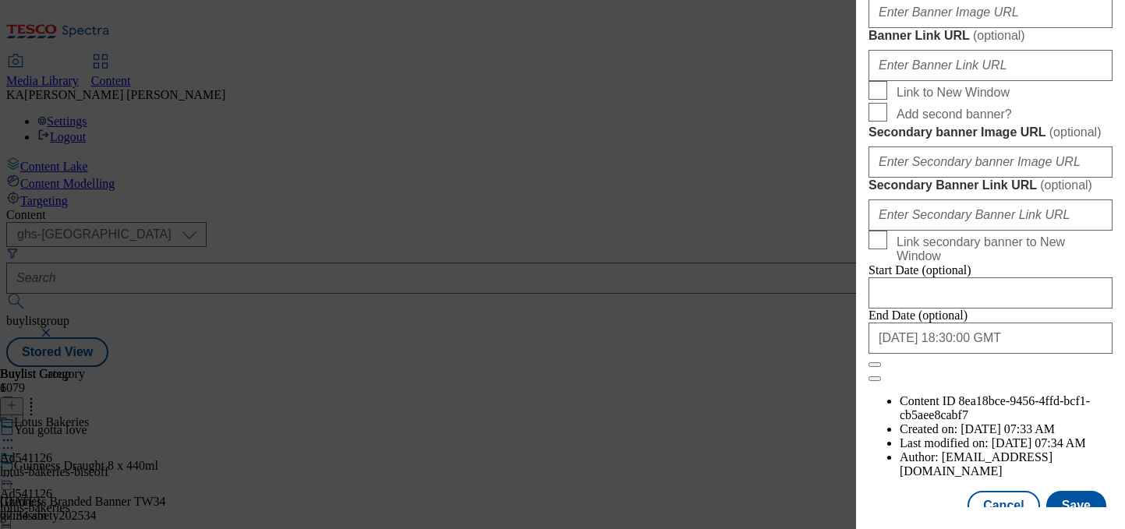
scroll to position [1253, 0]
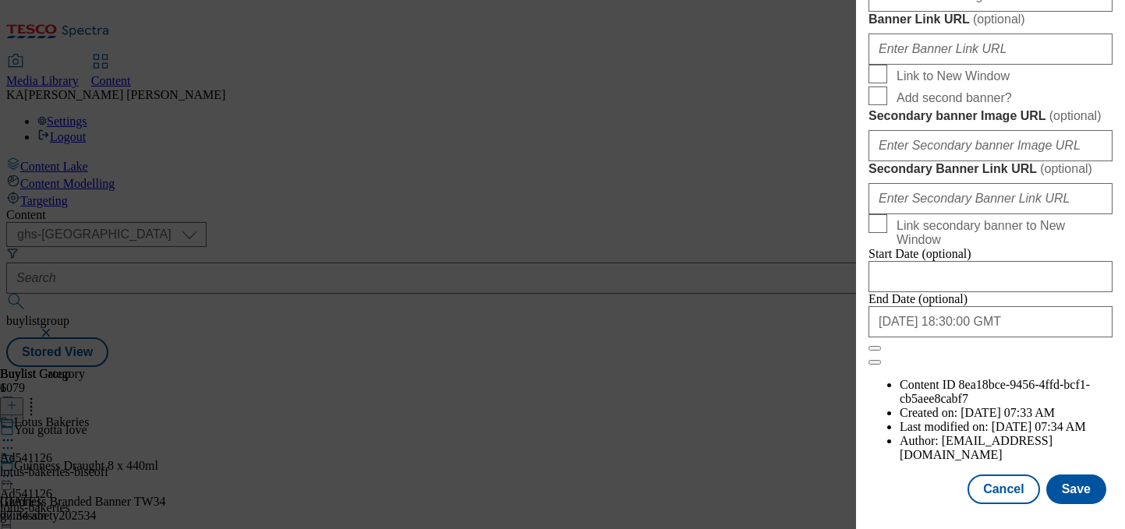
paste input "https://digitalcontent.api.tesco.com/v2/media/ghs-mktg/8fd9ad47-3a2d-443a-bd31-…"
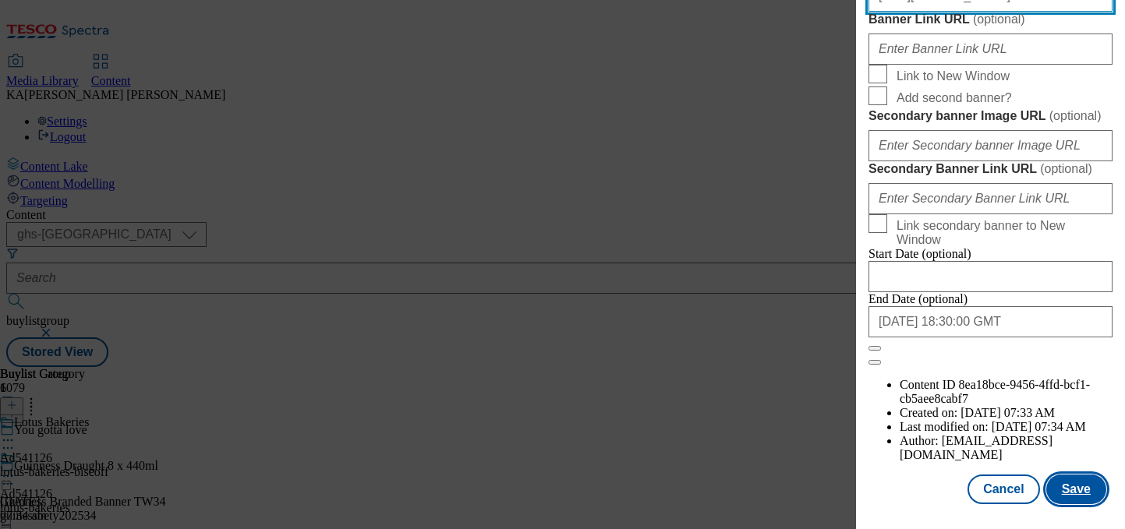
type input "https://digitalcontent.api.tesco.com/v2/media/ghs-mktg/8fd9ad47-3a2d-443a-bd31-…"
click at [1083, 483] on button "Save" at bounding box center [1076, 490] width 60 height 30
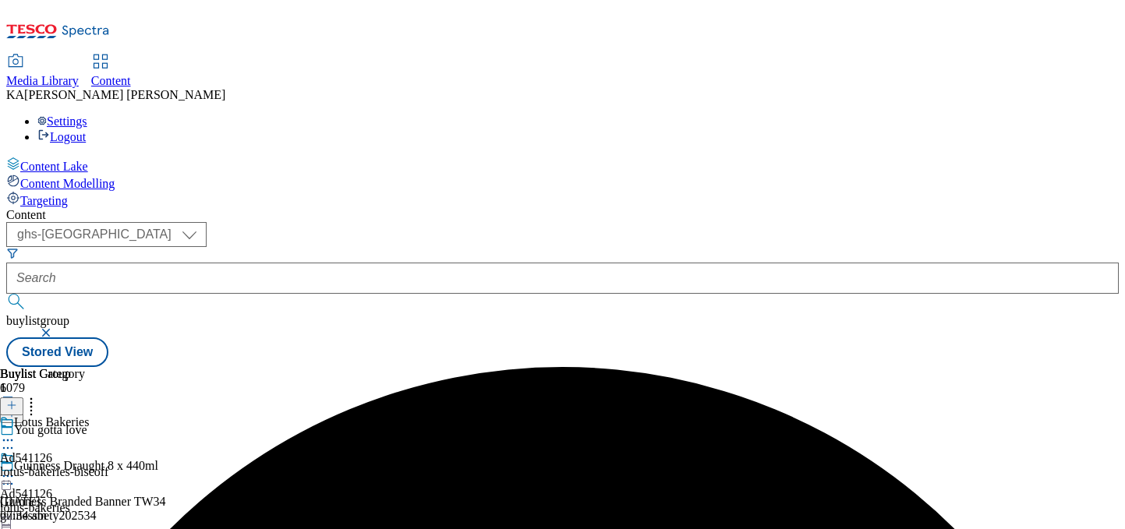
click at [16, 469] on icon at bounding box center [8, 477] width 16 height 16
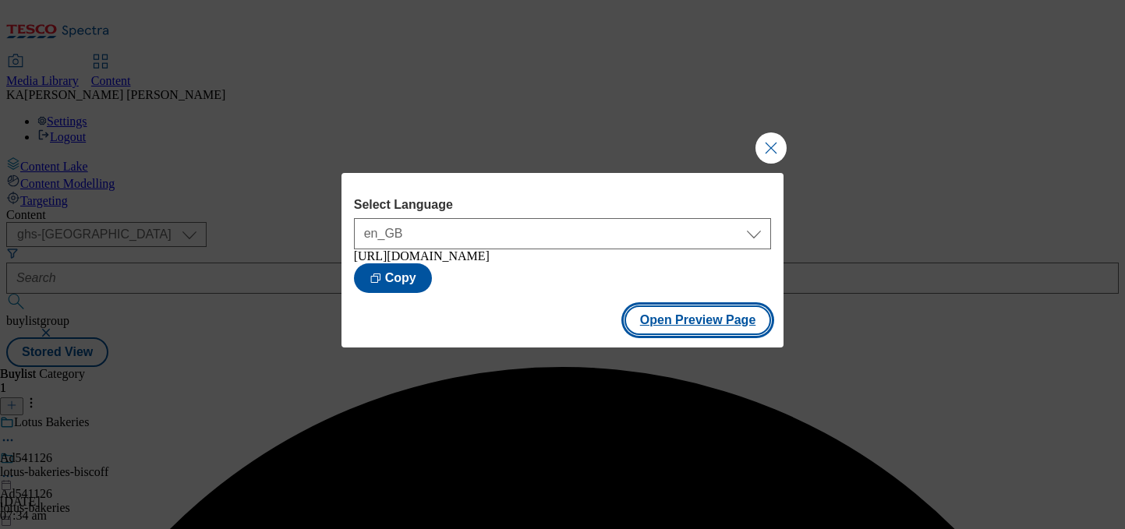
click at [669, 331] on button "Open Preview Page" at bounding box center [697, 321] width 147 height 30
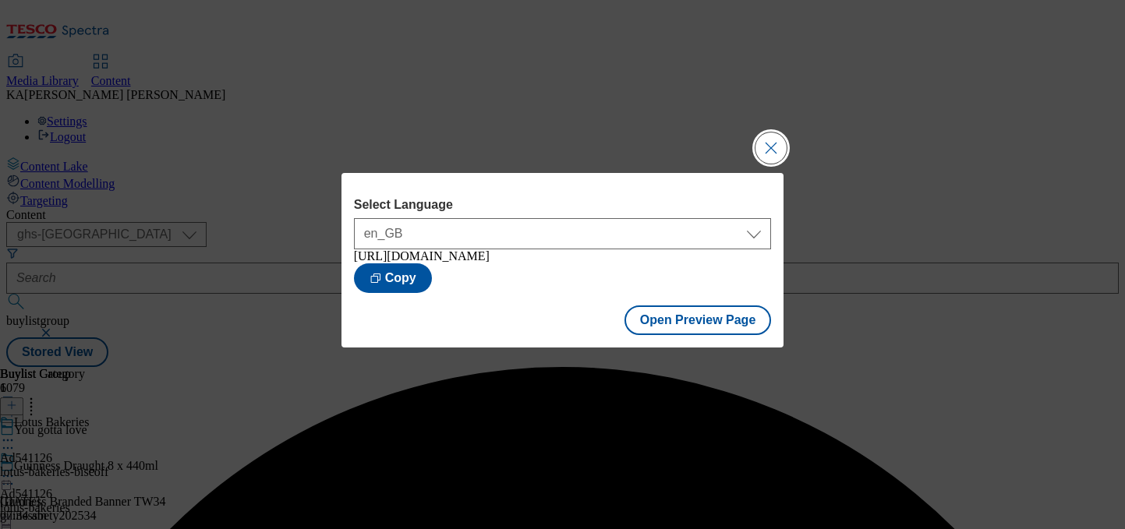
click at [759, 149] on button "Close Modal" at bounding box center [770, 148] width 31 height 31
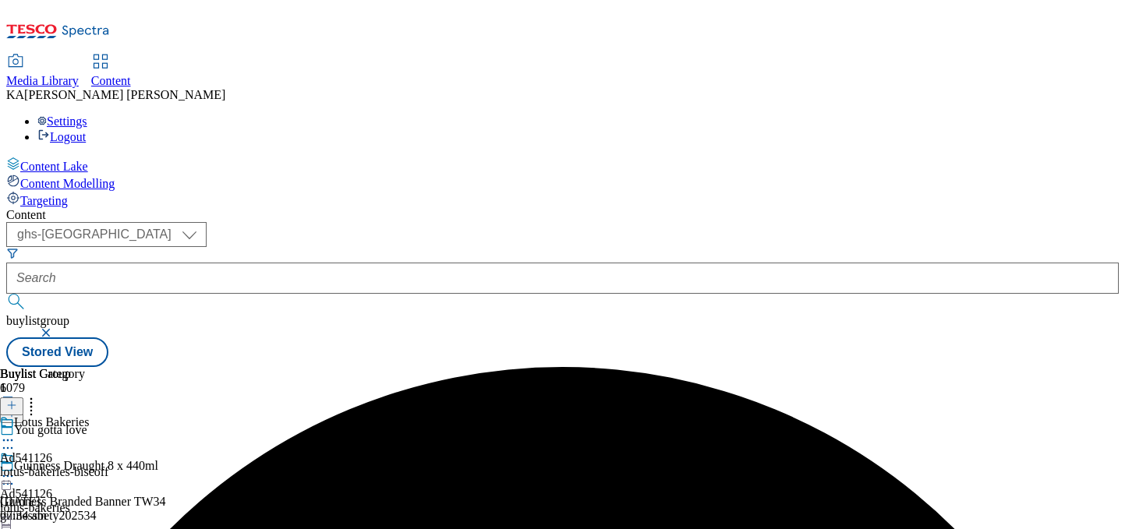
click at [16, 469] on icon at bounding box center [8, 477] width 16 height 16
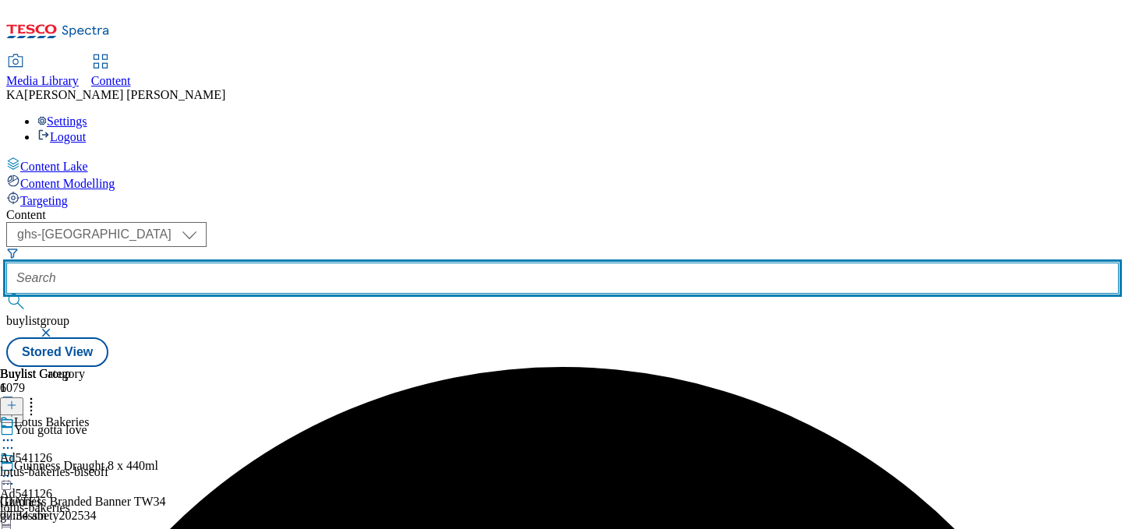
click at [359, 263] on input "text" at bounding box center [562, 278] width 1112 height 31
paste input "de-kenco-park-run-25tw28"
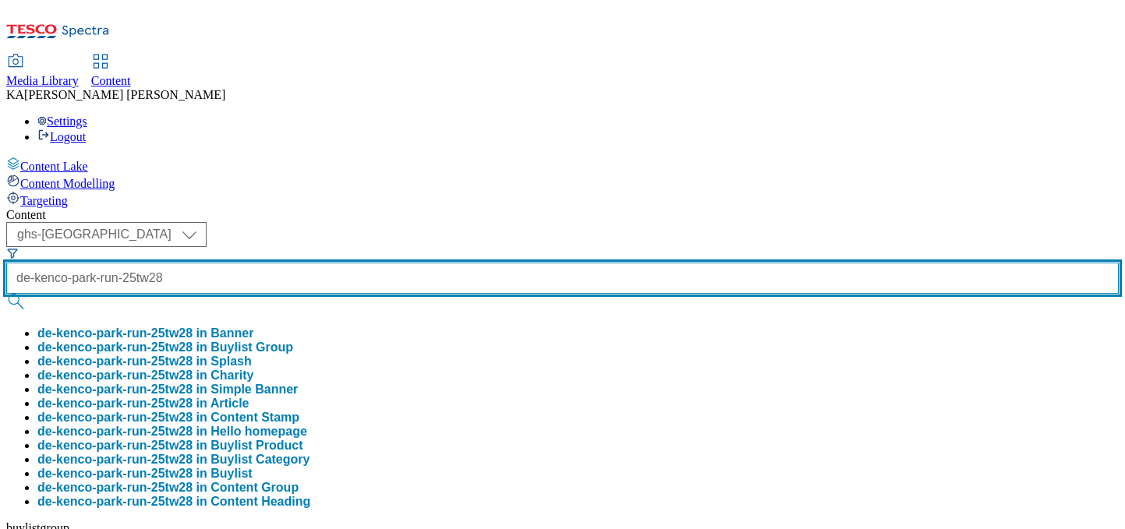
type input "de-kenco-park-run-25tw28"
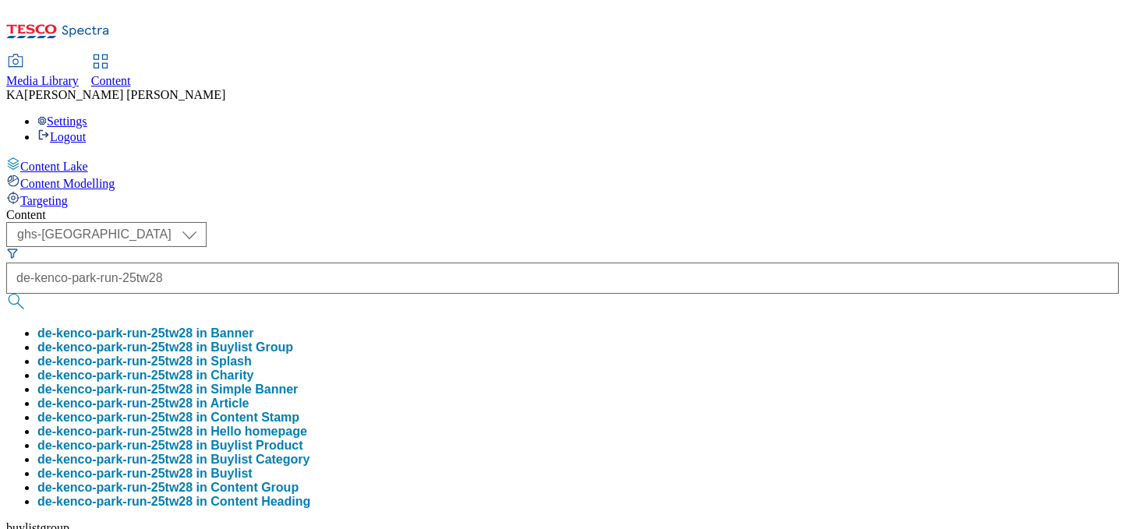
scroll to position [0, 0]
click at [293, 341] on button "de-kenco-park-run-25tw28 in Buylist Group" at bounding box center [165, 348] width 256 height 14
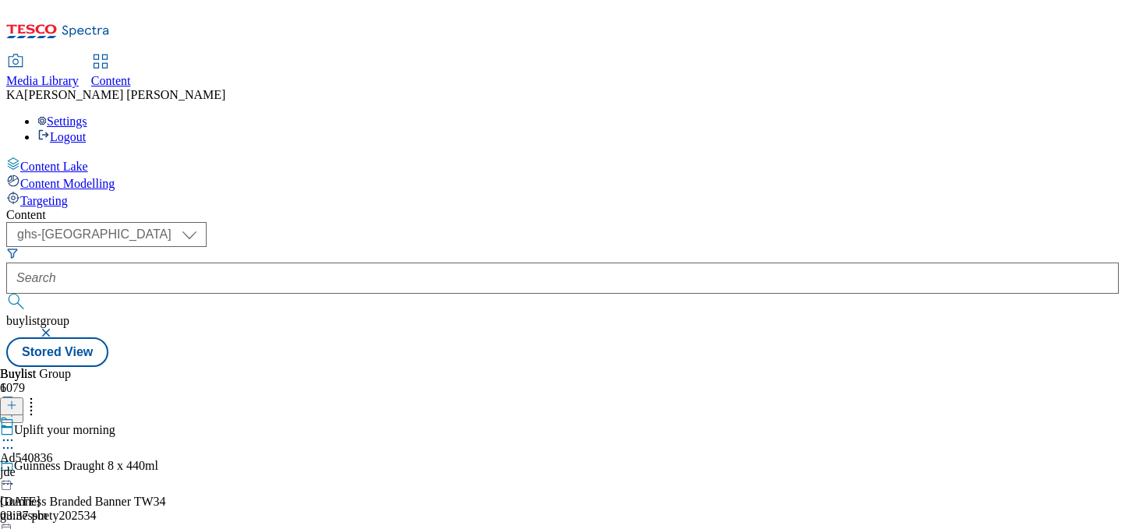
click at [53, 433] on div at bounding box center [26, 442] width 53 height 19
click at [66, 468] on span "Edit" at bounding box center [57, 474] width 18 height 12
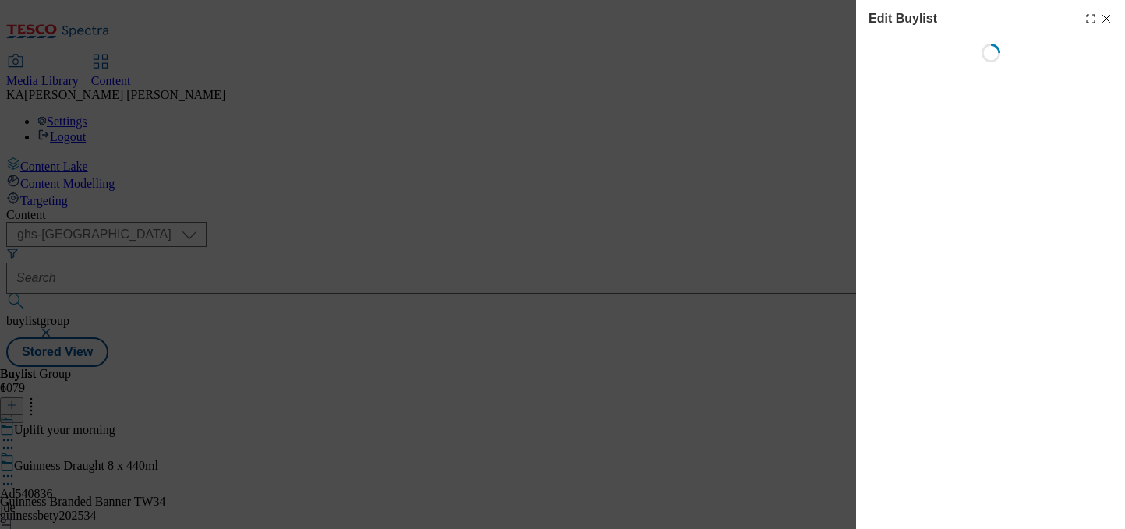
select select "tactical"
select select "supplier funded short term 1-3 weeks"
select select "dunnhumby"
select select "Banner"
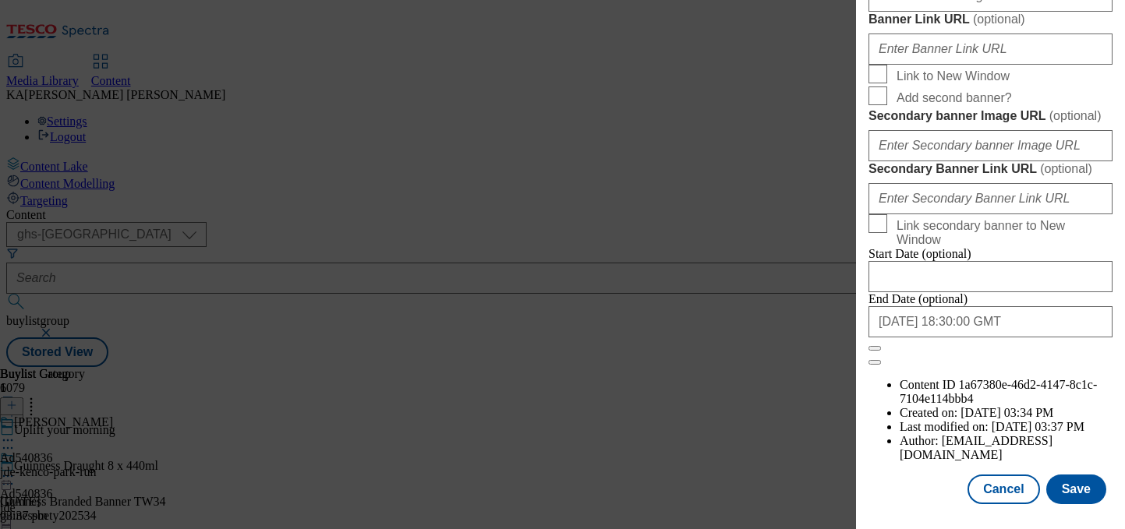
scroll to position [1349, 0]
paste input "https://digitalcontent.api.tesco.com/v2/media/ghs-mktg/5ae2a2ca-5996-4f02-8d4a-…"
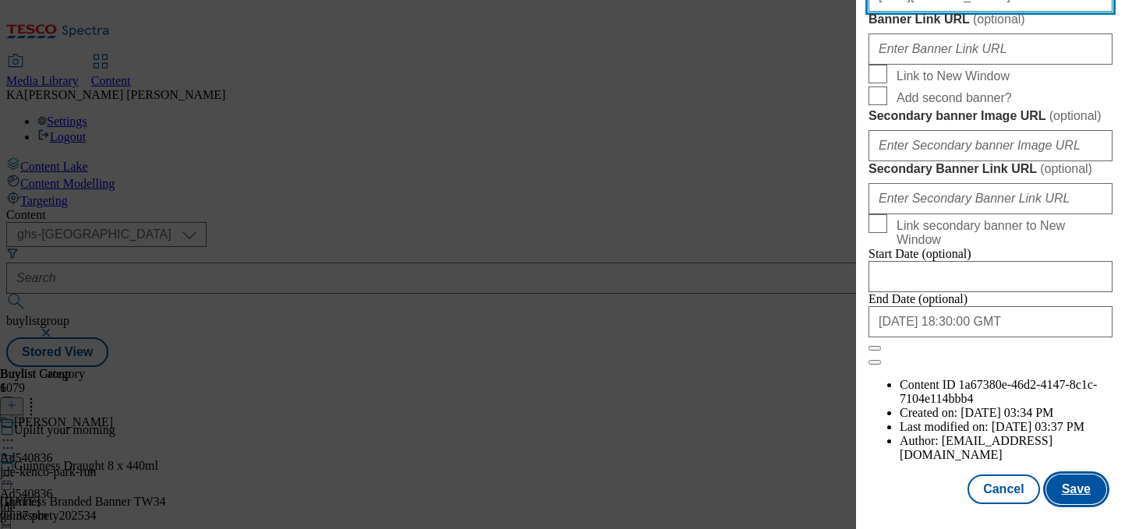
type input "https://digitalcontent.api.tesco.com/v2/media/ghs-mktg/5ae2a2ca-5996-4f02-8d4a-…"
click at [1071, 485] on button "Save" at bounding box center [1076, 490] width 60 height 30
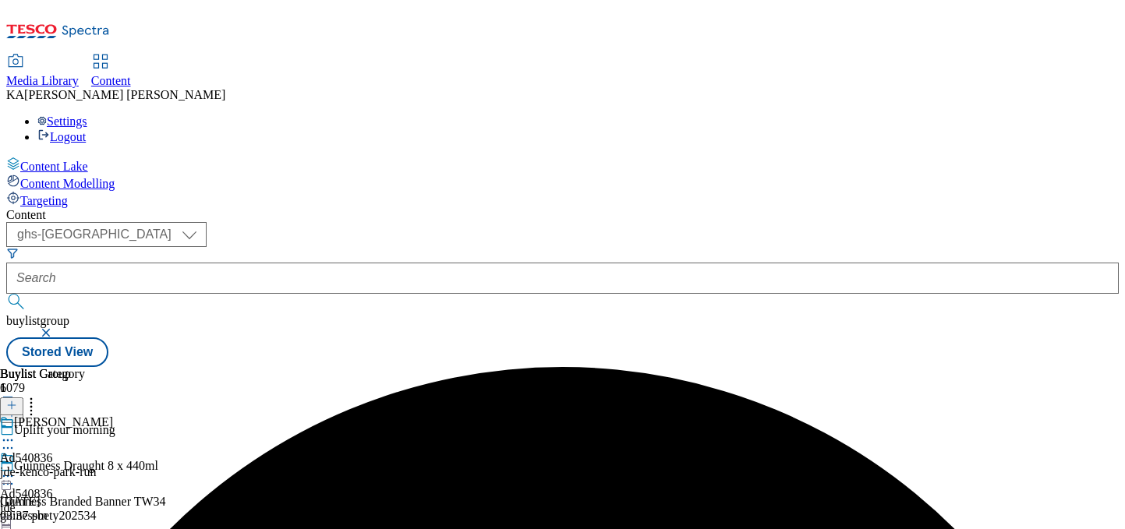
click at [16, 469] on icon at bounding box center [8, 477] width 16 height 16
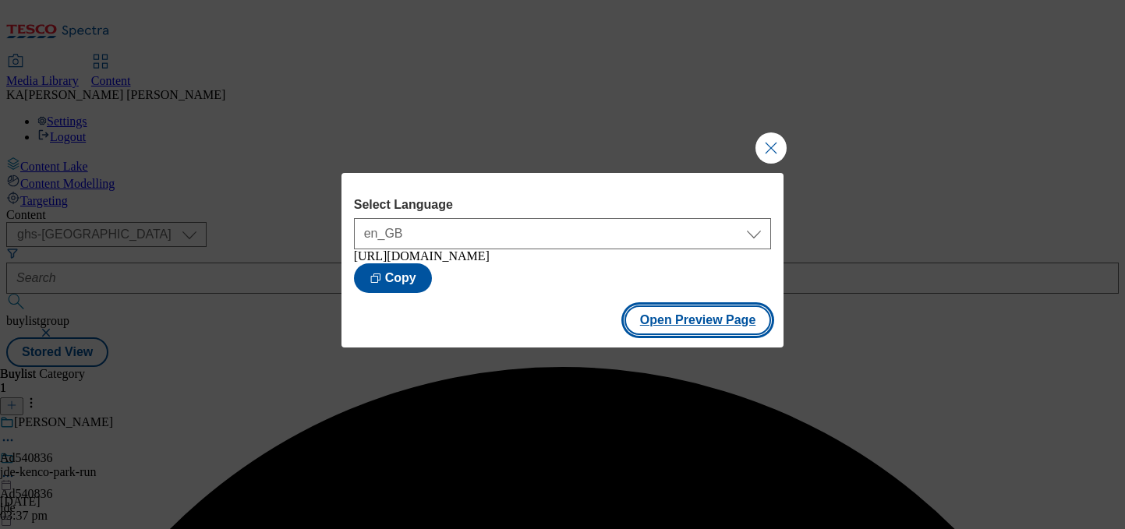
click at [702, 325] on button "Open Preview Page" at bounding box center [697, 321] width 147 height 30
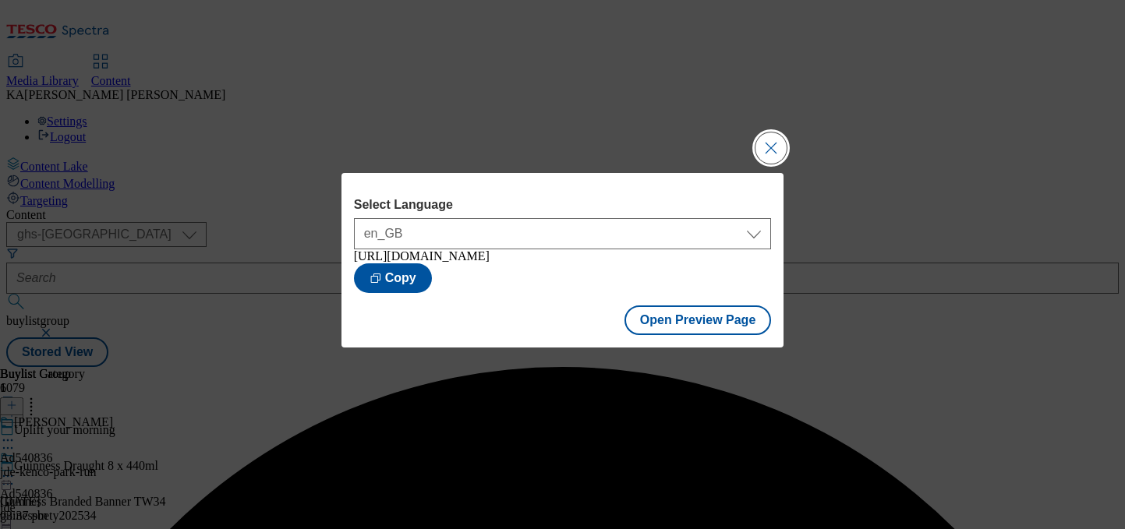
click at [770, 136] on button "Close Modal" at bounding box center [770, 148] width 31 height 31
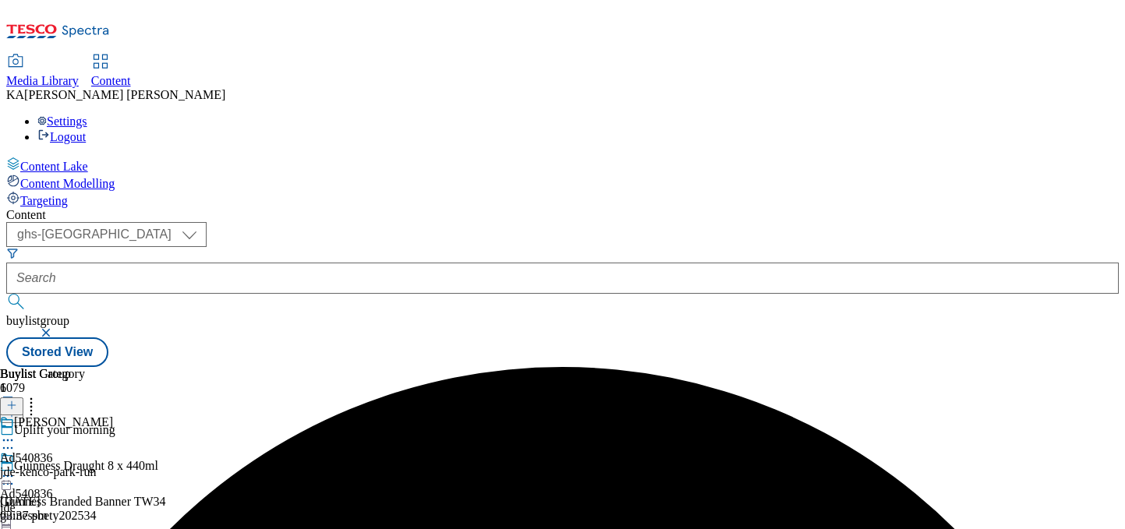
click at [16, 469] on icon at bounding box center [8, 477] width 16 height 16
click at [369, 367] on div "Buylist Group 6079 Uplift your morning Guinness Draught 8 x 440ml Guinness Bran…" at bounding box center [562, 367] width 1112 height 0
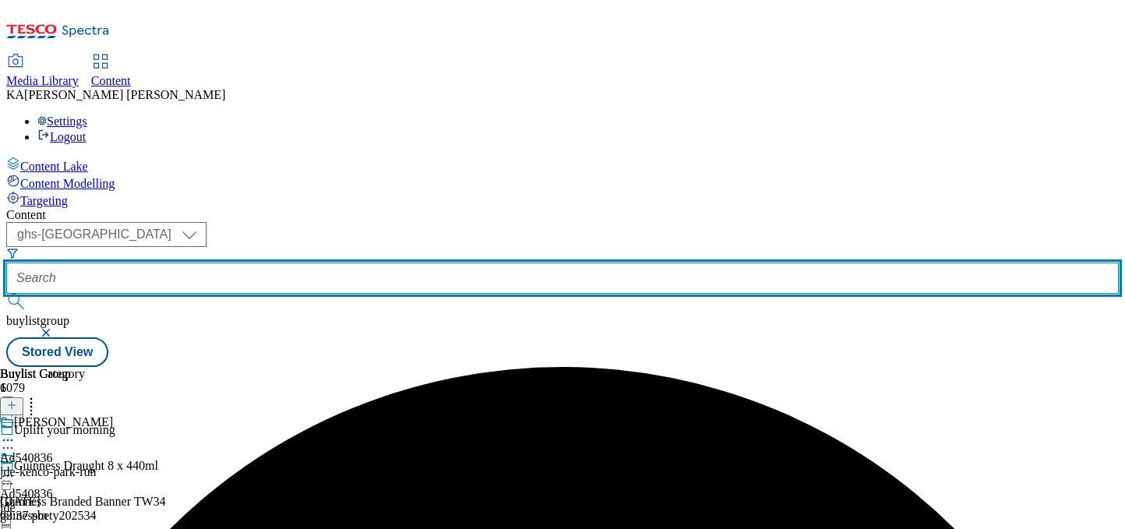
click at [359, 263] on input "text" at bounding box center [562, 278] width 1112 height 31
paste input "dairy-crest-country-life-25tw28"
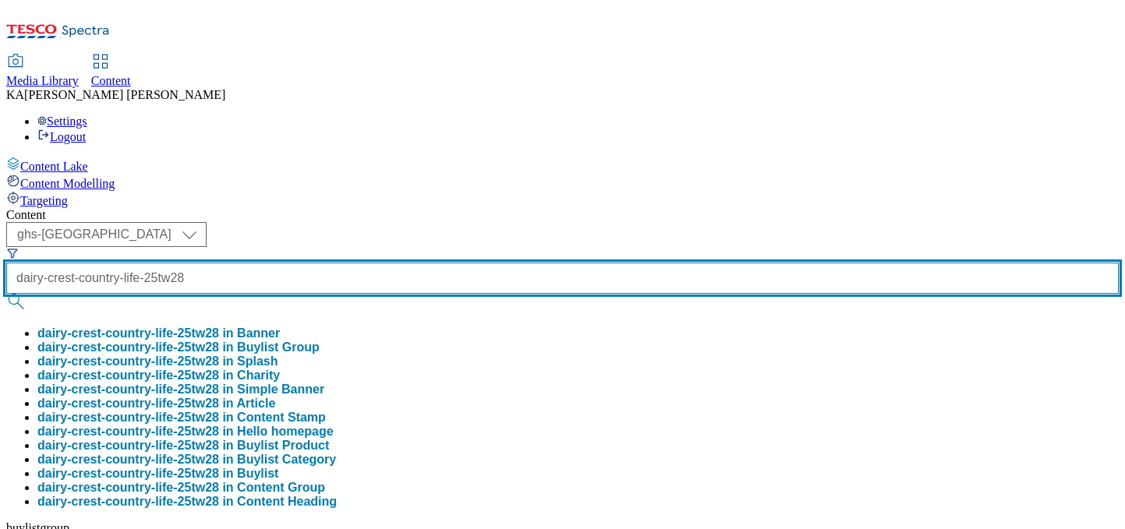
type input "dairy-crest-country-life-25tw28"
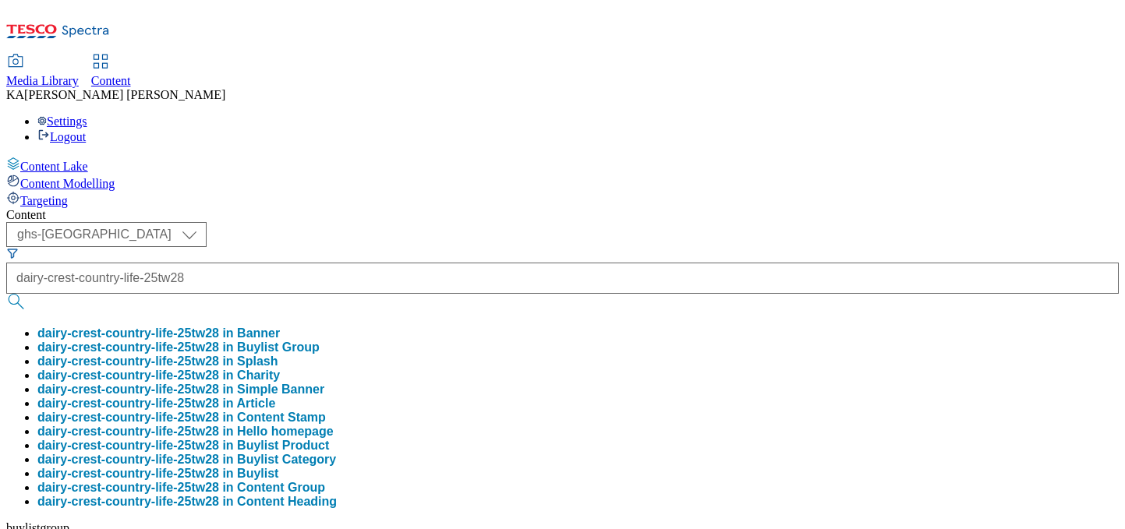
scroll to position [0, 0]
click at [320, 341] on button "dairy-crest-country-life-25tw28 in Buylist Group" at bounding box center [178, 348] width 282 height 14
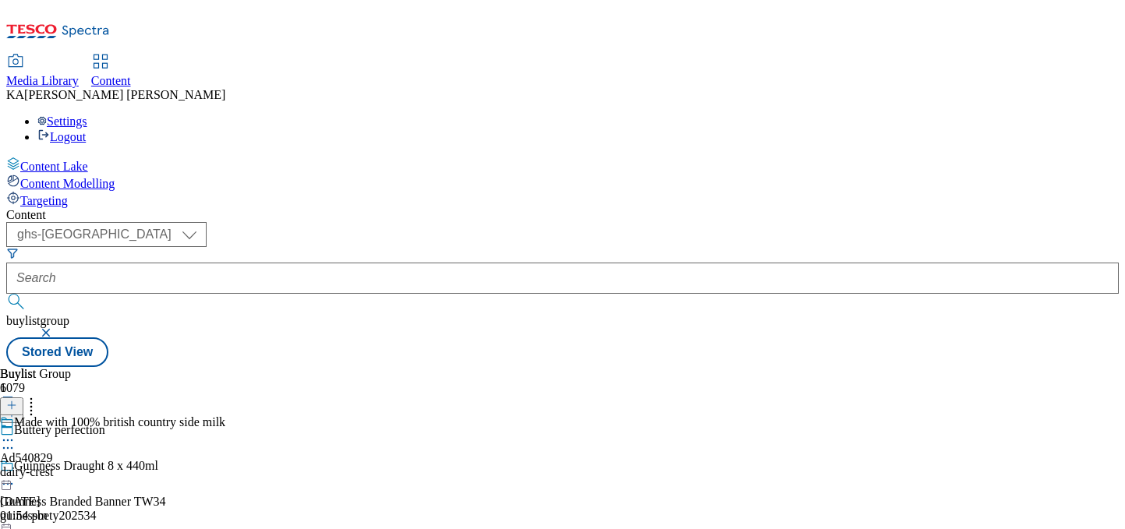
click at [5, 440] on circle at bounding box center [4, 441] width 2 height 2
click at [66, 468] on span "Edit" at bounding box center [57, 474] width 18 height 12
select select "tactical"
select select "supplier funded short term 1-3 weeks"
select select "dunnhumby"
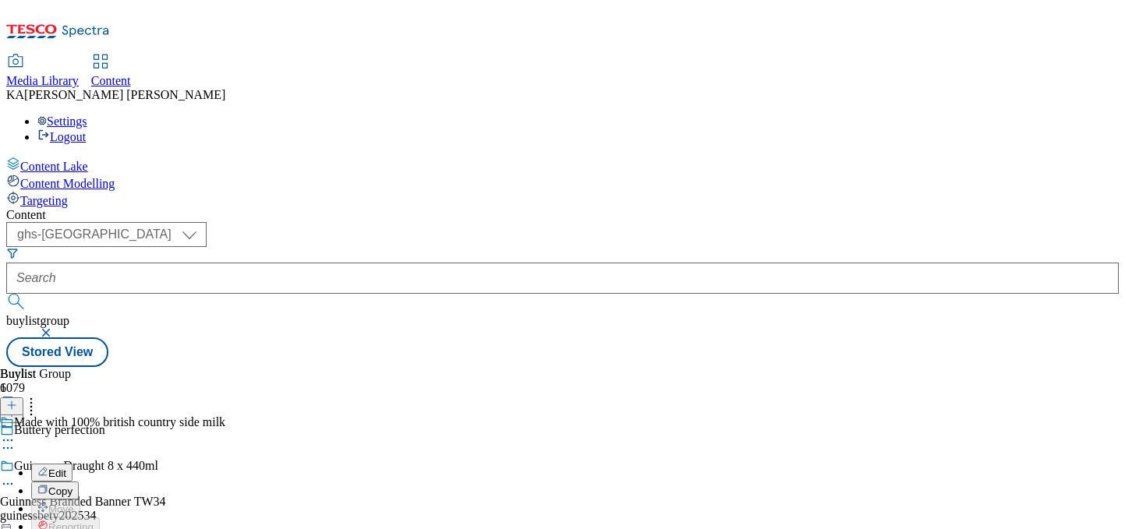
select select "Banner"
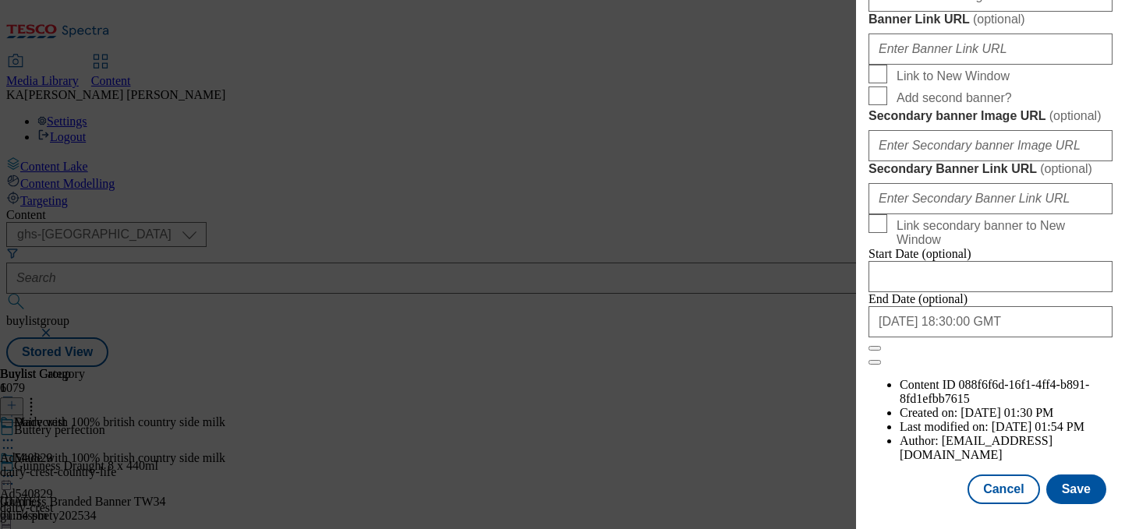
scroll to position [1535, 0]
paste input "https://digitalcontent.api.tesco.com/v2/media/ghs-mktg/d77c1e2c-a479-47d2-bafd-…"
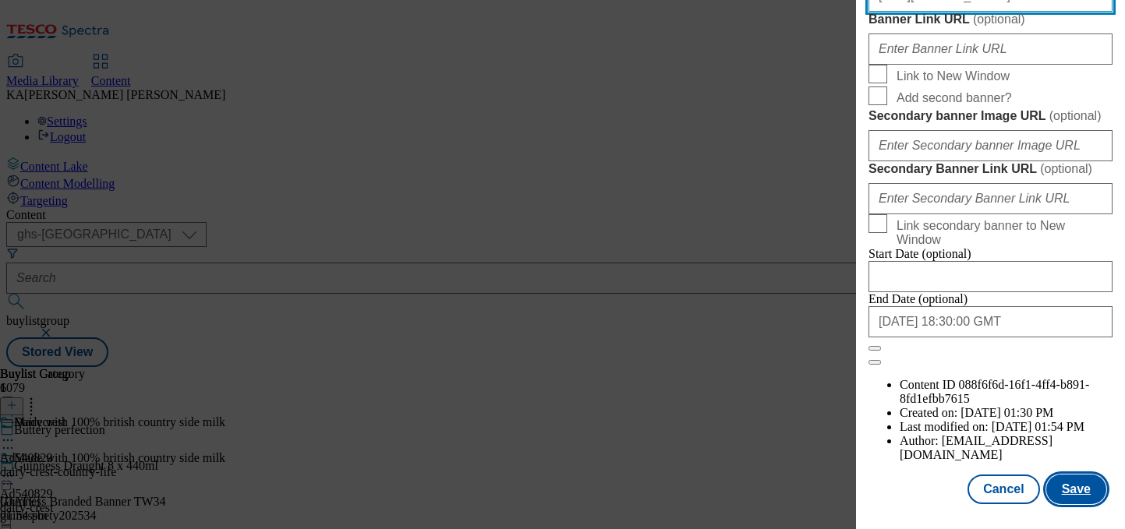
type input "https://digitalcontent.api.tesco.com/v2/media/ghs-mktg/d77c1e2c-a479-47d2-bafd-…"
click at [1070, 484] on button "Save" at bounding box center [1076, 490] width 60 height 30
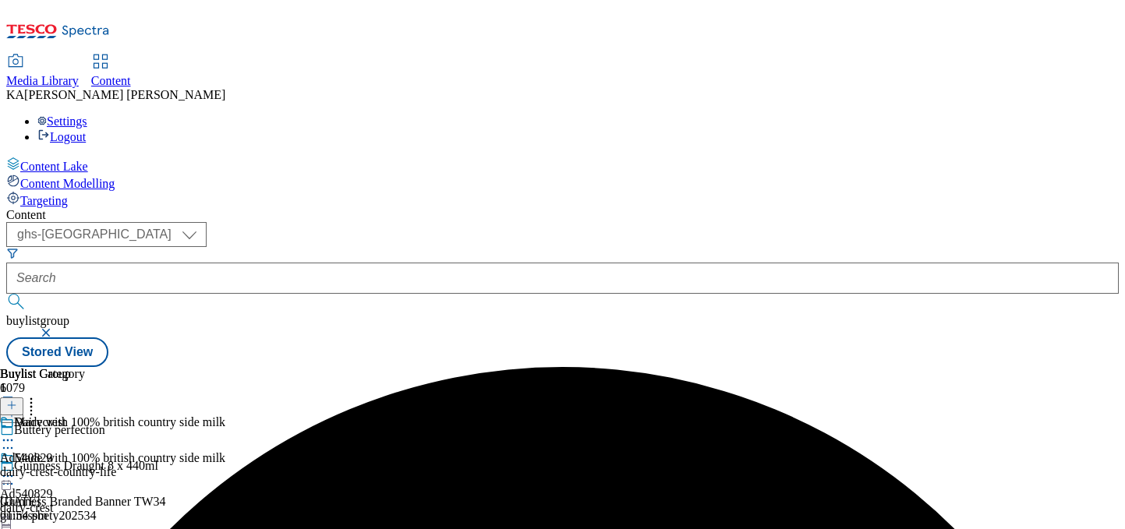
click at [16, 469] on icon at bounding box center [8, 477] width 16 height 16
click at [66, 504] on span "Edit" at bounding box center [57, 510] width 18 height 12
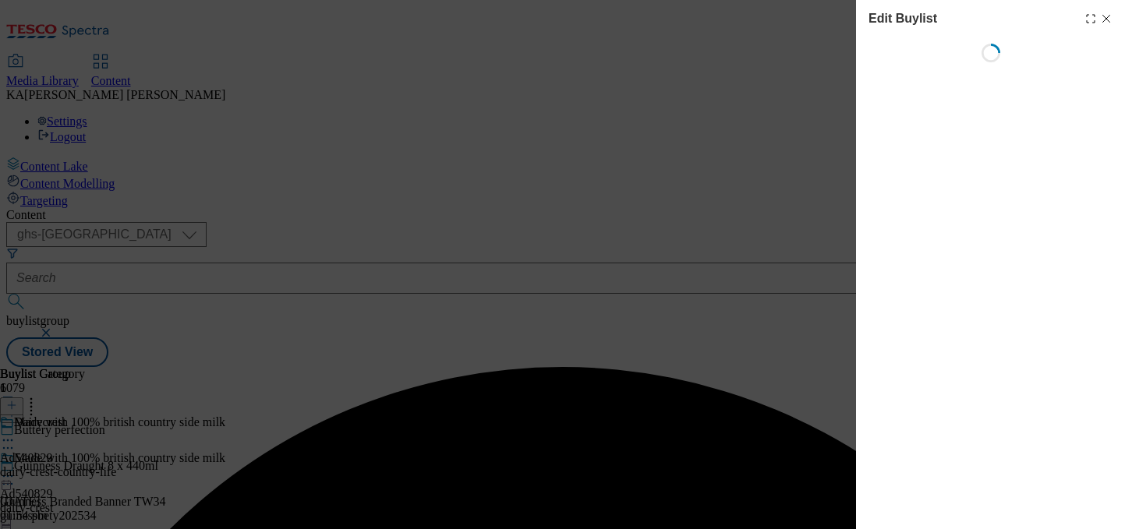
select select "tactical"
select select "supplier funded short term 1-3 weeks"
select select "dunnhumby"
select select "Banner"
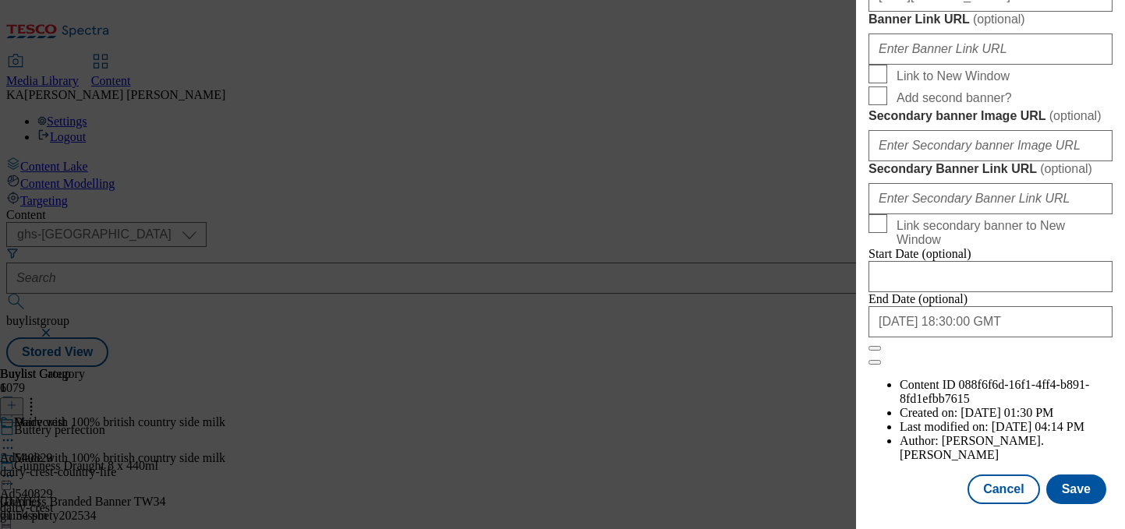
scroll to position [1810, 0]
click at [1067, 490] on button "Save" at bounding box center [1076, 490] width 60 height 30
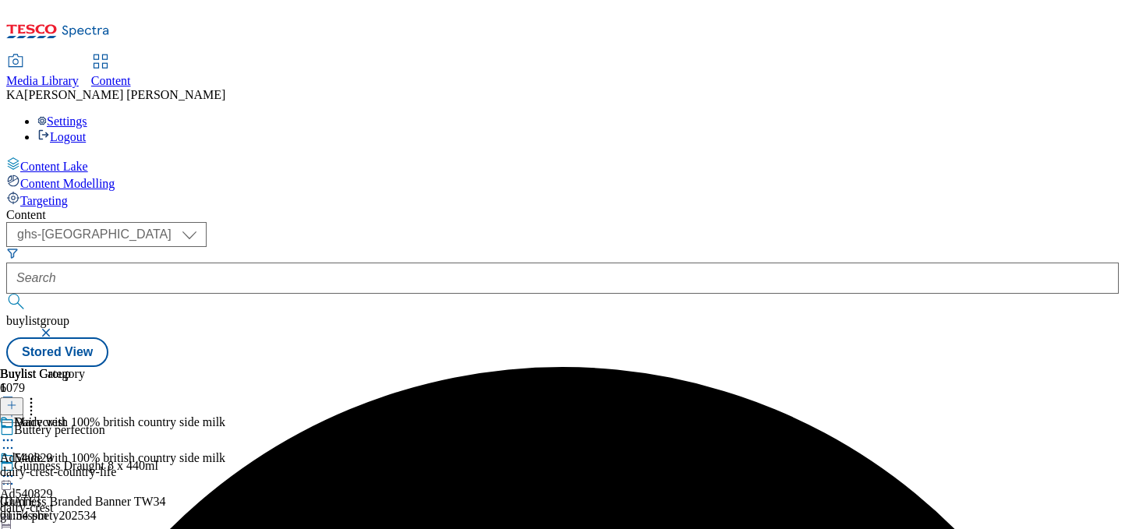
click at [16, 469] on icon at bounding box center [8, 477] width 16 height 16
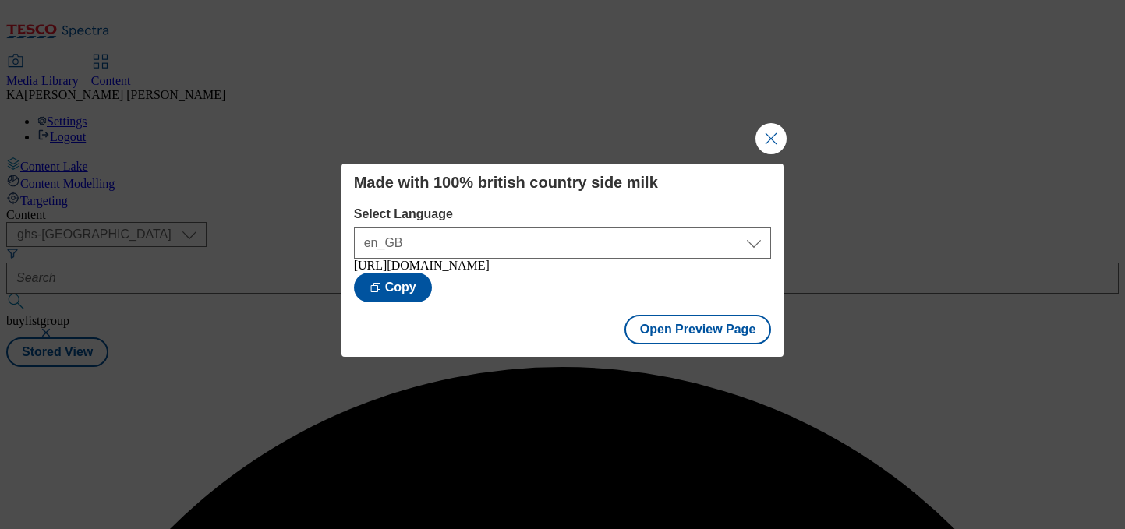
click at [665, 357] on div "Open Preview Page" at bounding box center [562, 331] width 443 height 51
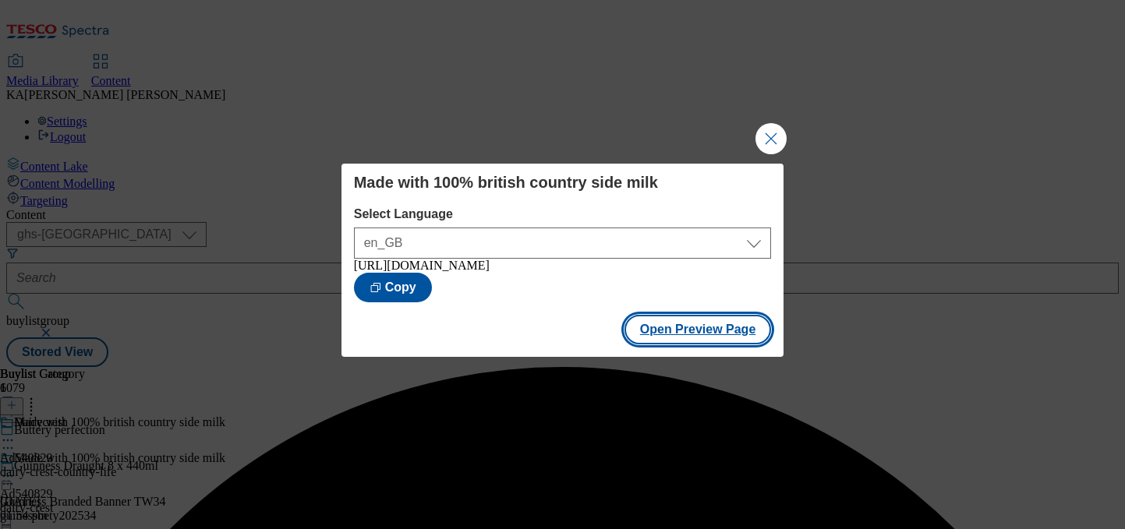
click at [665, 344] on button "Open Preview Page" at bounding box center [697, 330] width 147 height 30
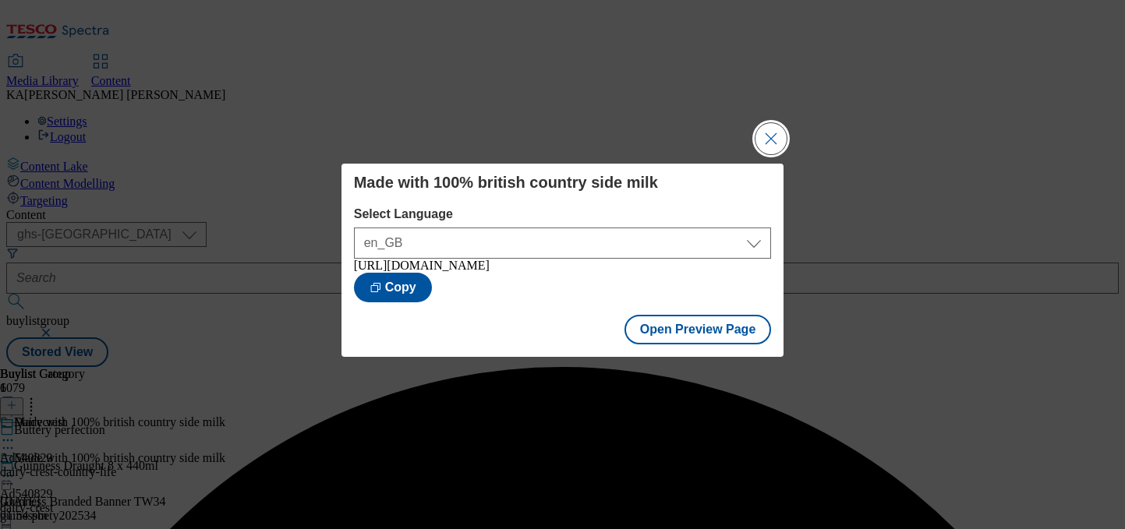
click at [770, 133] on button "Close Modal" at bounding box center [770, 138] width 31 height 31
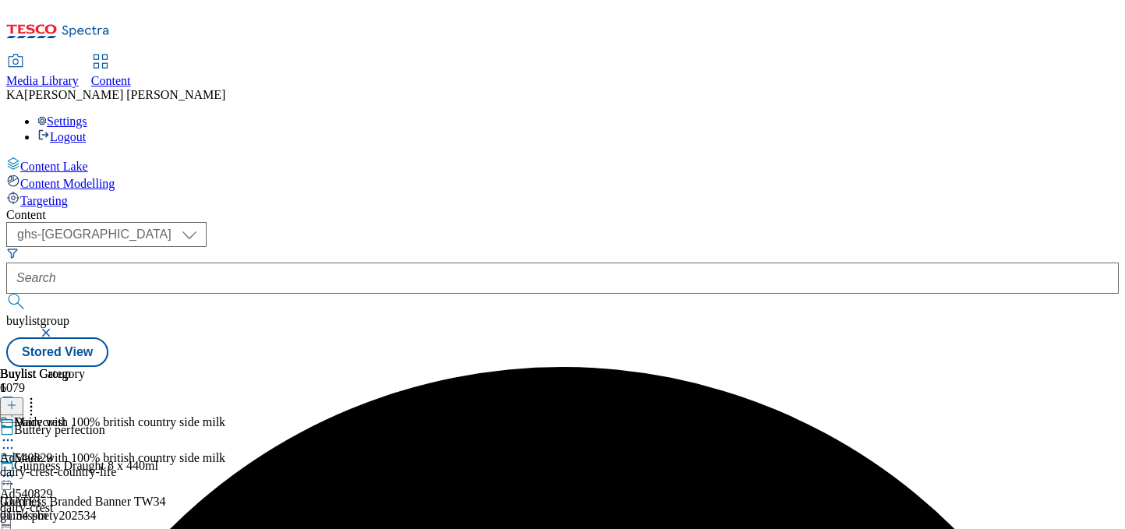
click at [16, 469] on icon at bounding box center [8, 477] width 16 height 16
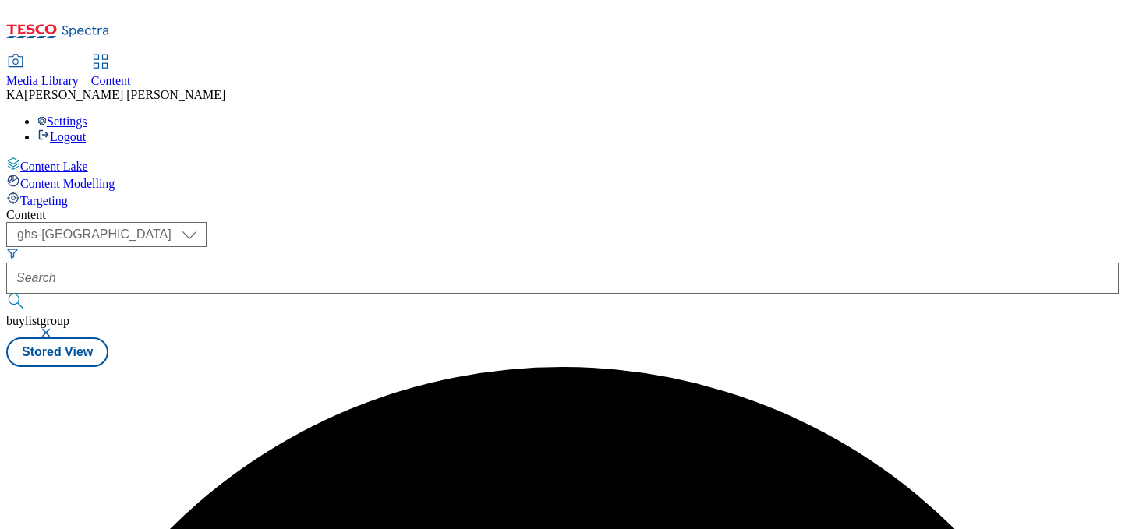
scroll to position [0, 0]
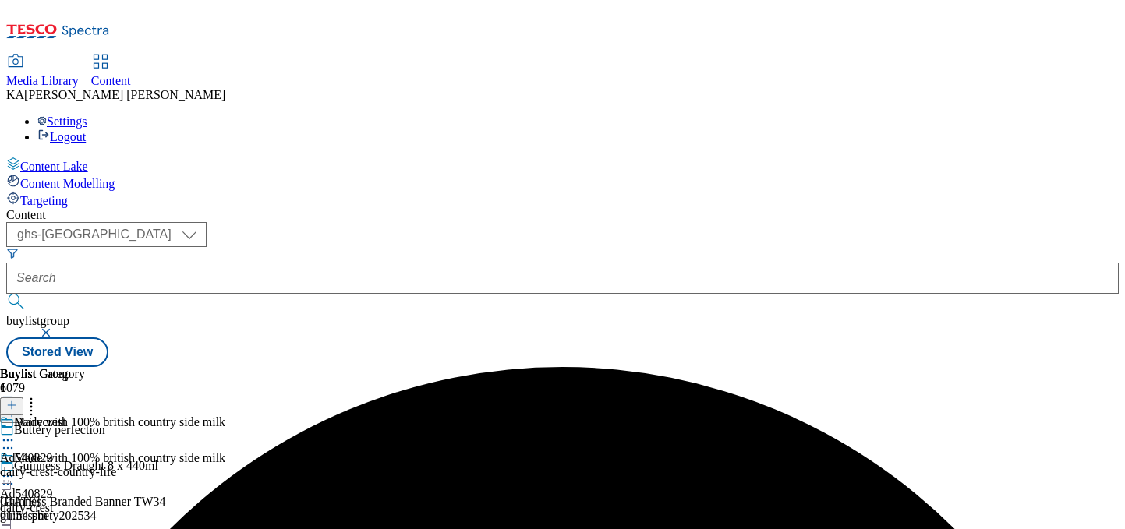
click at [334, 263] on div at bounding box center [562, 278] width 1112 height 31
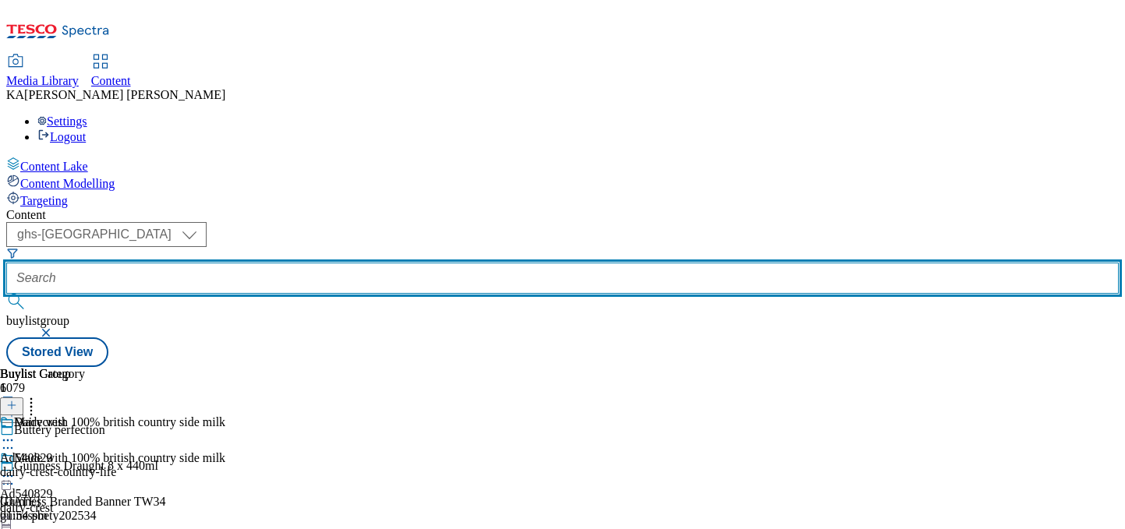
click at [340, 263] on input "text" at bounding box center [562, 278] width 1112 height 31
paste input "yoplait-petits-filous-25tw28/"
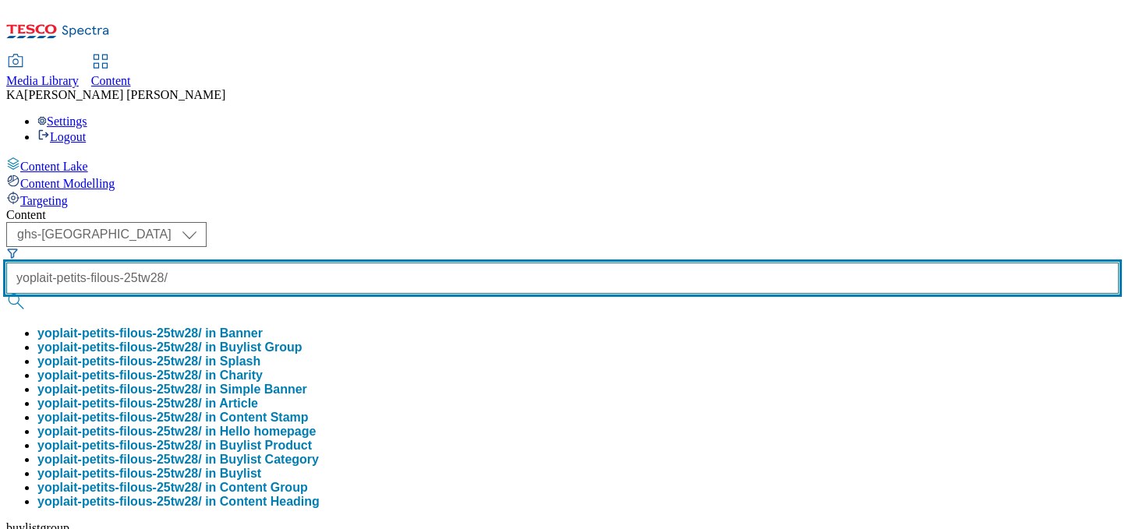
scroll to position [0, 29]
type input "yoplait-petits-filous-25tw28/"
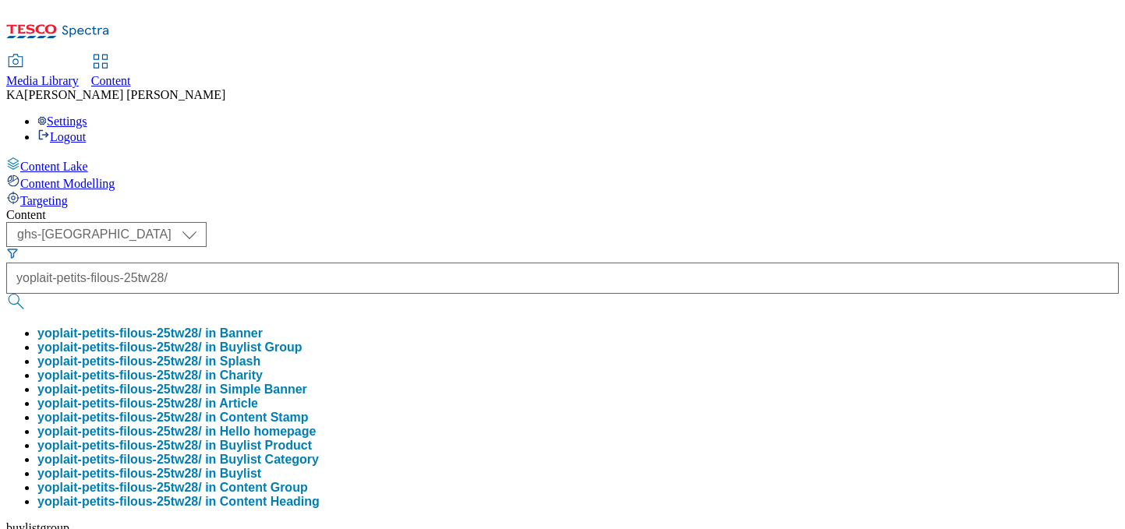
click at [302, 341] on button "yoplait-petits-filous-25tw28/ in Buylist Group" at bounding box center [169, 348] width 265 height 14
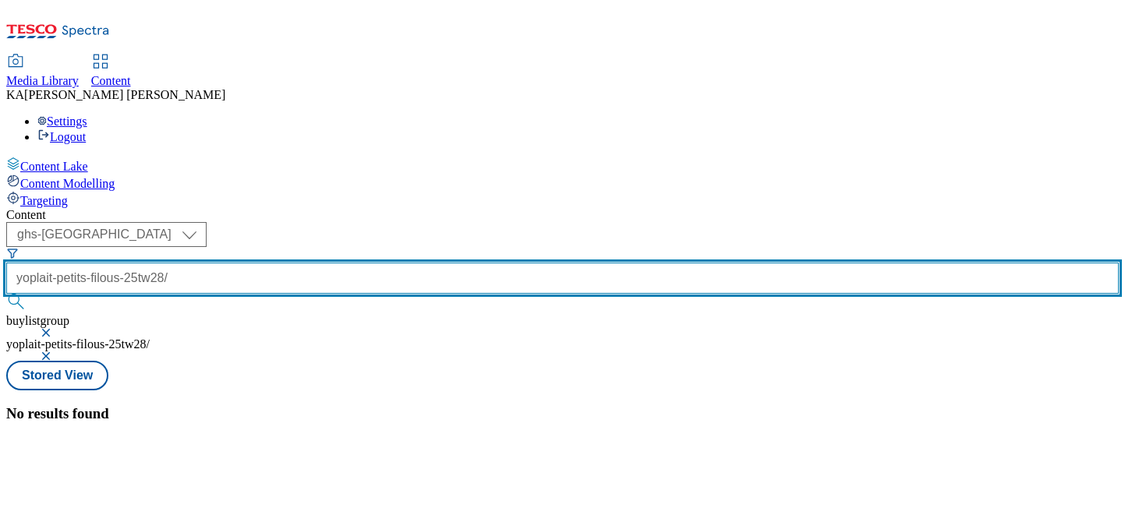
click at [399, 263] on input "yoplait-petits-filous-25tw28/" at bounding box center [562, 278] width 1112 height 31
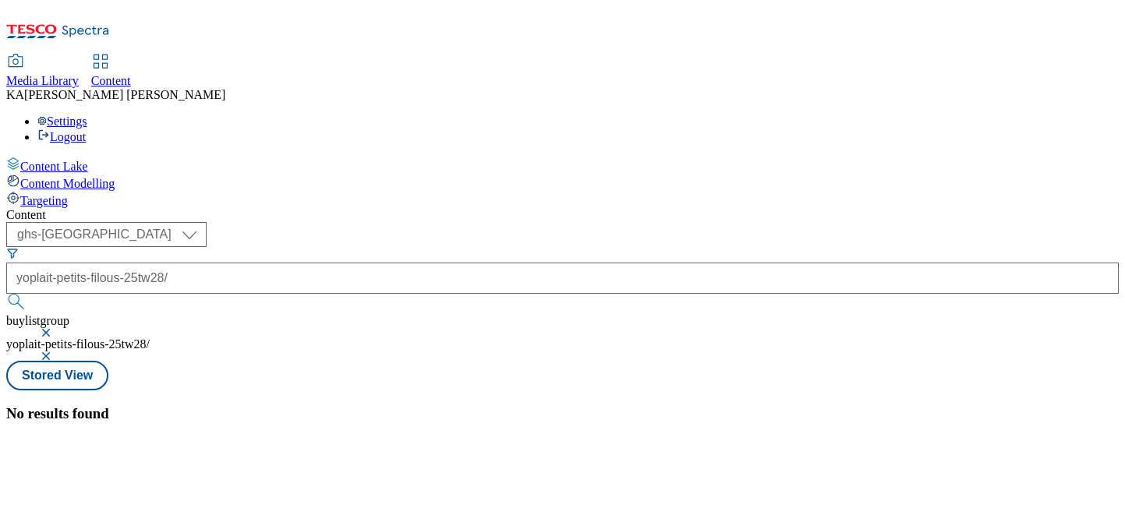
click at [55, 328] on button "button" at bounding box center [48, 332] width 16 height 9
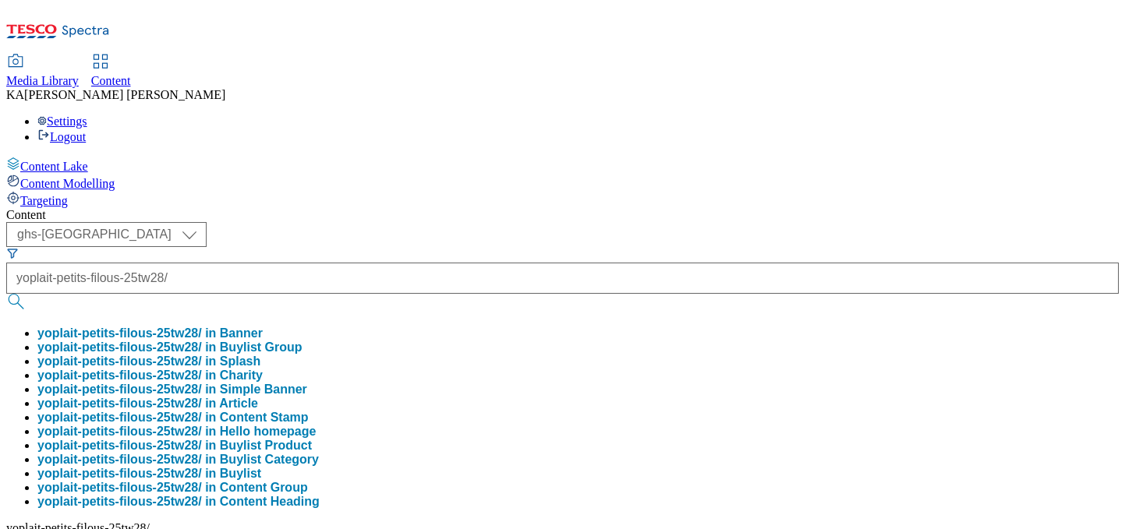
click at [150, 522] on span "yoplait-petits-filous-25tw28/" at bounding box center [77, 528] width 143 height 13
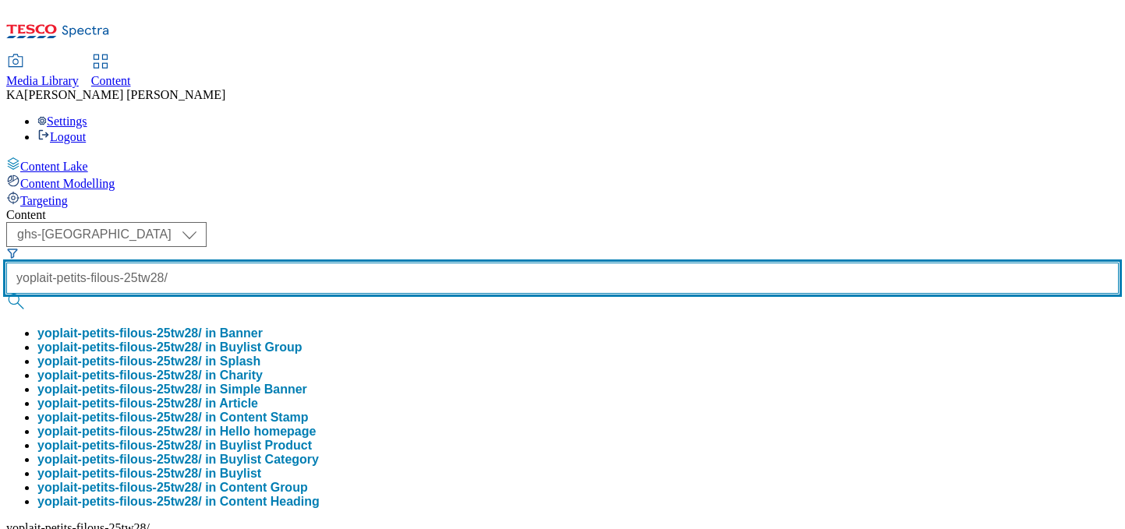
click at [416, 263] on input "yoplait-petits-filous-25tw28/" at bounding box center [562, 278] width 1112 height 31
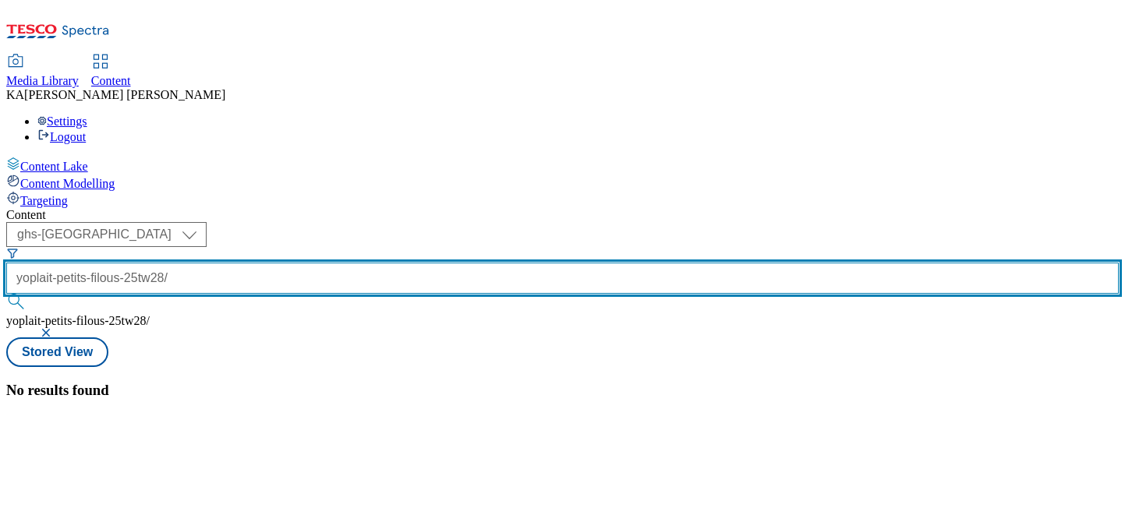
scroll to position [0, 29]
drag, startPoint x: 405, startPoint y: 121, endPoint x: 550, endPoint y: 121, distance: 145.0
click at [550, 222] on div "( optional ) ghs-roi ghs-uk ghs-uk yoplait-petits-filous-25tw28/ yoplait-petits…" at bounding box center [562, 279] width 1112 height 115
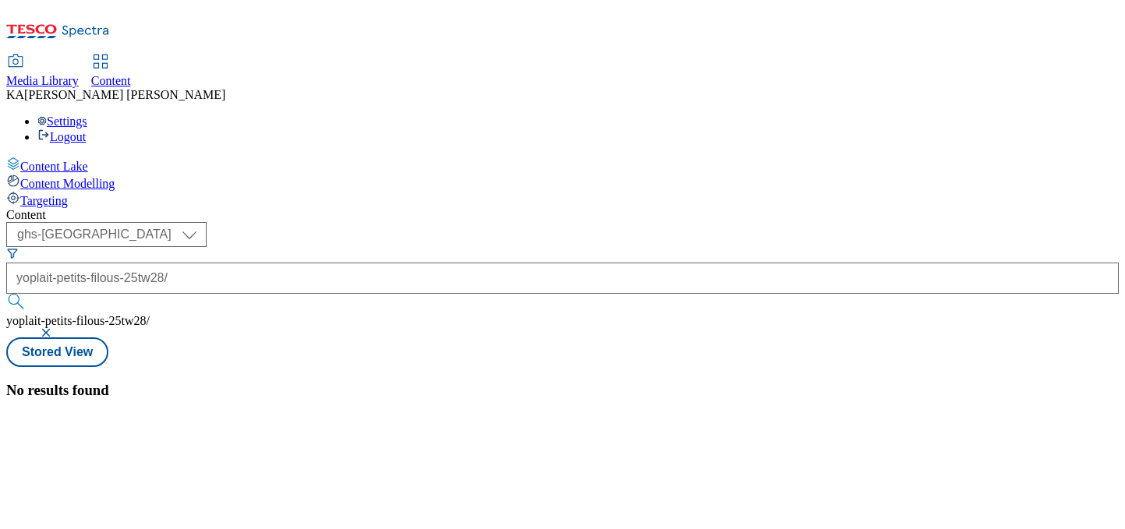
scroll to position [0, 0]
click at [28, 294] on button "submit" at bounding box center [17, 302] width 22 height 16
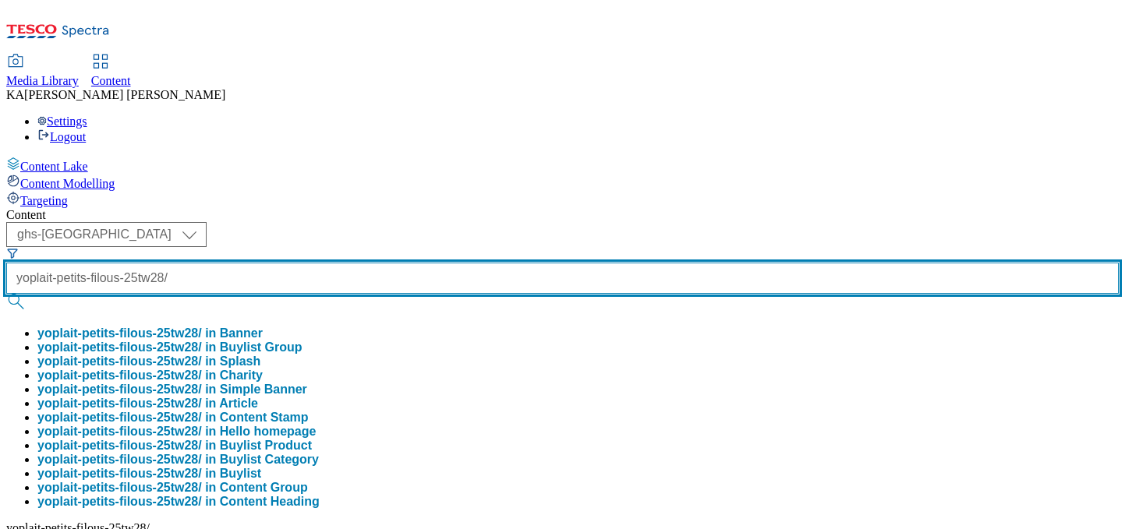
click at [423, 263] on input "yoplait-petits-filous-25tw28/" at bounding box center [562, 278] width 1112 height 31
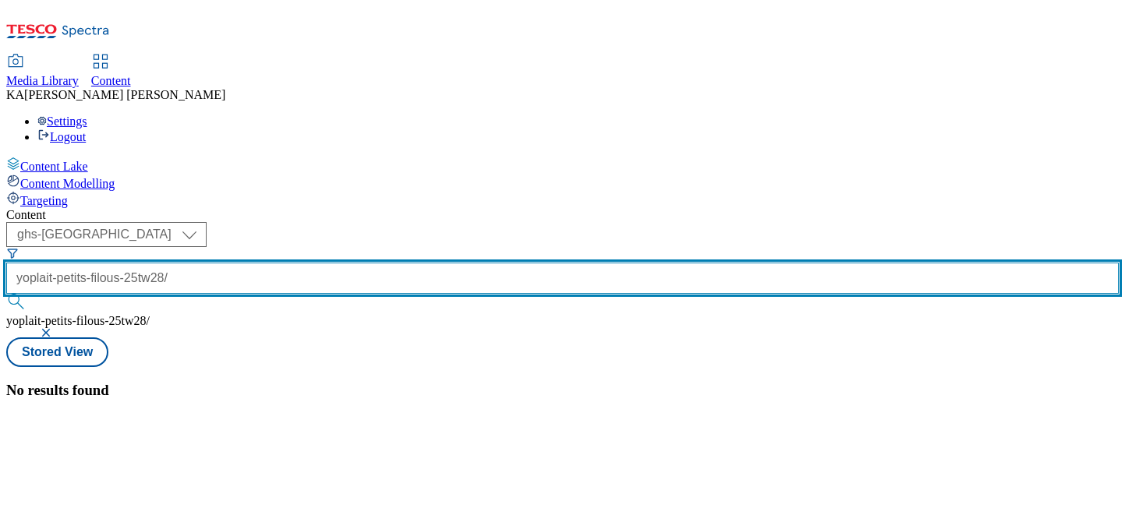
drag, startPoint x: 423, startPoint y: 122, endPoint x: 488, endPoint y: 122, distance: 64.7
click at [488, 222] on div "( optional ) ghs-roi ghs-uk ghs-uk yoplait-petits-filous-25tw28/ yoplait-petits…" at bounding box center [562, 279] width 1112 height 115
click at [385, 263] on input "yoplait-petits-filous-25tw28/" at bounding box center [562, 278] width 1112 height 31
paste input "yoplait-petits-filous-25tw28/"
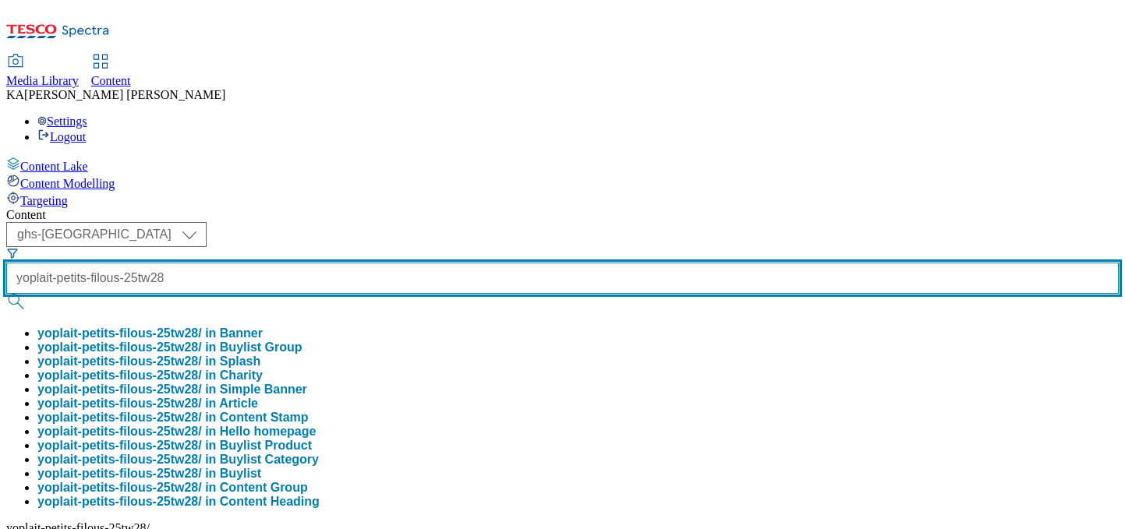
scroll to position [0, 23]
type input "yoplait-petits-filous-25tw28"
click at [6, 294] on button "submit" at bounding box center [17, 302] width 22 height 16
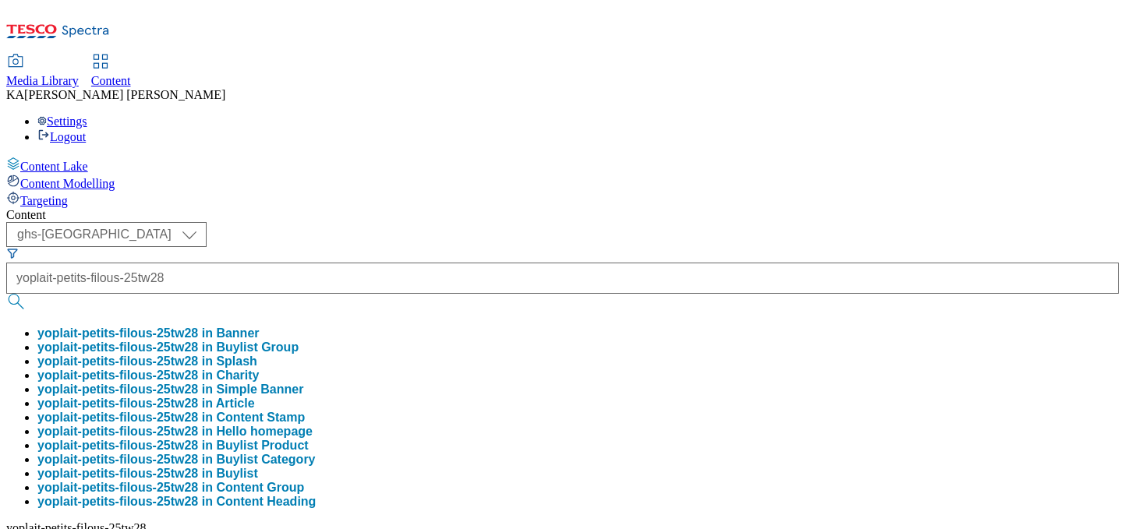
click at [299, 341] on button "yoplait-petits-filous-25tw28 in Buylist Group" at bounding box center [167, 348] width 261 height 14
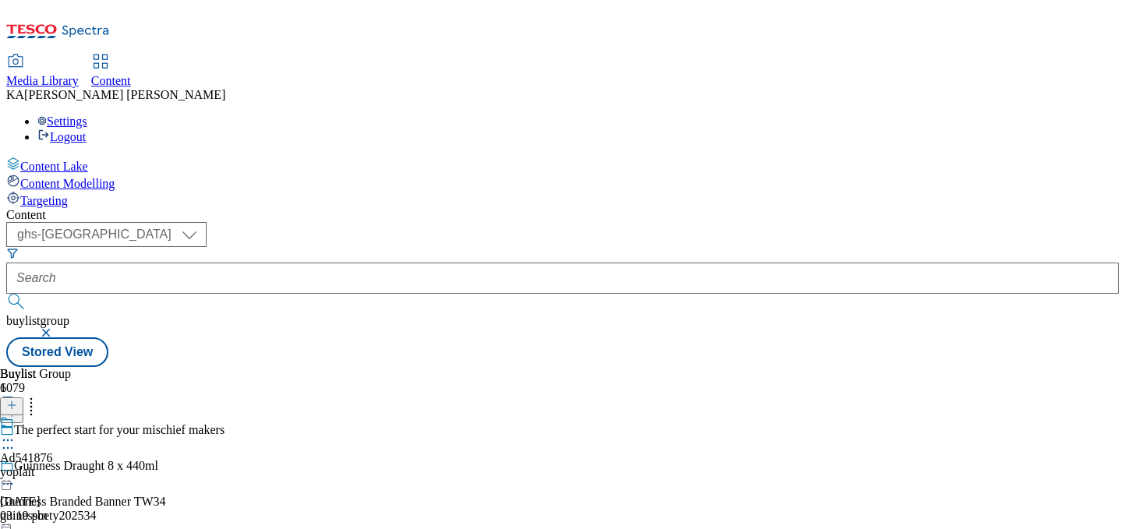
click at [16, 433] on icon at bounding box center [8, 441] width 16 height 16
click at [66, 468] on span "Edit" at bounding box center [57, 474] width 18 height 12
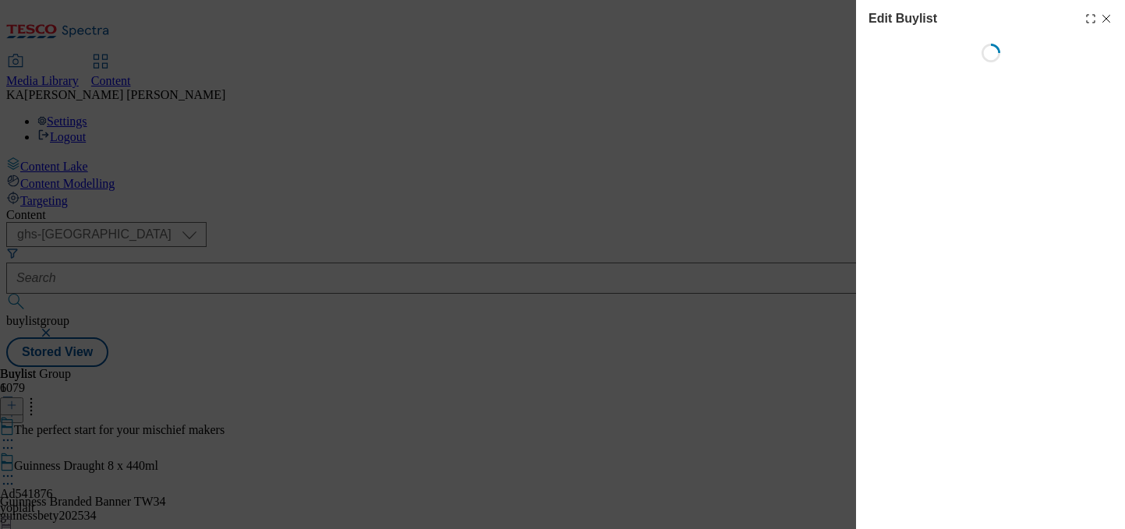
select select "tactical"
select select "supplier funded short term 1-3 weeks"
select select "dunnhumby"
select select "Banner"
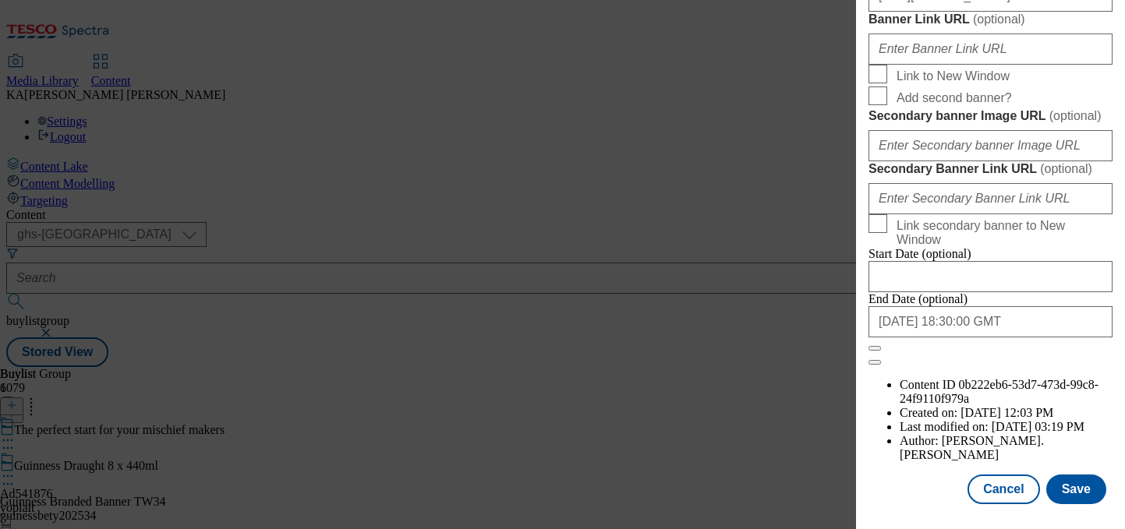
scroll to position [1549, 0]
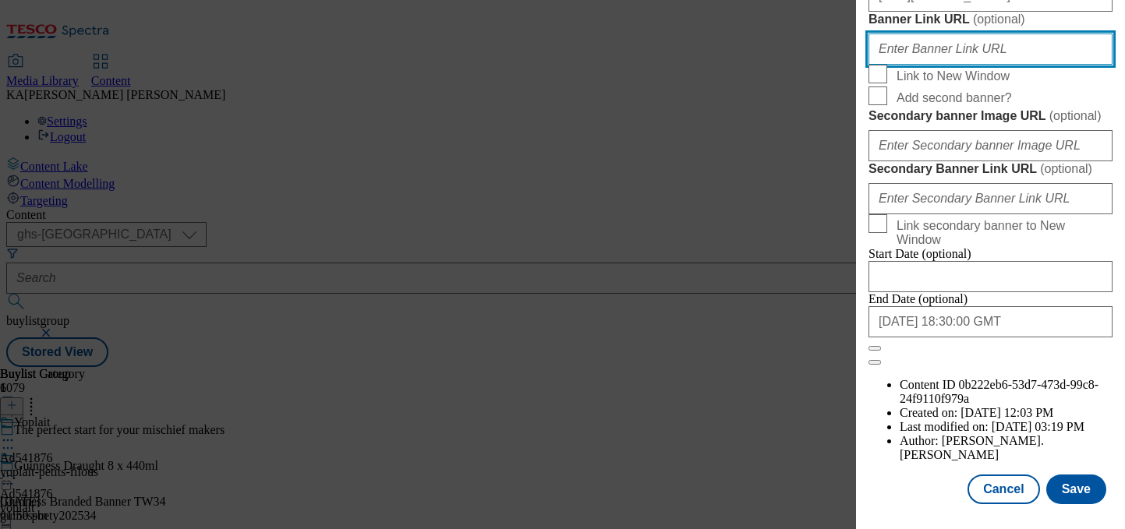
click at [888, 65] on input "Banner Link URL ( optional )" at bounding box center [990, 49] width 244 height 31
paste input "https://www.tesco.com/groceries/en-GB/products/322346352"
type input "https://www.tesco.com/groceries/en-GB/products/322346352"
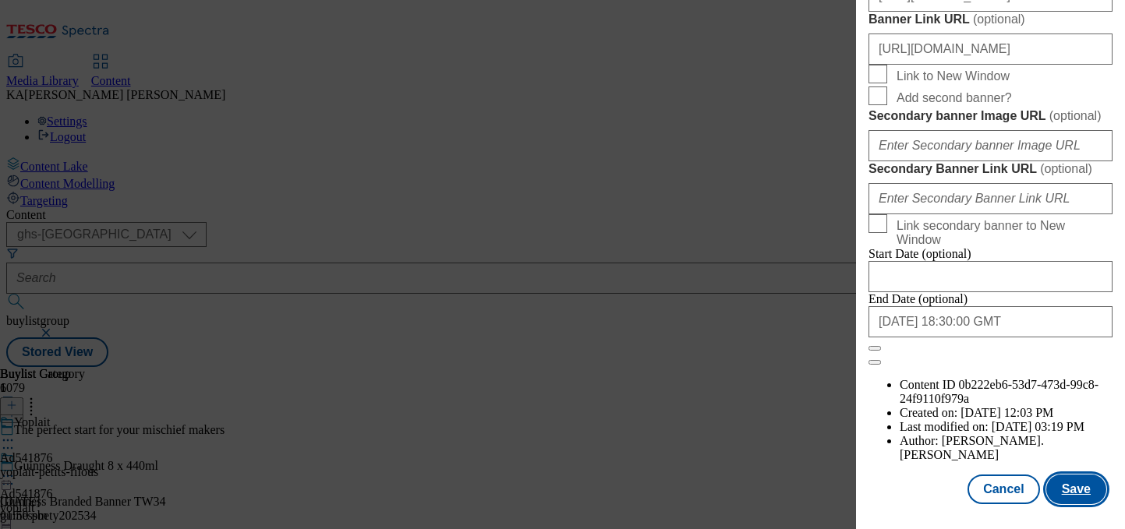
click at [1079, 489] on button "Save" at bounding box center [1076, 490] width 60 height 30
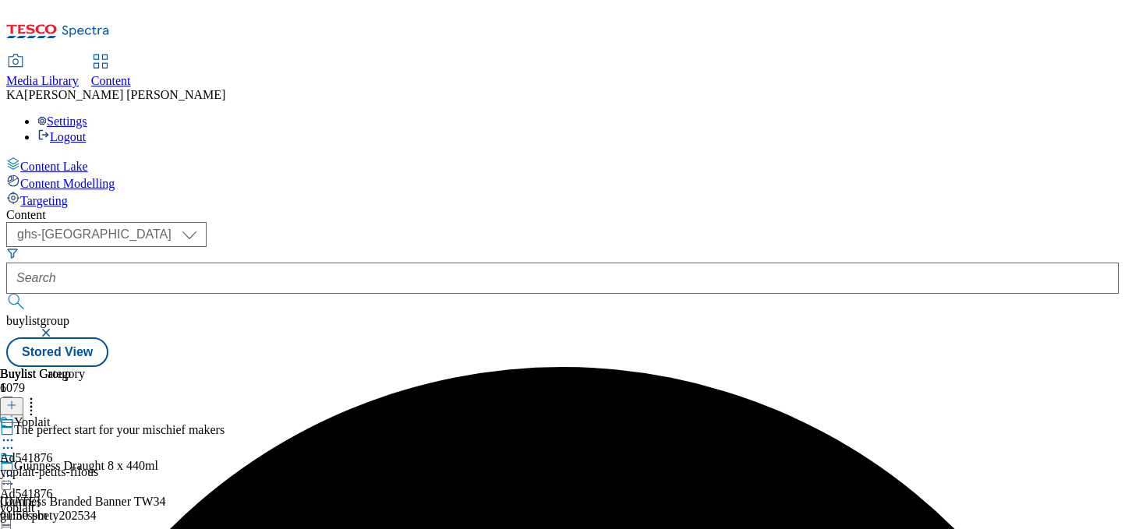
click at [16, 469] on icon at bounding box center [8, 477] width 16 height 16
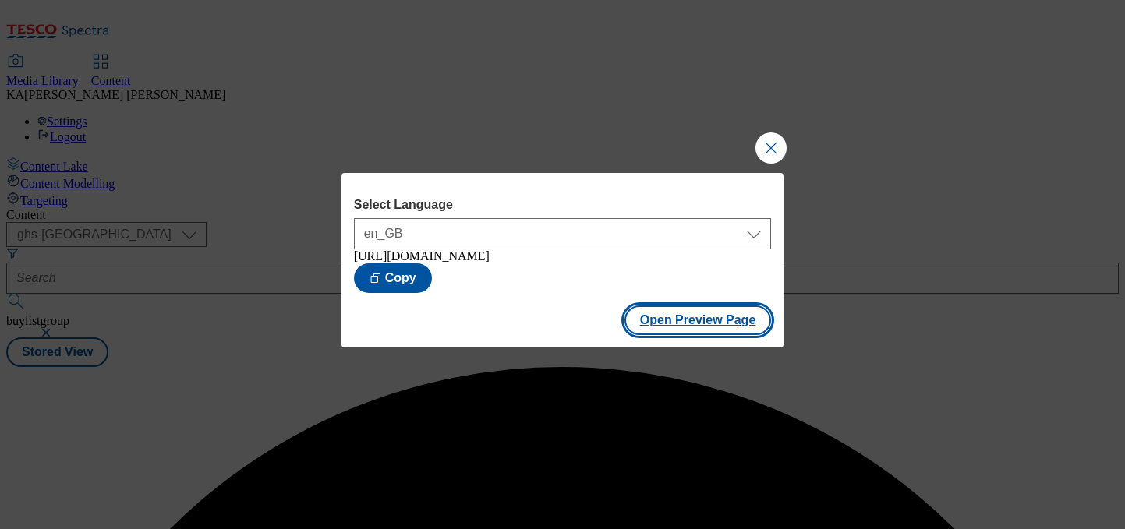
click at [672, 321] on button "Open Preview Page" at bounding box center [697, 321] width 147 height 30
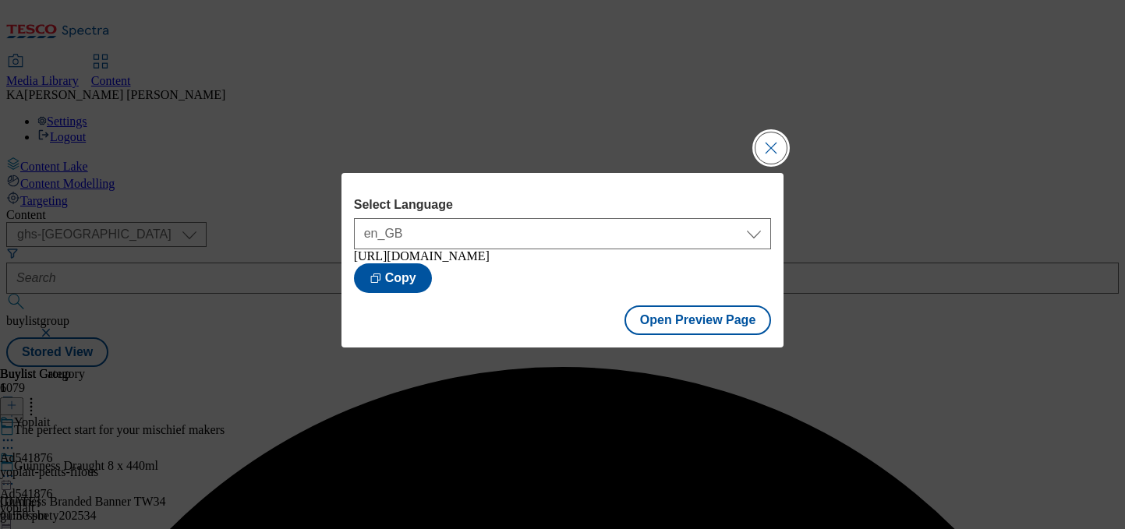
click at [768, 140] on button "Close Modal" at bounding box center [770, 148] width 31 height 31
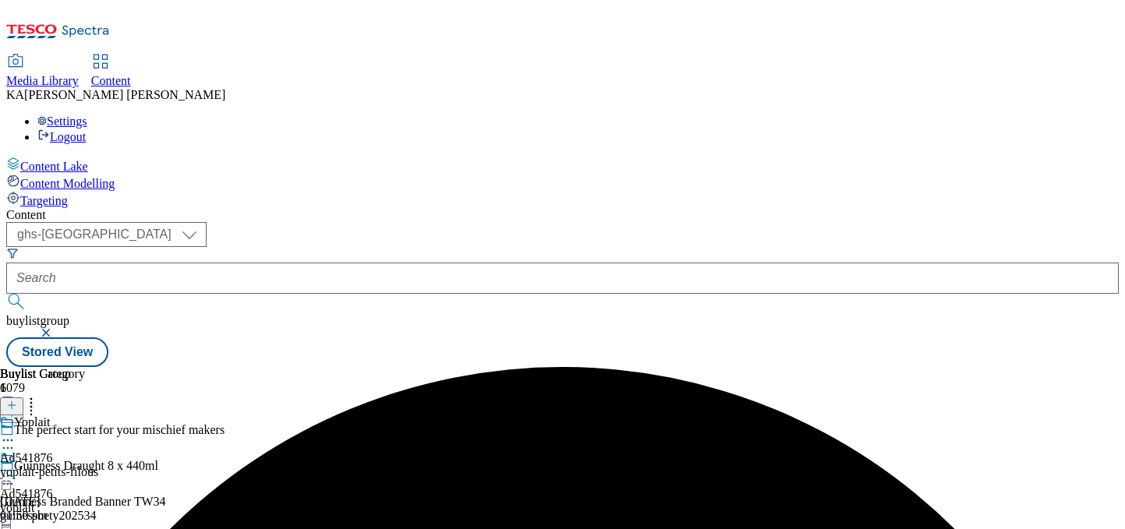
click at [9, 476] on circle at bounding box center [8, 477] width 2 height 2
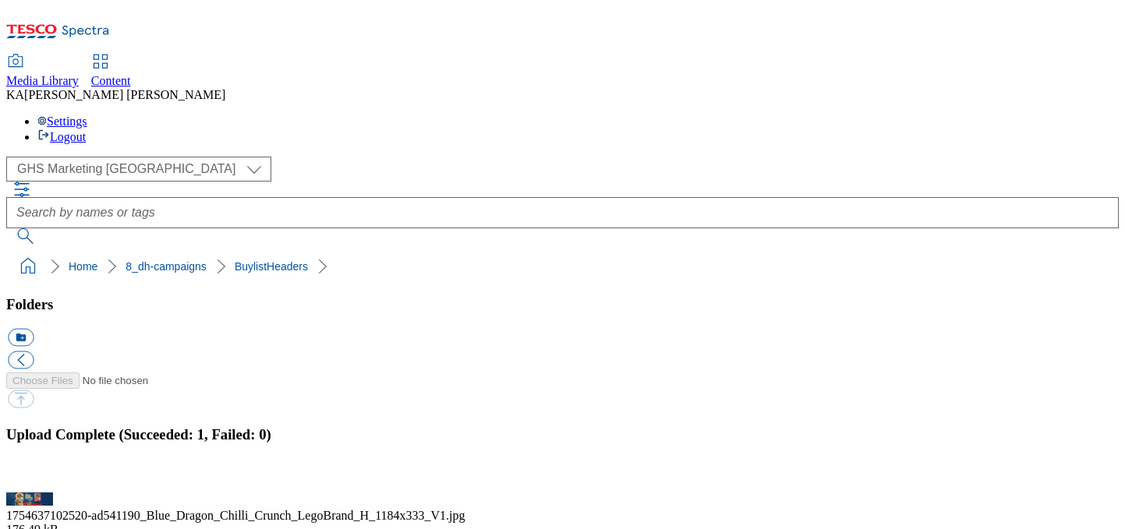
scroll to position [282, 0]
click at [31, 476] on button "button" at bounding box center [19, 483] width 23 height 15
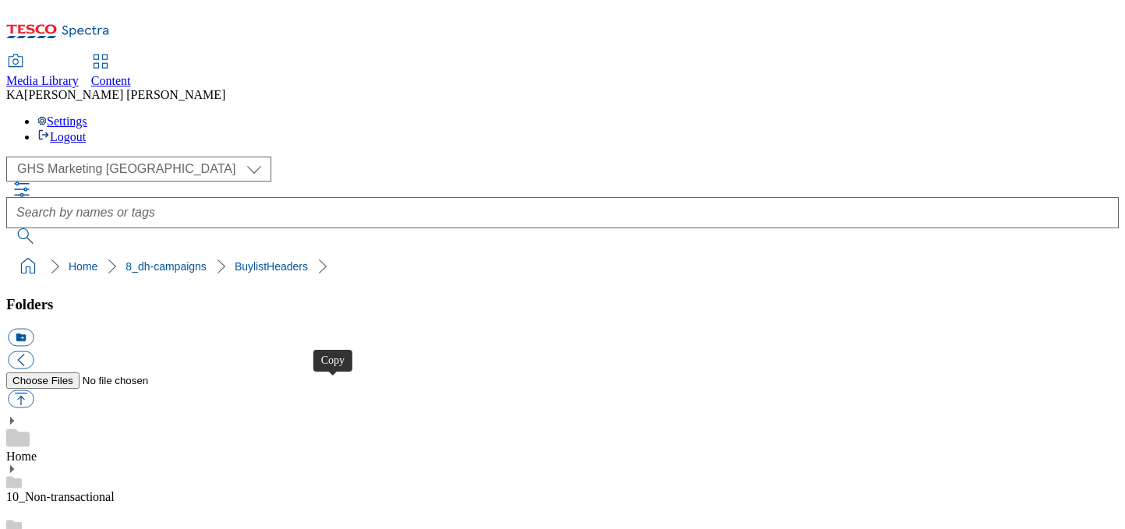
click at [34, 391] on button "button" at bounding box center [21, 400] width 26 height 18
type input "C:\fakepath\1756295257046-ad541126_Lotus_Bakeries_Legobrand_H_1184X333_V2.jpg"
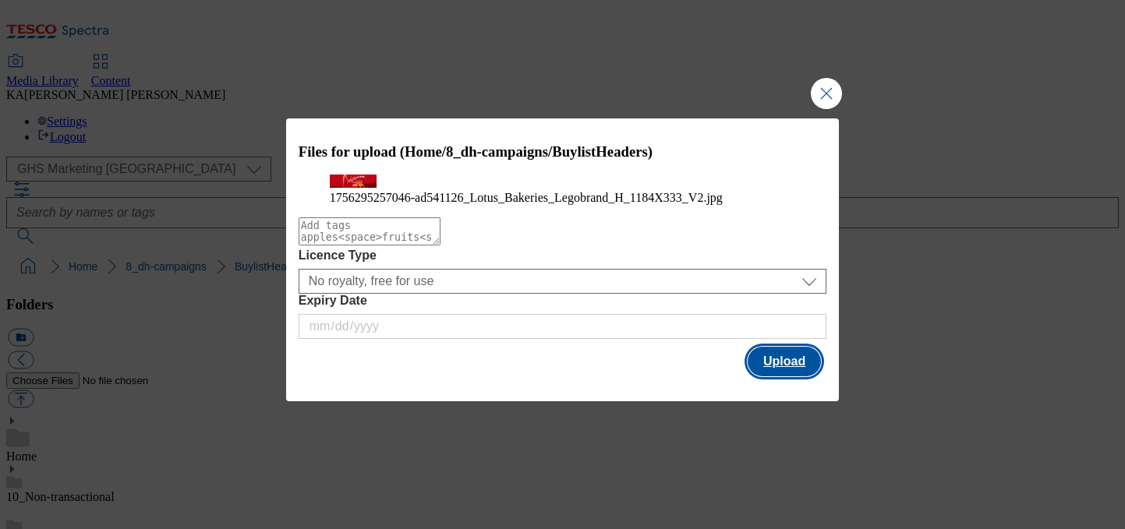
click at [791, 377] on button "Upload" at bounding box center [784, 362] width 73 height 30
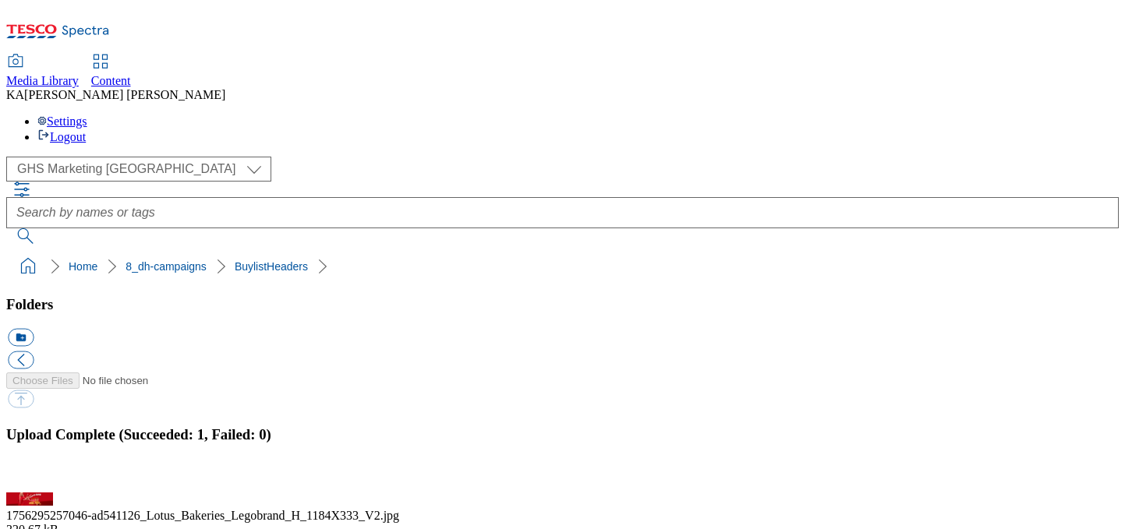
click at [31, 476] on button "button" at bounding box center [19, 483] width 23 height 15
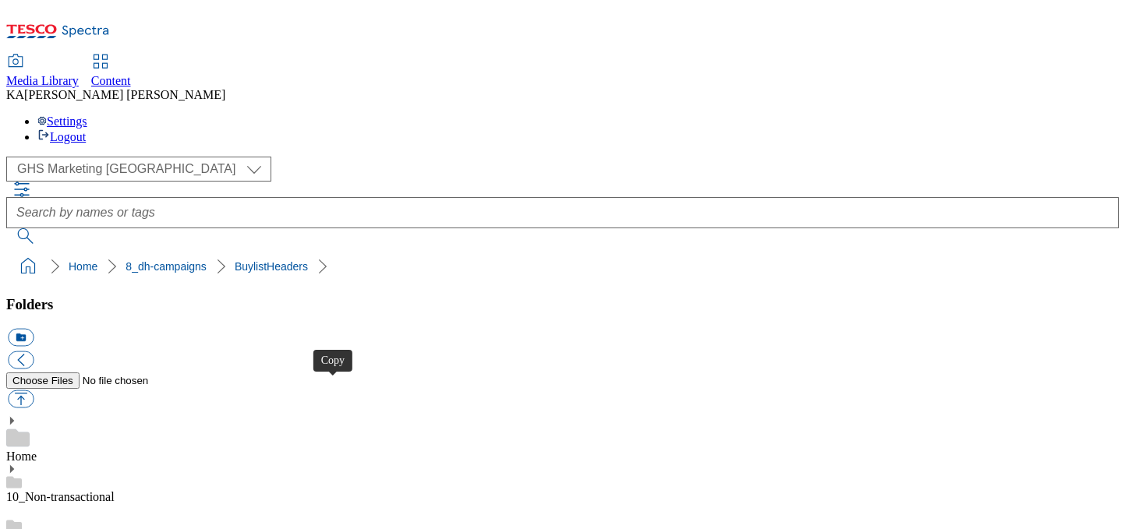
click at [34, 391] on button "button" at bounding box center [21, 400] width 26 height 18
type input "C:\fakepath\1753424681551-ad540836_Kenco_LegoBrand_H_1184x333_V1.jpg"
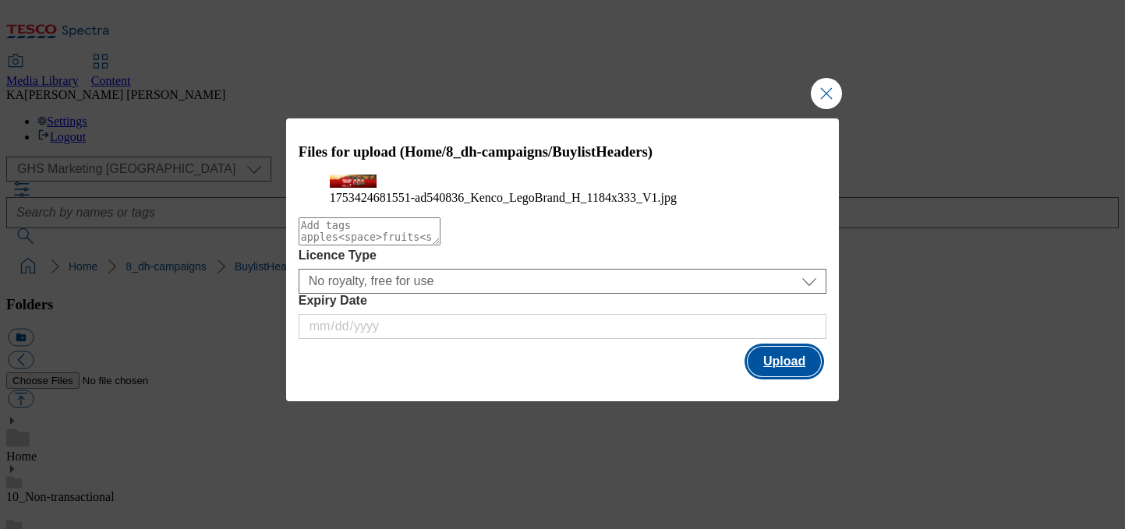
click at [775, 377] on button "Upload" at bounding box center [784, 362] width 73 height 30
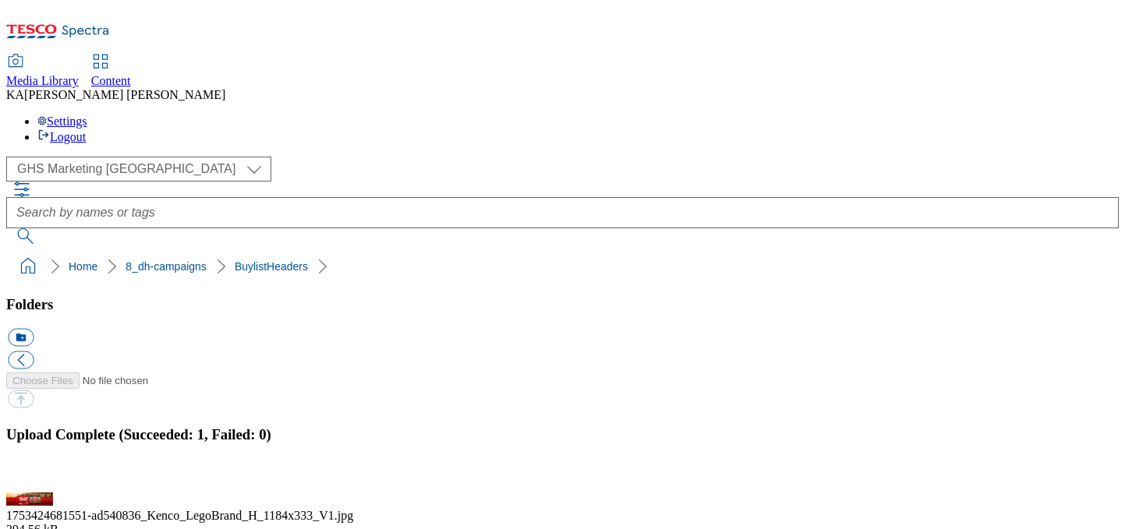
click at [31, 476] on button "button" at bounding box center [19, 483] width 23 height 15
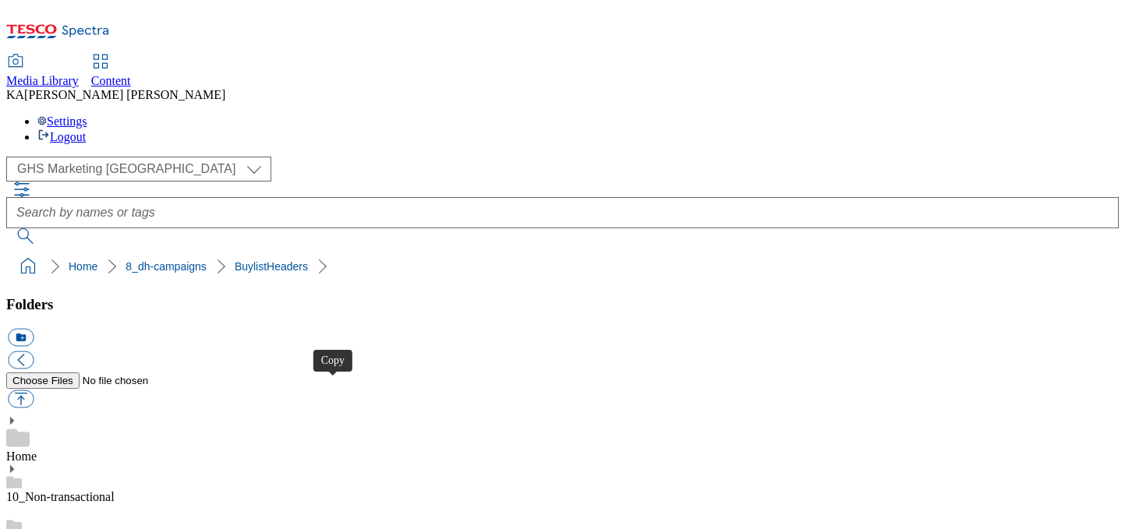
click at [34, 391] on button "button" at bounding box center [21, 400] width 26 height 18
type input "C:\fakepath\1755769152228-Ad540829_Country_Life_legobrand_H_1184x333_V2.jpg"
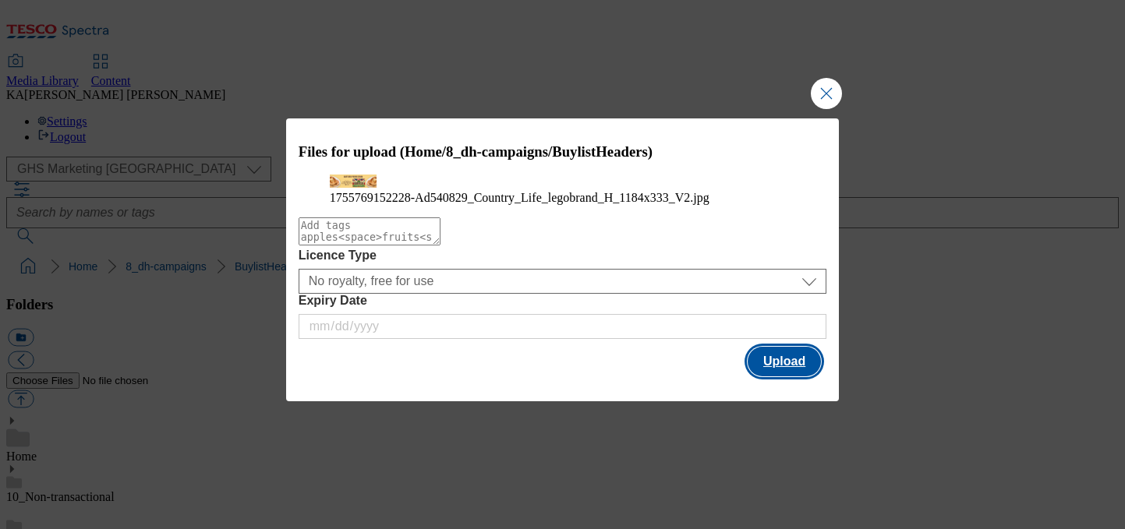
click at [793, 377] on button "Upload" at bounding box center [784, 362] width 73 height 30
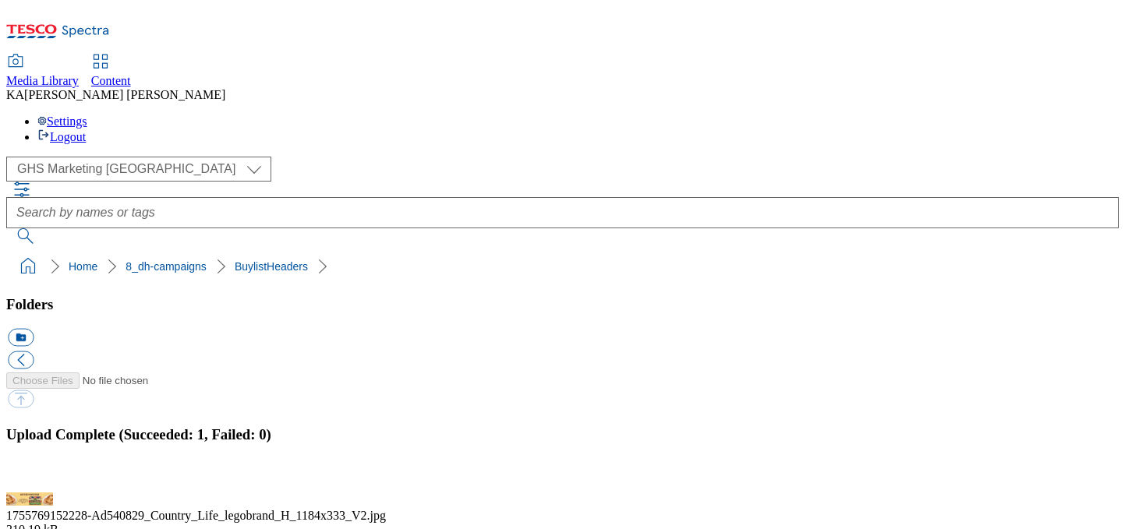
click at [31, 476] on button "button" at bounding box center [19, 483] width 23 height 15
